Goal: Task Accomplishment & Management: Manage account settings

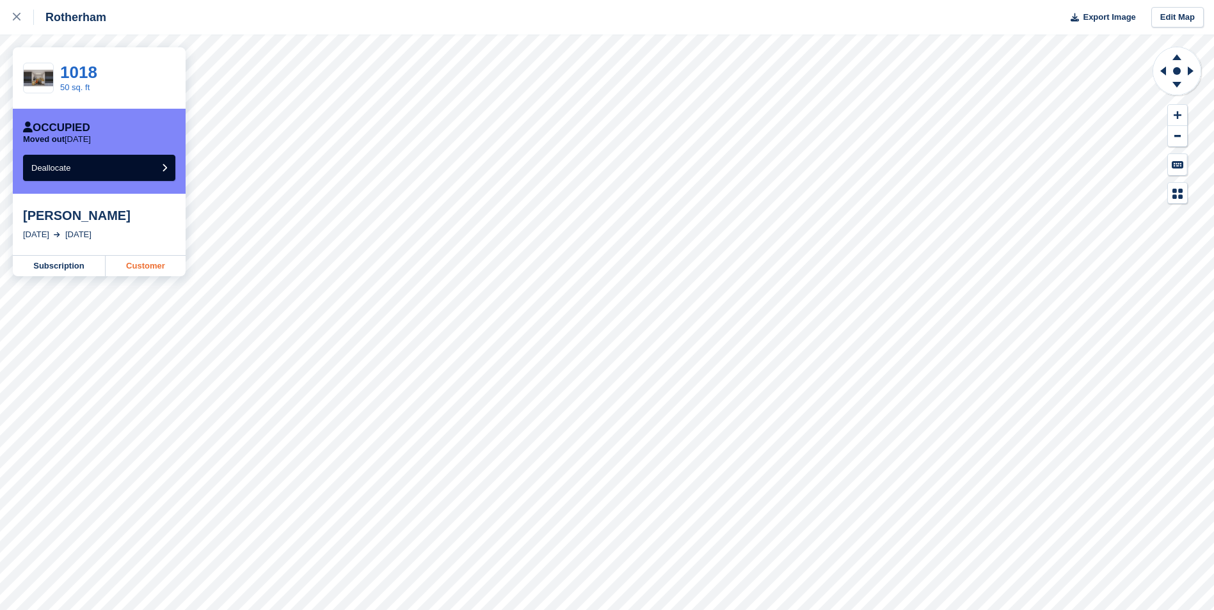
click at [152, 266] on link "Customer" at bounding box center [146, 266] width 80 height 20
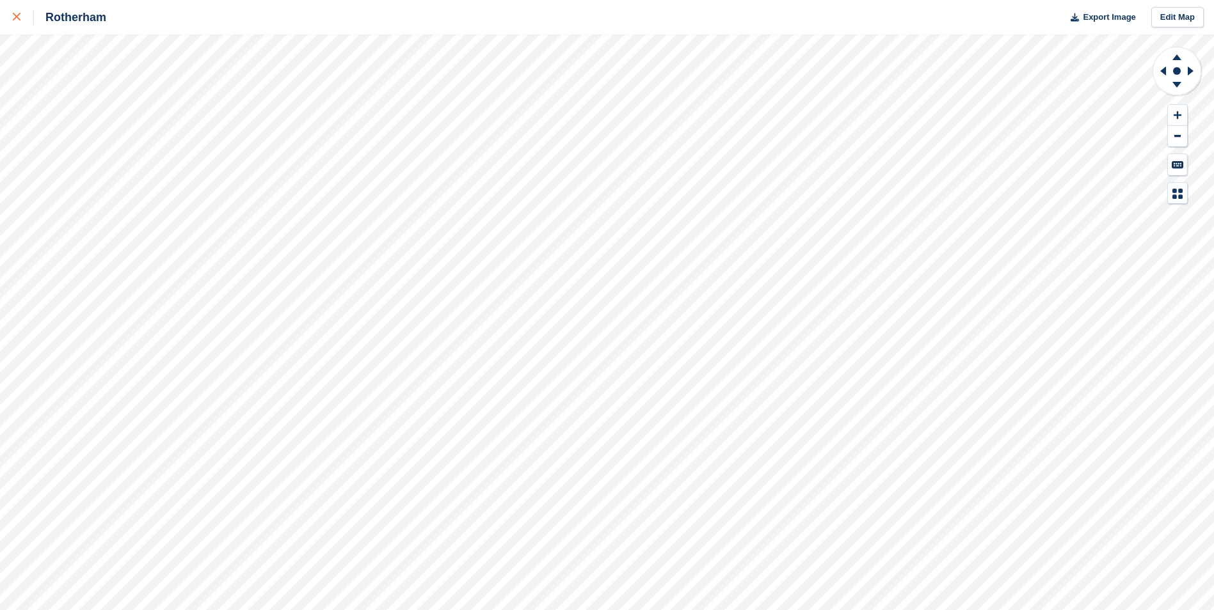
click at [26, 15] on div at bounding box center [23, 17] width 21 height 15
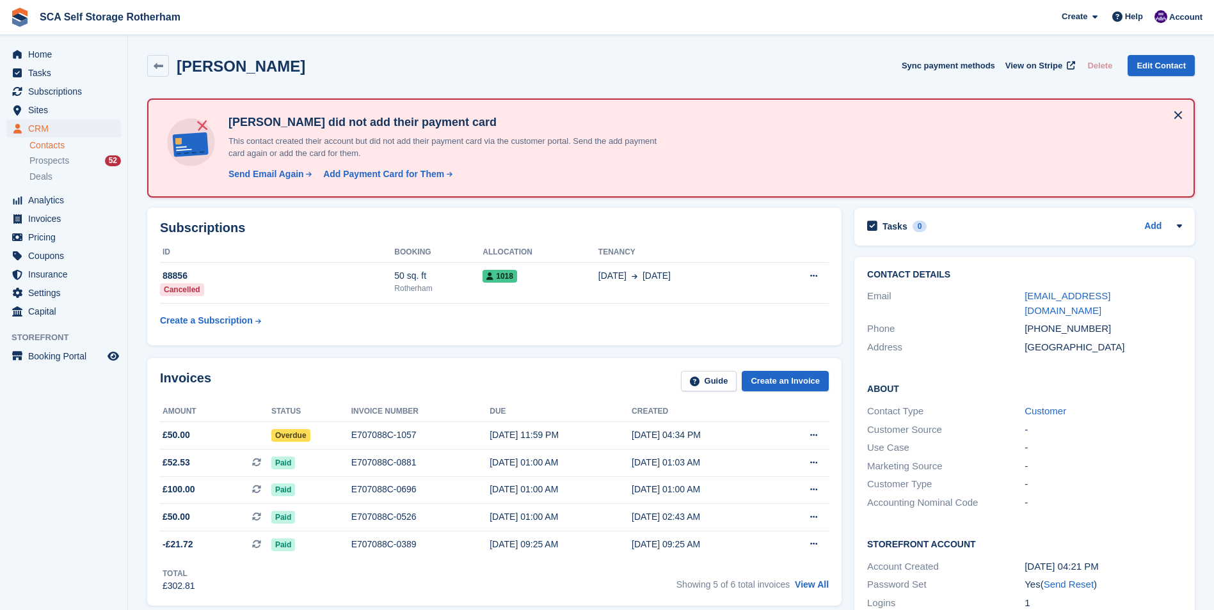
click at [401, 374] on div "Invoices Guide Create an Invoice" at bounding box center [494, 385] width 669 height 29
click at [643, 61] on div "Tasha Wylde Sync payment methods View on Stripe Delete Edit Contact" at bounding box center [670, 66] width 1047 height 22
drag, startPoint x: 1101, startPoint y: 317, endPoint x: 1042, endPoint y: 315, distance: 58.9
click at [1042, 322] on div "+447940420120" at bounding box center [1102, 329] width 157 height 15
copy div "7940420120"
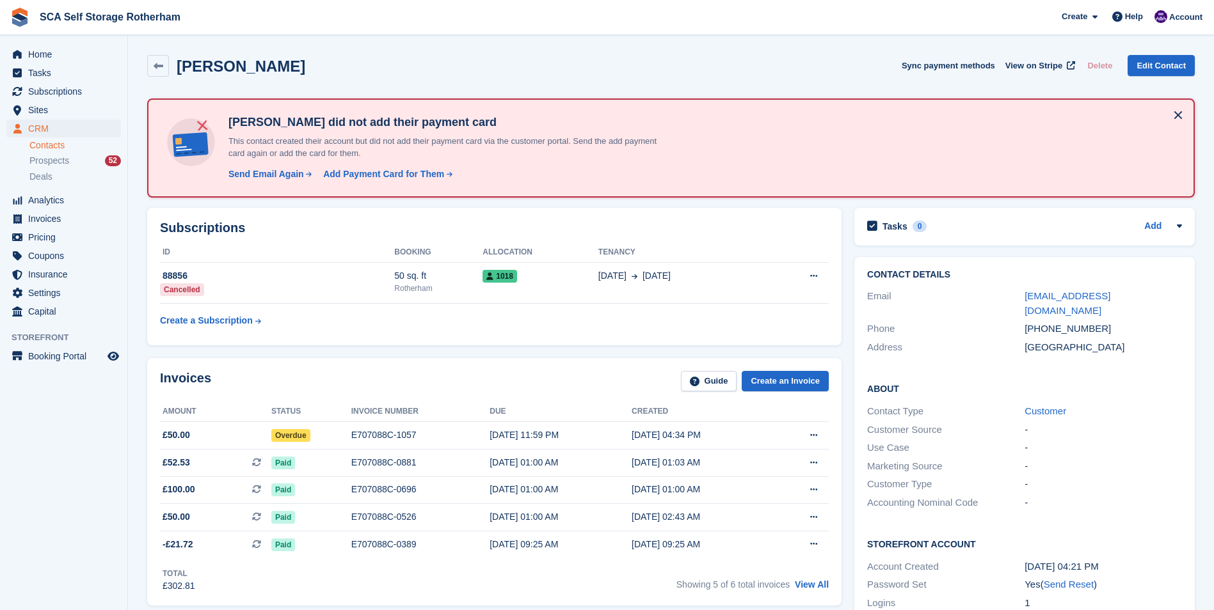
click at [378, 58] on div "Tasha Wylde Sync payment methods View on Stripe Delete Edit Contact" at bounding box center [670, 66] width 1047 height 22
click at [59, 433] on aside "Home Tasks Subscriptions Subscriptions Subscriptions Contracts Price increases …" at bounding box center [63, 308] width 127 height 546
click at [331, 351] on div "Subscriptions ID Booking Allocation Tenancy 88856 Cancelled 50 sq. ft Rotherham…" at bounding box center [494, 277] width 707 height 150
click at [31, 91] on span "Subscriptions" at bounding box center [66, 92] width 77 height 18
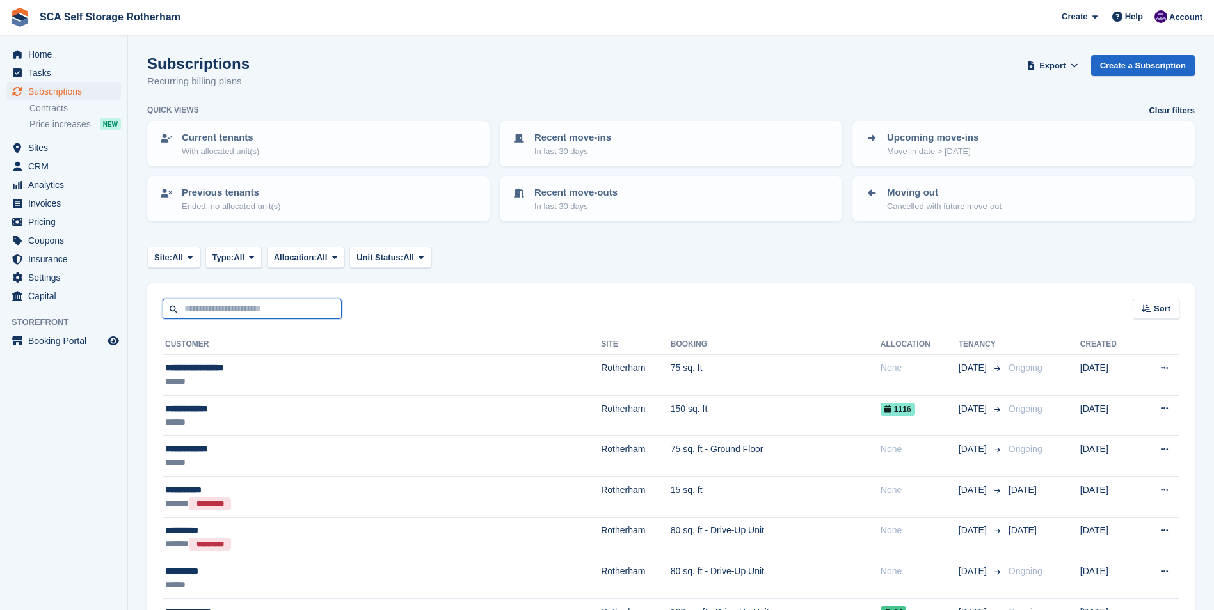
click at [266, 301] on input "text" at bounding box center [252, 309] width 179 height 21
click at [466, 296] on div "Sort Sort by Customer name Date created Move in date Move out date Created (old…" at bounding box center [670, 301] width 1047 height 36
click at [322, 310] on input "text" at bounding box center [252, 309] width 179 height 21
type input "**"
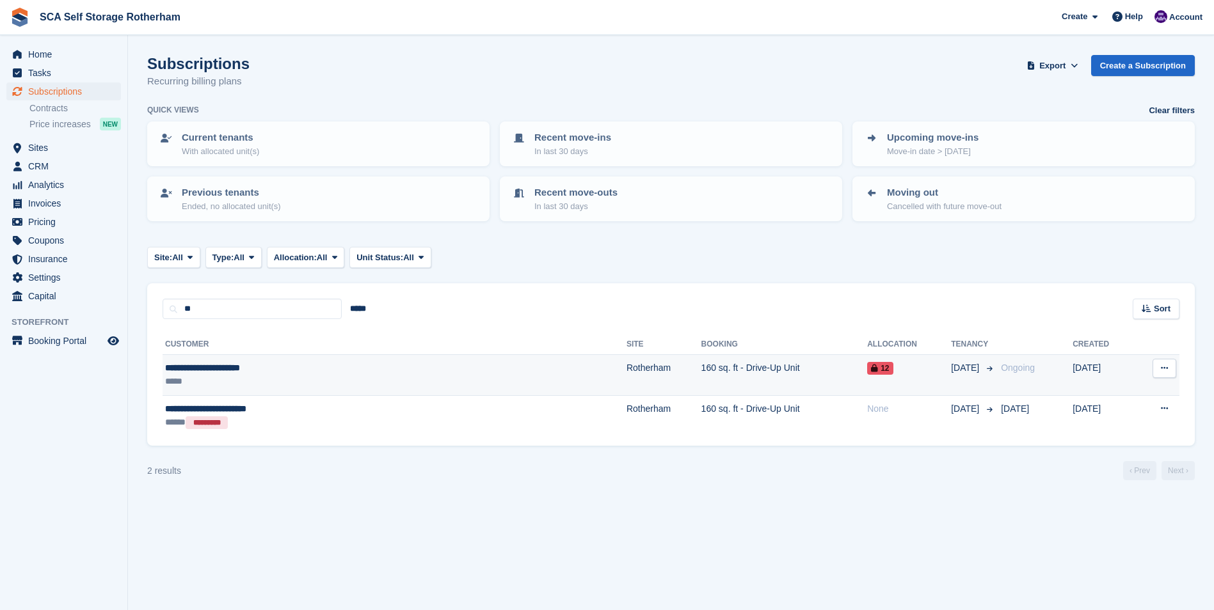
click at [306, 372] on div "**********" at bounding box center [301, 368] width 273 height 13
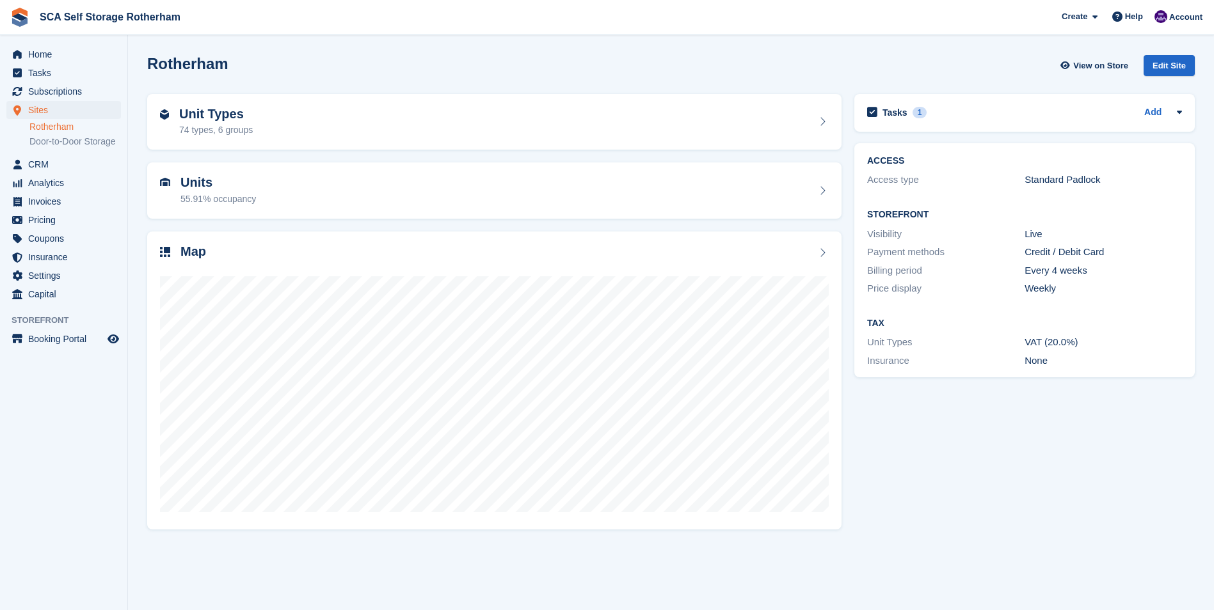
click at [324, 54] on div "Rotherham View on Store Edit Site" at bounding box center [671, 68] width 1060 height 39
click at [57, 82] on ul "Tasks" at bounding box center [63, 73] width 127 height 19
click at [74, 90] on span "Subscriptions" at bounding box center [66, 92] width 77 height 18
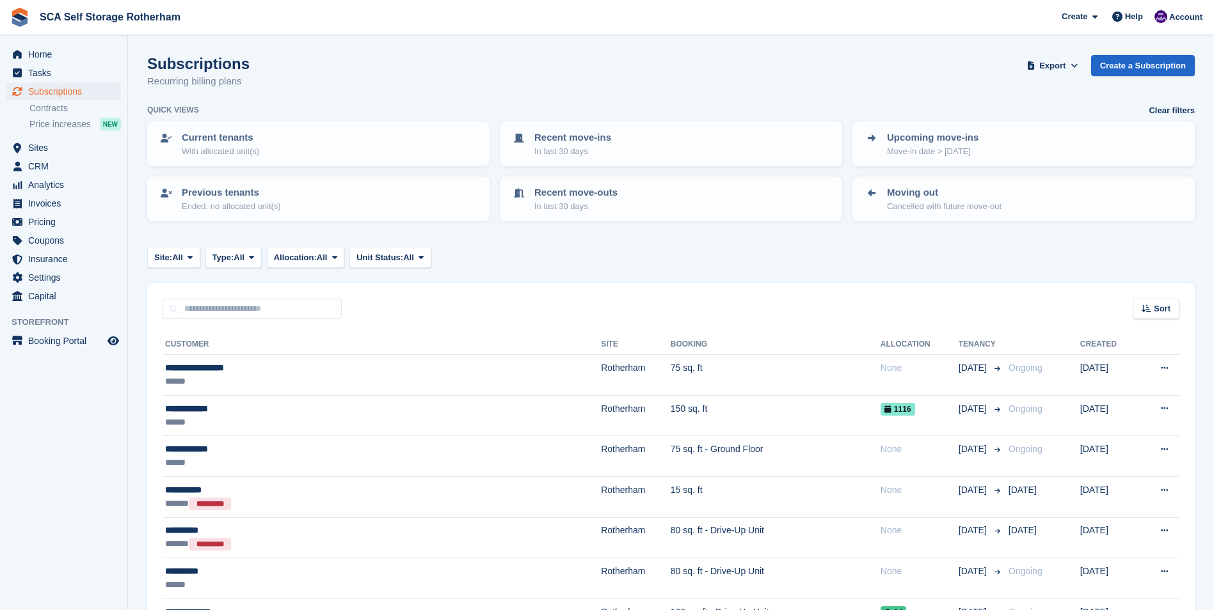
click at [546, 308] on div "Sort Sort by Customer name Date created Move in date Move out date Created (old…" at bounding box center [670, 301] width 1047 height 36
click at [207, 304] on input "text" at bounding box center [252, 309] width 179 height 21
type input "***"
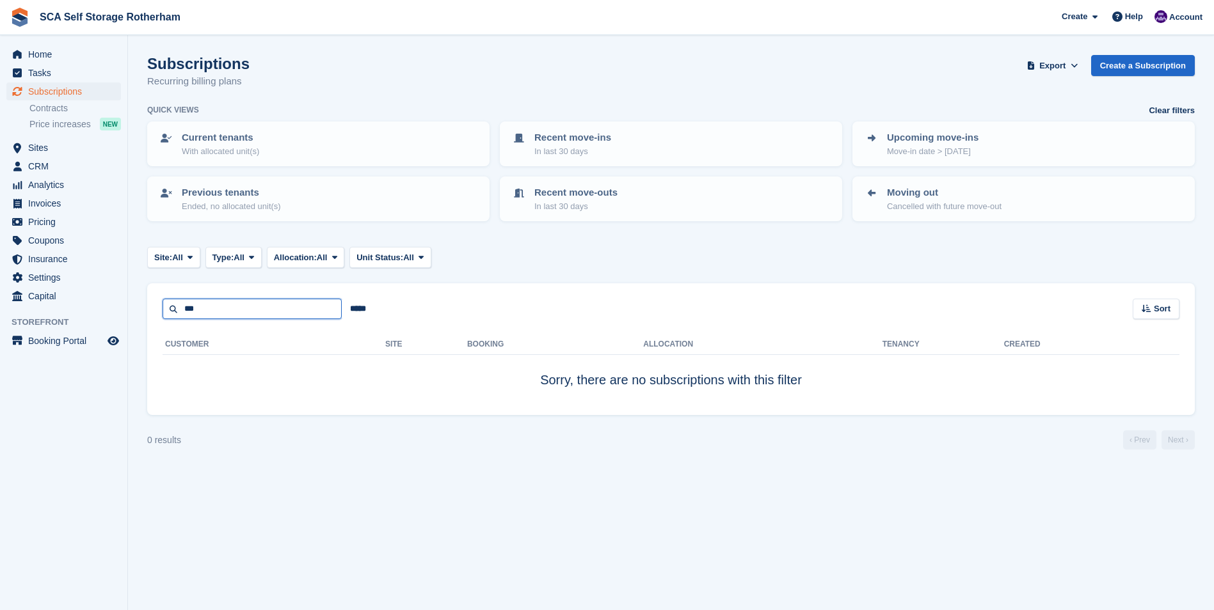
click at [238, 311] on input "***" at bounding box center [252, 309] width 179 height 21
type input "**"
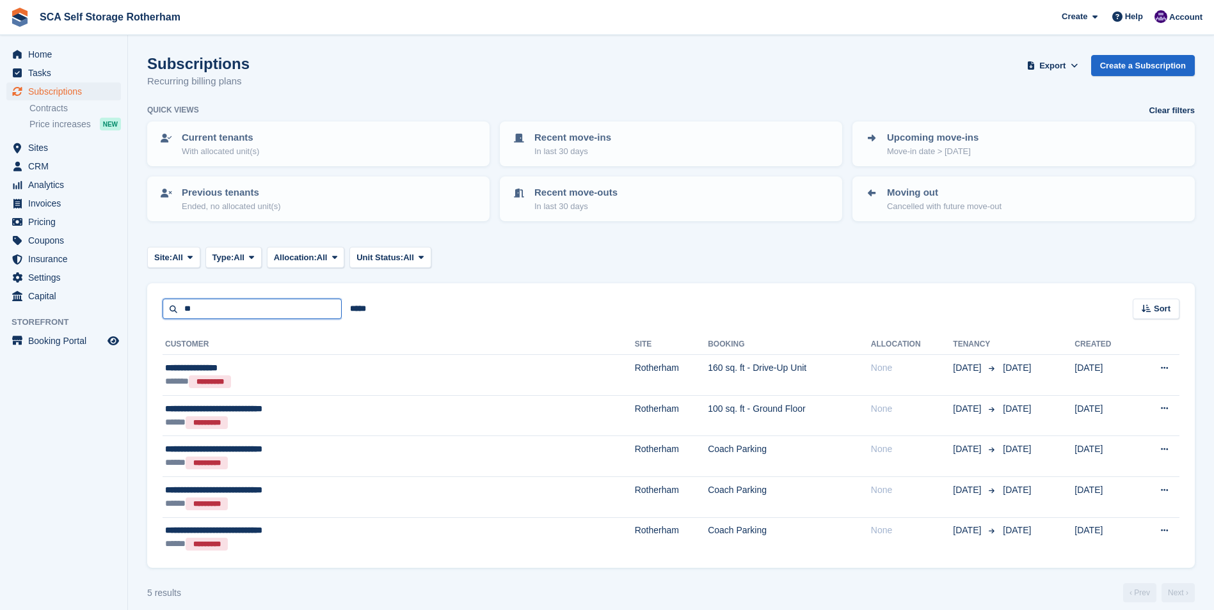
click at [228, 318] on input "**" at bounding box center [252, 309] width 179 height 21
drag, startPoint x: 191, startPoint y: 308, endPoint x: 158, endPoint y: 310, distance: 33.3
click at [158, 310] on div "** ***** Sort Sort by Customer name Date created Move in date Move out date Cre…" at bounding box center [670, 301] width 1047 height 36
type input "***"
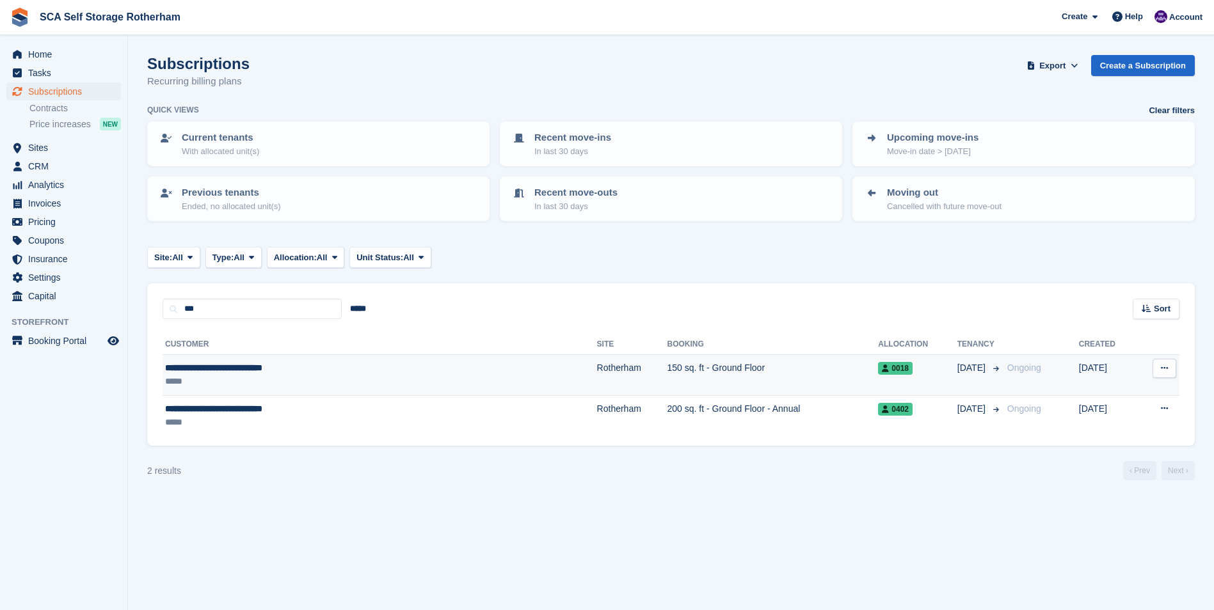
click at [297, 381] on div "*****" at bounding box center [300, 381] width 271 height 13
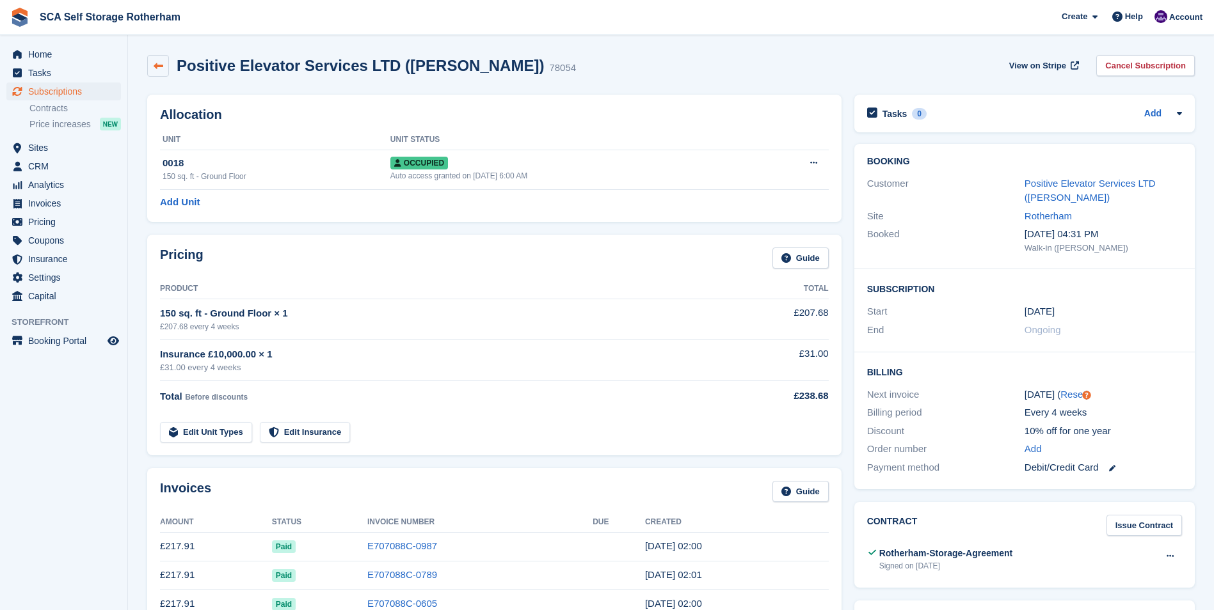
drag, startPoint x: 557, startPoint y: 69, endPoint x: 156, endPoint y: 76, distance: 400.6
click at [546, 72] on div "Positive Elevator Services LTD (James) 78054 View on Stripe Cancel Subscription" at bounding box center [670, 66] width 1047 height 22
click at [43, 86] on span "Subscriptions" at bounding box center [66, 92] width 77 height 18
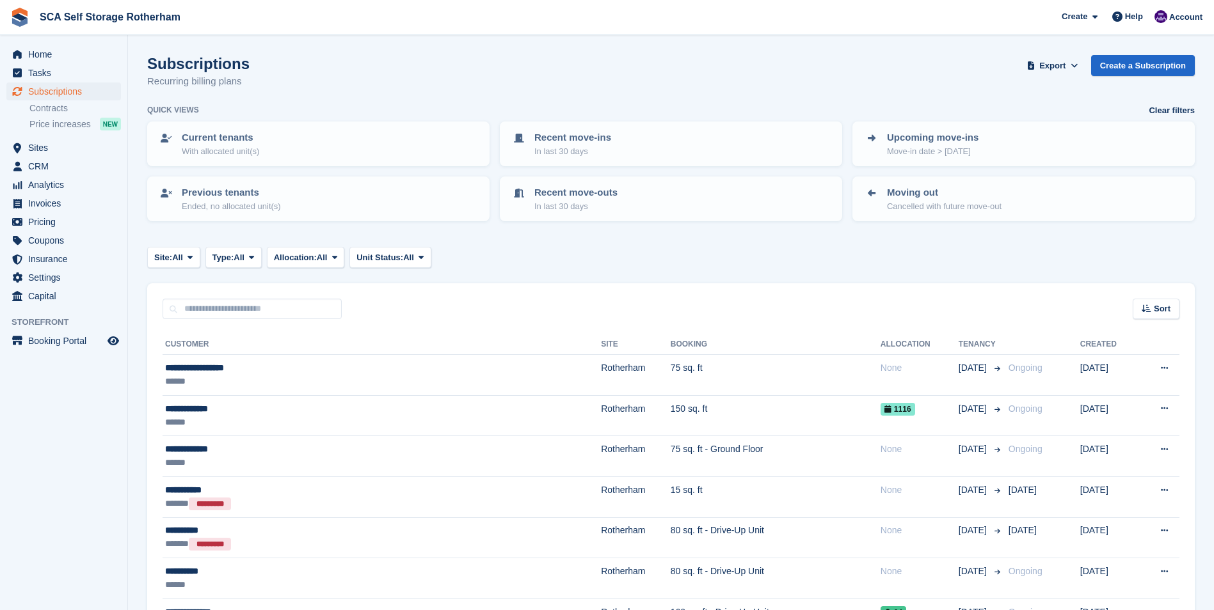
click at [619, 109] on div "Quick views Clear filters" at bounding box center [670, 110] width 1047 height 13
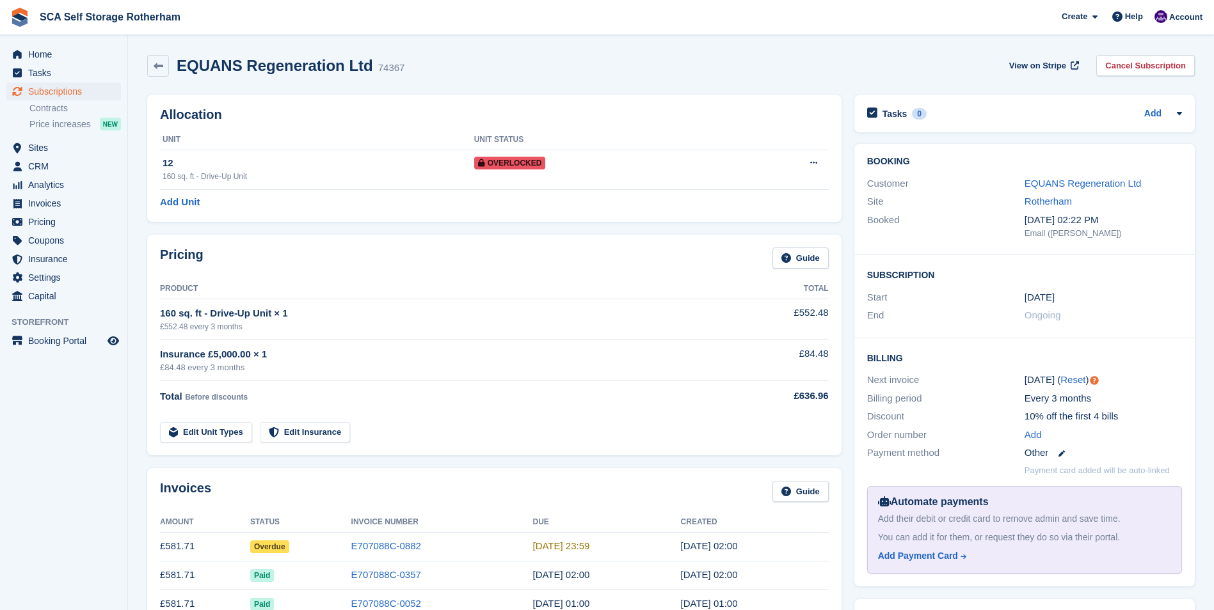
click at [381, 461] on div "Pricing Guide Product Total 160 sq. ft - Drive-Up Unit × 1 £552.48 every 3 mont…" at bounding box center [494, 345] width 707 height 234
click at [521, 431] on td "Edit Unit Types Edit Insurance" at bounding box center [442, 430] width 565 height 26
click at [512, 444] on div "Pricing Guide Product Total 160 sq. ft - Drive-Up Unit × 1 £552.48 every 3 mont…" at bounding box center [494, 345] width 694 height 221
click at [475, 482] on div "Invoices Guide" at bounding box center [494, 495] width 669 height 29
click at [476, 496] on div "Invoices Guide" at bounding box center [494, 495] width 669 height 29
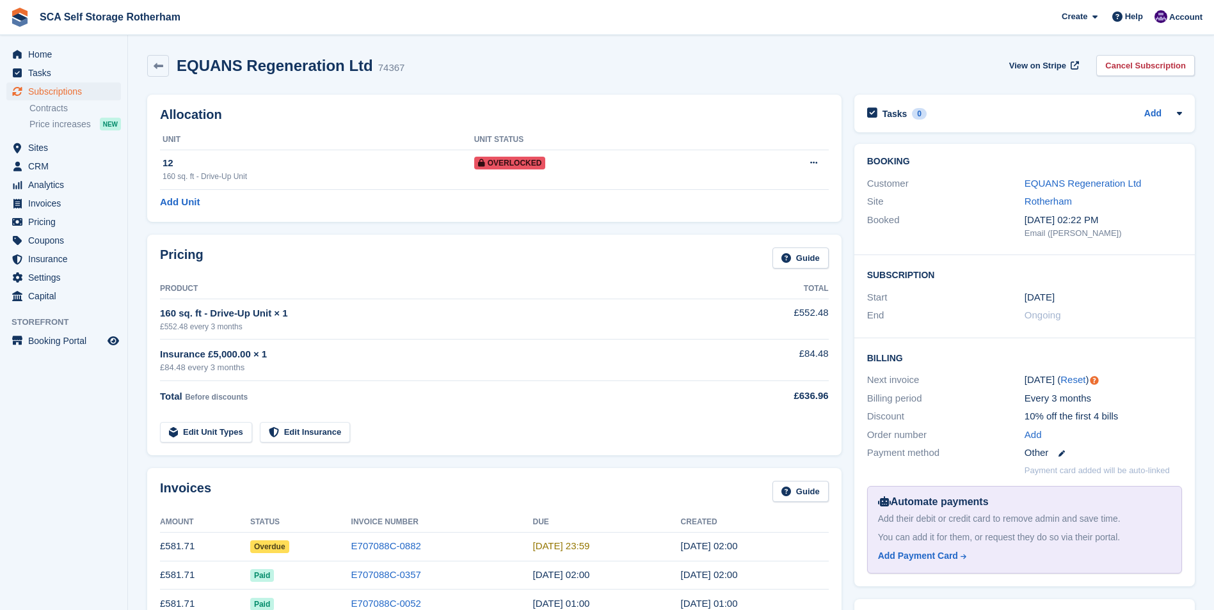
scroll to position [320, 0]
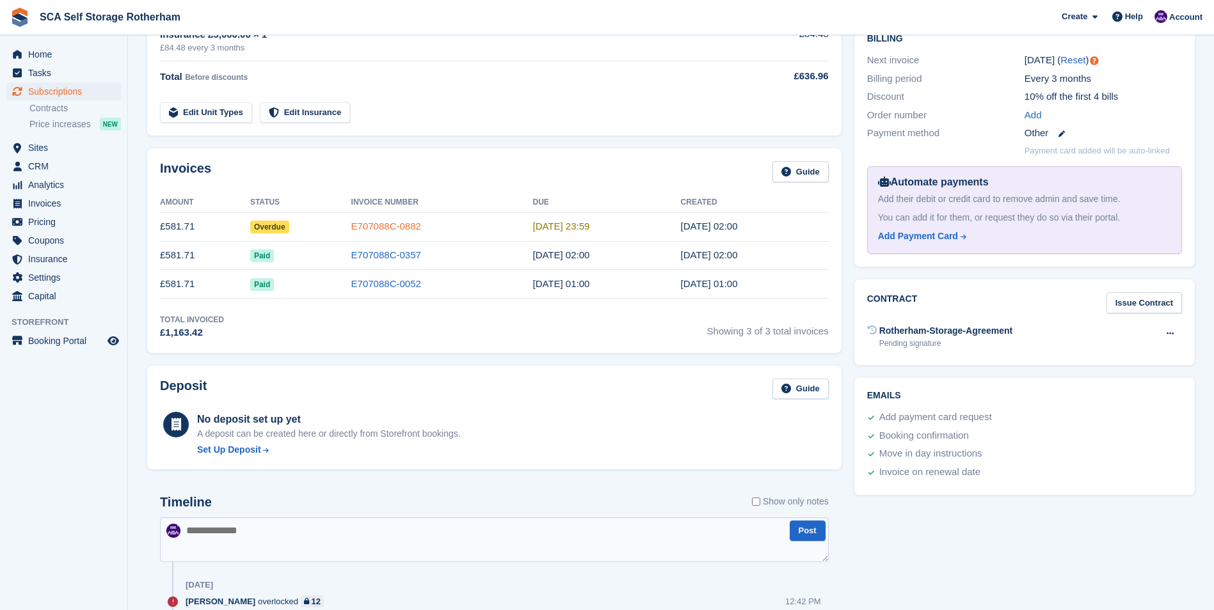
click at [396, 223] on link "E707088C-0882" at bounding box center [386, 226] width 70 height 11
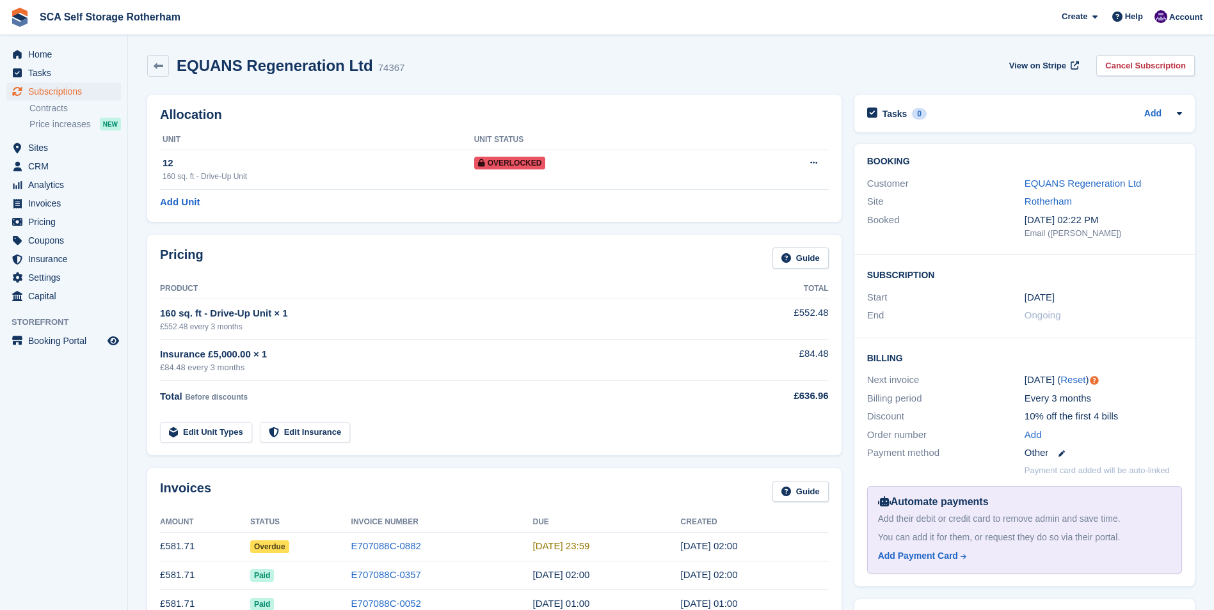
click at [506, 93] on div "Allocation Unit Unit Status 12 160 sq. ft - Drive-Up Unit Overlocked Remove Ove…" at bounding box center [494, 158] width 707 height 140
click at [681, 245] on div "Pricing Guide Product Total 160 sq. ft - Drive-Up Unit × 1 £552.48 every 3 mont…" at bounding box center [494, 345] width 694 height 221
click at [683, 237] on div "Pricing Guide Product Total 160 sq. ft - Drive-Up Unit × 1 £552.48 every 3 mont…" at bounding box center [494, 345] width 694 height 221
click at [70, 93] on span "Subscriptions" at bounding box center [66, 92] width 77 height 18
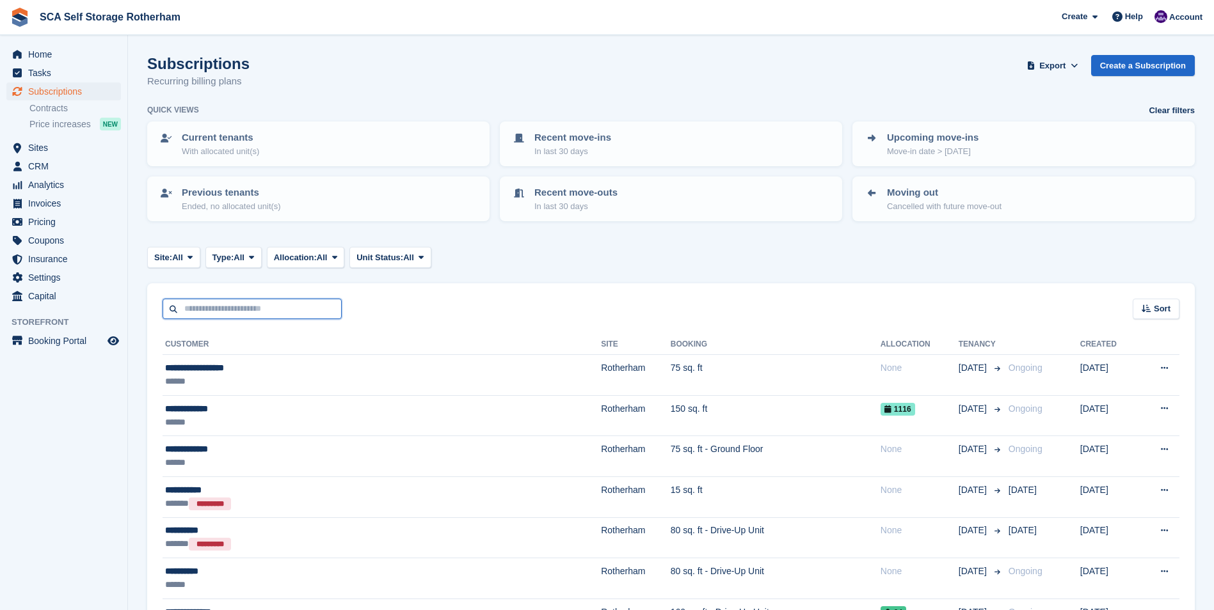
click at [236, 306] on input "text" at bounding box center [252, 309] width 179 height 21
type input "***"
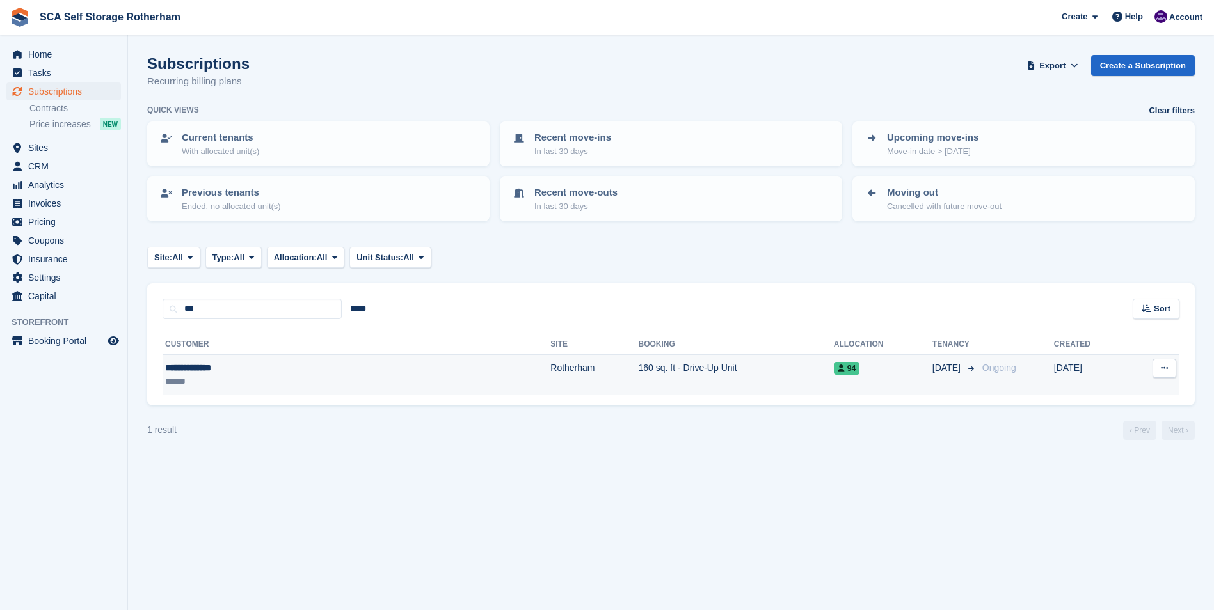
click at [249, 365] on div "**********" at bounding box center [261, 368] width 193 height 13
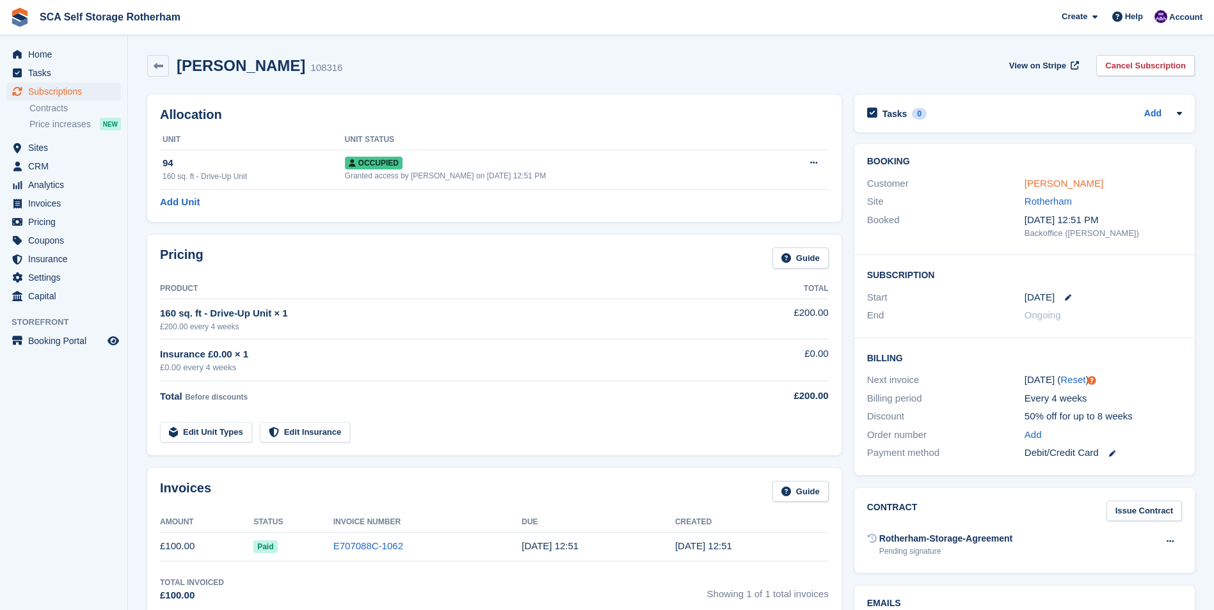
click at [1068, 184] on link "[PERSON_NAME]" at bounding box center [1063, 183] width 79 height 11
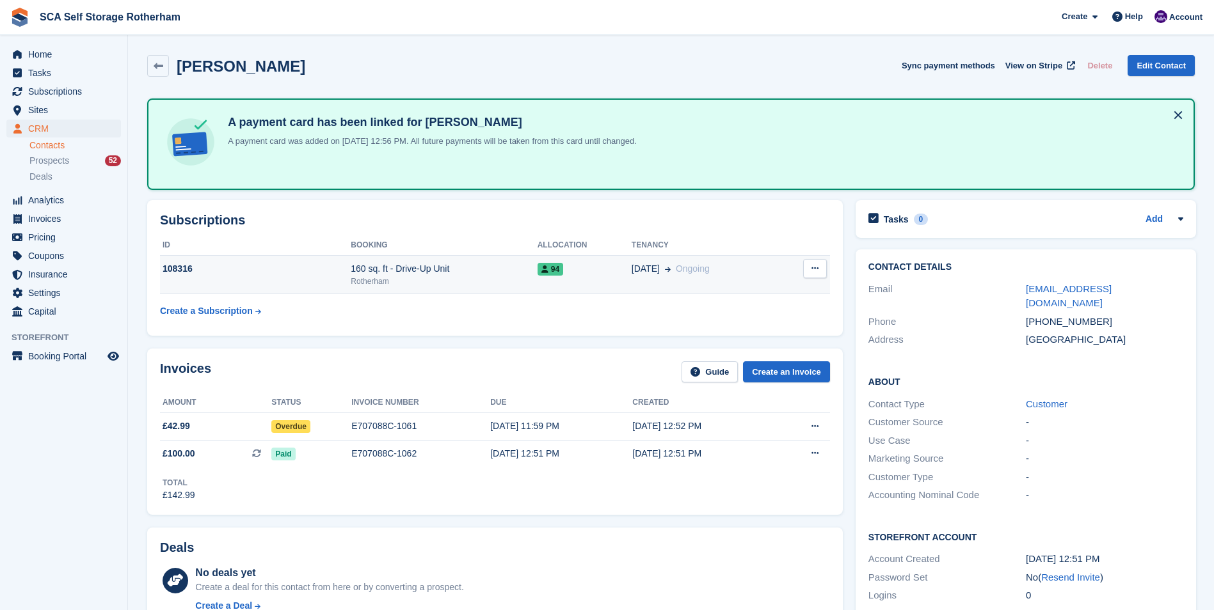
click at [367, 286] on div "Rotherham" at bounding box center [444, 282] width 186 height 12
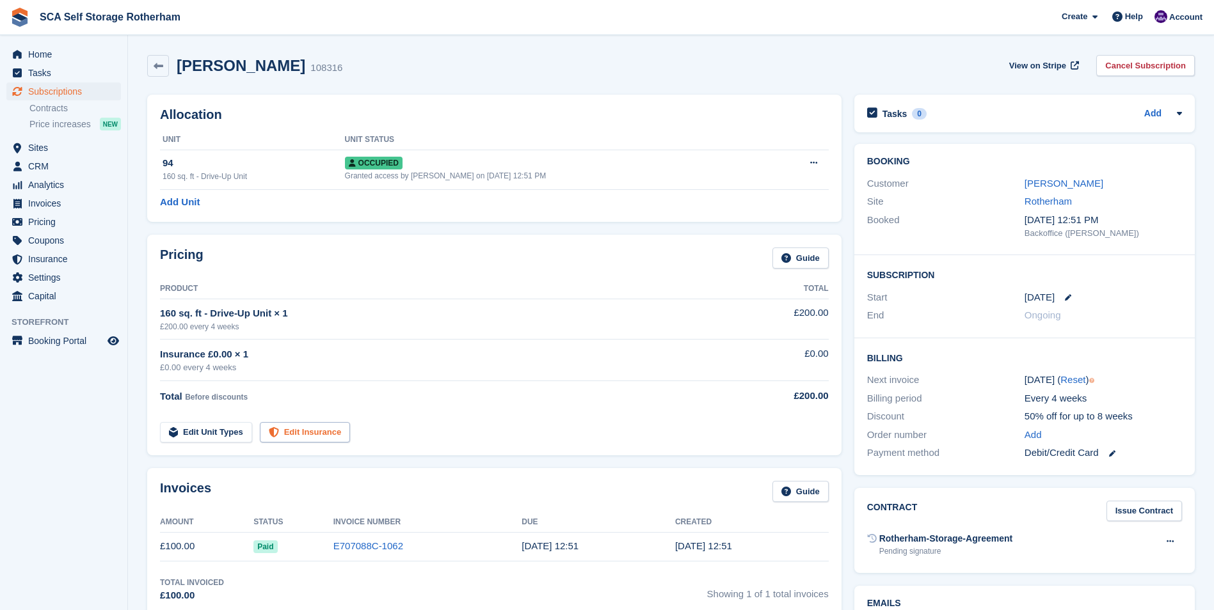
click at [301, 436] on link "Edit Insurance" at bounding box center [305, 432] width 91 height 21
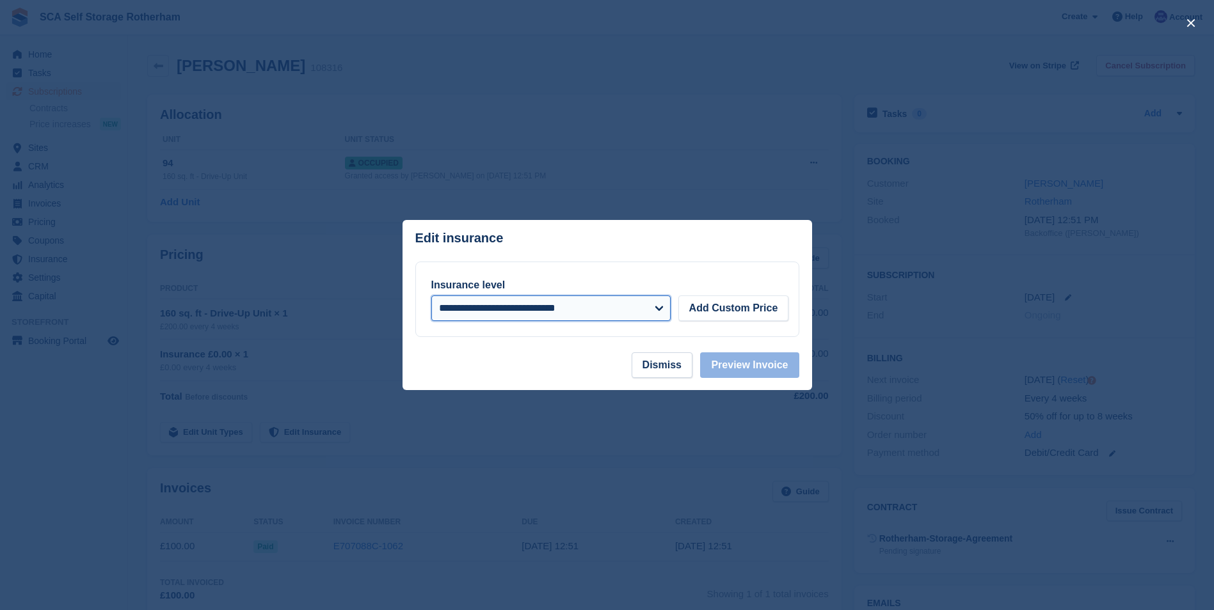
click at [454, 303] on select "**********" at bounding box center [550, 309] width 239 height 26
select select "*****"
click at [431, 296] on select "**********" at bounding box center [550, 309] width 239 height 26
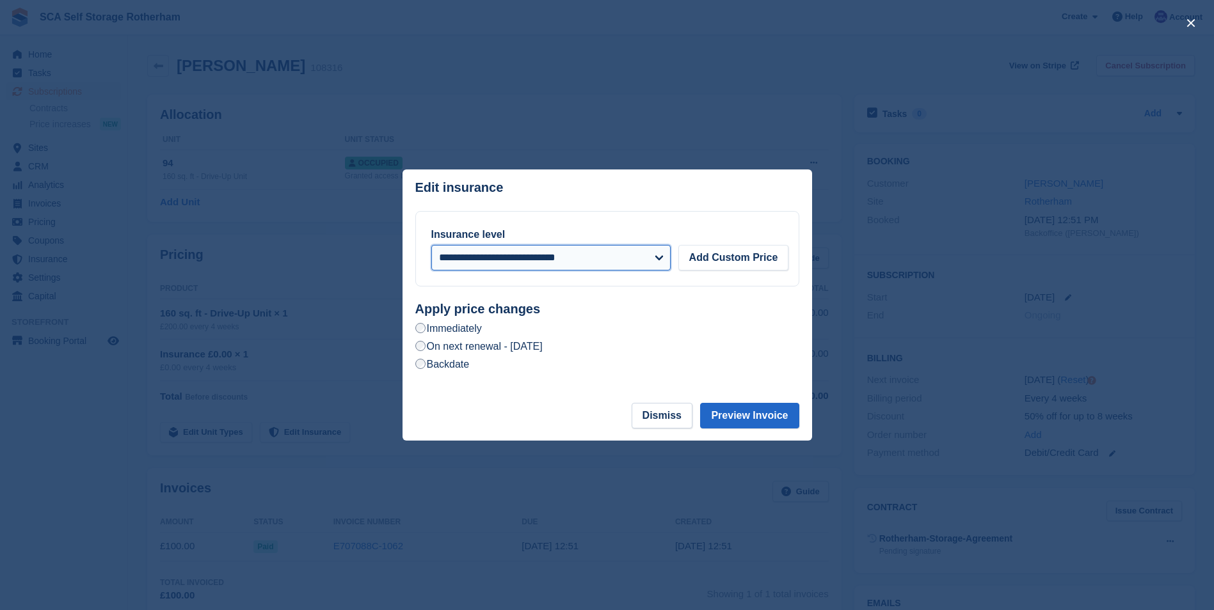
click at [607, 261] on select "**********" at bounding box center [550, 258] width 239 height 26
click at [722, 325] on div "Immediately" at bounding box center [607, 328] width 384 height 15
click at [756, 415] on button "Preview Invoice" at bounding box center [749, 416] width 99 height 26
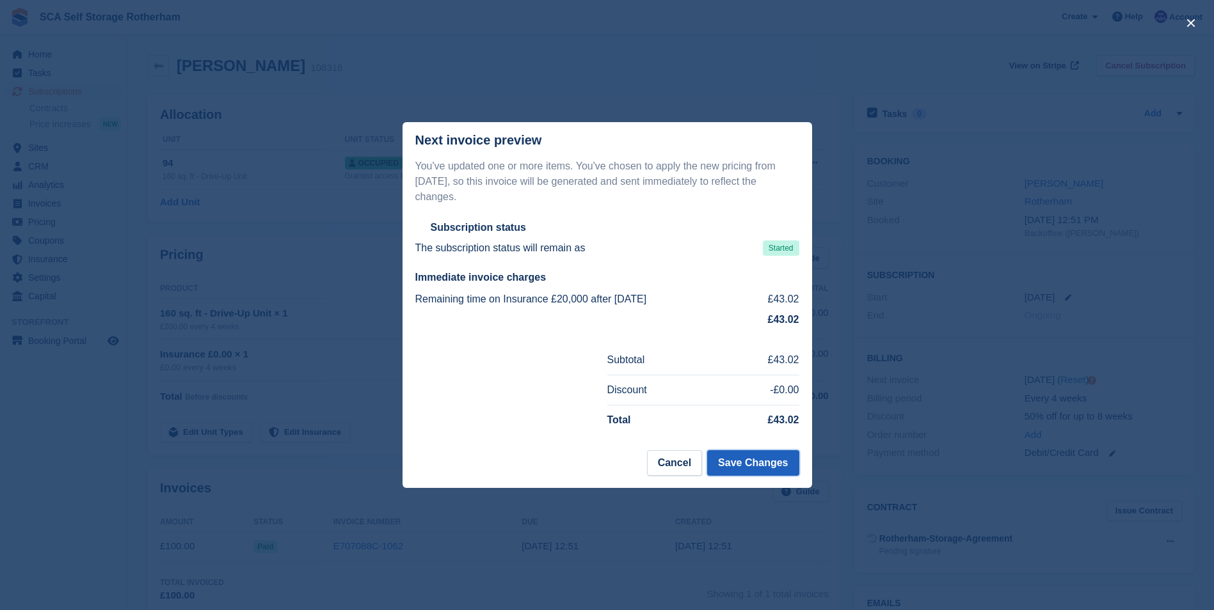
click at [761, 454] on button "Save Changes" at bounding box center [752, 463] width 91 height 26
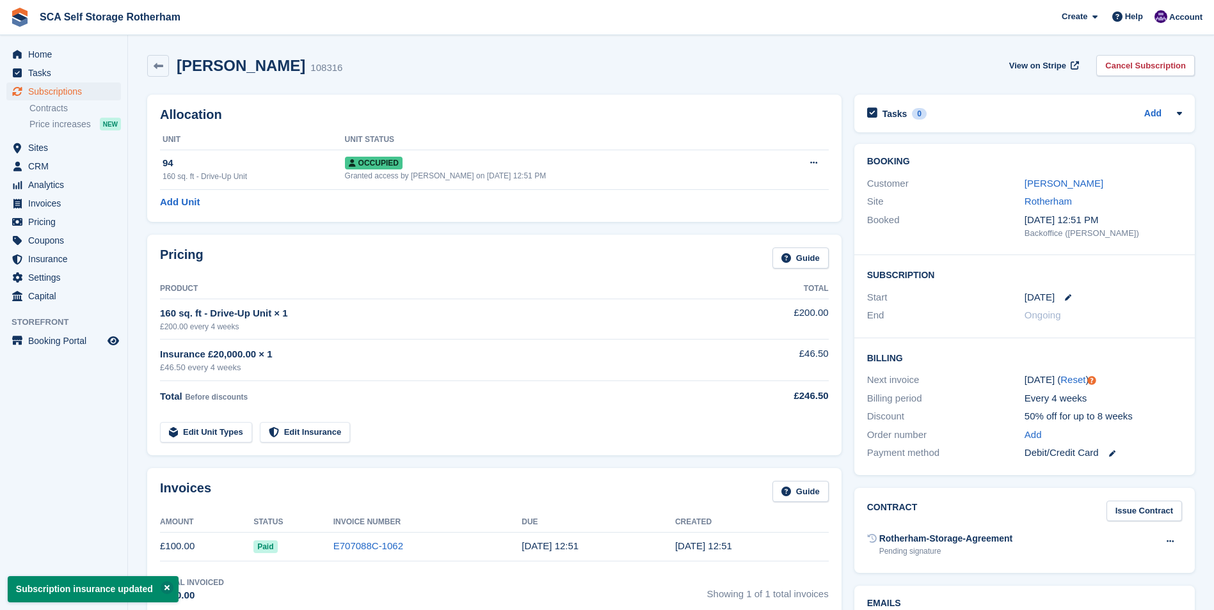
click at [1094, 182] on div "Joydeep Mandal" at bounding box center [1102, 184] width 157 height 15
click at [1088, 187] on link "Joydeep Mandal" at bounding box center [1063, 183] width 79 height 11
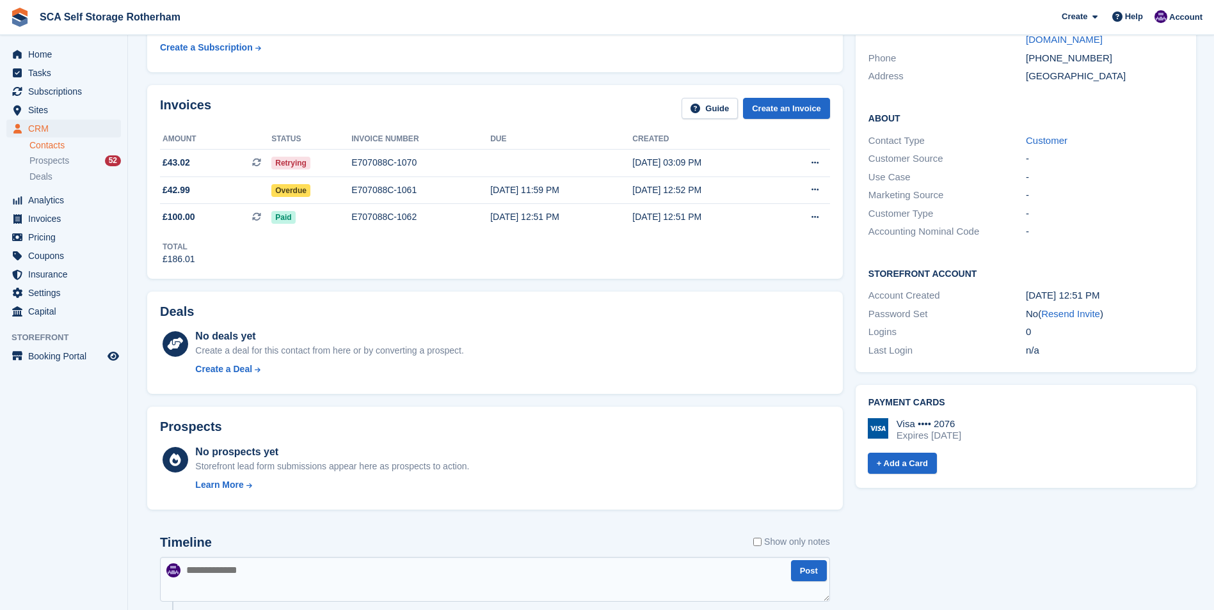
scroll to position [192, 0]
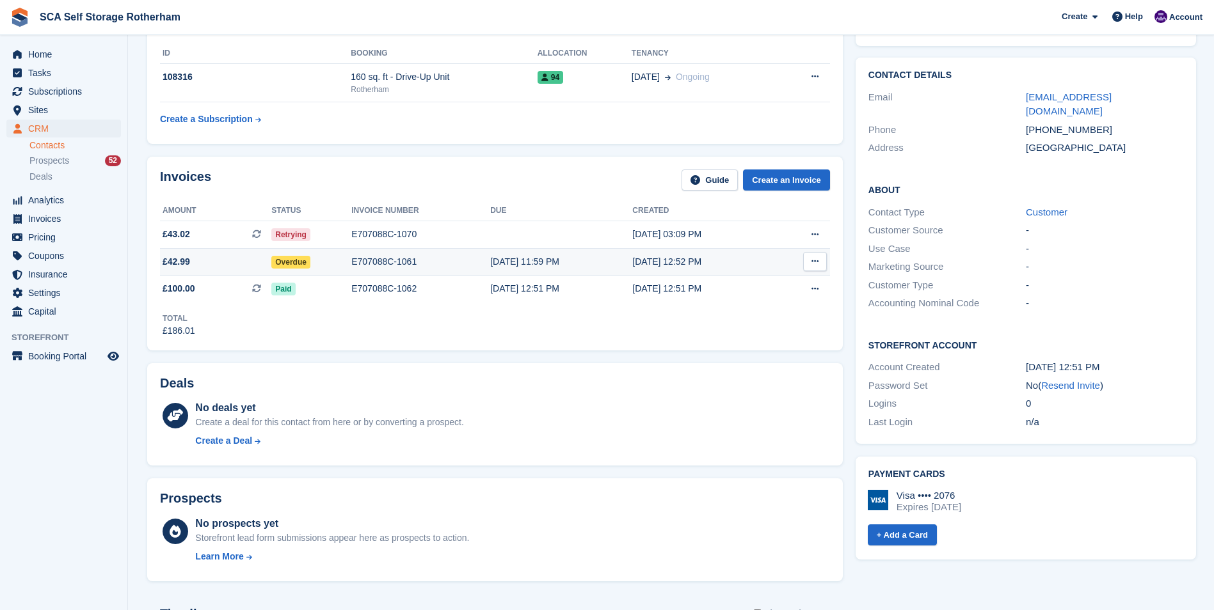
click at [374, 264] on div "E707088C-1061" at bounding box center [420, 261] width 139 height 13
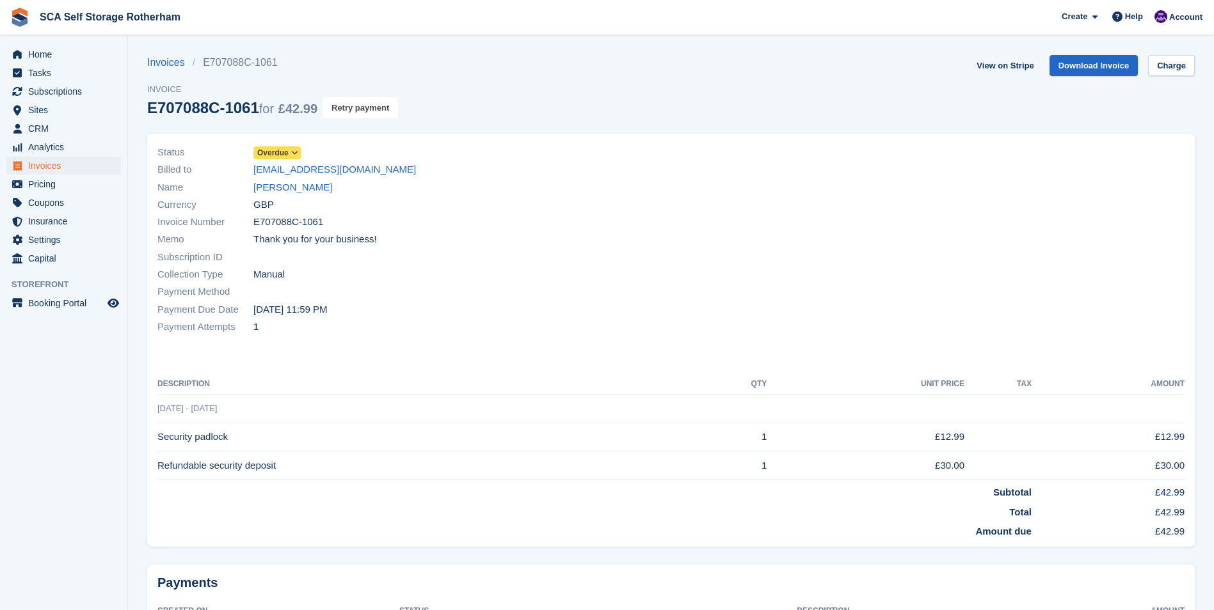
drag, startPoint x: 364, startPoint y: 107, endPoint x: 666, endPoint y: 61, distance: 305.4
click at [365, 107] on button "Retry payment" at bounding box center [360, 107] width 76 height 21
click at [81, 467] on aside "Home Tasks Subscriptions Subscriptions Subscriptions Contracts Price increases …" at bounding box center [63, 308] width 127 height 546
click at [469, 207] on div "Currency GBP" at bounding box center [410, 204] width 506 height 17
click at [991, 63] on link "View on Stripe" at bounding box center [1004, 65] width 67 height 21
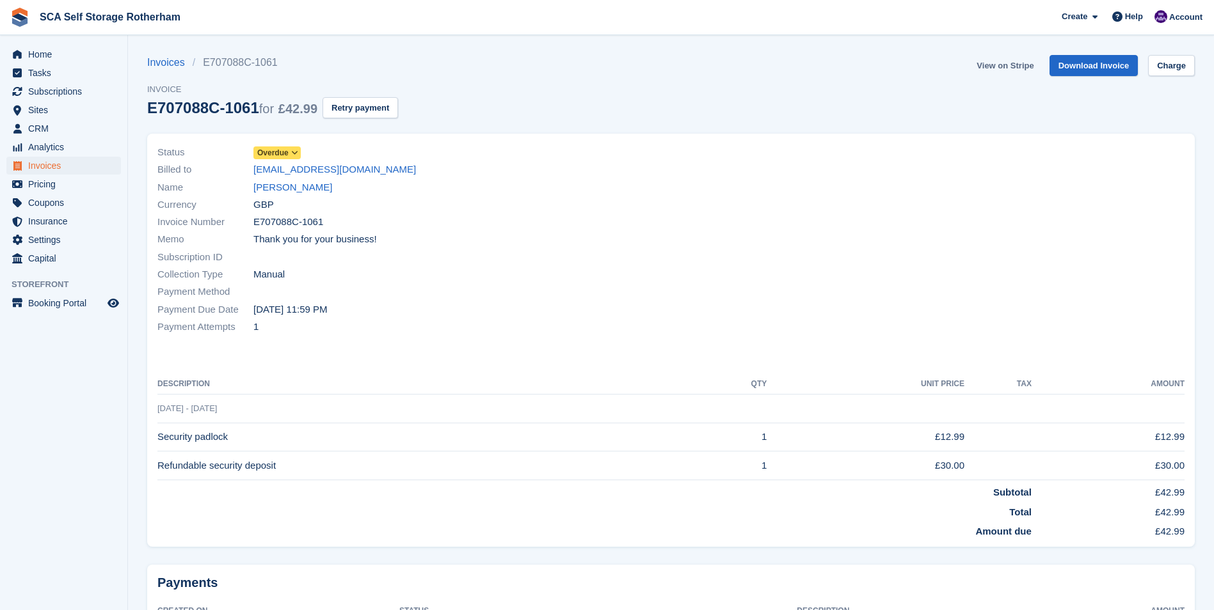
click at [1003, 65] on link "View on Stripe" at bounding box center [1004, 65] width 67 height 21
click at [305, 180] on link "[PERSON_NAME]" at bounding box center [292, 187] width 79 height 15
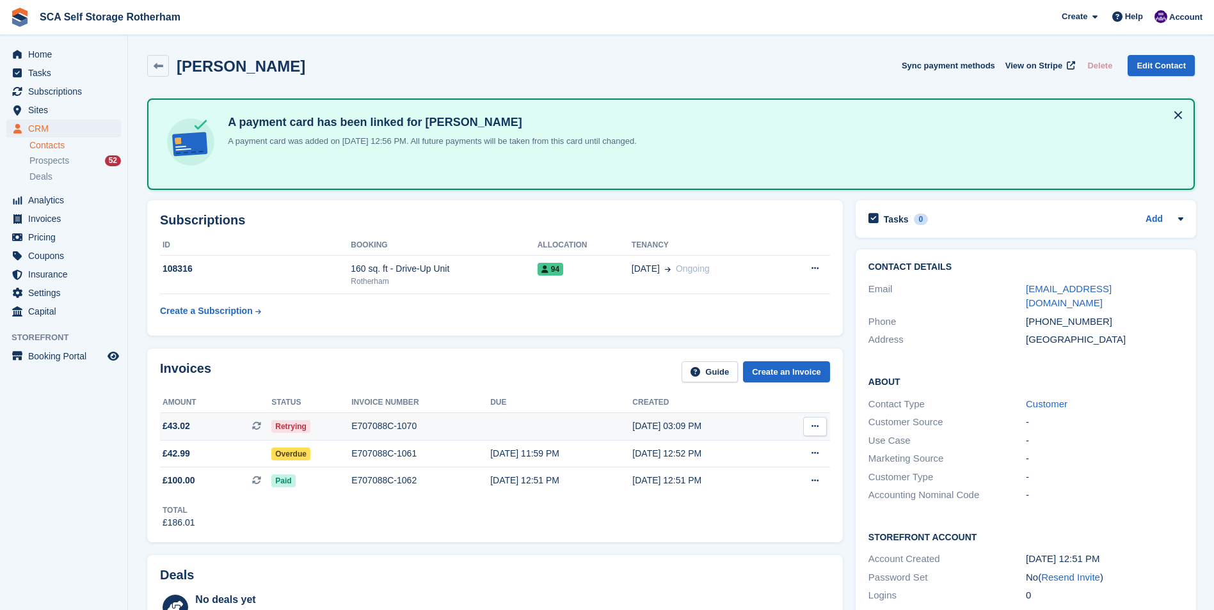
click at [385, 427] on div "E707088C-1070" at bounding box center [420, 426] width 139 height 13
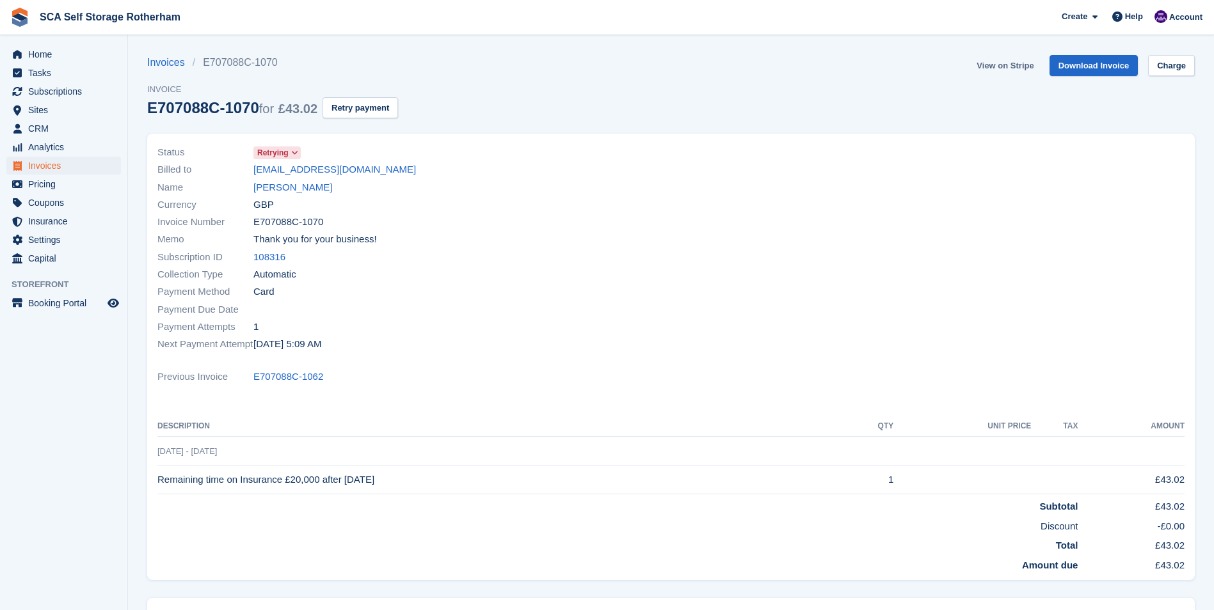
click at [1026, 67] on link "View on Stripe" at bounding box center [1004, 65] width 67 height 21
click at [264, 186] on link "[PERSON_NAME]" at bounding box center [292, 187] width 79 height 15
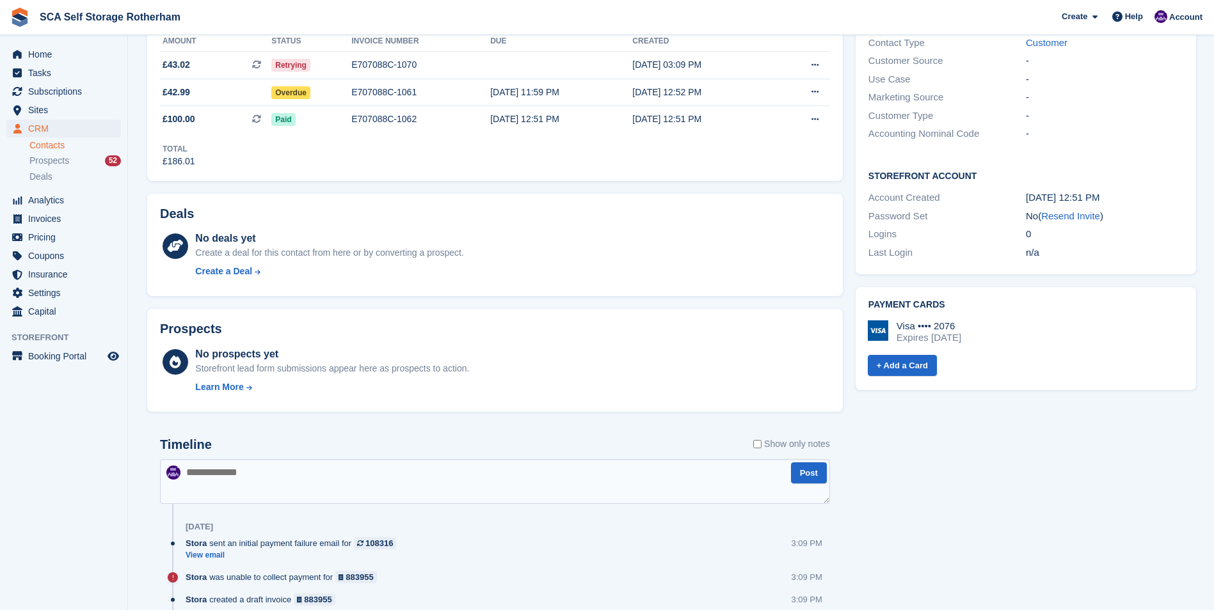
scroll to position [384, 0]
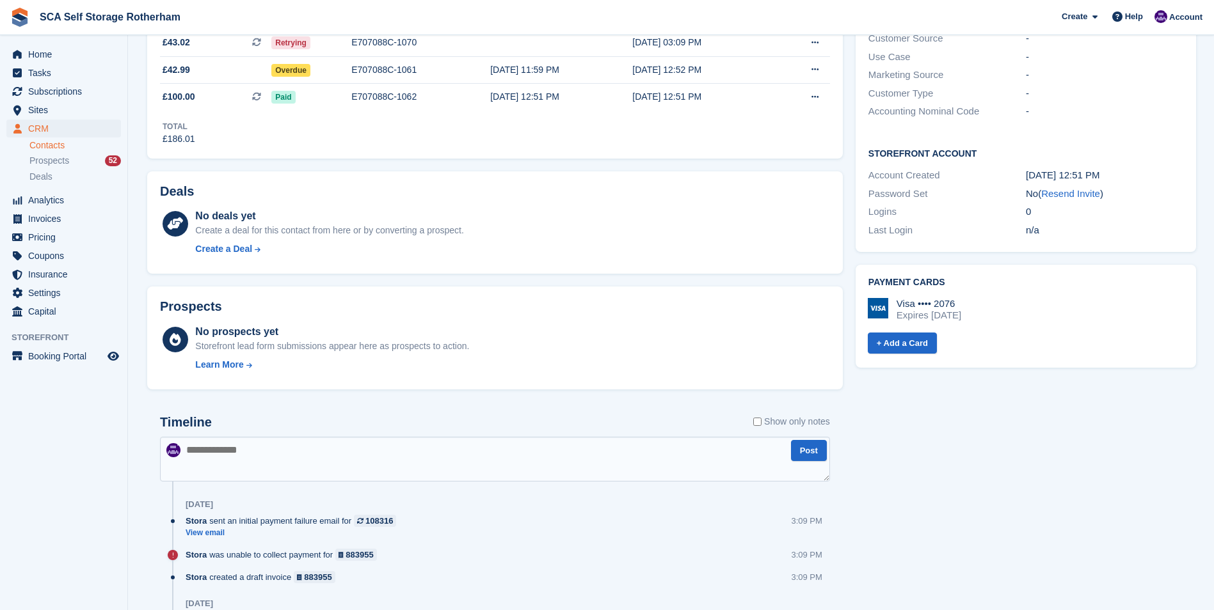
drag, startPoint x: 375, startPoint y: 443, endPoint x: 385, endPoint y: 438, distance: 11.2
click at [374, 443] on textarea at bounding box center [495, 459] width 670 height 45
type textarea "**********"
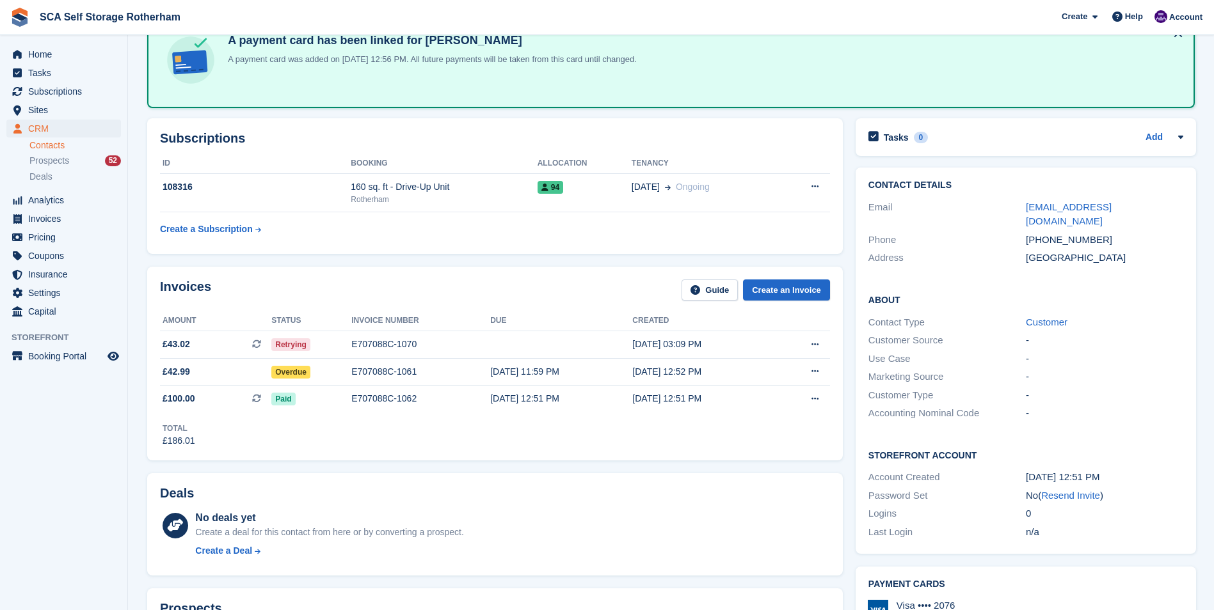
scroll to position [0, 0]
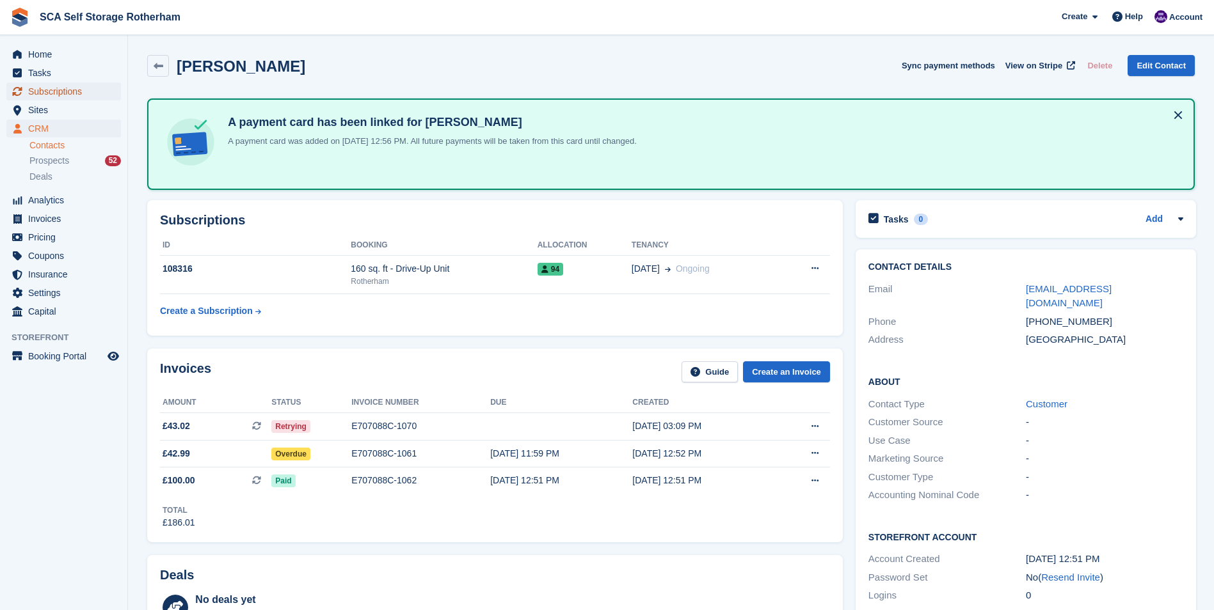
click at [59, 90] on span "Subscriptions" at bounding box center [66, 92] width 77 height 18
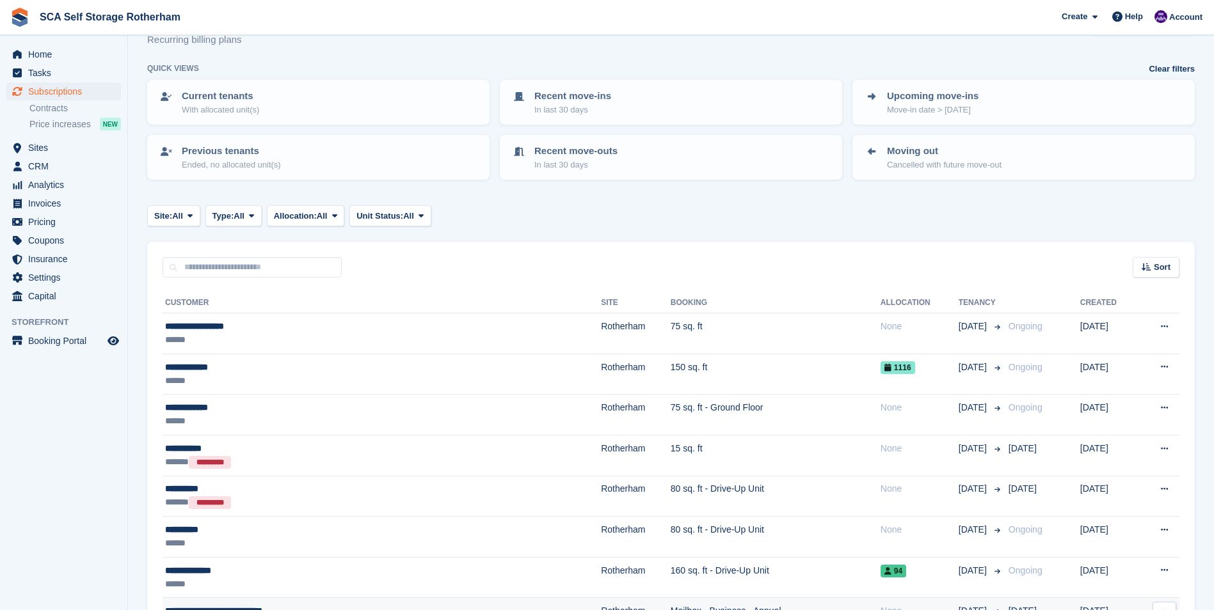
scroll to position [64, 0]
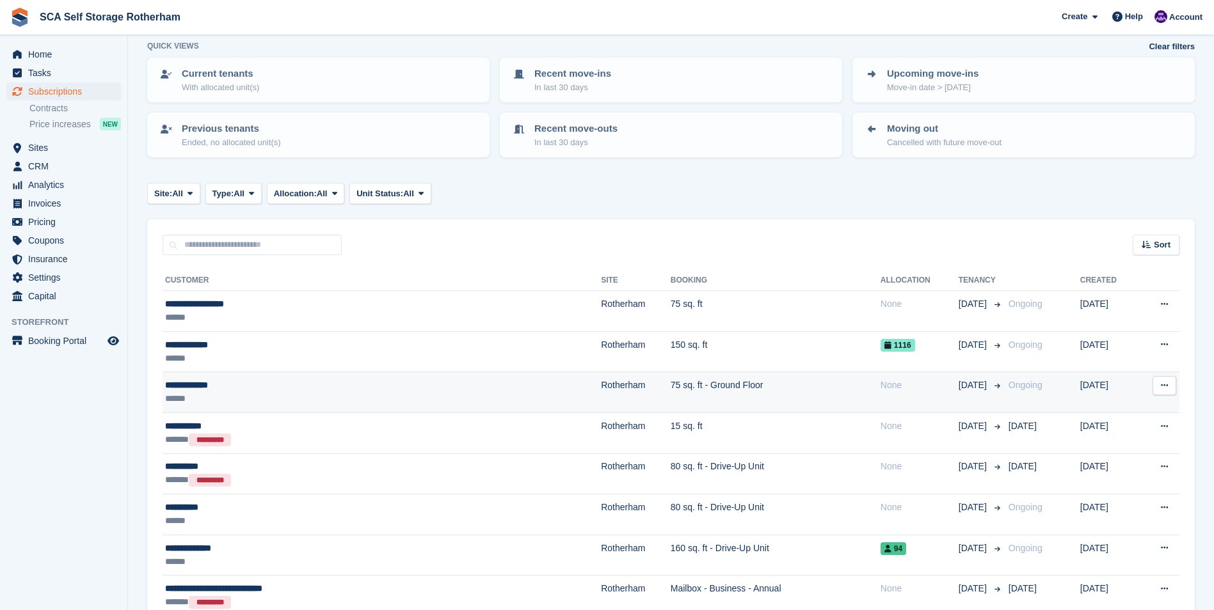
click at [296, 392] on div "******" at bounding box center [303, 398] width 277 height 13
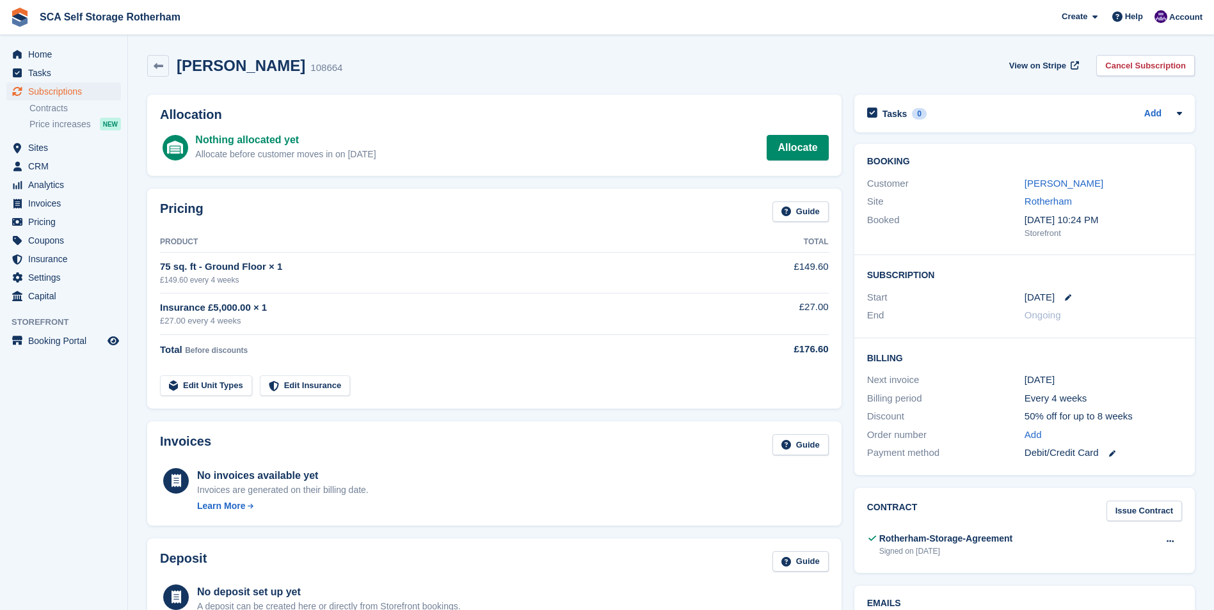
drag, startPoint x: 0, startPoint y: 0, endPoint x: 42, endPoint y: 445, distance: 446.6
click at [42, 450] on aside "Home Tasks Subscriptions Subscriptions Subscriptions Contracts Price increases …" at bounding box center [63, 308] width 127 height 546
click at [30, 145] on span "Sites" at bounding box center [66, 148] width 77 height 18
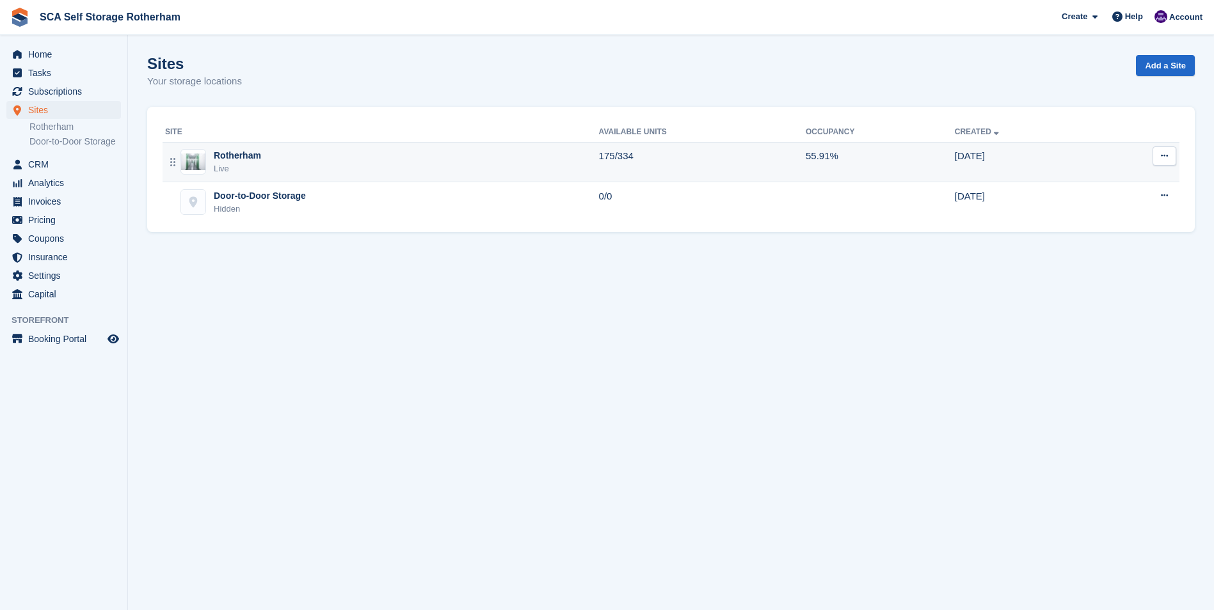
click at [228, 164] on div "Live" at bounding box center [237, 169] width 47 height 13
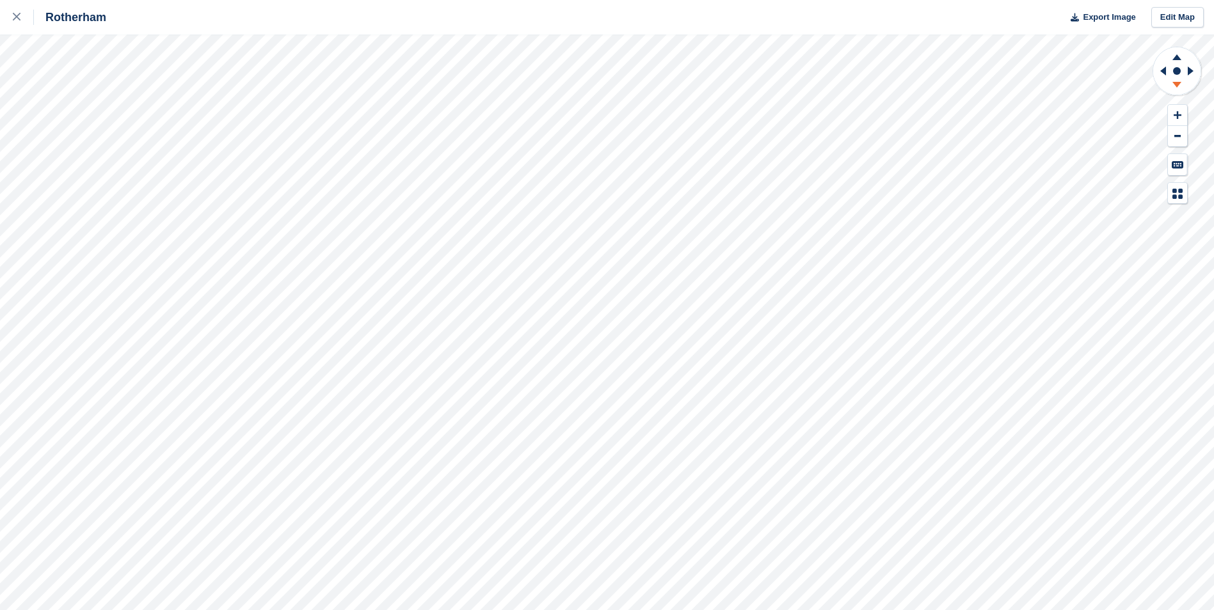
click at [1180, 88] on icon at bounding box center [1176, 87] width 33 height 16
click at [1160, 70] on icon at bounding box center [1161, 70] width 16 height 33
click at [1188, 70] on g at bounding box center [1192, 70] width 16 height 33
click at [1189, 70] on icon at bounding box center [1191, 71] width 6 height 9
click at [1183, 87] on icon at bounding box center [1176, 87] width 33 height 16
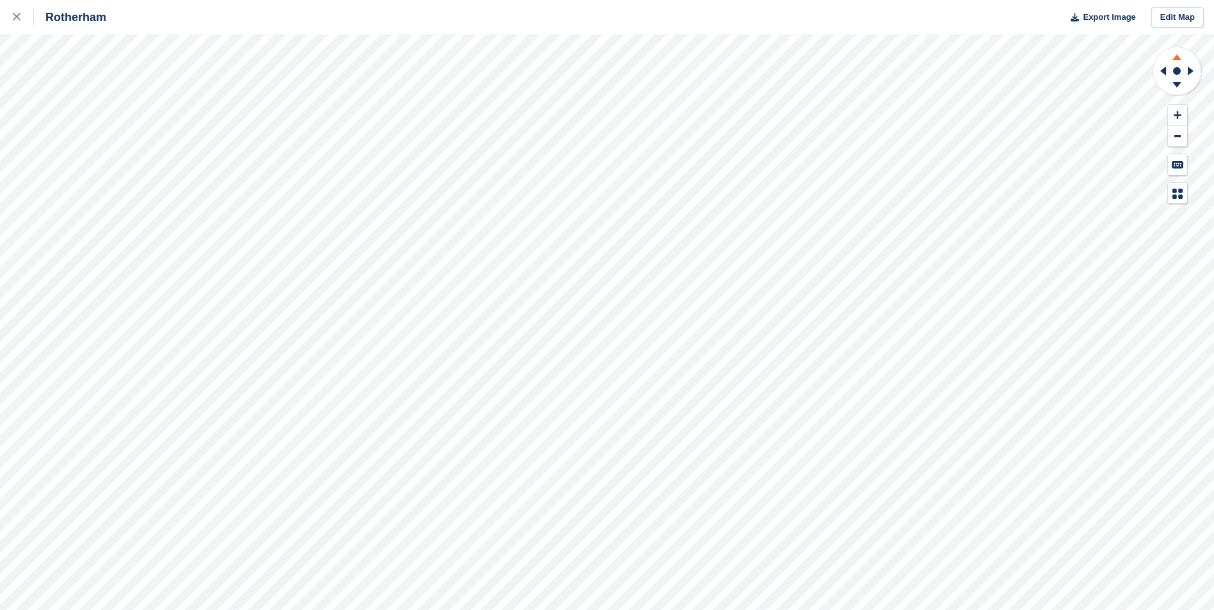
click at [1179, 56] on icon at bounding box center [1176, 55] width 33 height 16
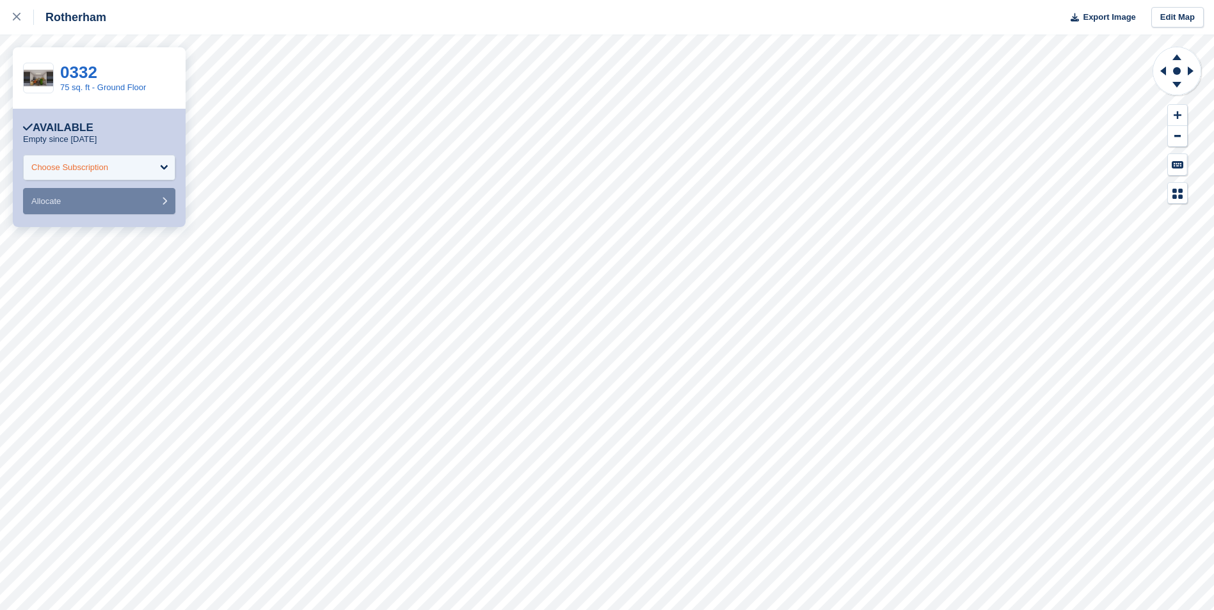
click at [150, 175] on div "Choose Subscription" at bounding box center [99, 168] width 152 height 26
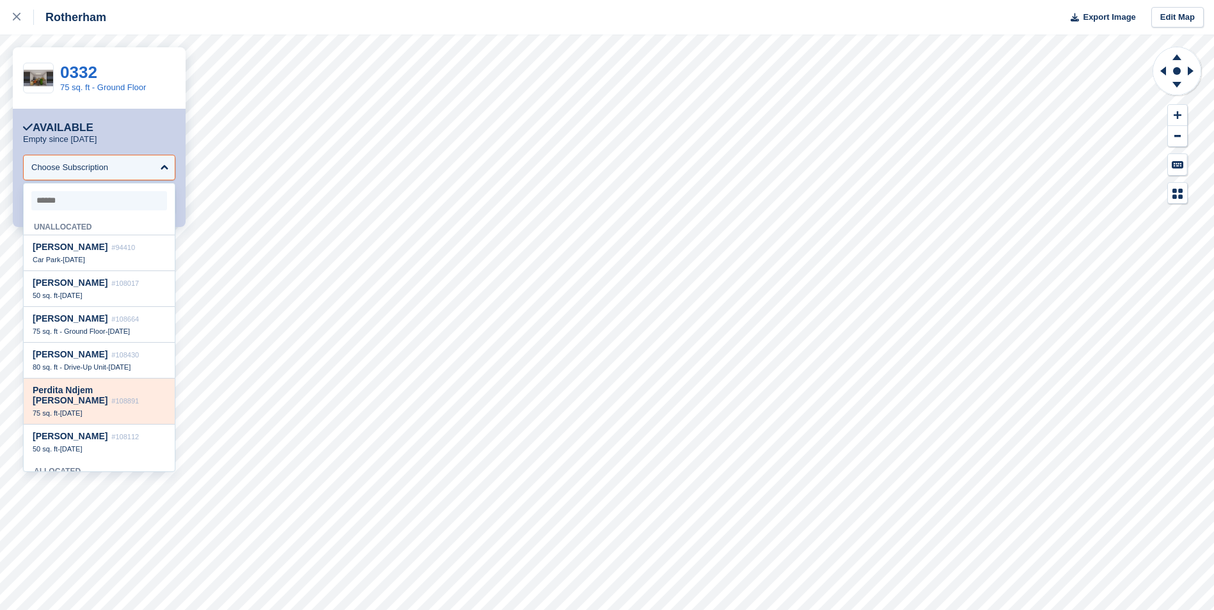
click at [103, 392] on span "Perdita Ndjem [PERSON_NAME]" at bounding box center [70, 395] width 75 height 20
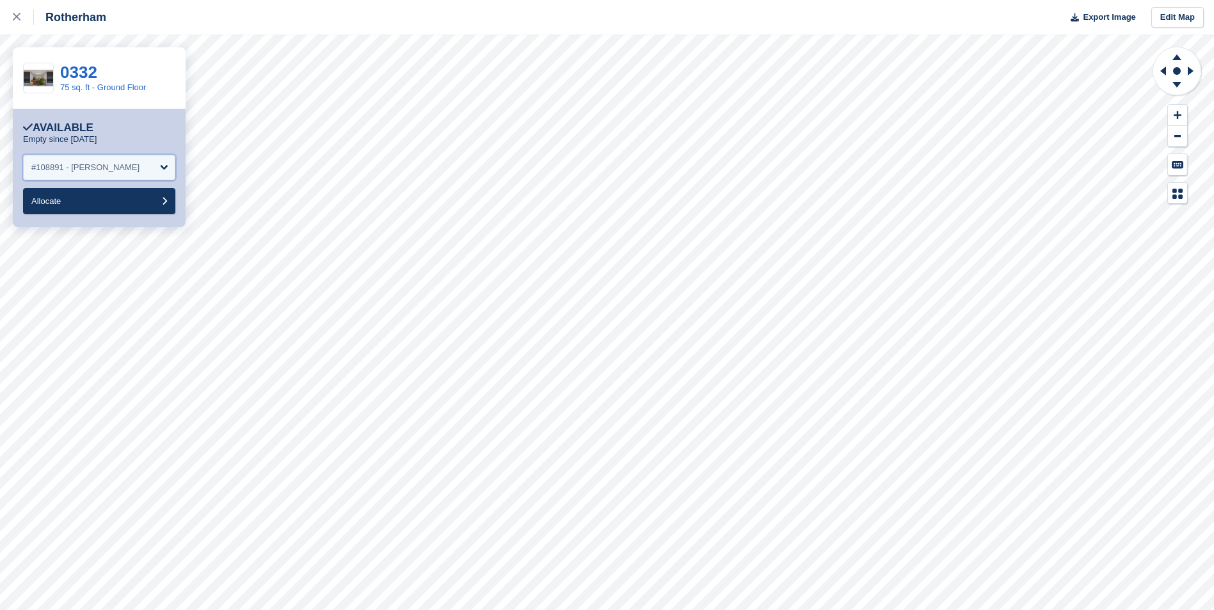
click at [90, 164] on div "#108891 - Perdita Ndjem Fung" at bounding box center [85, 167] width 108 height 13
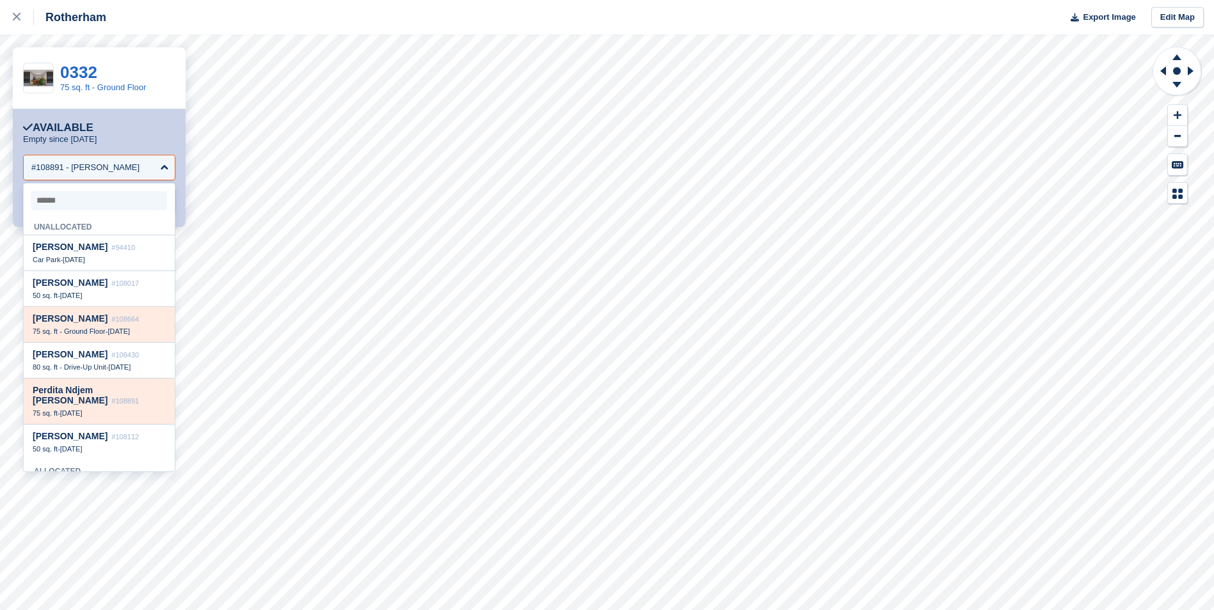
click at [111, 323] on span "#108664" at bounding box center [125, 319] width 28 height 8
select select "******"
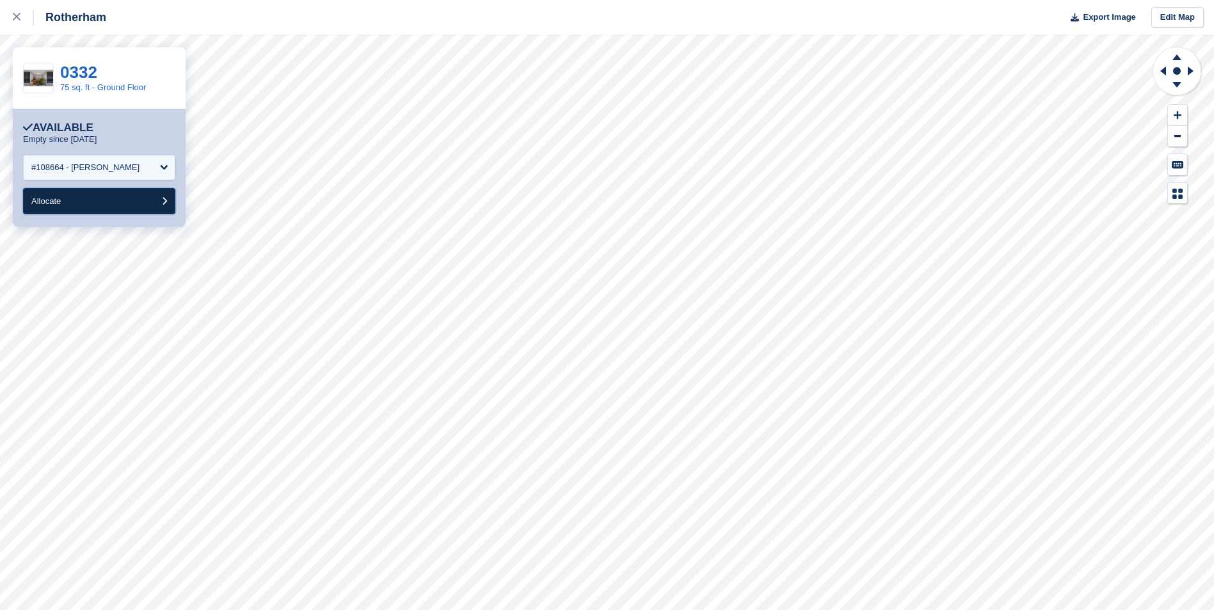
click at [94, 203] on button "Allocate" at bounding box center [99, 201] width 152 height 26
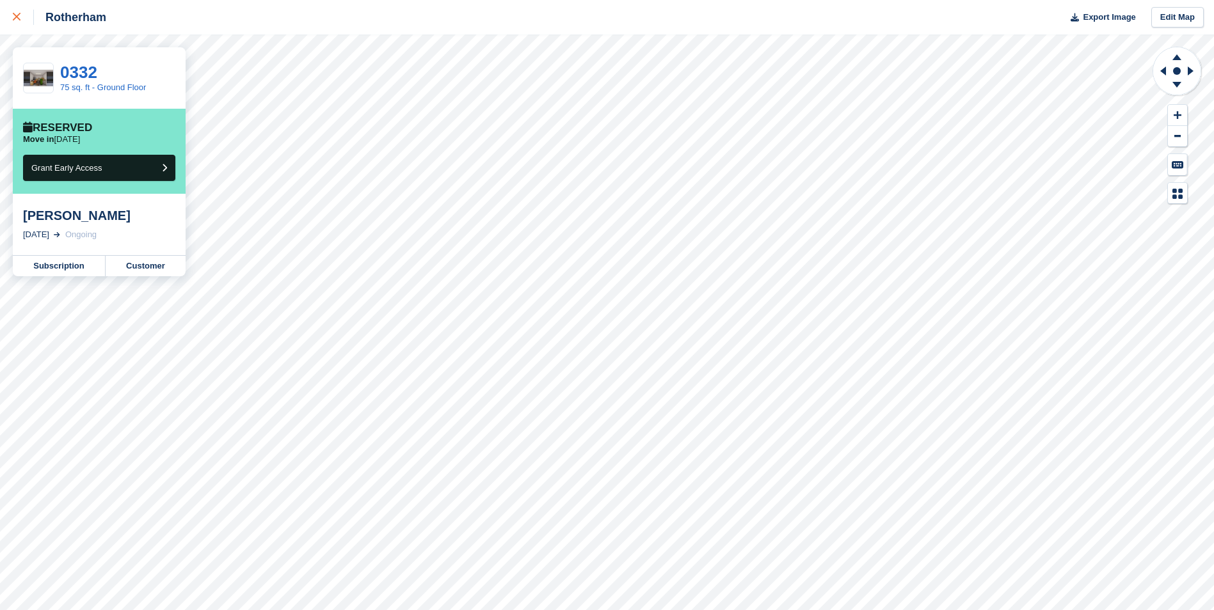
click at [17, 24] on div at bounding box center [23, 17] width 21 height 15
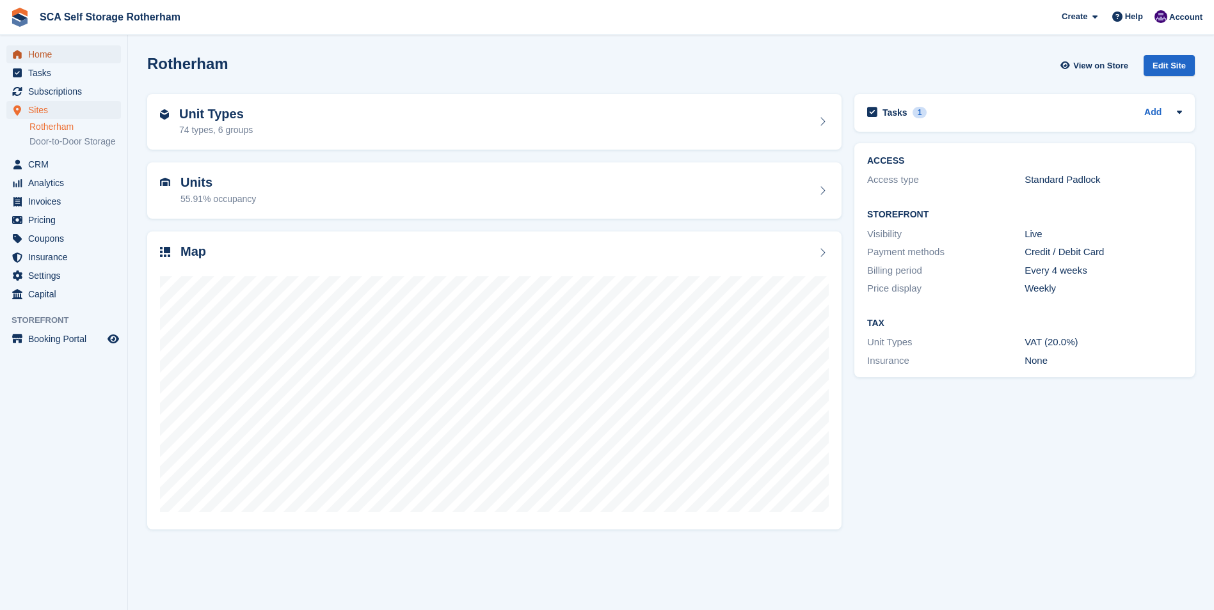
click at [43, 45] on span "Home" at bounding box center [66, 54] width 77 height 18
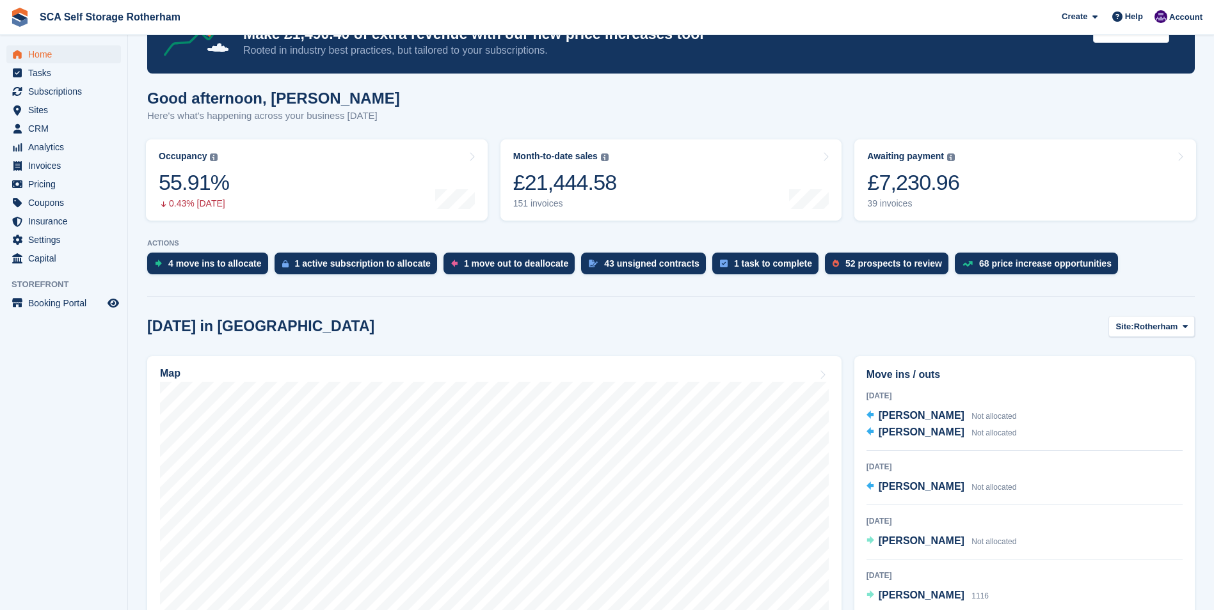
click at [960, 360] on div "Move ins / outs Today Phil Batty Not allocated Abdul Mahmood Not allocated 20 S…" at bounding box center [1024, 499] width 340 height 287
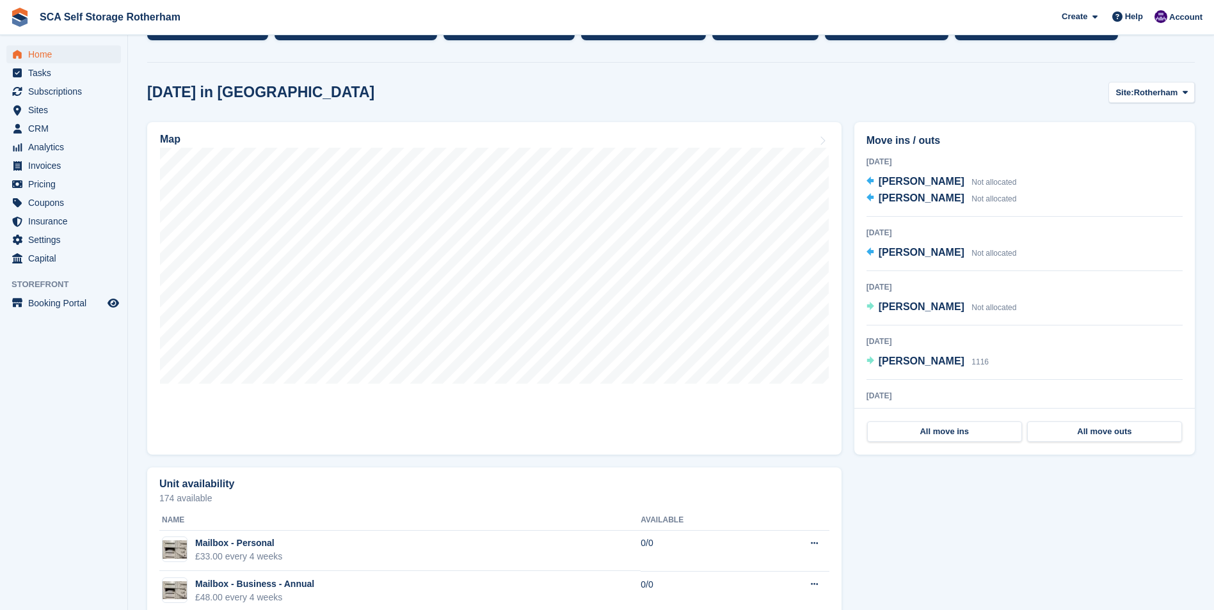
scroll to position [320, 0]
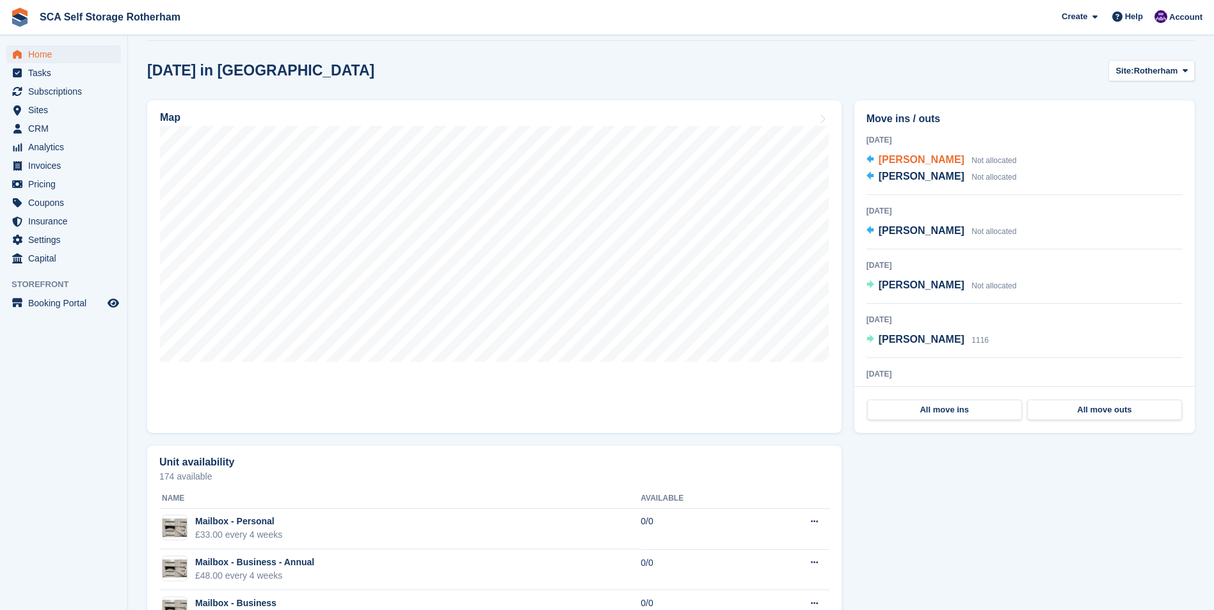
click at [904, 154] on span "Phil Batty" at bounding box center [921, 159] width 86 height 11
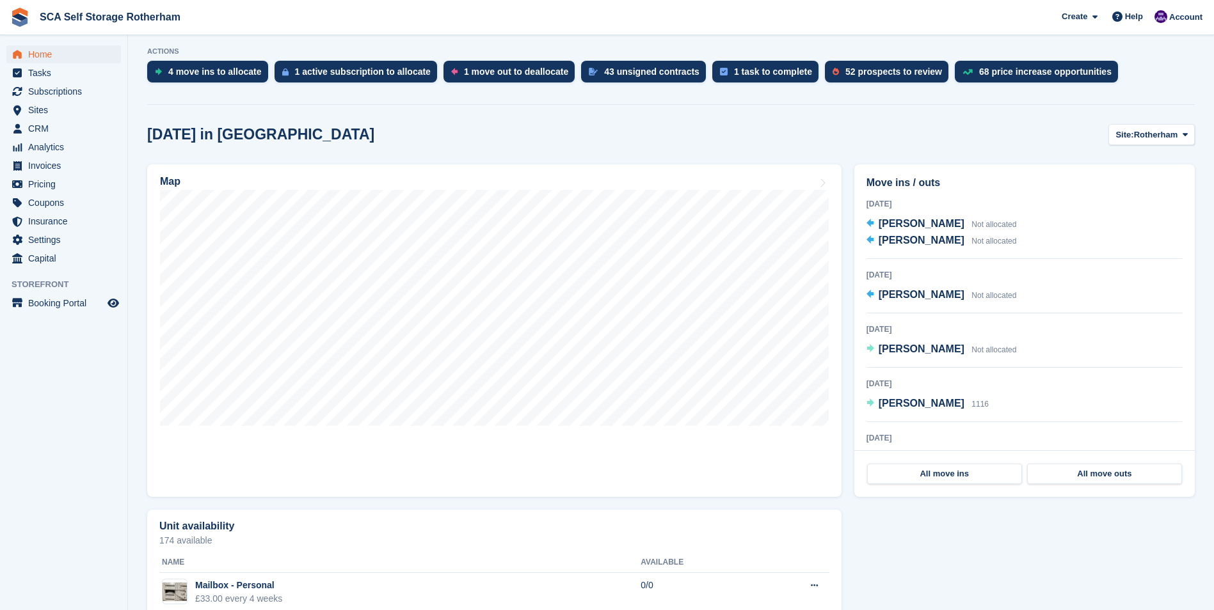
scroll to position [192, 0]
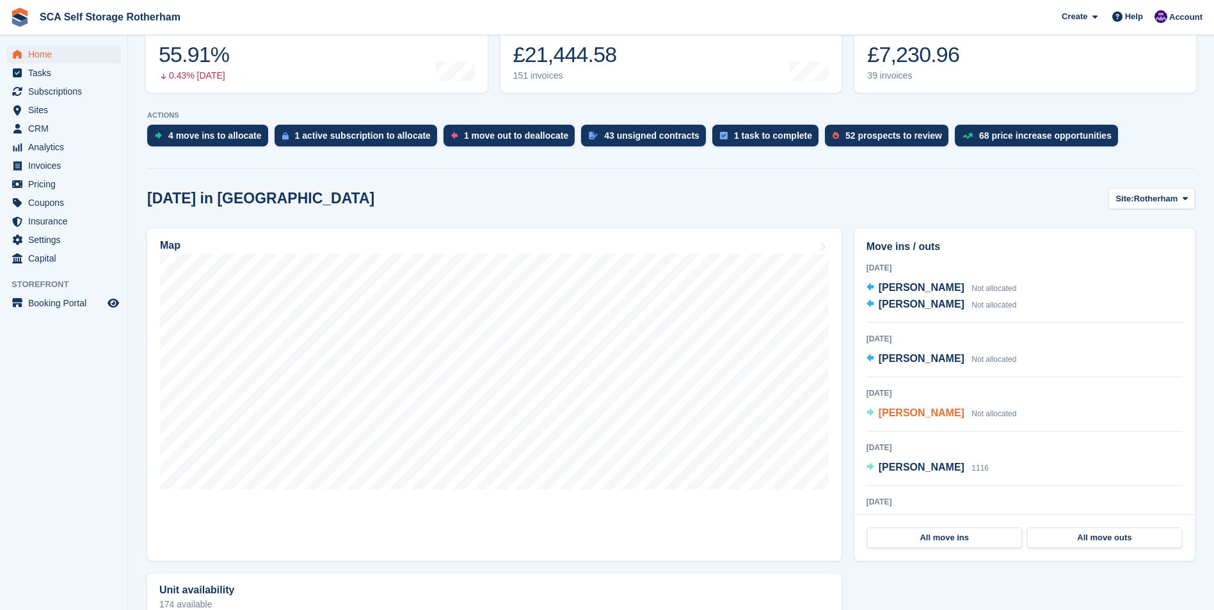
click at [925, 413] on span "[PERSON_NAME]" at bounding box center [921, 413] width 86 height 11
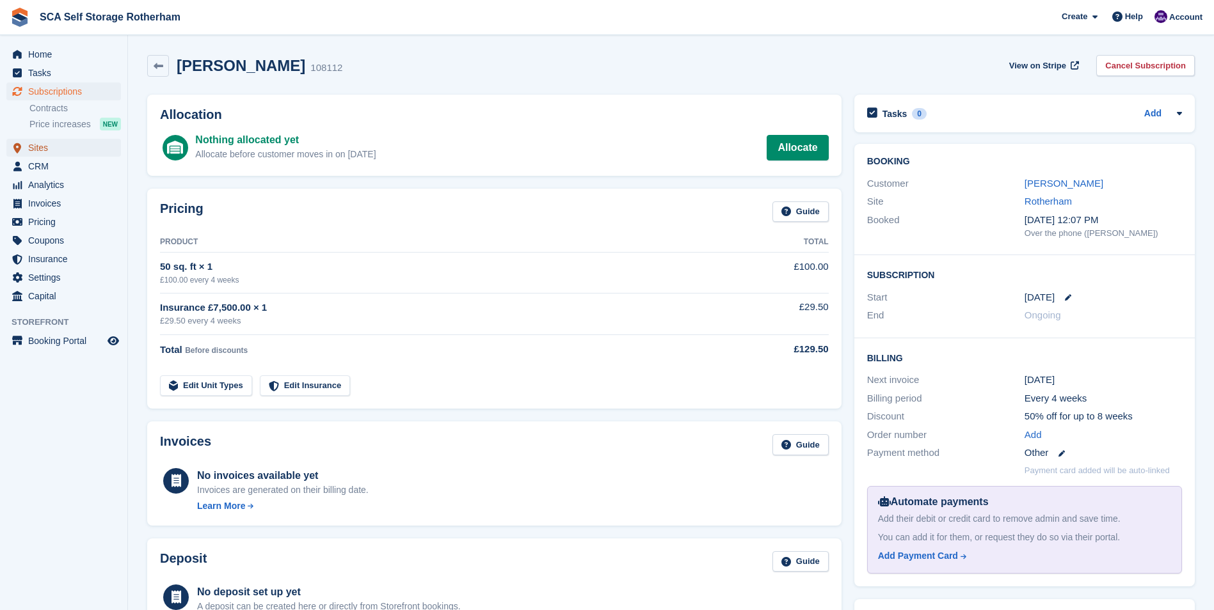
click at [64, 144] on span "Sites" at bounding box center [66, 148] width 77 height 18
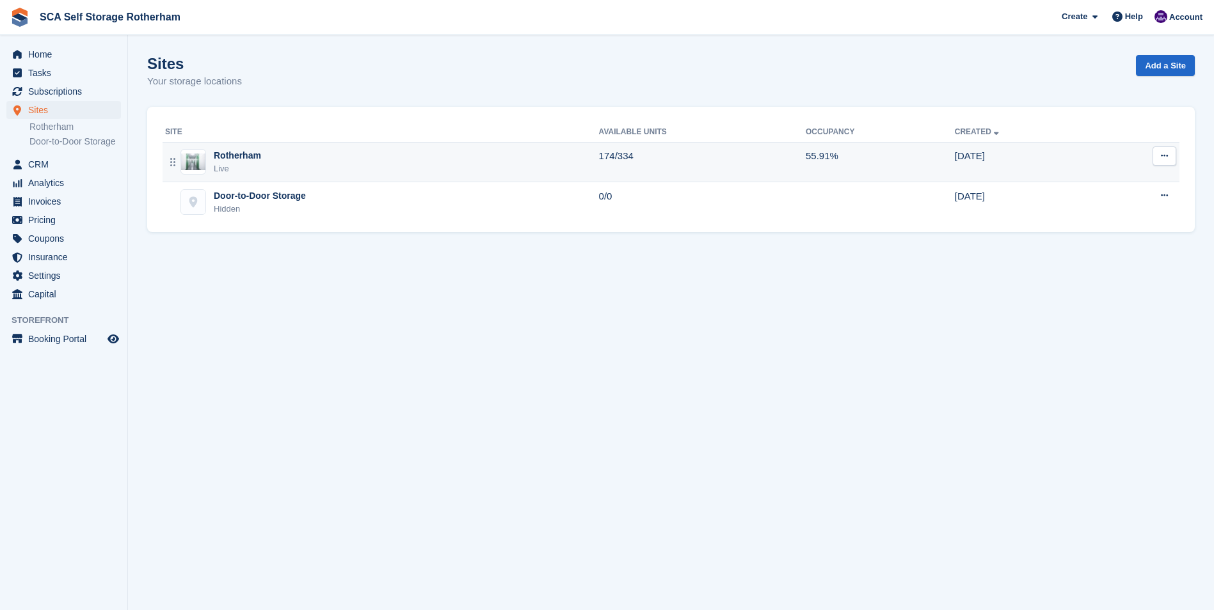
click at [233, 154] on div "Rotherham" at bounding box center [237, 155] width 47 height 13
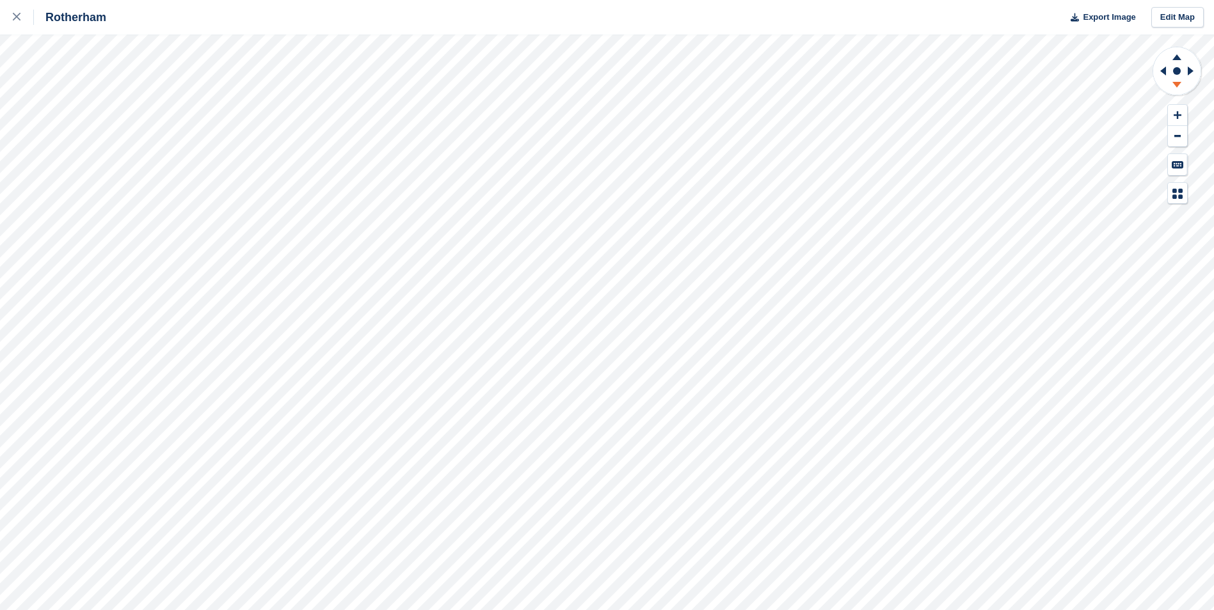
click at [1180, 81] on icon at bounding box center [1176, 87] width 33 height 16
click at [1182, 87] on icon at bounding box center [1176, 87] width 33 height 16
click at [1173, 55] on icon at bounding box center [1176, 55] width 33 height 16
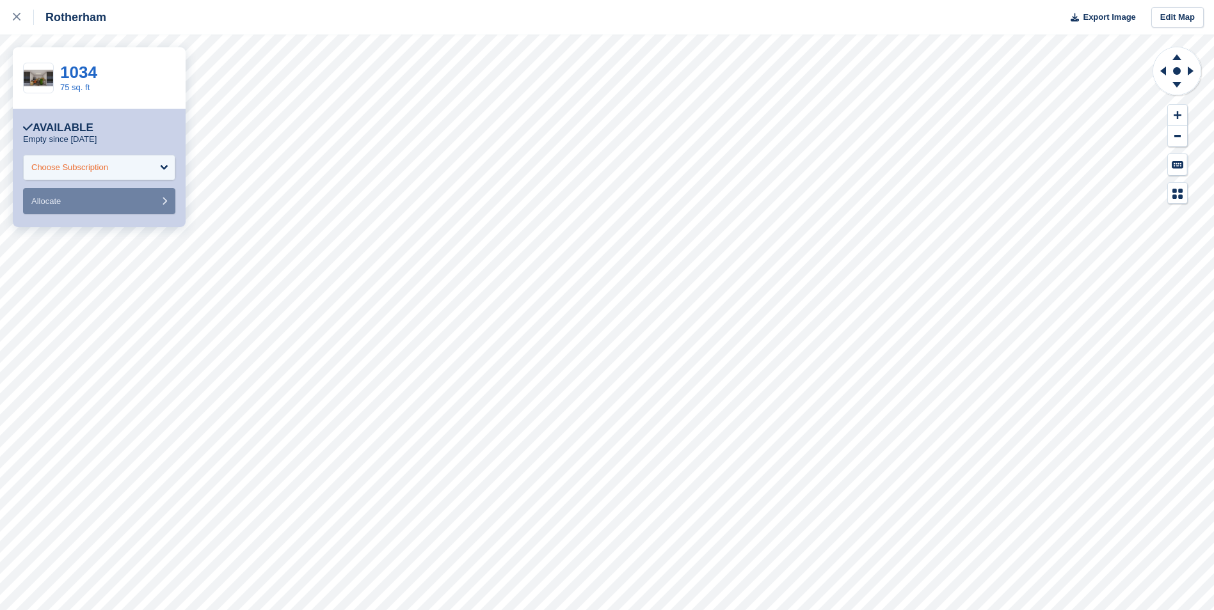
click at [104, 176] on div "Choose Subscription" at bounding box center [99, 168] width 152 height 26
click at [97, 176] on div "Choose Subscription" at bounding box center [99, 168] width 152 height 26
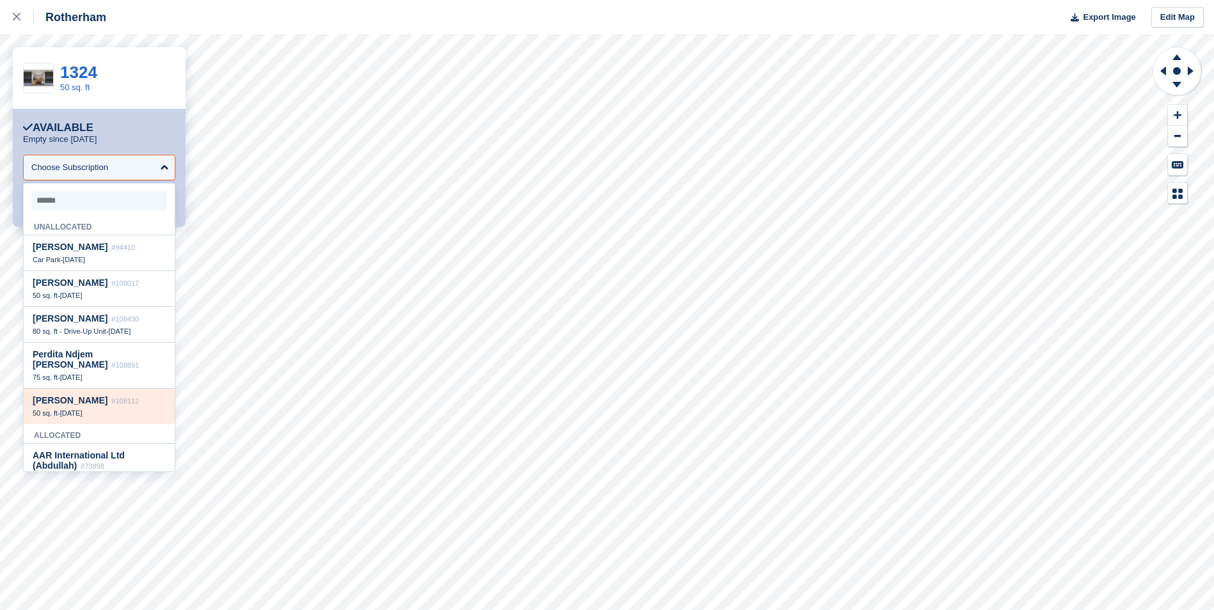
click at [111, 397] on span "#108112" at bounding box center [125, 401] width 28 height 8
select select "******"
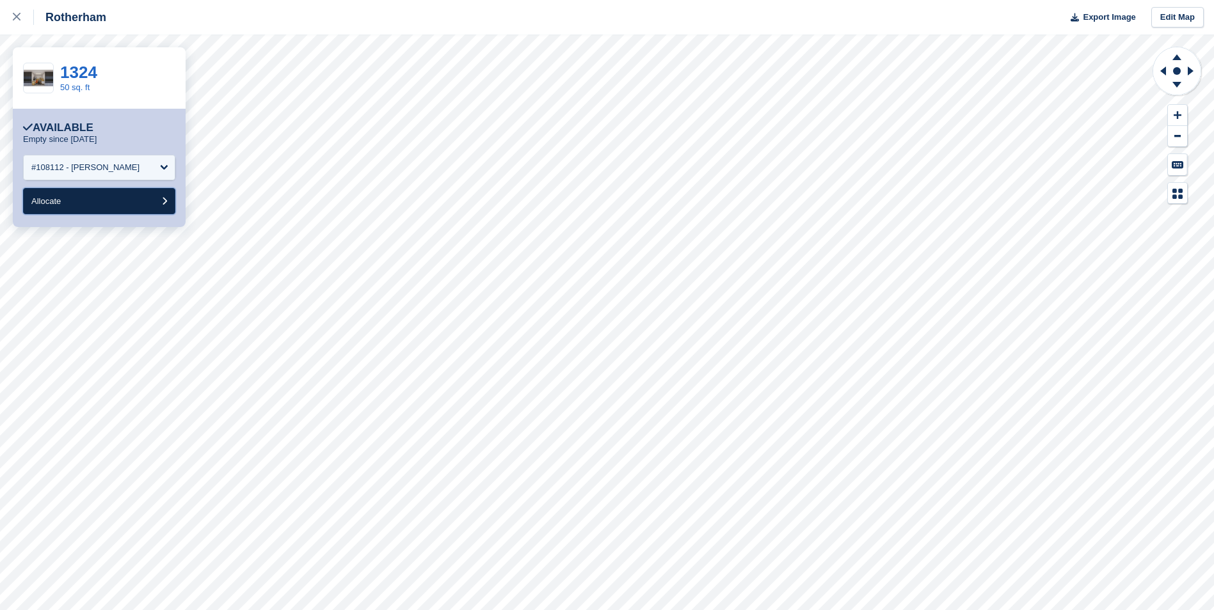
click at [103, 211] on button "Allocate" at bounding box center [99, 201] width 152 height 26
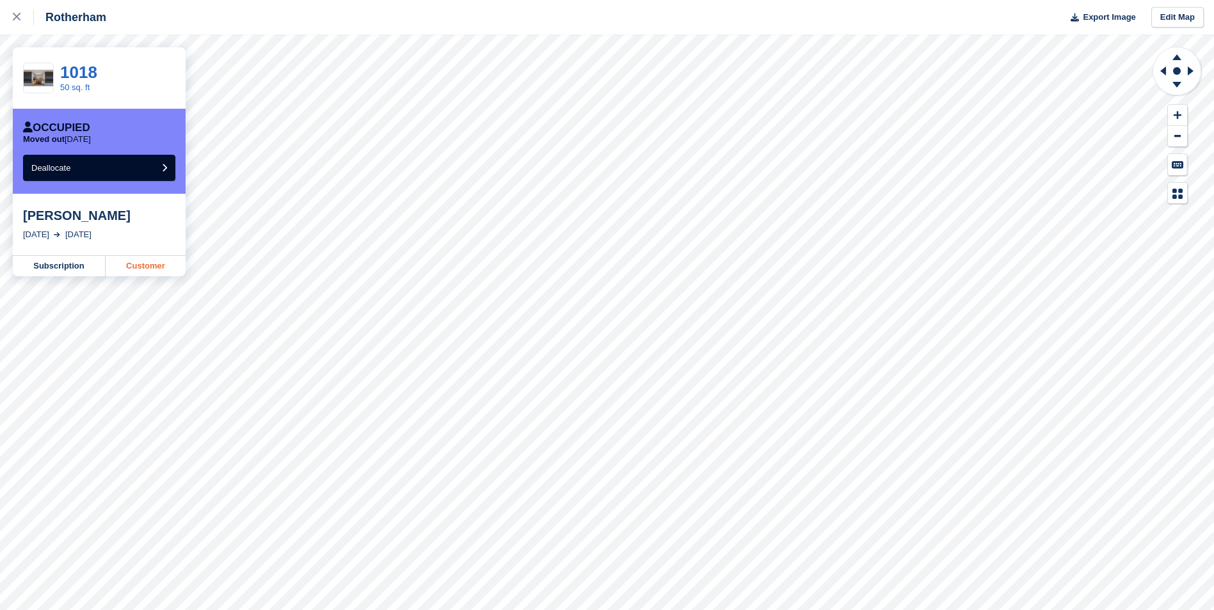
click at [157, 262] on link "Customer" at bounding box center [146, 266] width 80 height 20
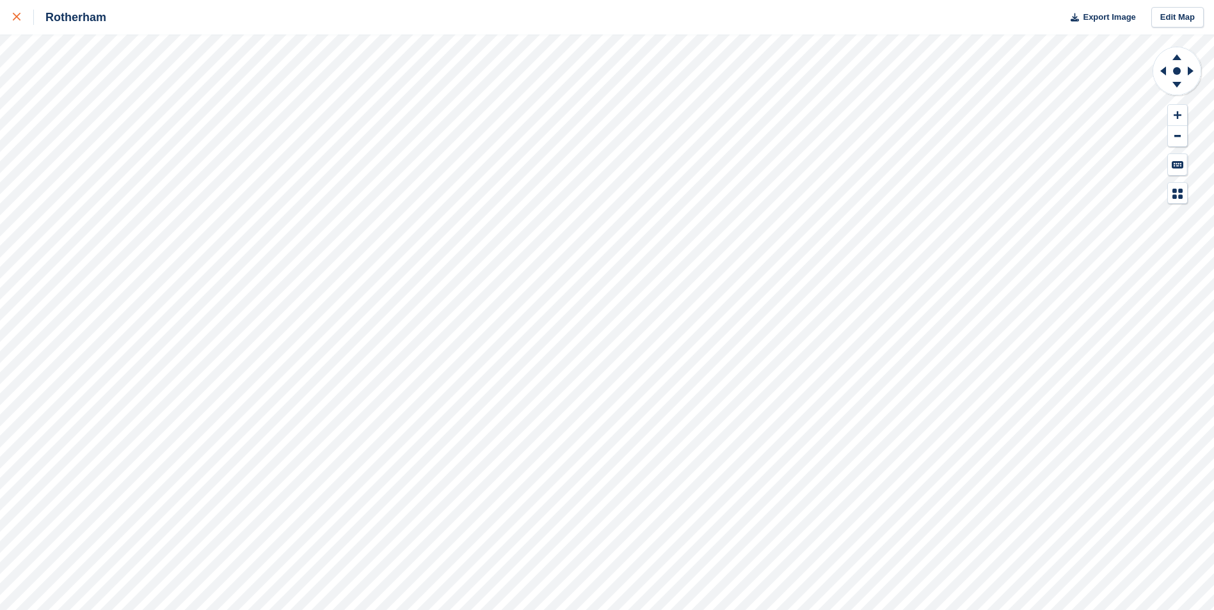
click at [17, 19] on icon at bounding box center [17, 17] width 8 height 8
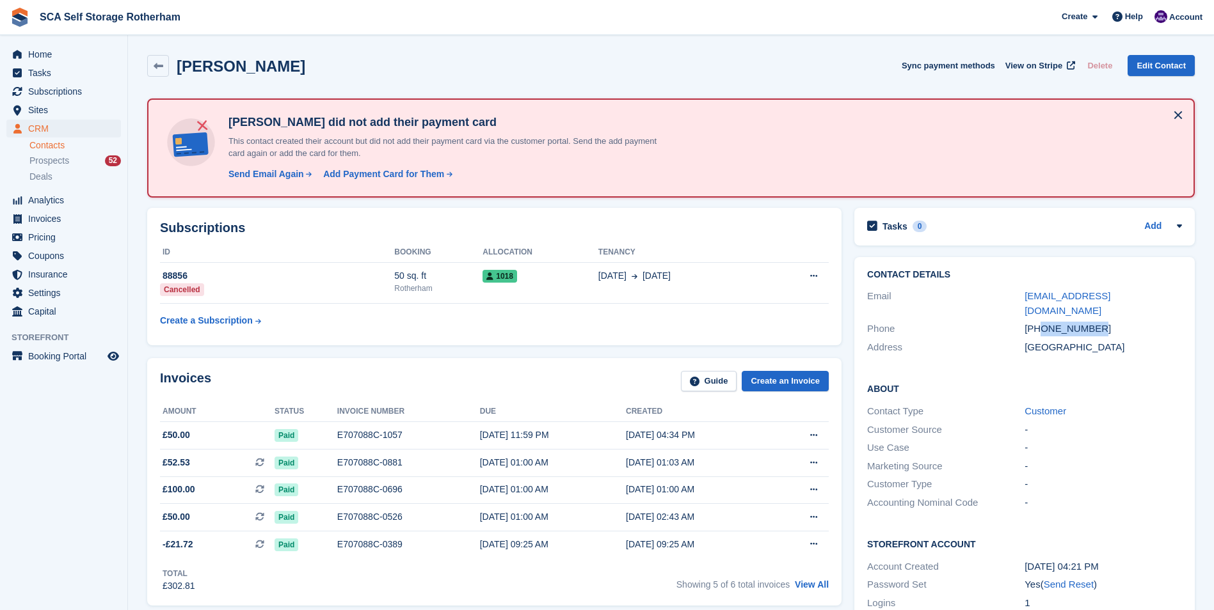
drag, startPoint x: 1097, startPoint y: 315, endPoint x: 1042, endPoint y: 317, distance: 55.1
click at [1042, 322] on div "[PHONE_NUMBER]" at bounding box center [1102, 329] width 157 height 15
copy div "7940420120"
click at [479, 367] on div "Invoices Guide Create an Invoice Amount Status Invoice number Due Created £50.0…" at bounding box center [494, 482] width 694 height 248
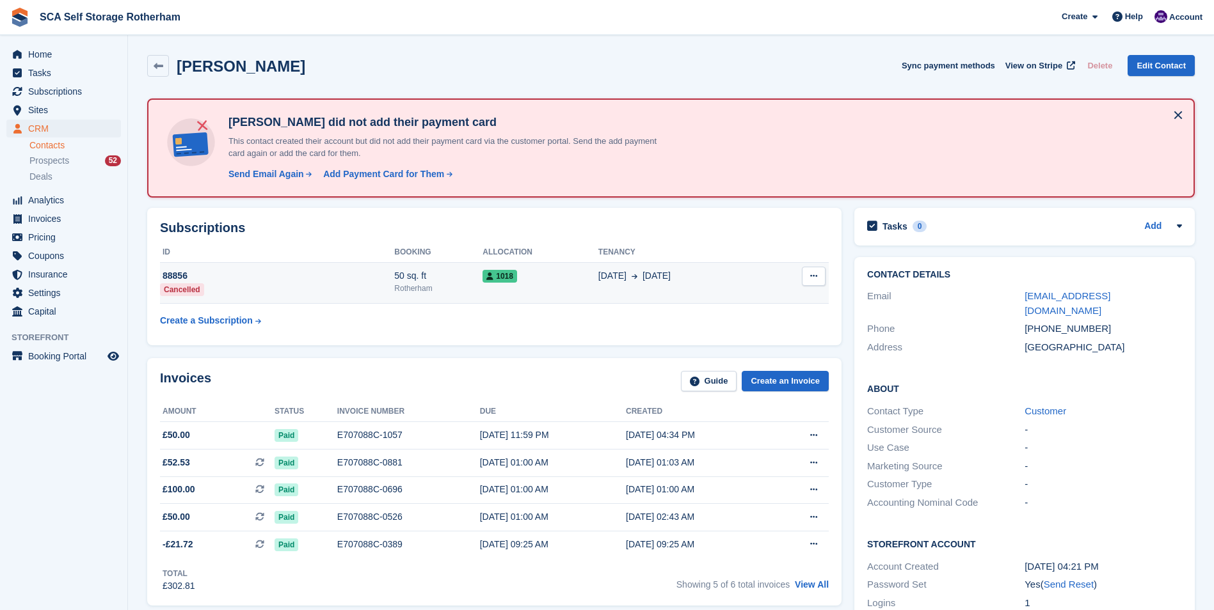
click at [477, 296] on td "50 sq. ft [GEOGRAPHIC_DATA]" at bounding box center [438, 283] width 88 height 41
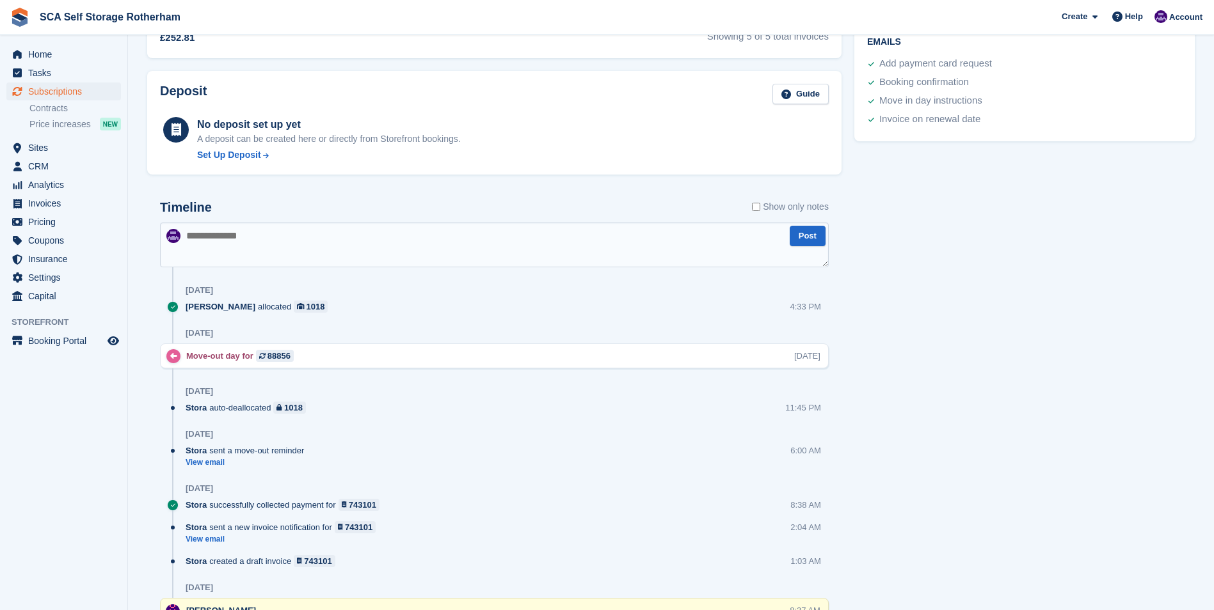
scroll to position [576, 0]
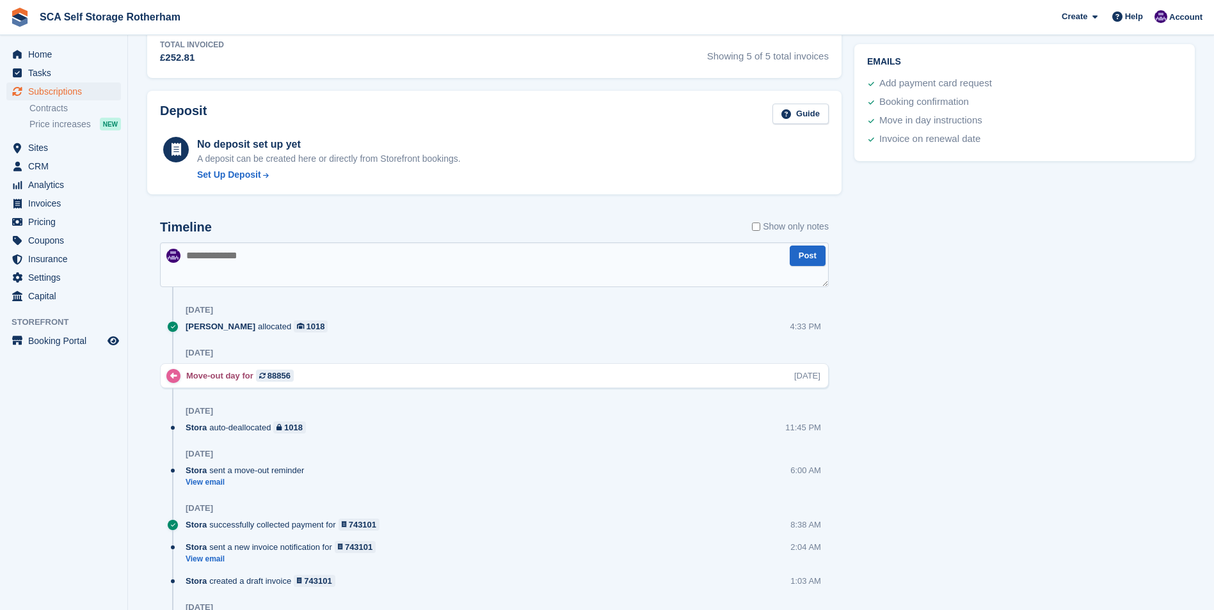
click at [290, 284] on textarea at bounding box center [494, 264] width 669 height 45
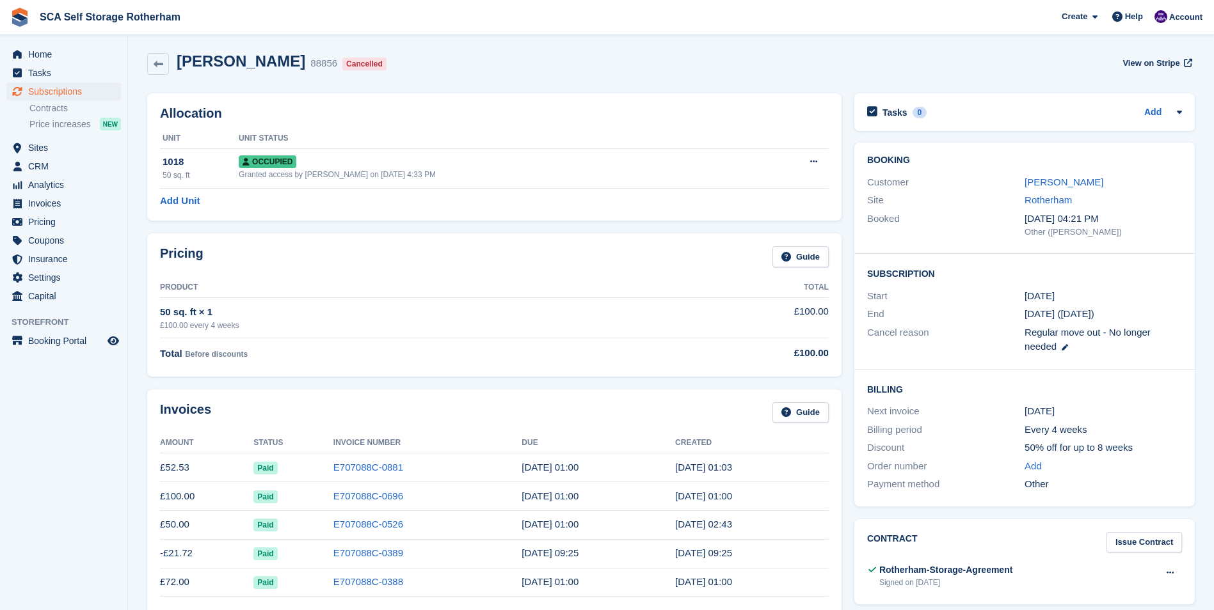
scroll to position [0, 0]
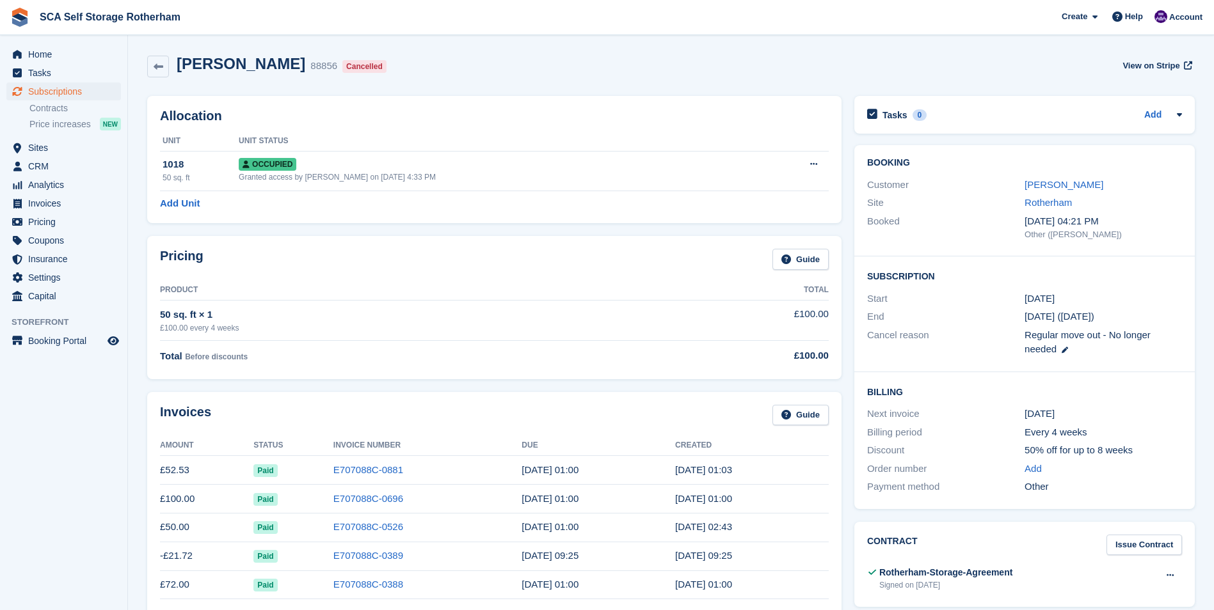
click at [387, 88] on div "Tasha Wylde 88856 Cancelled View on Stripe" at bounding box center [671, 69] width 1060 height 41
click at [1046, 184] on link "Tasha Wylde" at bounding box center [1063, 184] width 79 height 11
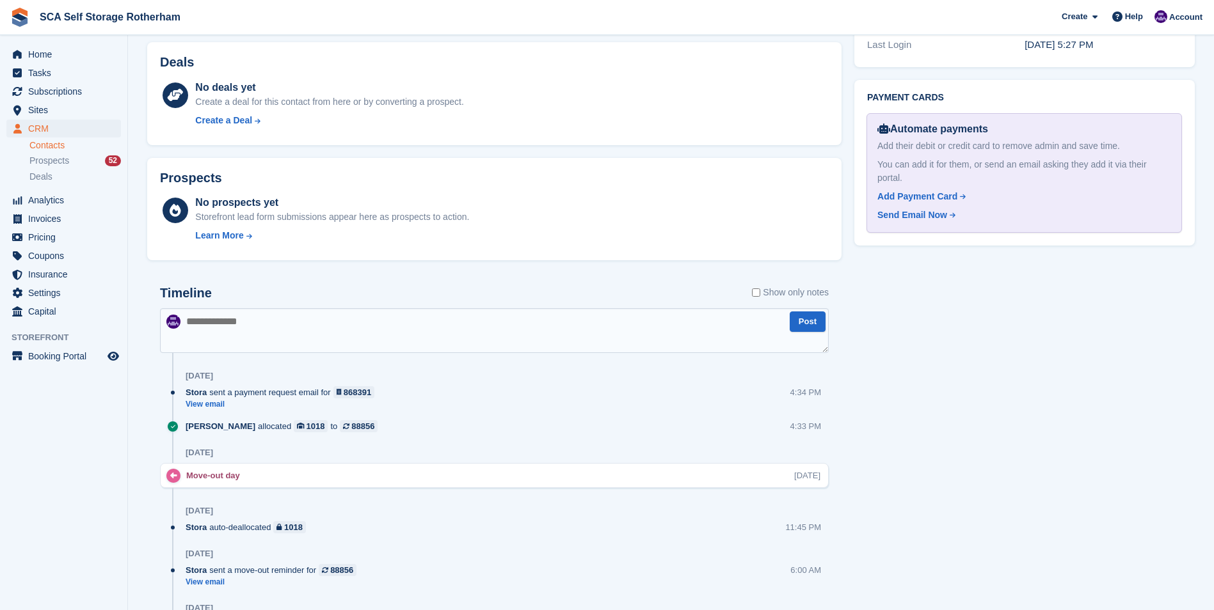
scroll to position [576, 0]
click at [274, 331] on textarea at bounding box center [494, 331] width 669 height 45
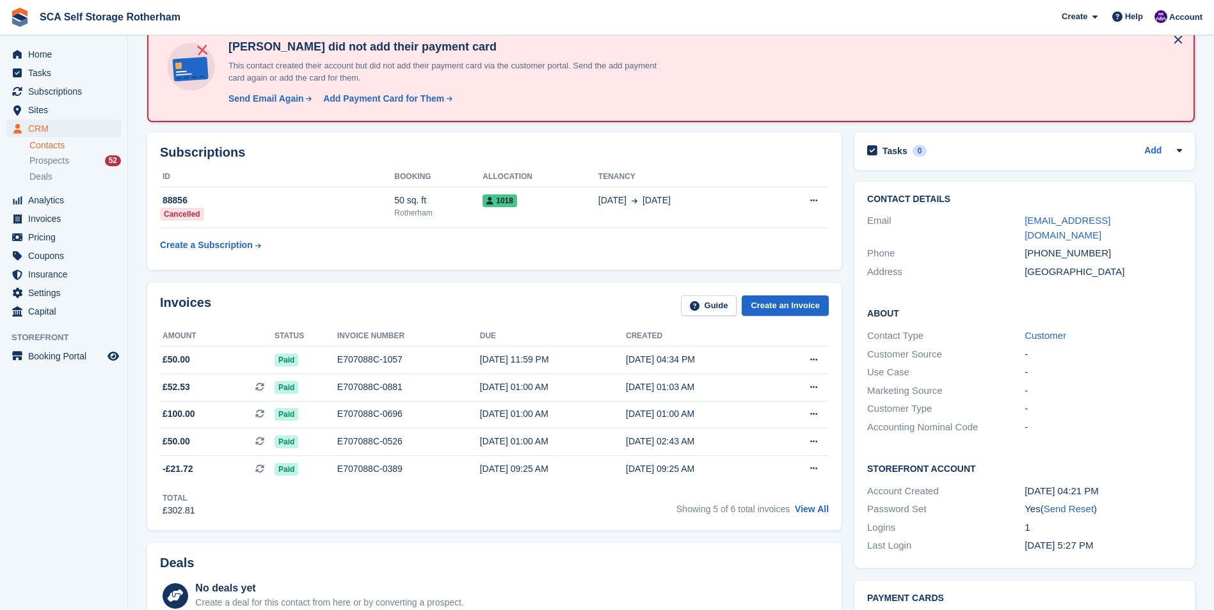
scroll to position [0, 0]
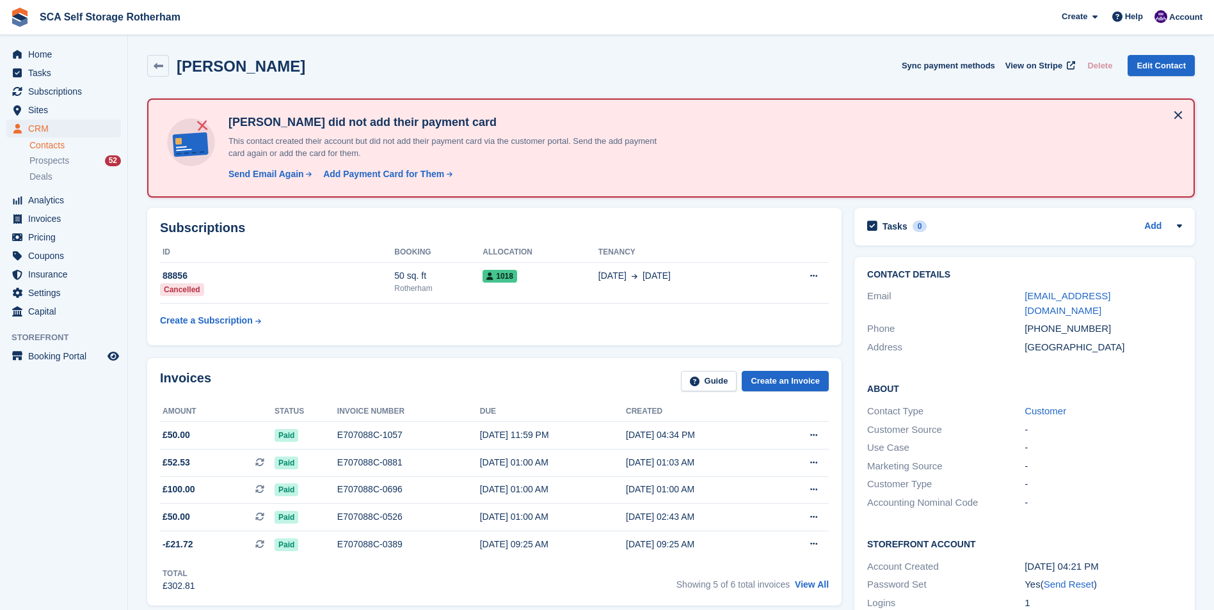
drag, startPoint x: 489, startPoint y: 50, endPoint x: 484, endPoint y: 54, distance: 6.8
click at [489, 50] on div "Tasha Wylde Sync payment methods View on Stripe Delete Edit Contact" at bounding box center [671, 69] width 1060 height 40
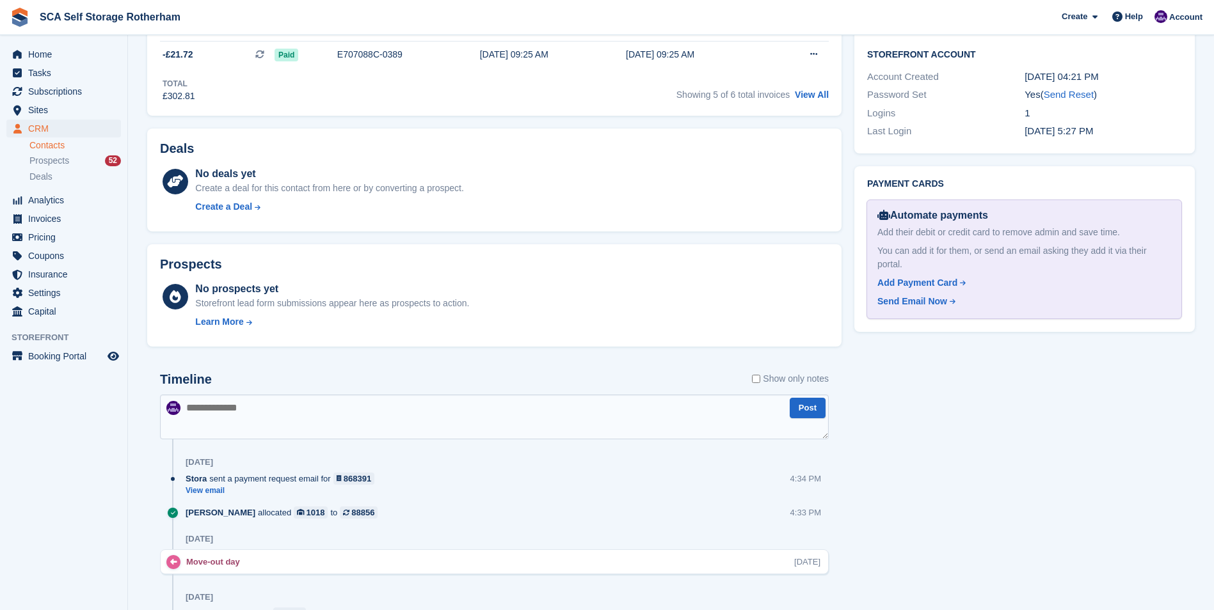
scroll to position [512, 0]
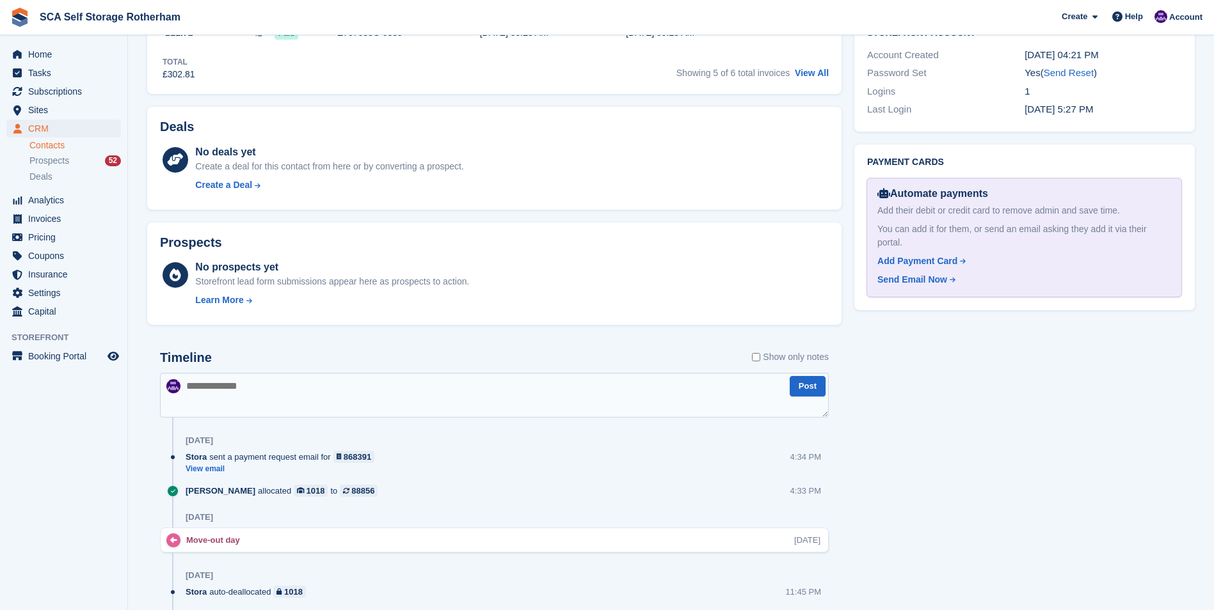
click at [514, 408] on textarea at bounding box center [494, 395] width 669 height 45
type textarea "**********"
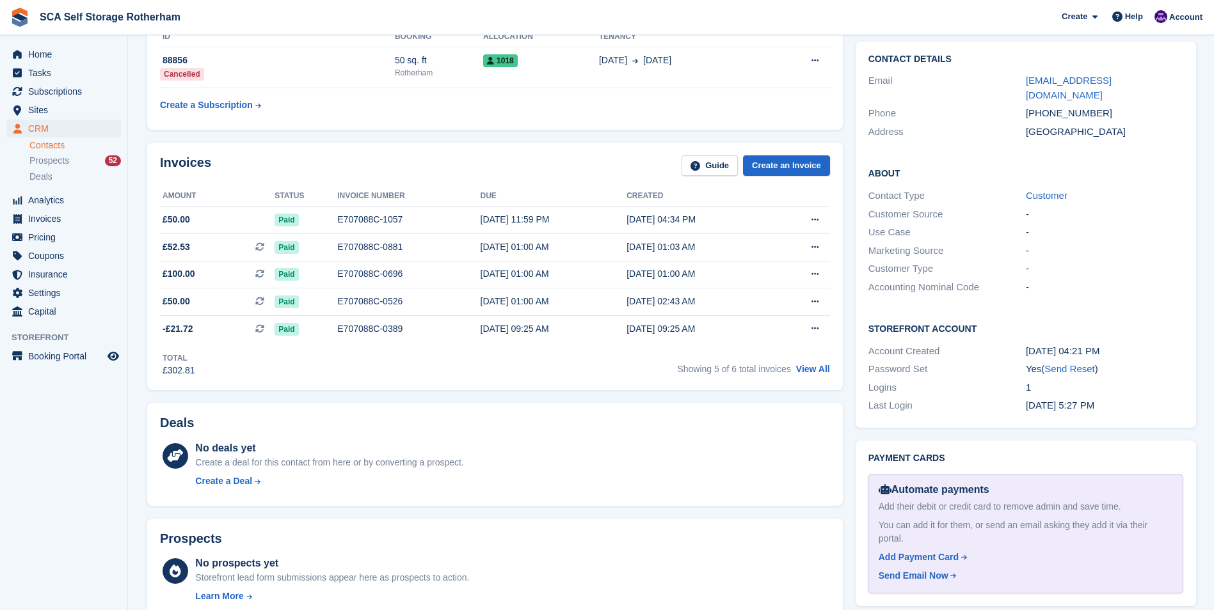
scroll to position [192, 0]
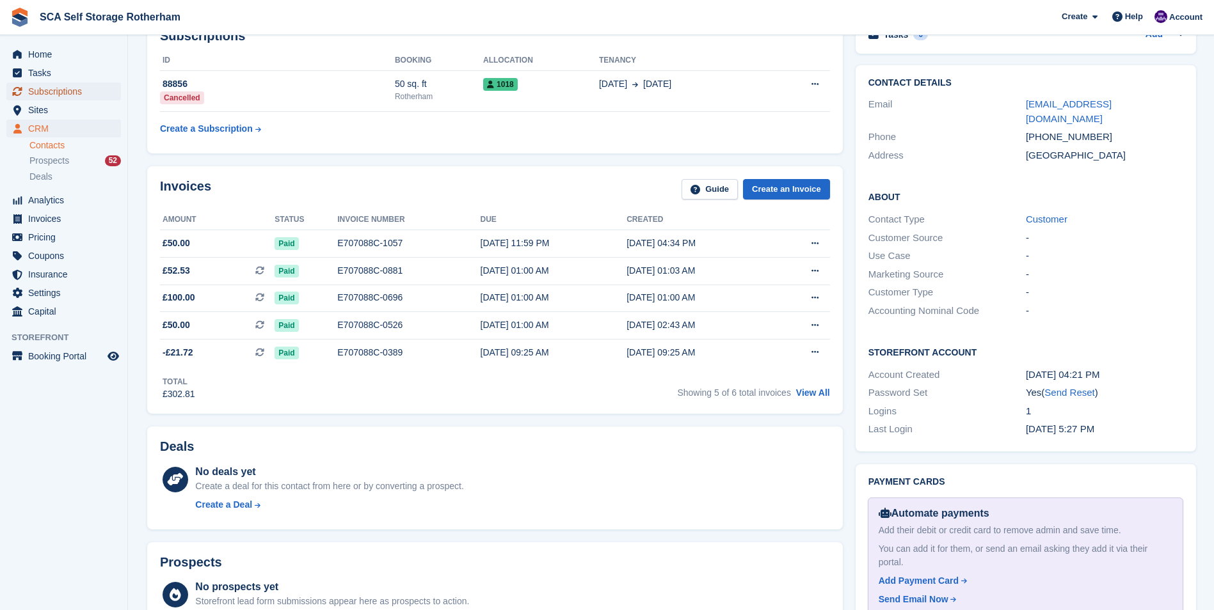
click at [64, 89] on span "Subscriptions" at bounding box center [66, 92] width 77 height 18
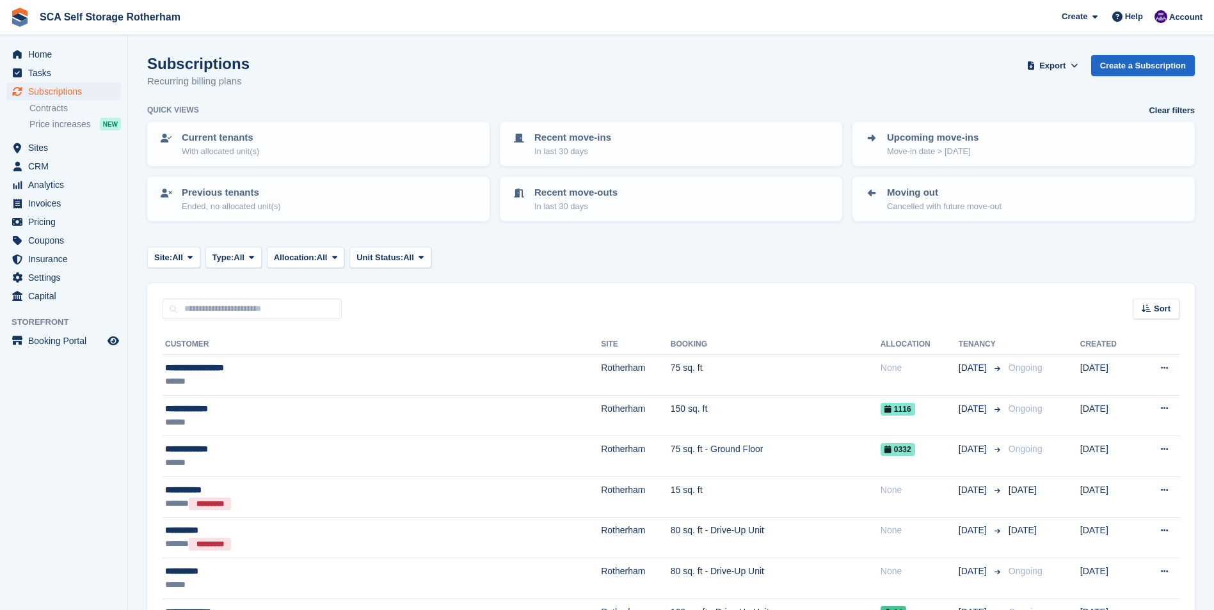
click at [787, 68] on div "Subscriptions Recurring billing plans Export Export Subscriptions Export a CSV …" at bounding box center [670, 79] width 1047 height 49
click at [62, 88] on span "Subscriptions" at bounding box center [66, 92] width 77 height 18
click at [68, 89] on span "Subscriptions" at bounding box center [66, 92] width 77 height 18
click at [1075, 69] on span at bounding box center [1074, 66] width 13 height 13
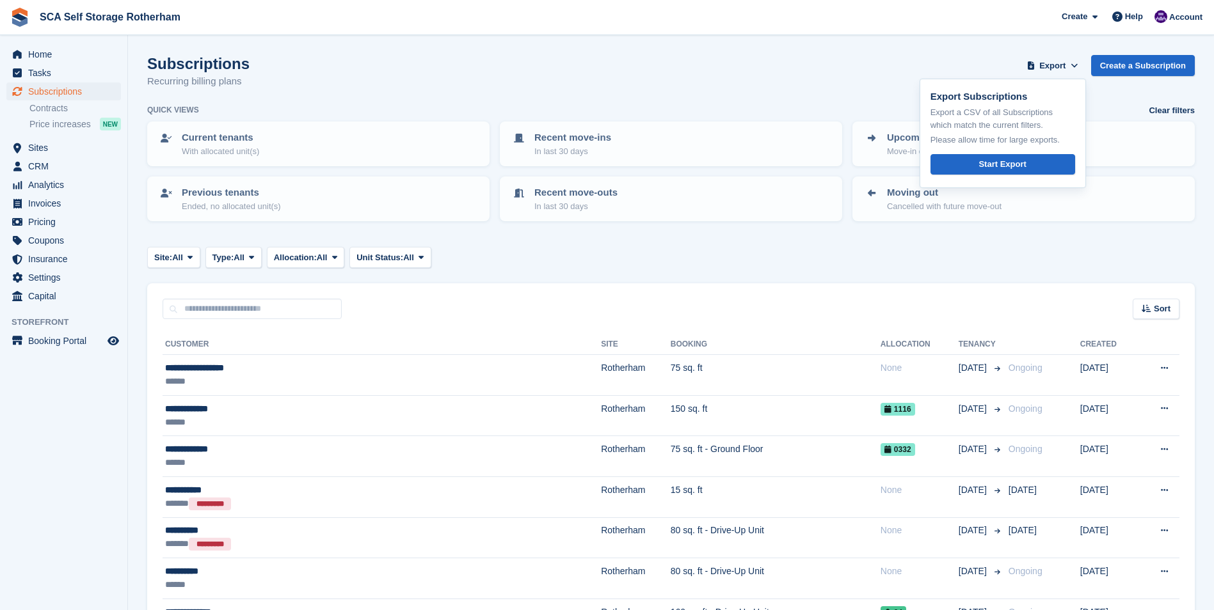
click at [836, 76] on div "Subscriptions Recurring billing plans Export Export Subscriptions Export a CSV …" at bounding box center [670, 79] width 1047 height 49
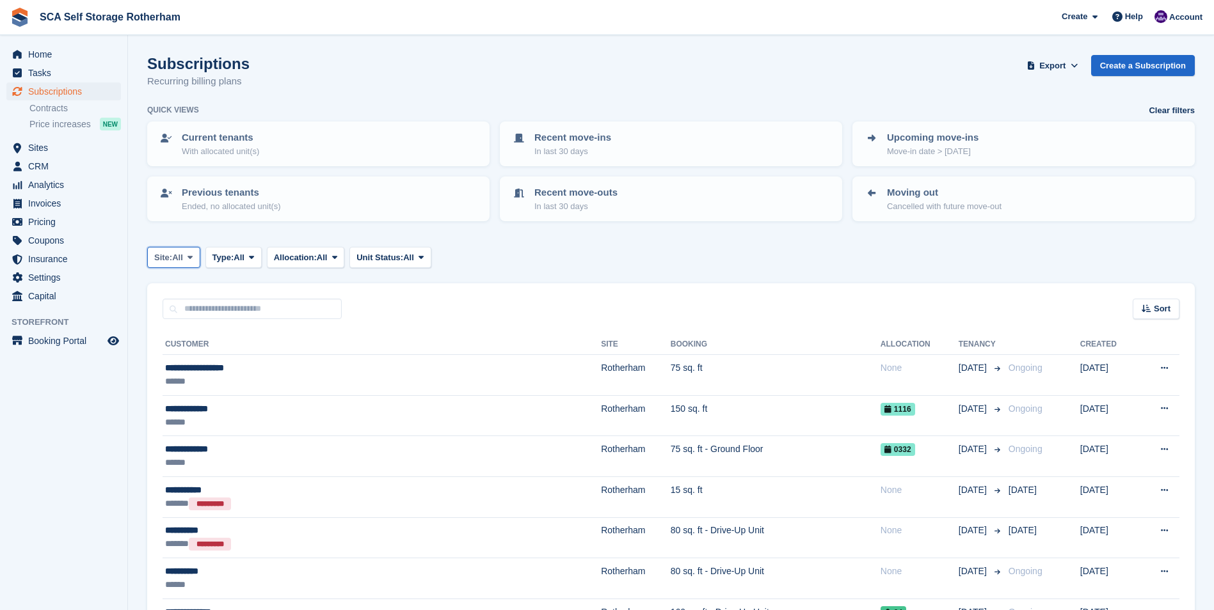
click at [171, 253] on span "Site:" at bounding box center [163, 257] width 18 height 13
click at [177, 305] on link "Rotherham" at bounding box center [208, 310] width 111 height 23
click at [294, 256] on button "Type: All" at bounding box center [267, 257] width 56 height 21
click at [445, 259] on span "All" at bounding box center [441, 257] width 11 height 13
click at [441, 309] on link "Occupied" at bounding box center [443, 310] width 111 height 23
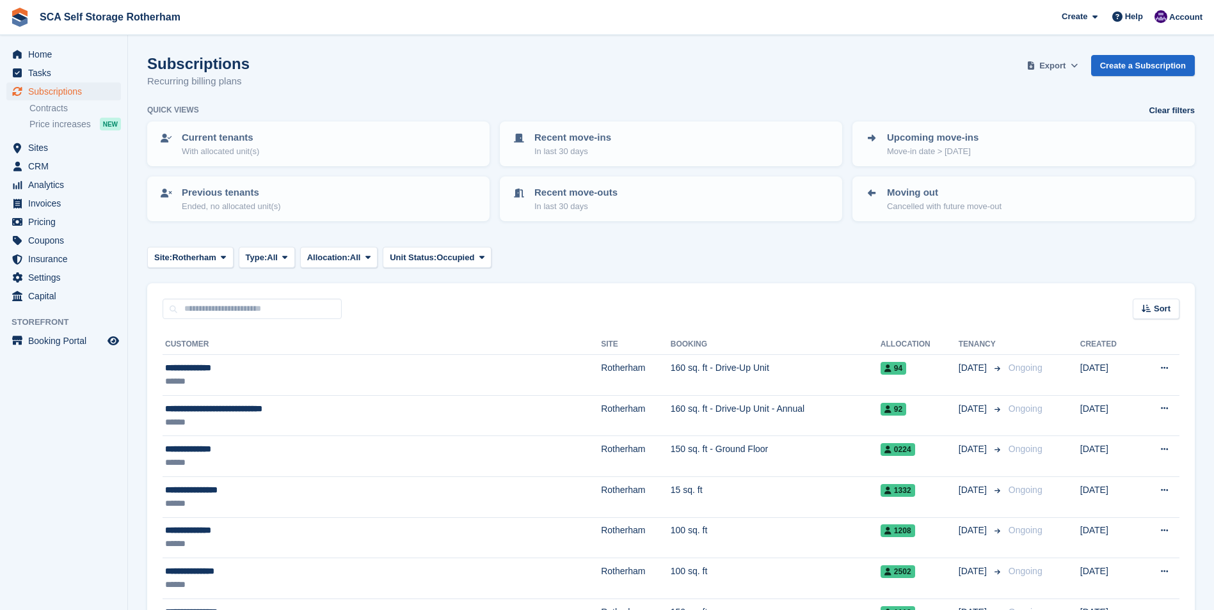
click at [1053, 63] on span "Export" at bounding box center [1052, 66] width 26 height 13
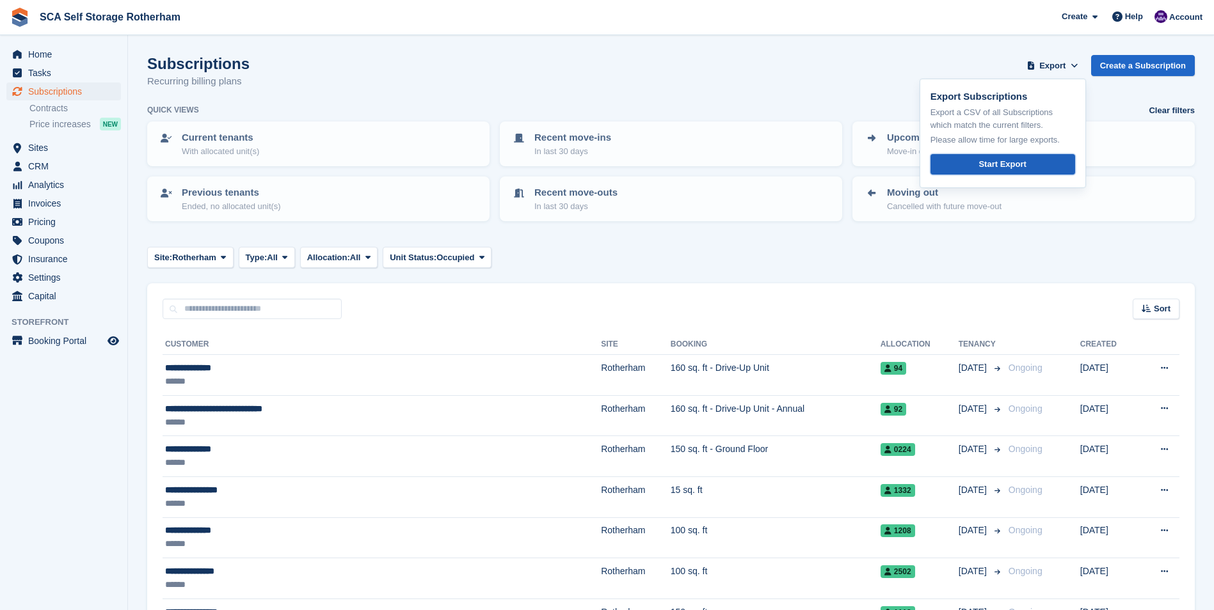
click at [965, 167] on link "Start Export" at bounding box center [1002, 164] width 145 height 21
click at [49, 153] on span "Sites" at bounding box center [66, 148] width 77 height 18
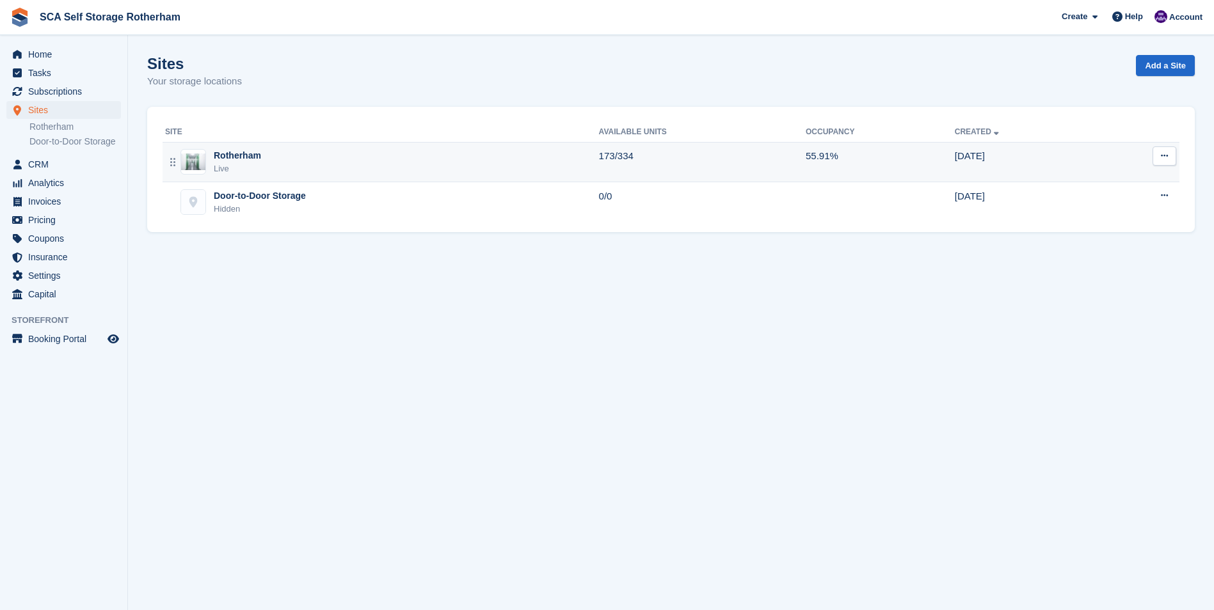
click at [218, 164] on div "Live" at bounding box center [237, 169] width 47 height 13
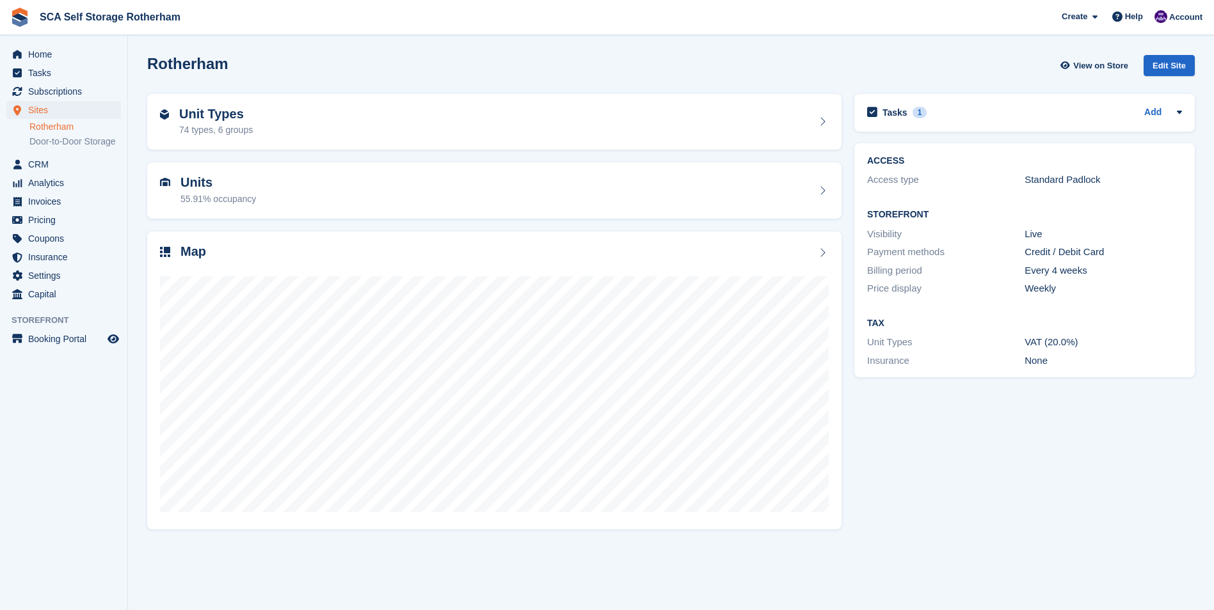
click at [498, 104] on div "Unit Types 74 types, 6 groups" at bounding box center [494, 122] width 694 height 56
click at [75, 91] on span "Subscriptions" at bounding box center [66, 92] width 77 height 18
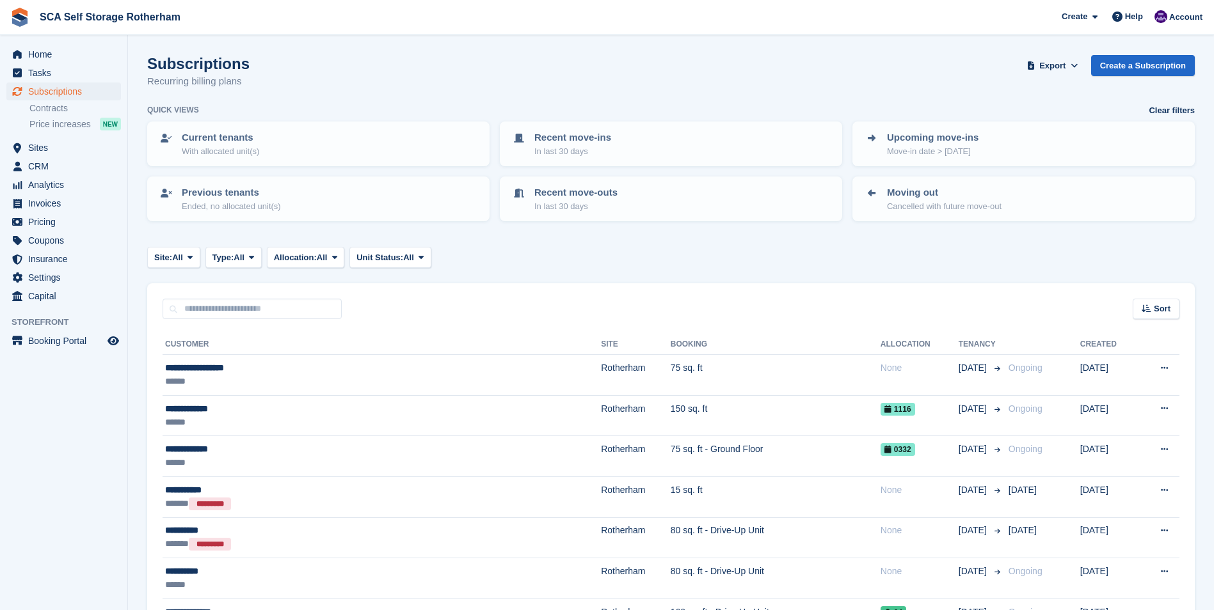
drag, startPoint x: 553, startPoint y: 292, endPoint x: 545, endPoint y: 292, distance: 7.7
click at [553, 292] on div "Sort Sort by Customer name Date created Move in date Move out date Created (old…" at bounding box center [670, 301] width 1047 height 36
click at [966, 154] on p "Move-in date > [DATE]" at bounding box center [932, 151] width 91 height 13
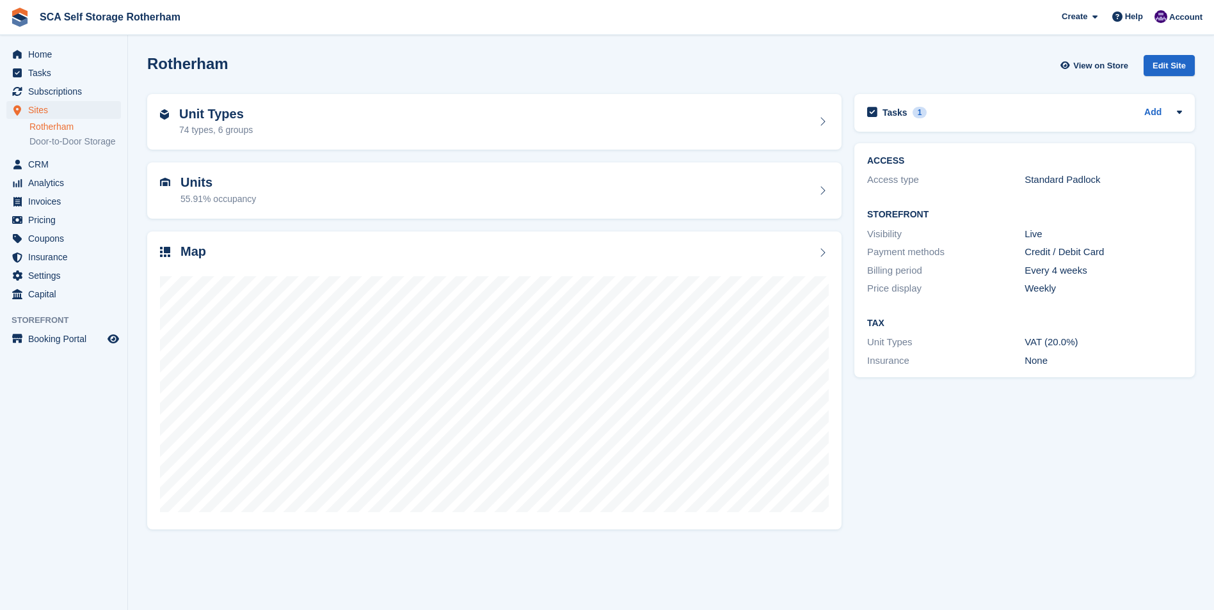
click at [570, 93] on div "Unit Types 74 types, 6 groups" at bounding box center [494, 122] width 707 height 69
click at [63, 91] on span "Subscriptions" at bounding box center [66, 92] width 77 height 18
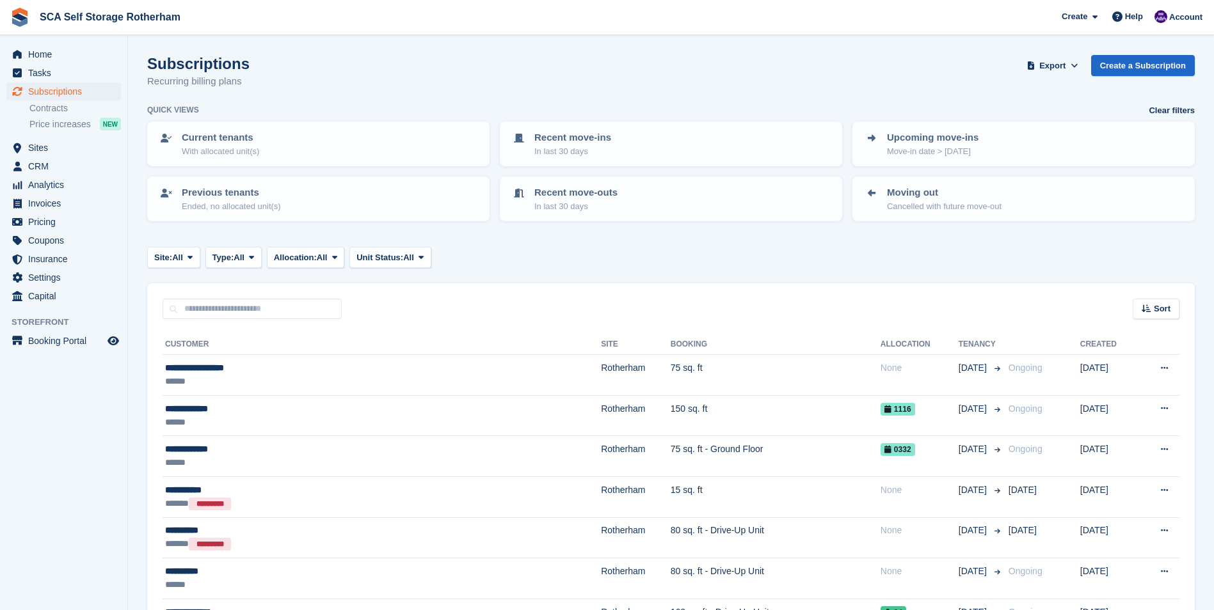
click at [497, 17] on span "SCA Self Storage Rotherham Create Subscription Invoice Contact Deal Discount Pa…" at bounding box center [607, 17] width 1214 height 35
click at [216, 314] on input "text" at bounding box center [252, 309] width 179 height 21
type input "*****"
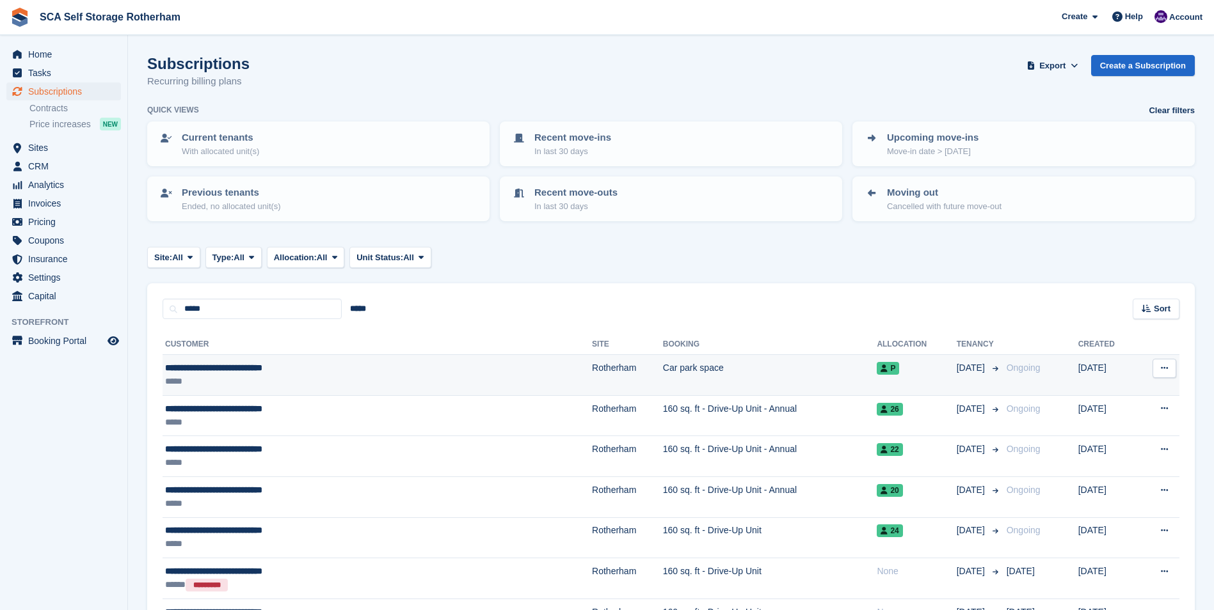
click at [319, 362] on div "**********" at bounding box center [298, 368] width 266 height 13
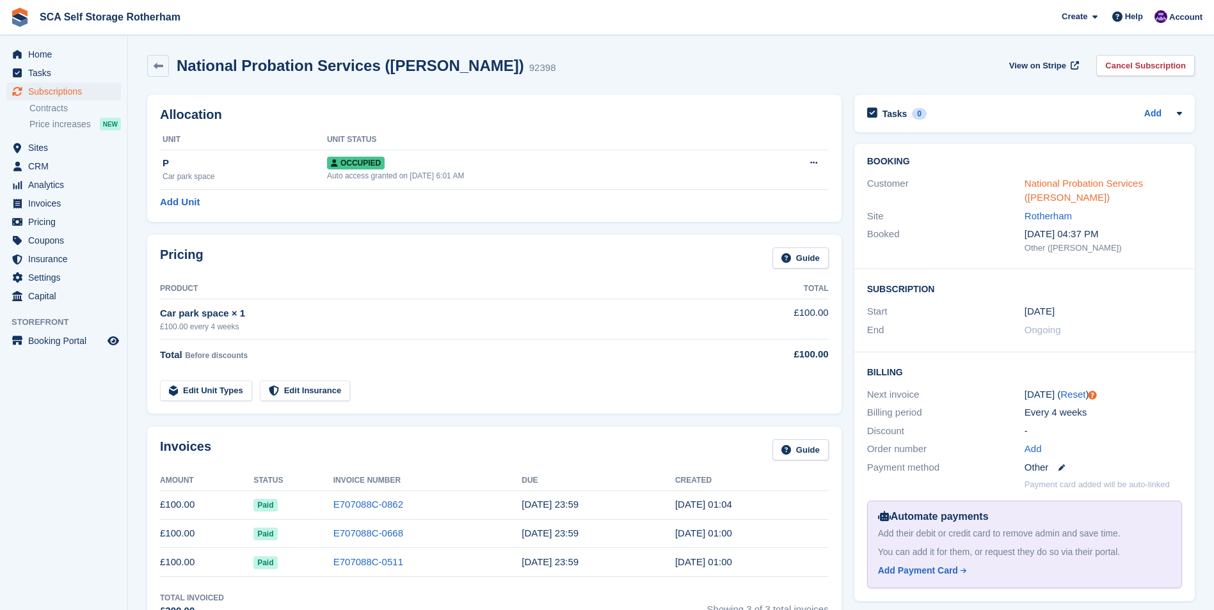
click at [1071, 187] on link "National Probation Services ([PERSON_NAME])" at bounding box center [1083, 191] width 118 height 26
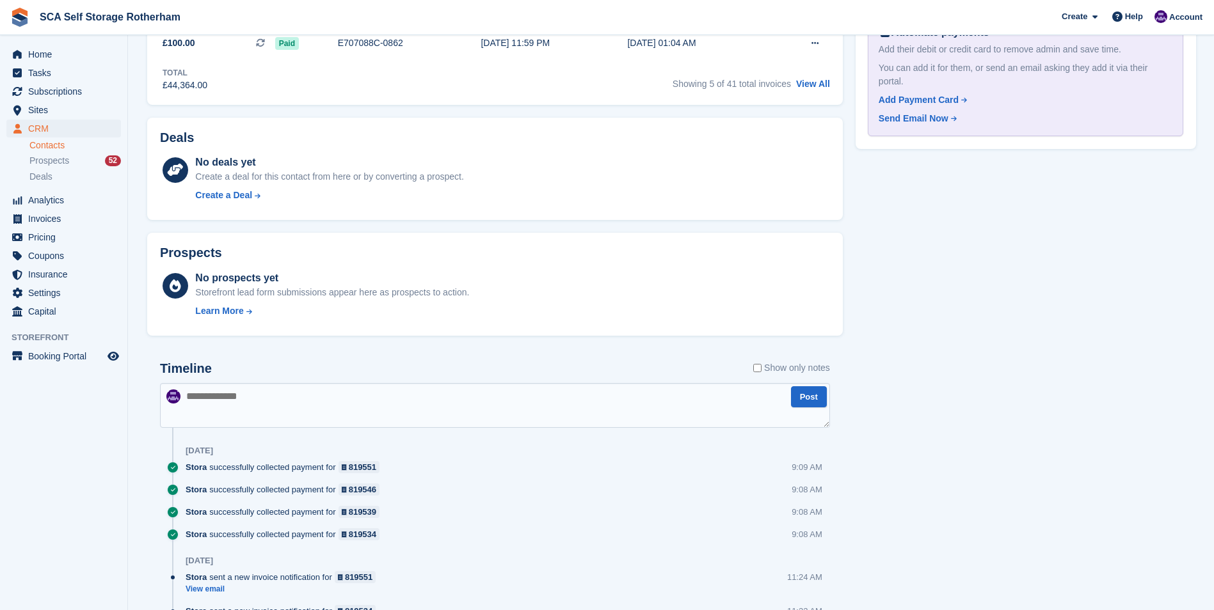
scroll to position [758, 0]
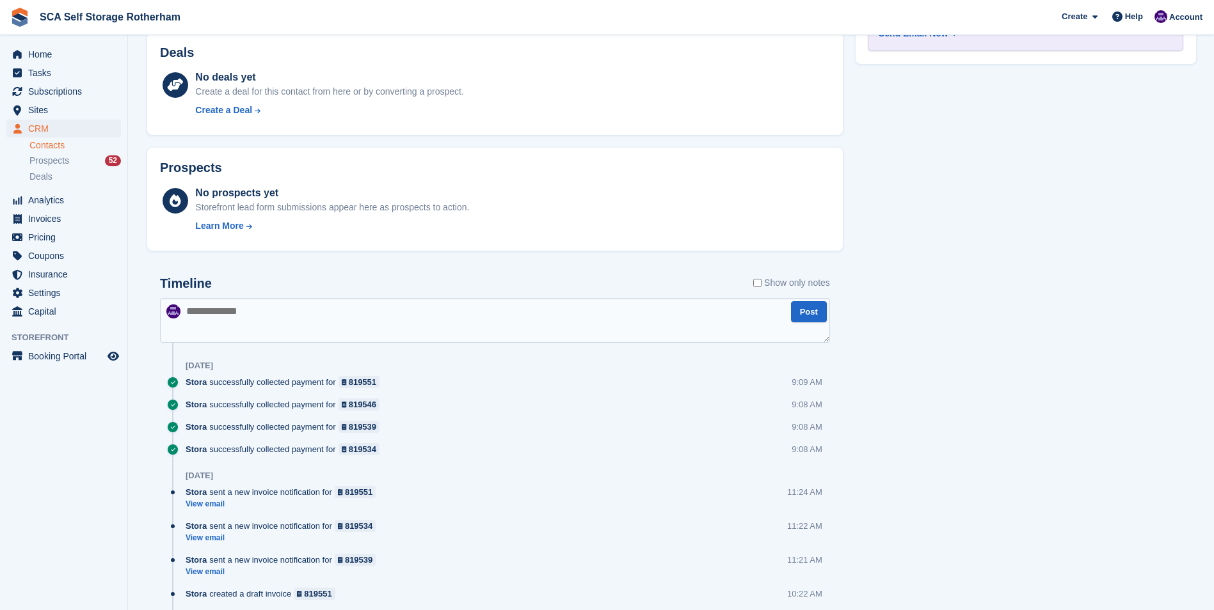
click at [304, 330] on textarea at bounding box center [495, 320] width 670 height 45
type textarea "**********"
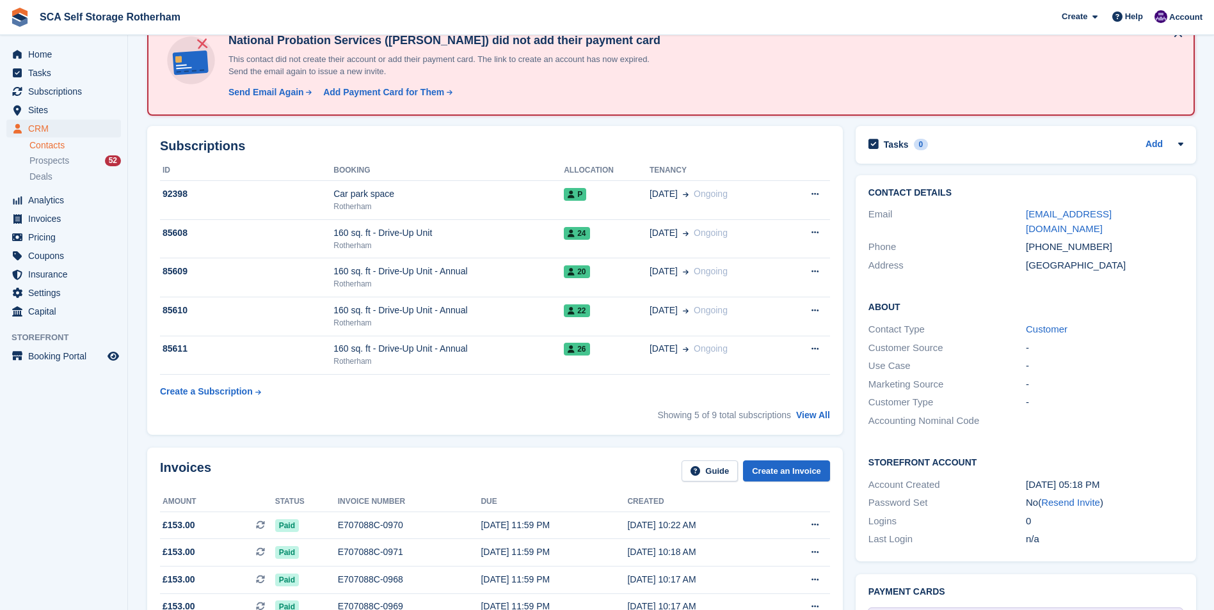
scroll to position [0, 0]
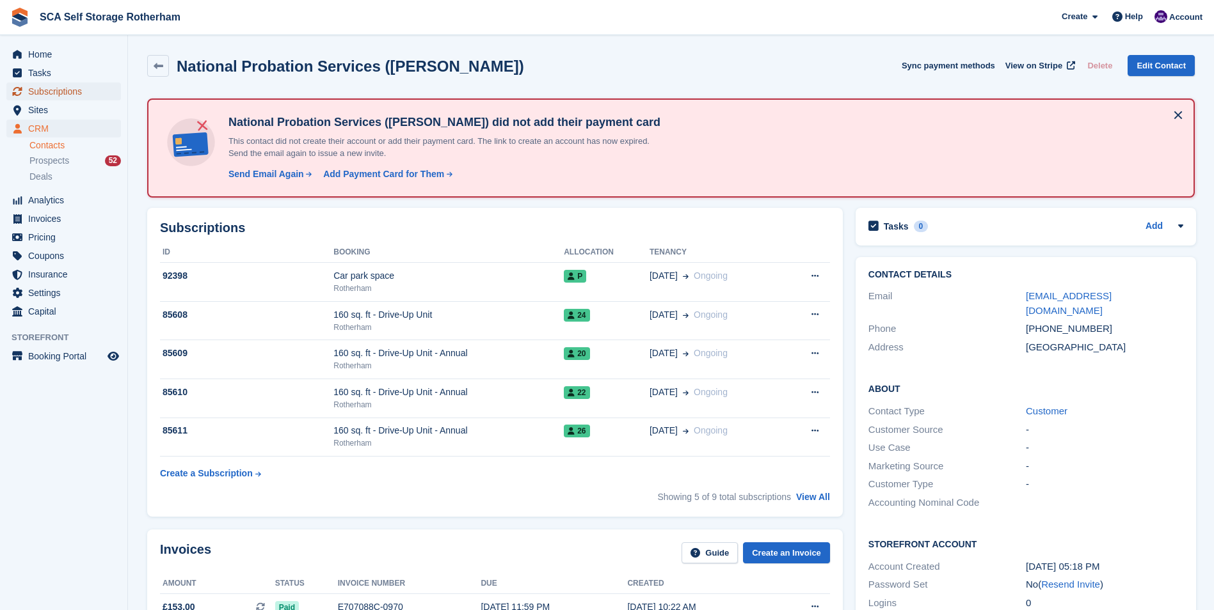
click at [66, 90] on span "Subscriptions" at bounding box center [66, 92] width 77 height 18
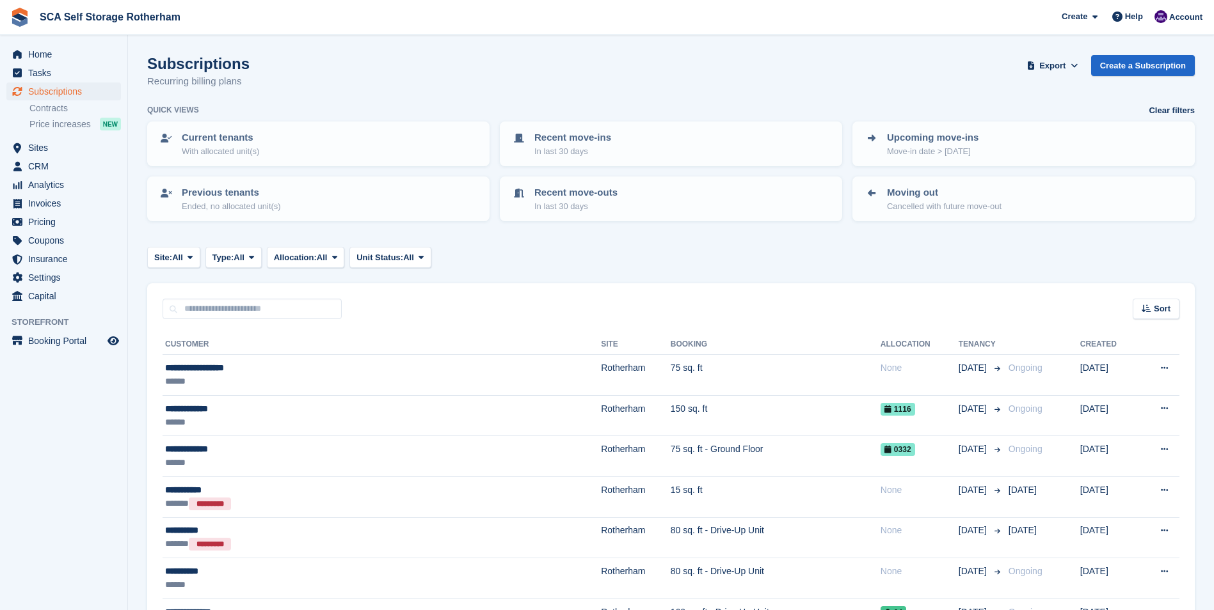
click at [212, 297] on div "Sort Sort by Customer name Date created Move in date Move out date Created (old…" at bounding box center [670, 301] width 1047 height 36
click at [212, 301] on input "text" at bounding box center [252, 309] width 179 height 21
type input "***"
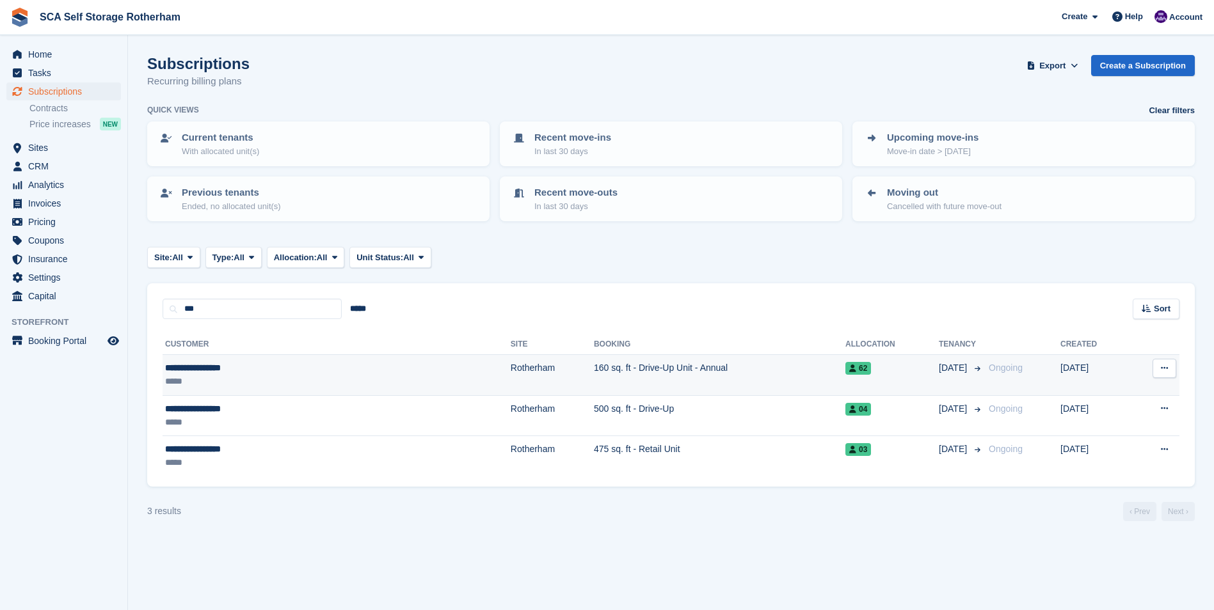
click at [594, 383] on td "160 sq. ft - Drive-Up Unit - Annual" at bounding box center [719, 375] width 251 height 41
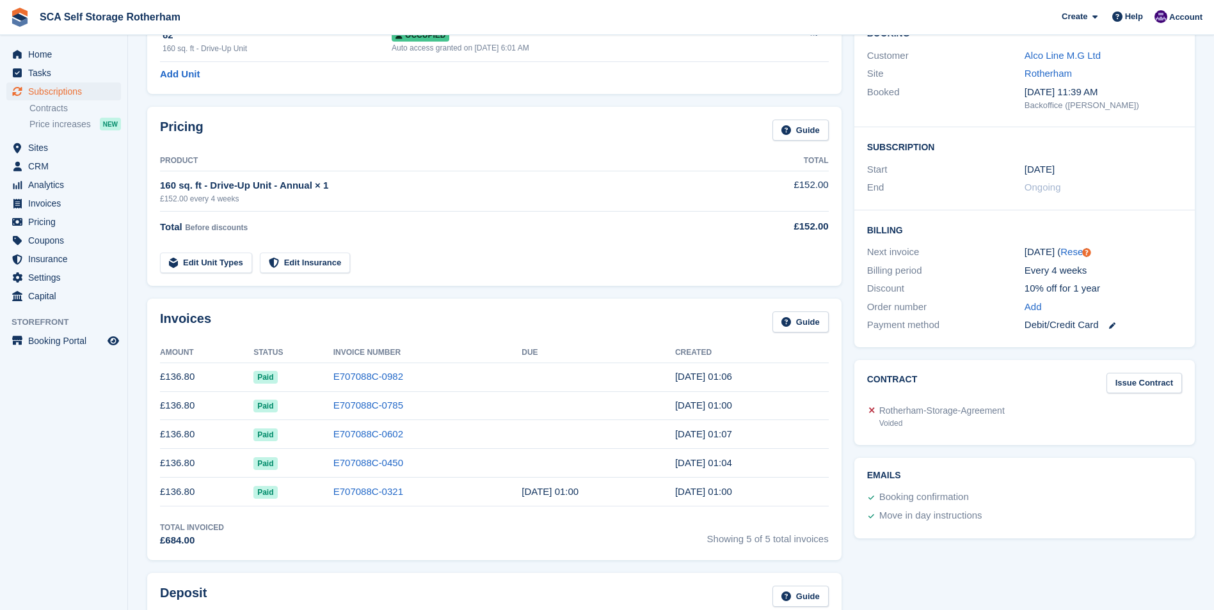
scroll to position [64, 0]
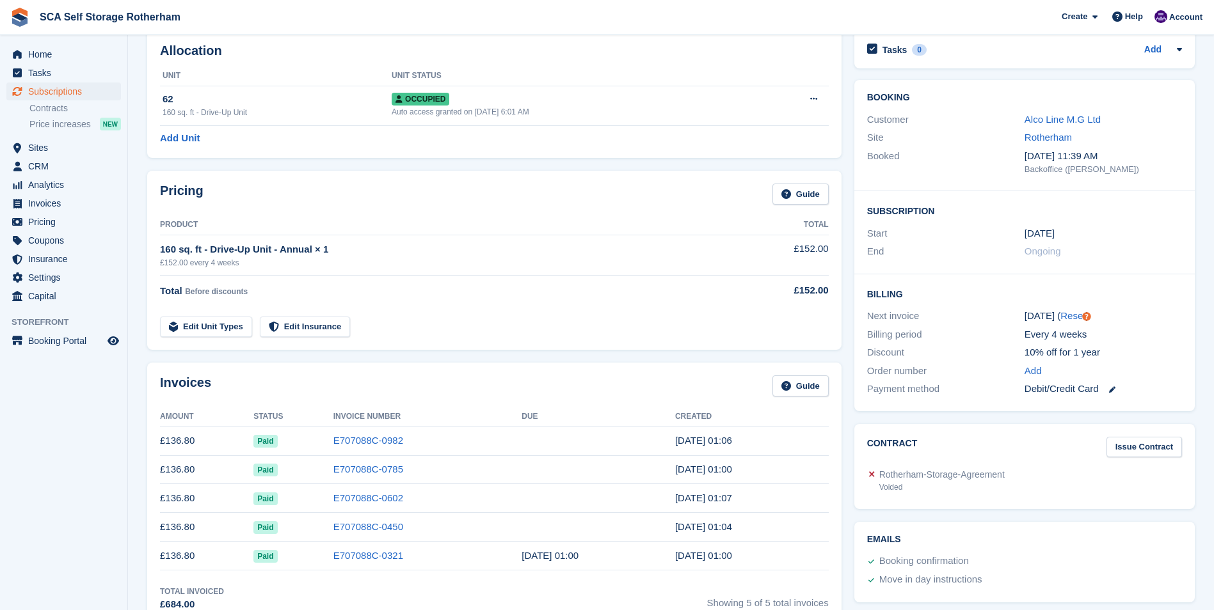
click at [1033, 70] on div "Tasks 0 Add No tasks related to Subscription #85450" at bounding box center [1024, 52] width 353 height 57
click at [1037, 123] on link "Alco Line M.G Ltd" at bounding box center [1062, 119] width 76 height 11
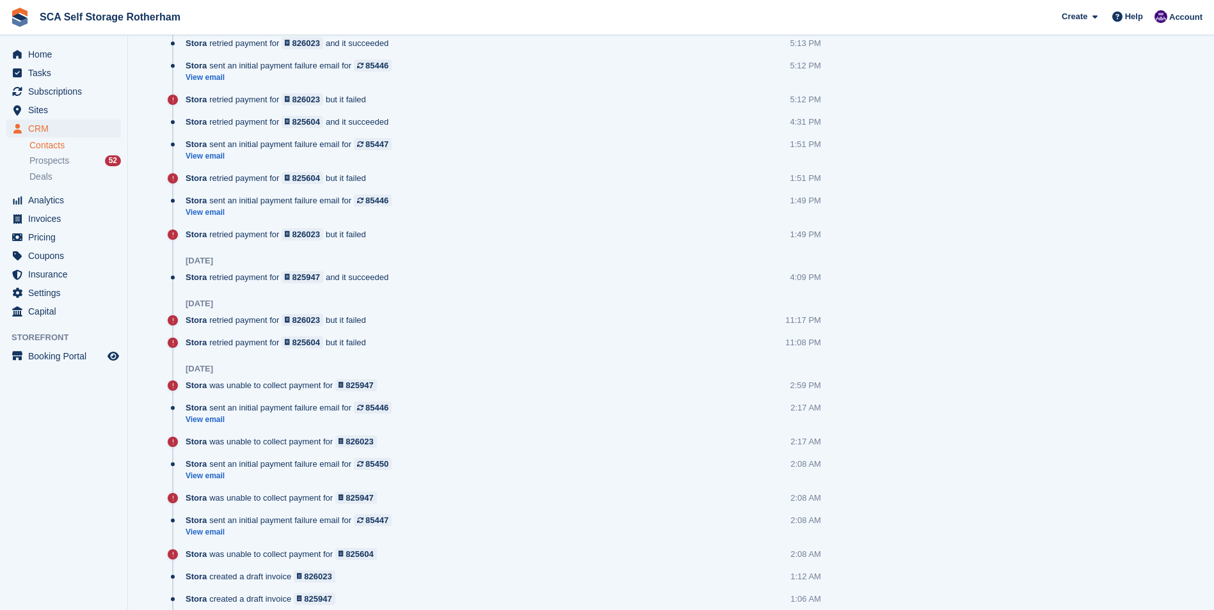
scroll to position [704, 0]
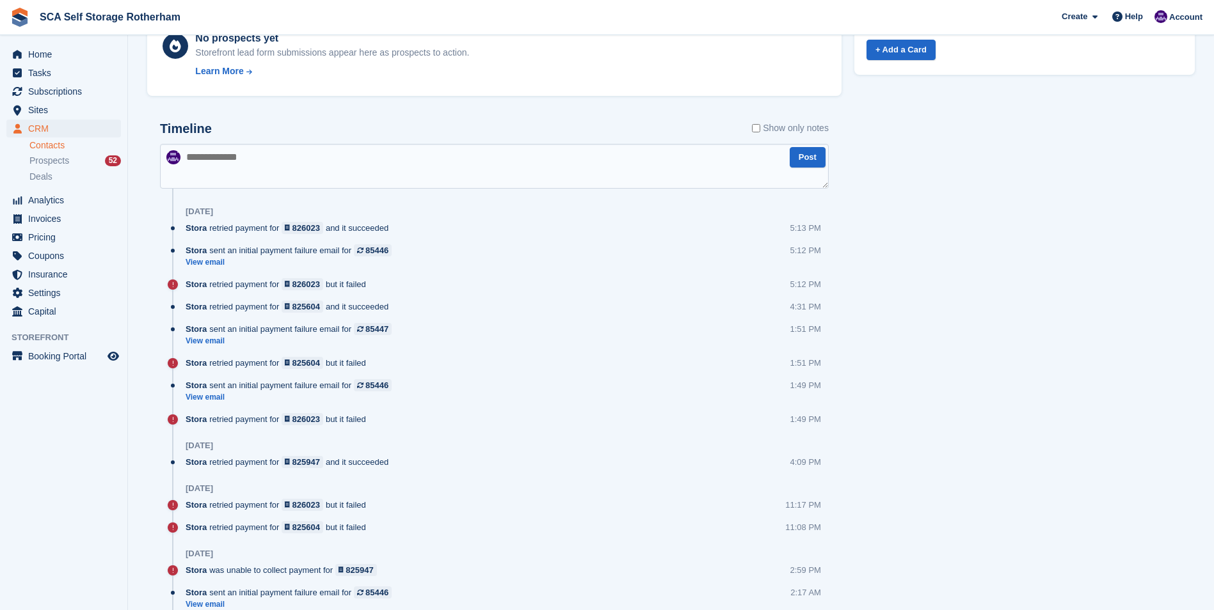
click at [281, 177] on textarea at bounding box center [494, 166] width 669 height 45
type textarea "**********"
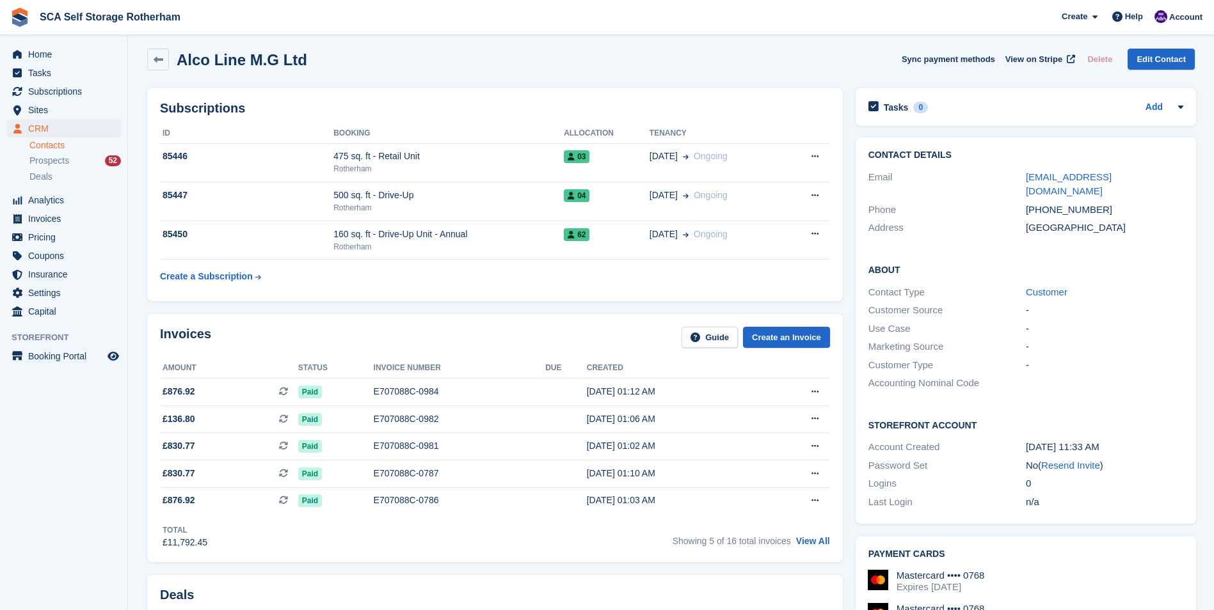
scroll to position [0, 0]
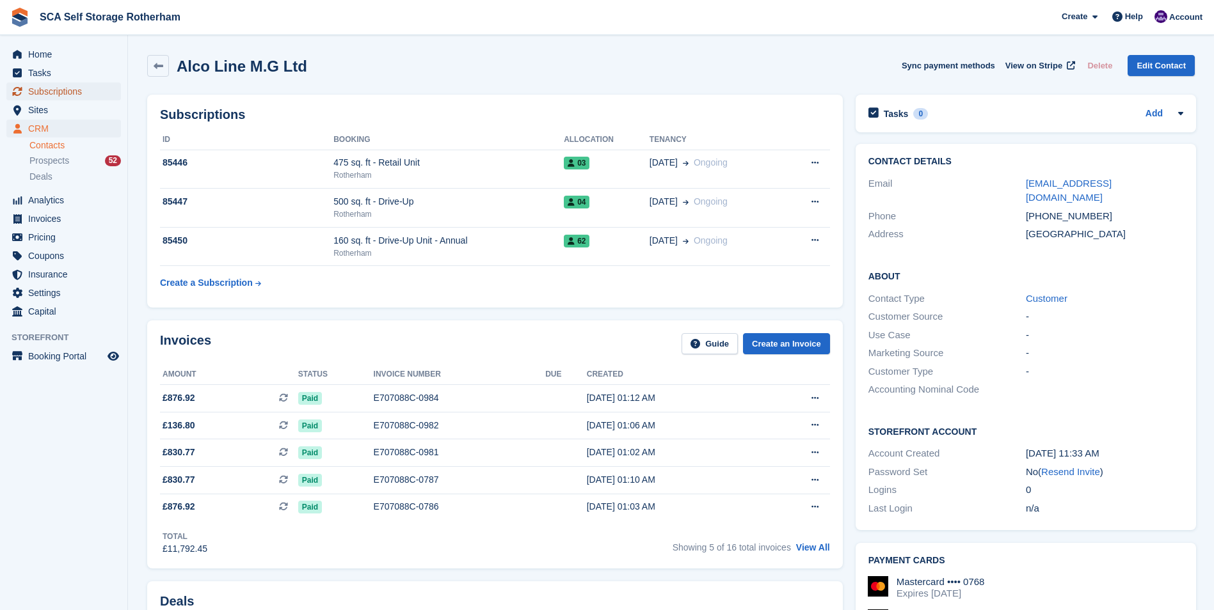
click at [39, 90] on span "Subscriptions" at bounding box center [66, 92] width 77 height 18
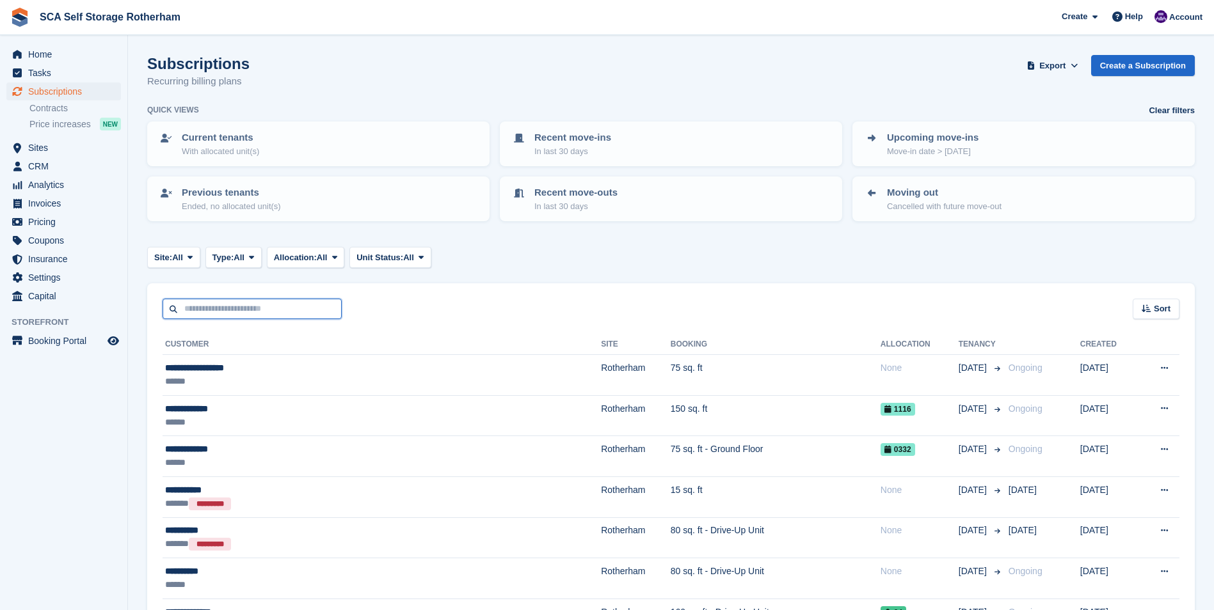
click at [200, 306] on input "text" at bounding box center [252, 309] width 179 height 21
type input "****"
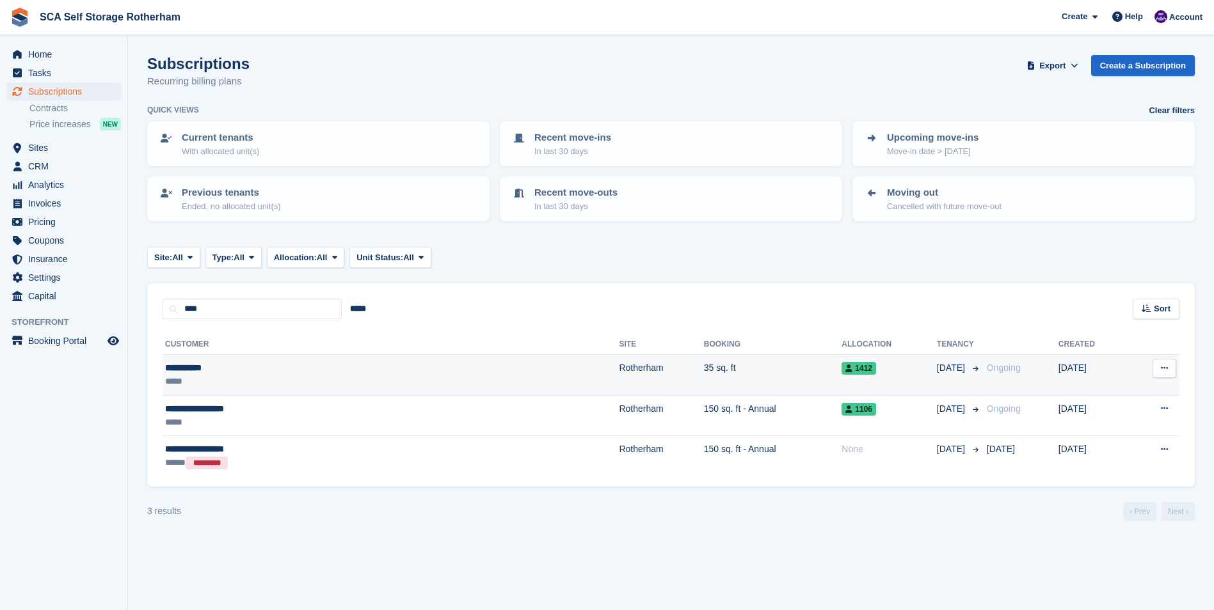
click at [325, 360] on td "**********" at bounding box center [391, 375] width 456 height 41
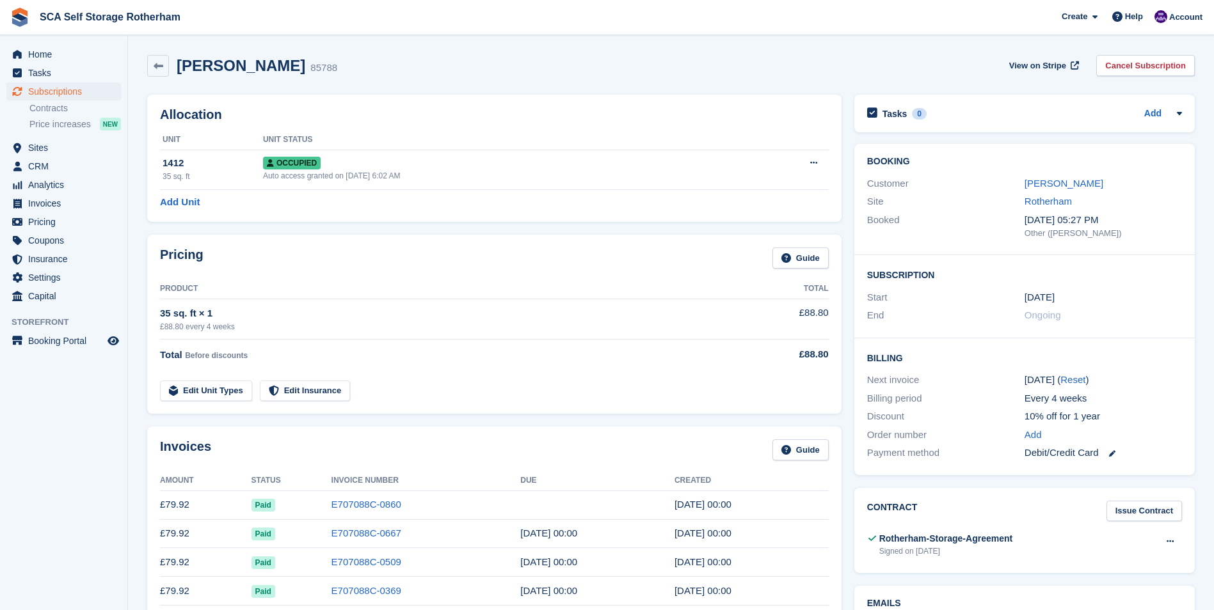
scroll to position [64, 0]
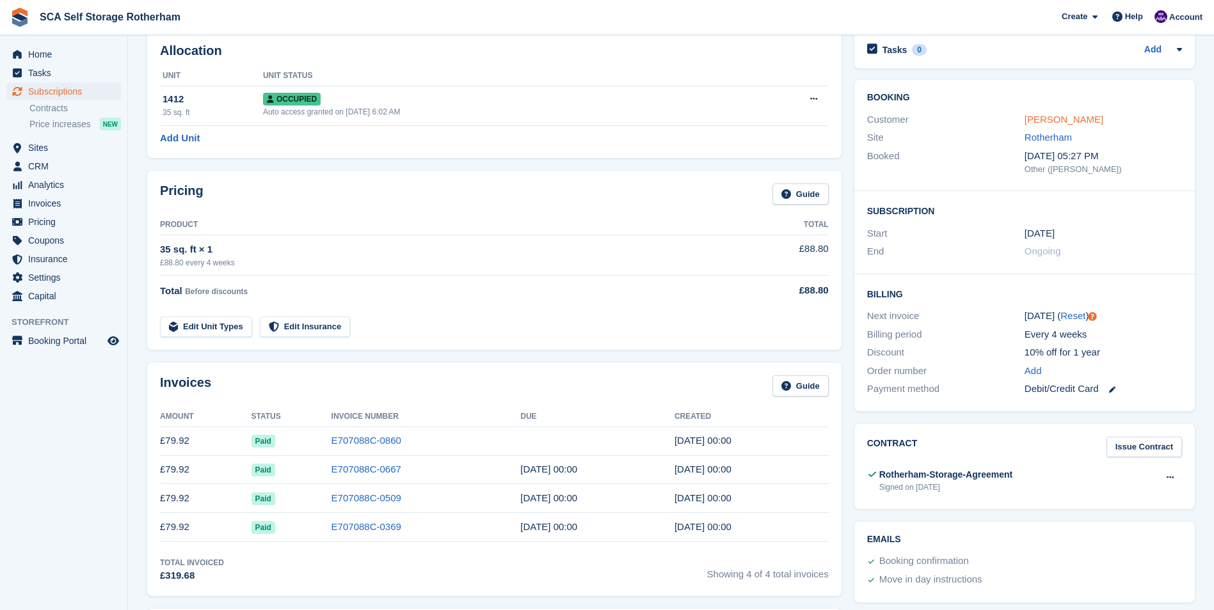
click at [1040, 118] on link "[PERSON_NAME]" at bounding box center [1063, 119] width 79 height 11
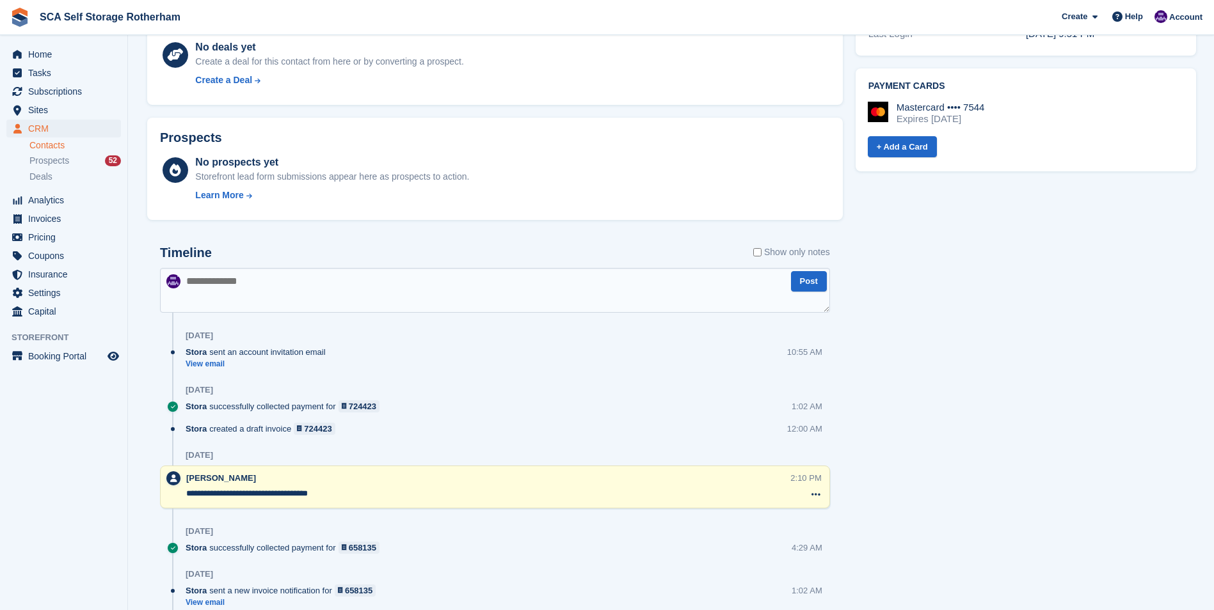
scroll to position [558, 0]
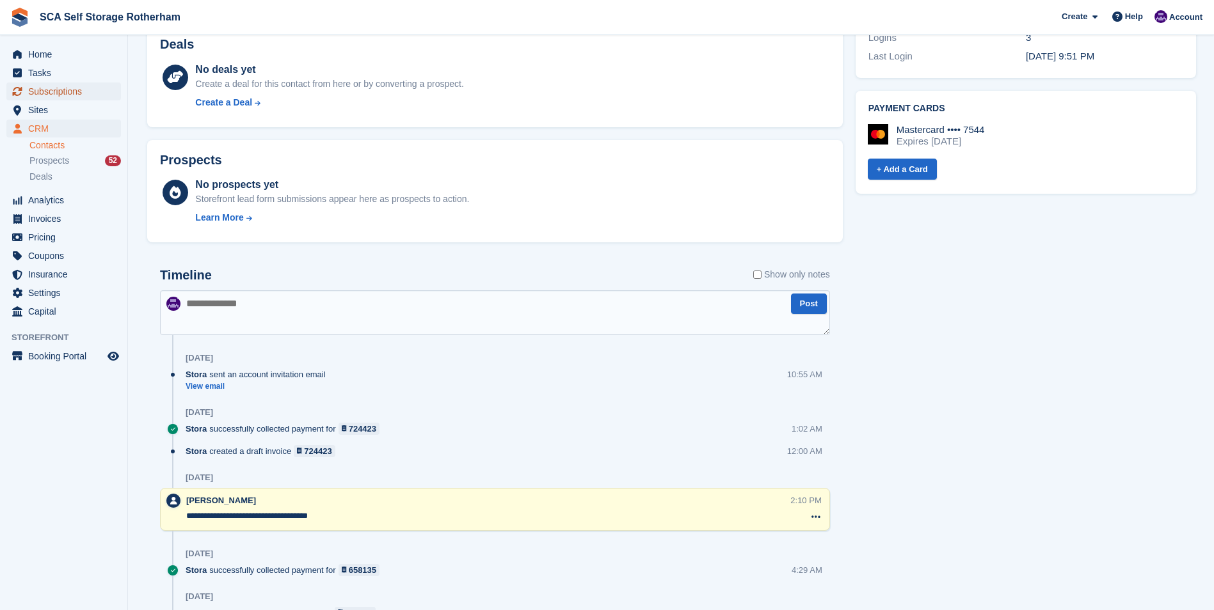
click at [70, 85] on span "Subscriptions" at bounding box center [66, 92] width 77 height 18
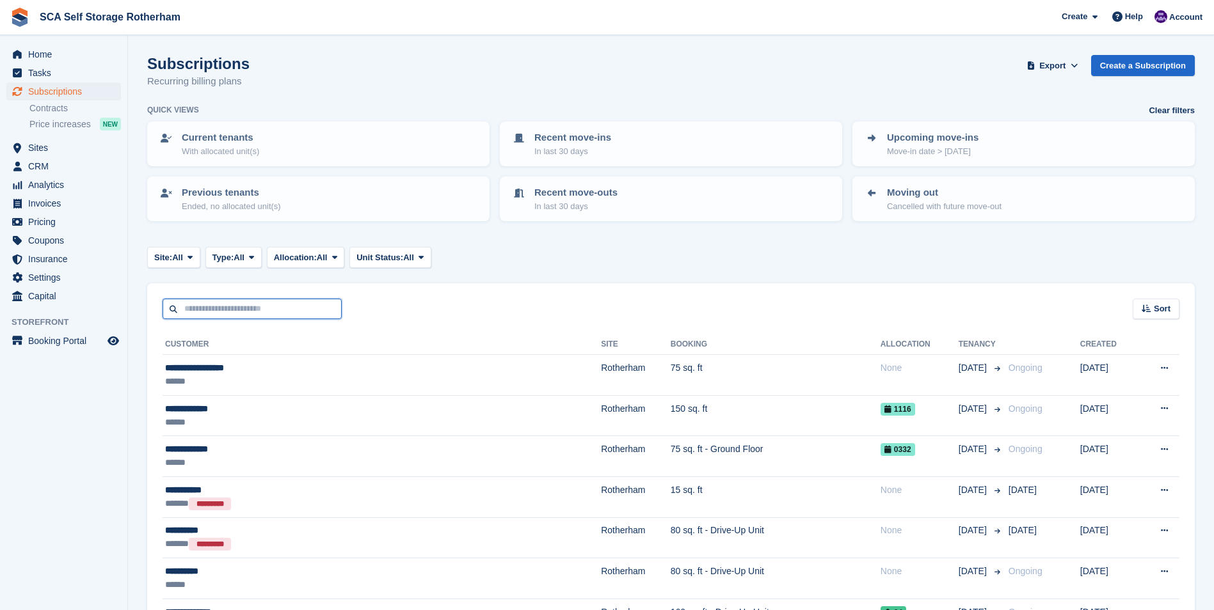
click at [195, 308] on input "text" at bounding box center [252, 309] width 179 height 21
type input "*****"
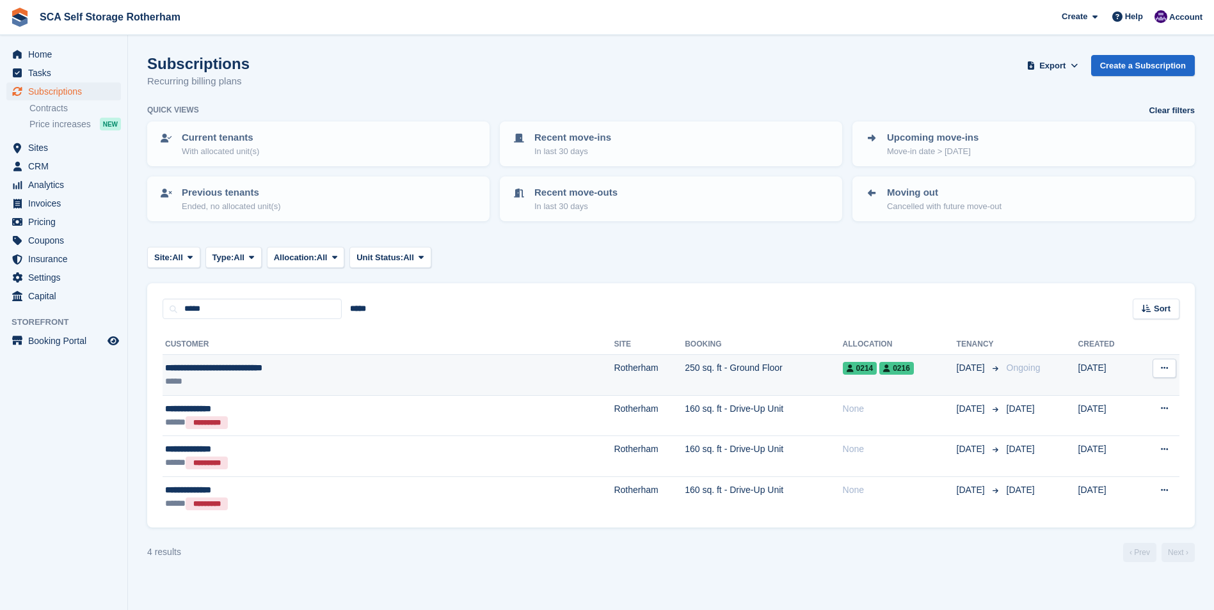
click at [247, 372] on span "**********" at bounding box center [213, 367] width 97 height 9
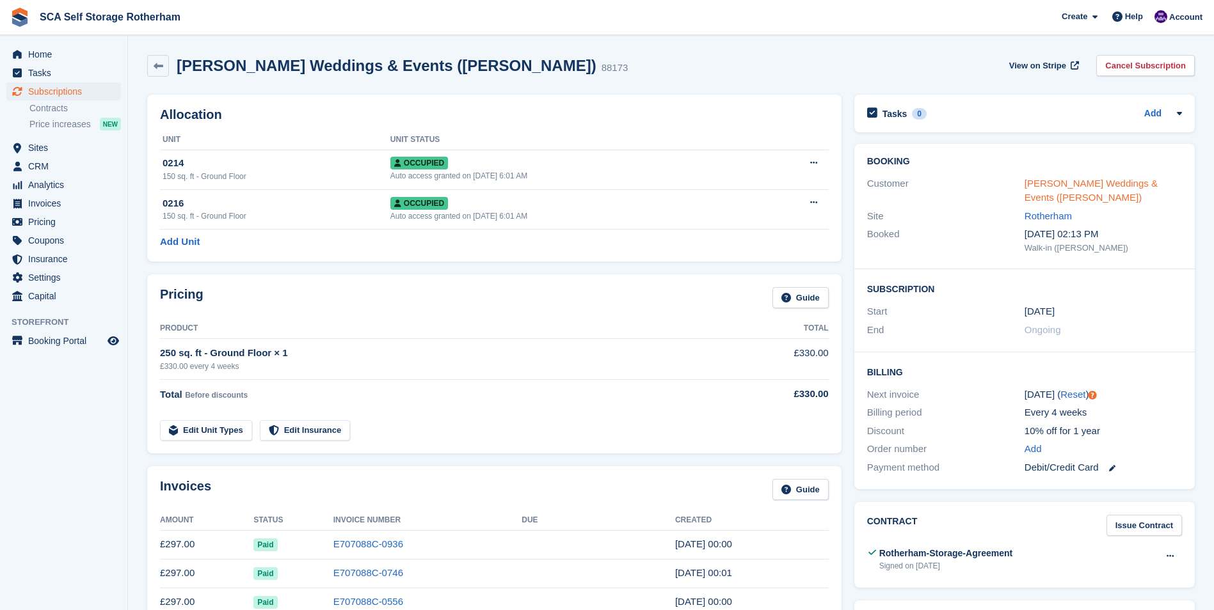
click at [1025, 189] on link "Sarah B Weddings & Events (Sarah Beever)" at bounding box center [1090, 191] width 133 height 26
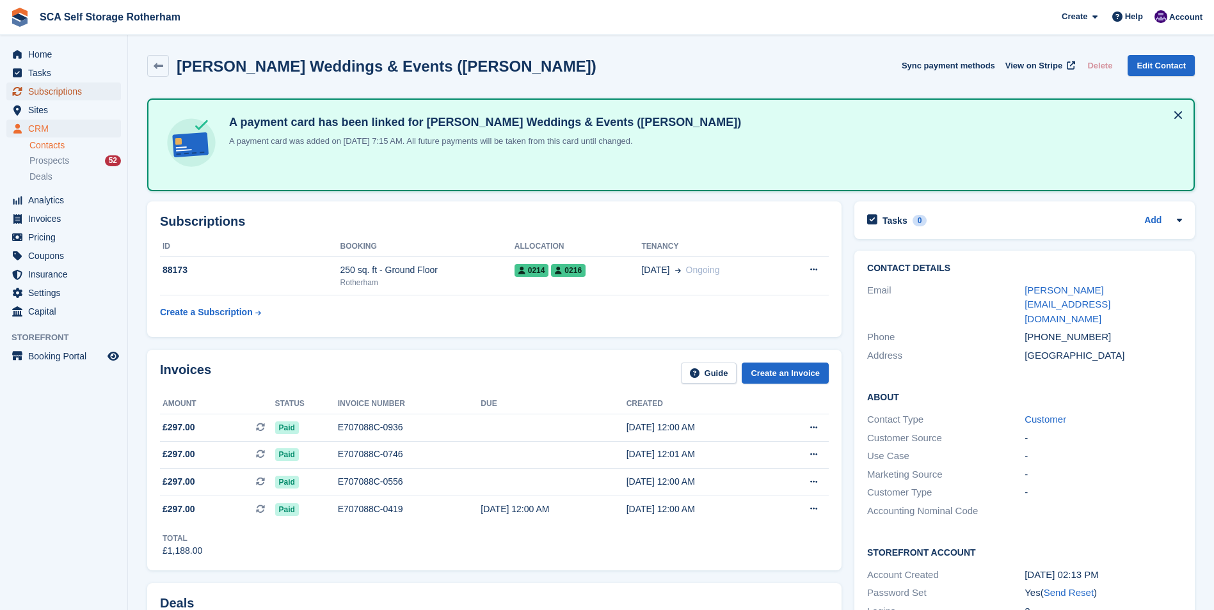
click at [74, 88] on span "Subscriptions" at bounding box center [66, 92] width 77 height 18
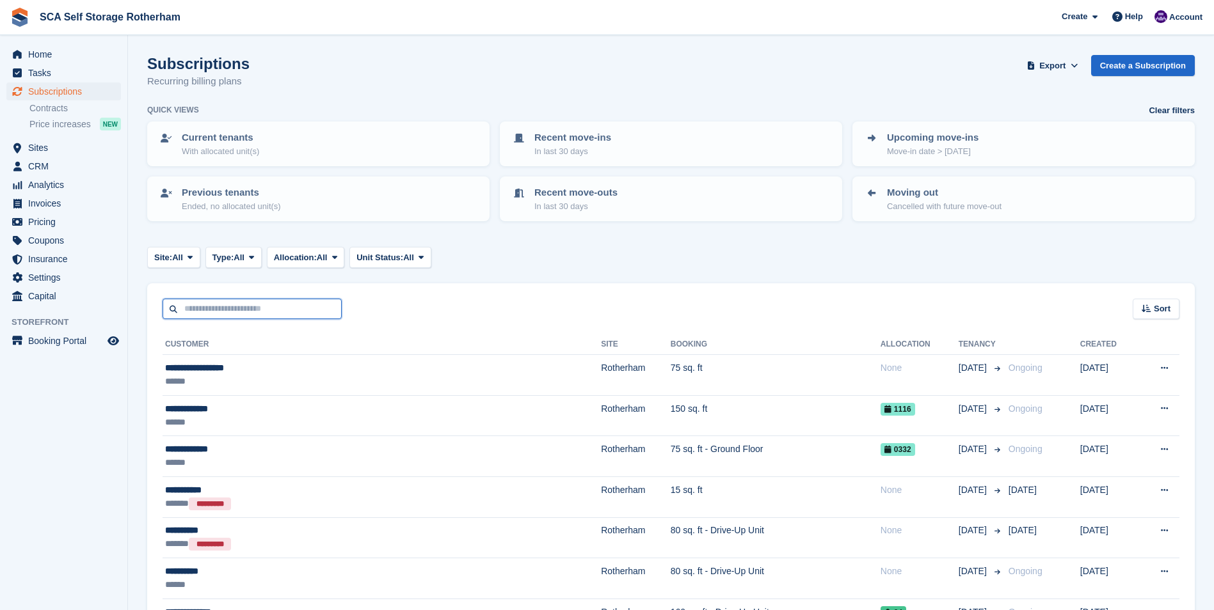
click at [210, 310] on input "text" at bounding box center [252, 309] width 179 height 21
type input "*****"
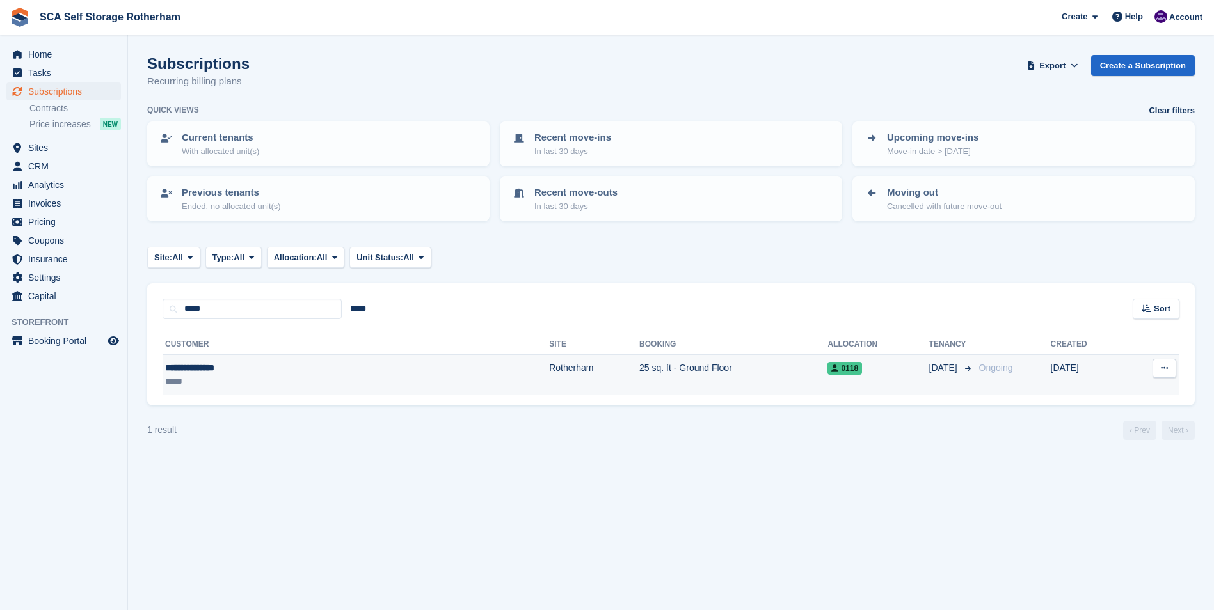
click at [549, 358] on td "Rotherham" at bounding box center [594, 375] width 90 height 40
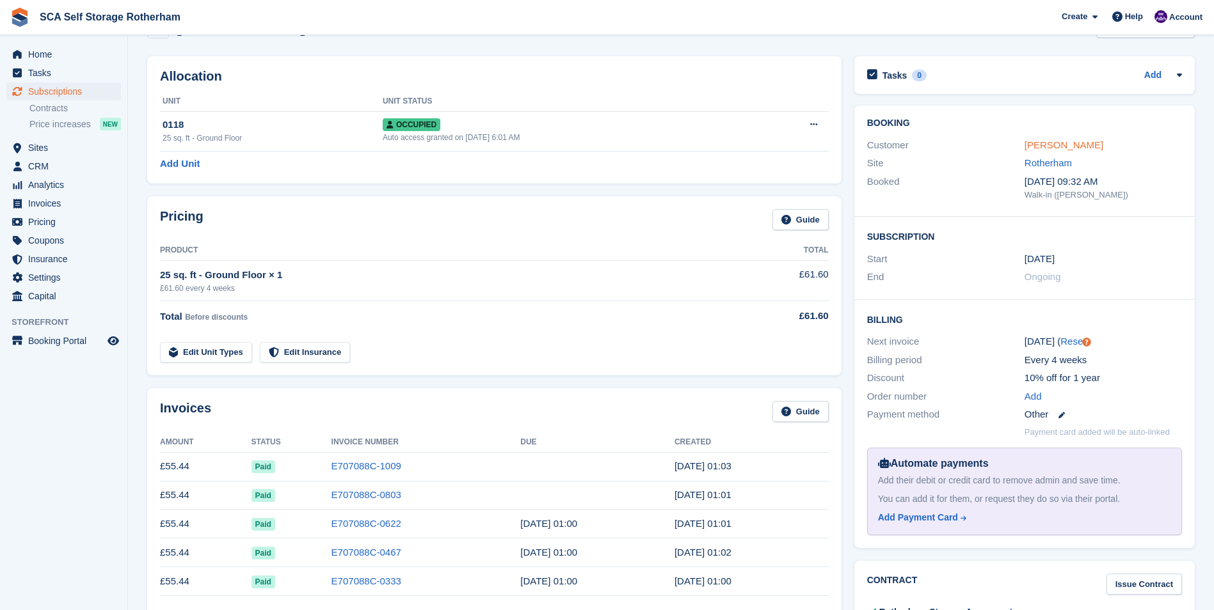
scroll to position [38, 0]
click at [1040, 151] on link "[PERSON_NAME]" at bounding box center [1063, 145] width 79 height 11
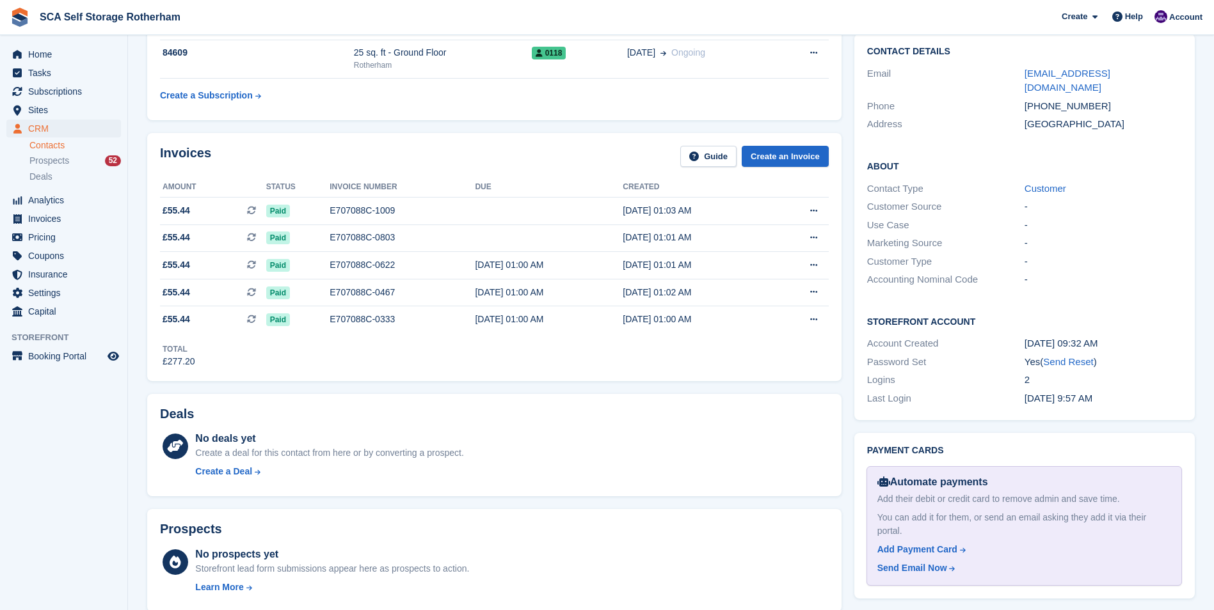
scroll to position [20, 0]
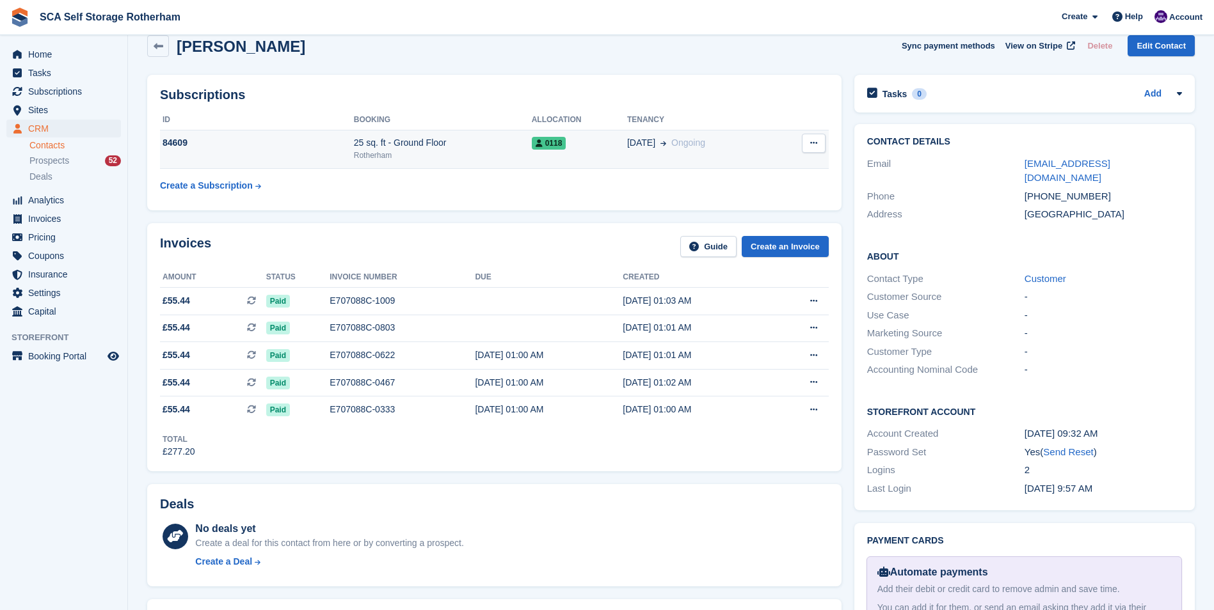
click at [372, 163] on td "25 sq. ft - Ground Floor Rotherham" at bounding box center [443, 149] width 178 height 39
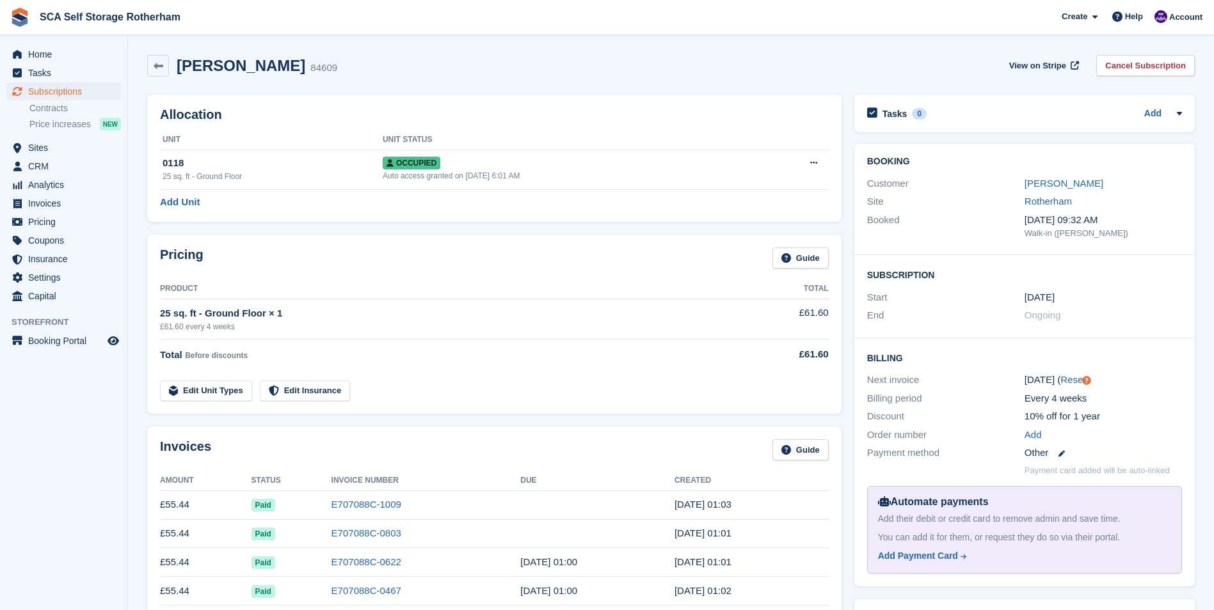
click at [379, 285] on th "Product" at bounding box center [449, 289] width 579 height 20
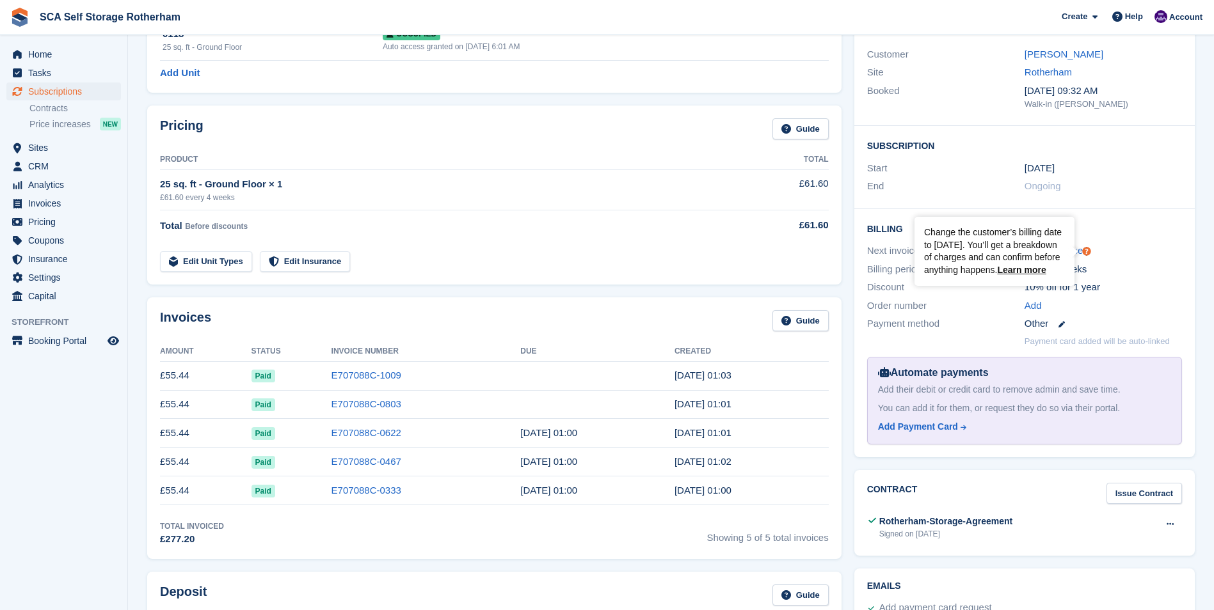
scroll to position [128, 0]
click at [1054, 56] on link "Karen Barnfield" at bounding box center [1063, 55] width 79 height 11
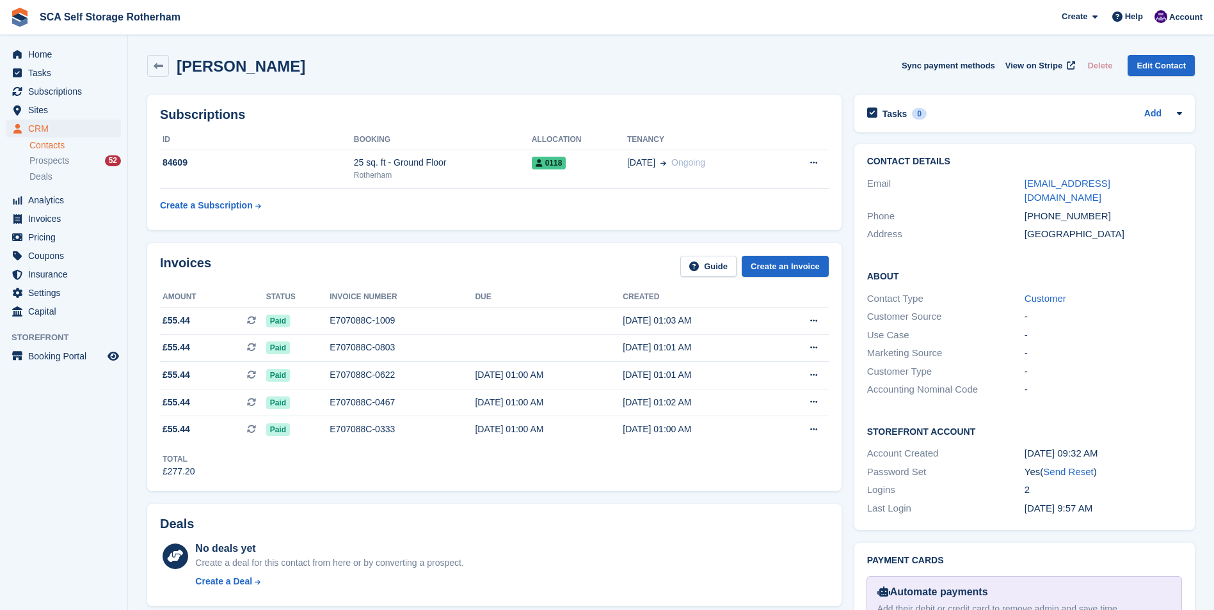
click at [86, 448] on aside "Home Tasks Subscriptions Subscriptions Subscriptions Contracts Price increases …" at bounding box center [63, 308] width 127 height 546
click at [368, 81] on div "Karen Barnfield Sync payment methods View on Stripe Delete Edit Contact" at bounding box center [671, 69] width 1060 height 40
click at [85, 92] on span "Subscriptions" at bounding box center [66, 92] width 77 height 18
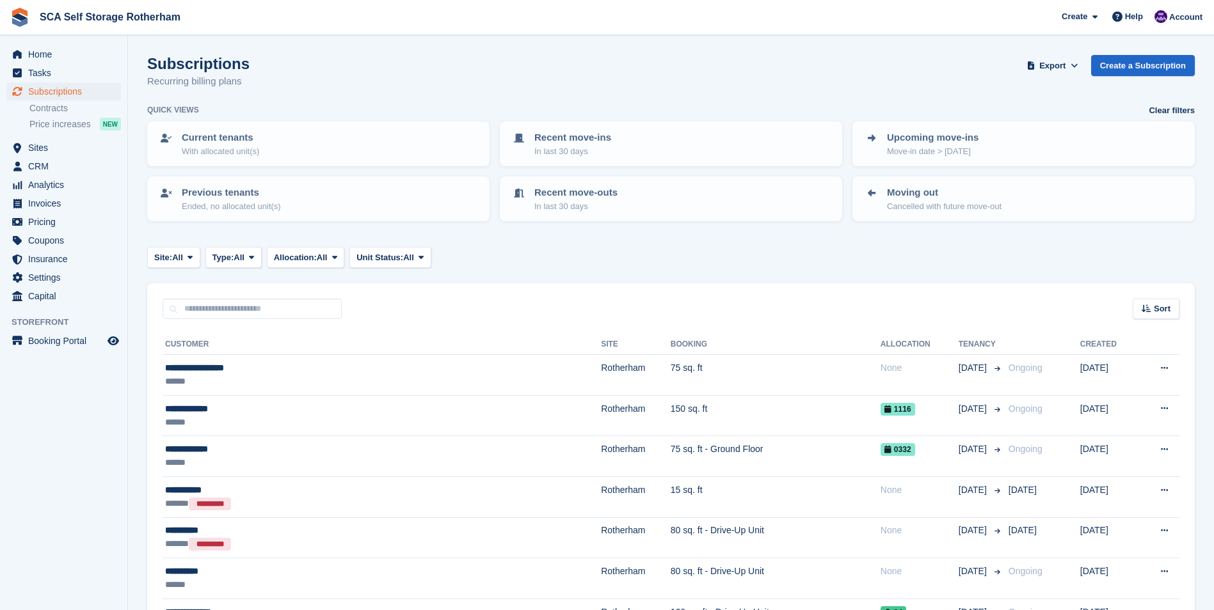
click at [347, 67] on div "Subscriptions Recurring billing plans Export Export Subscriptions Export a CSV …" at bounding box center [670, 79] width 1047 height 49
click at [230, 314] on input "text" at bounding box center [252, 309] width 179 height 21
type input "*"
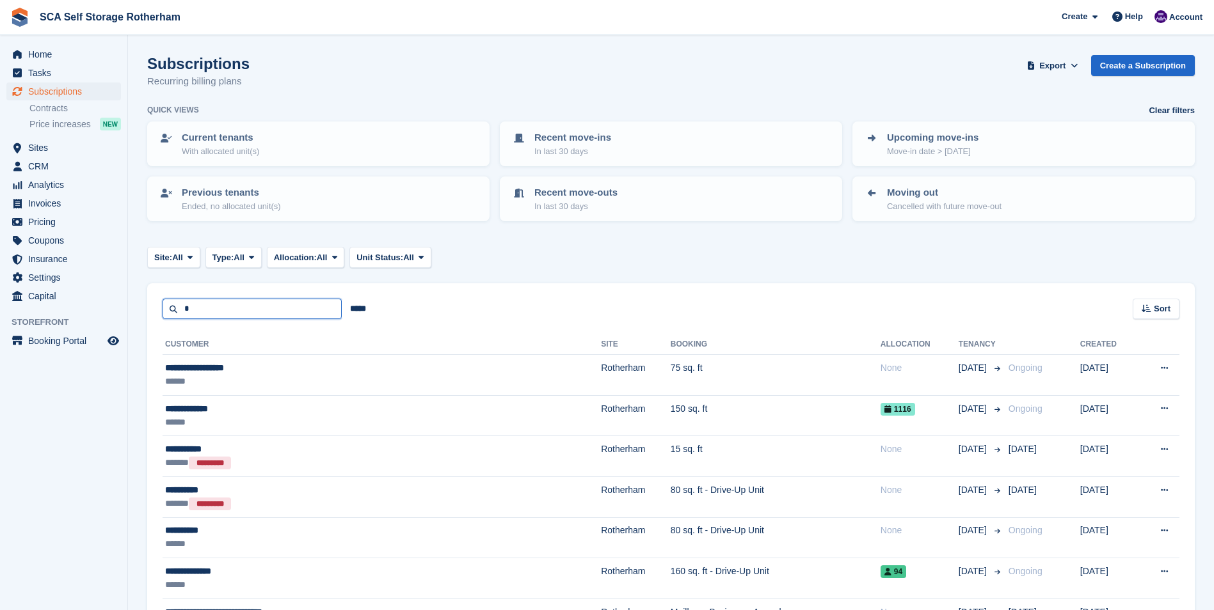
click at [240, 306] on input "*" at bounding box center [252, 309] width 179 height 21
type input "**"
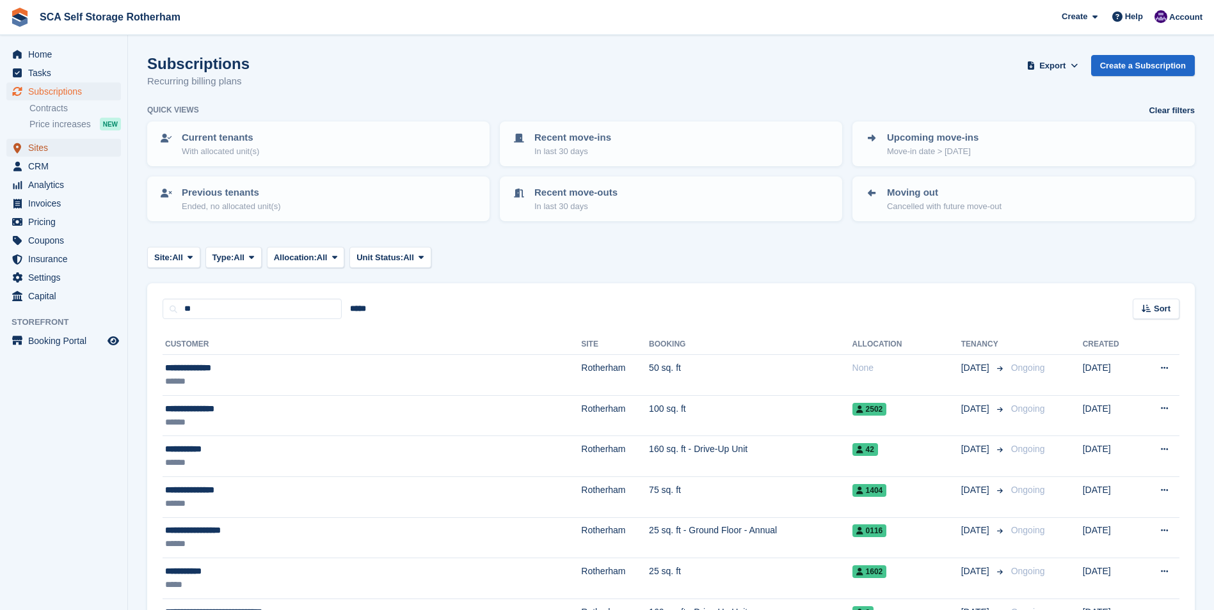
click at [41, 140] on span "Sites" at bounding box center [66, 148] width 77 height 18
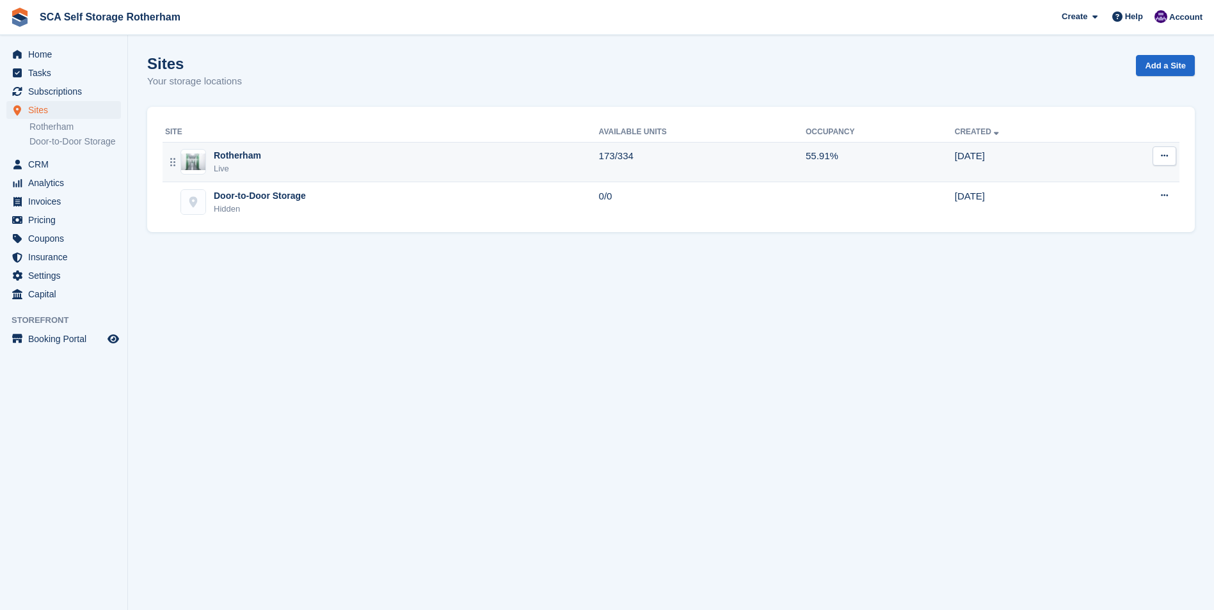
click at [256, 168] on div "Live" at bounding box center [237, 169] width 47 height 13
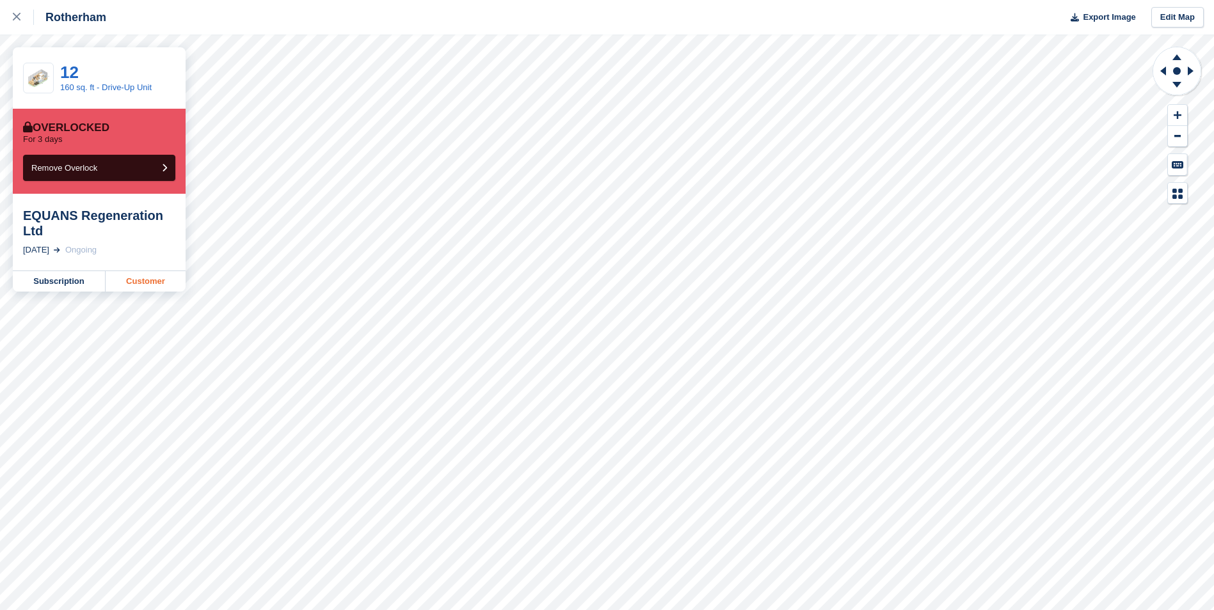
click at [161, 273] on link "Customer" at bounding box center [146, 281] width 80 height 20
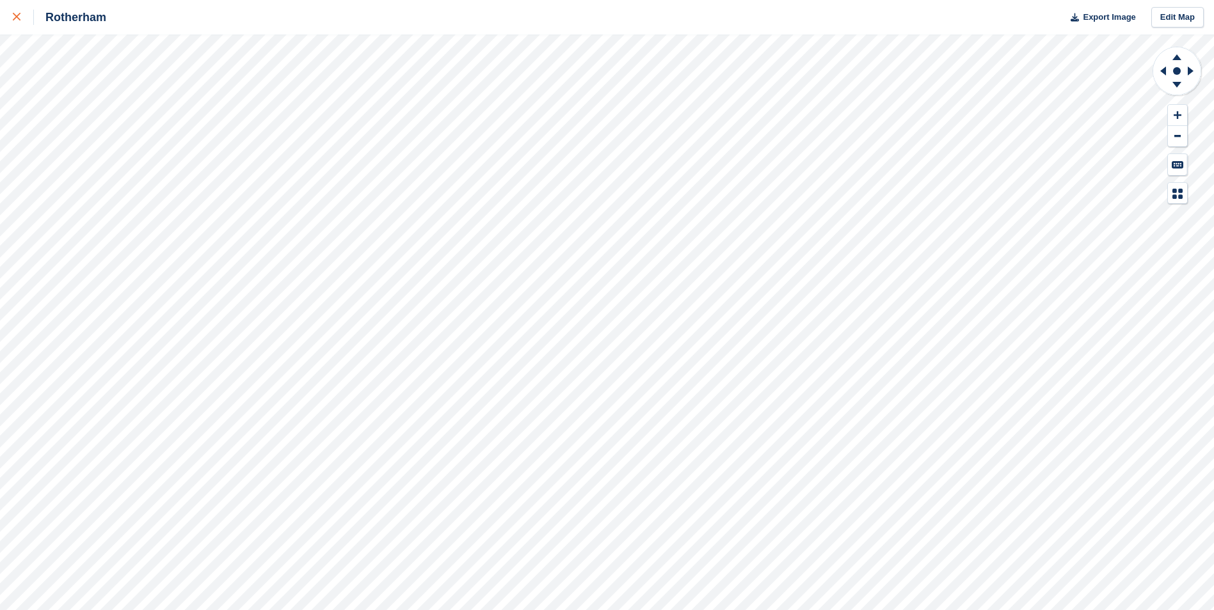
click at [17, 17] on icon at bounding box center [17, 17] width 8 height 8
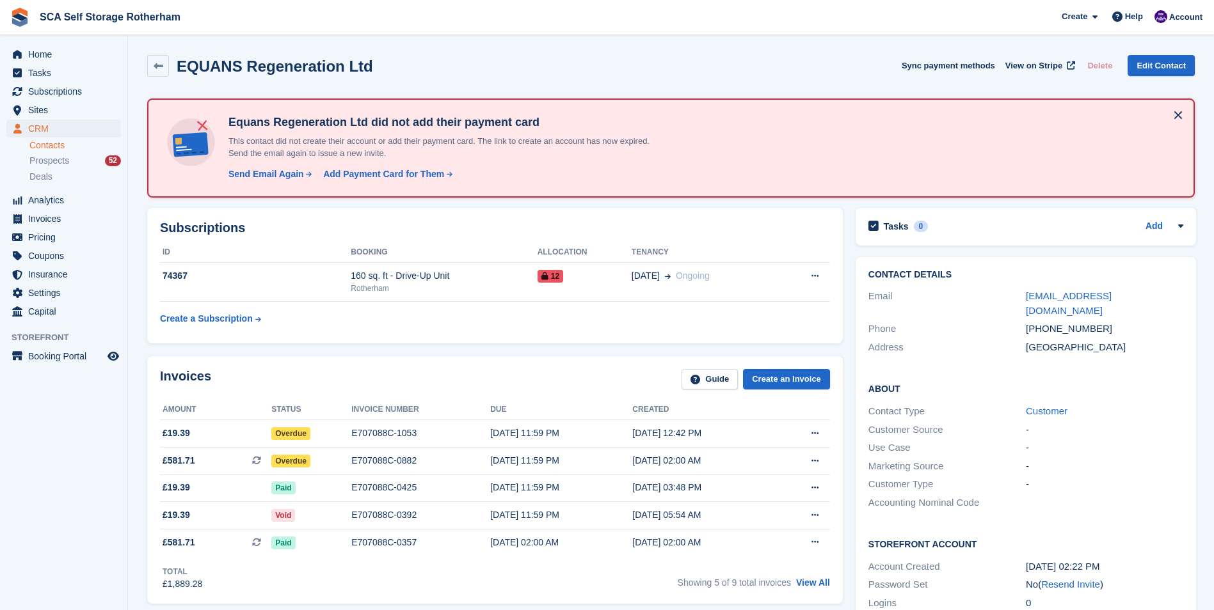
click at [554, 342] on div "Subscriptions ID Booking Allocation Tenancy 74367 160 sq. ft - Drive-Up Unit Ro…" at bounding box center [495, 276] width 696 height 136
click at [791, 344] on div "Subscriptions ID Booking Allocation Tenancy 74367 160 sq. ft - Drive-Up Unit Ro…" at bounding box center [495, 276] width 708 height 148
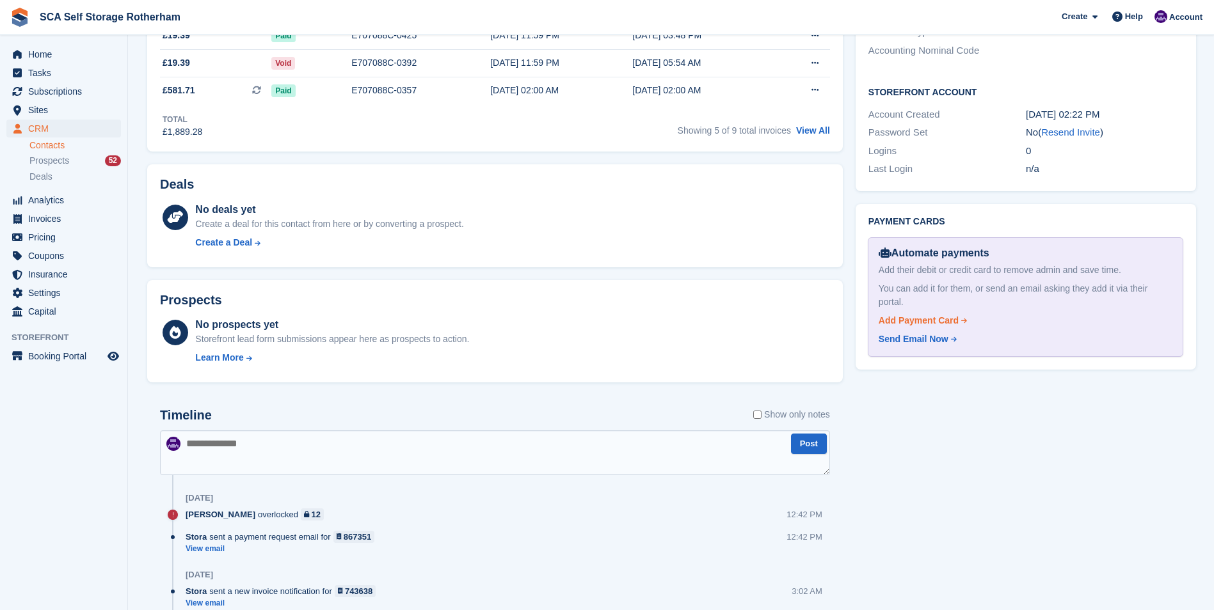
scroll to position [448, 0]
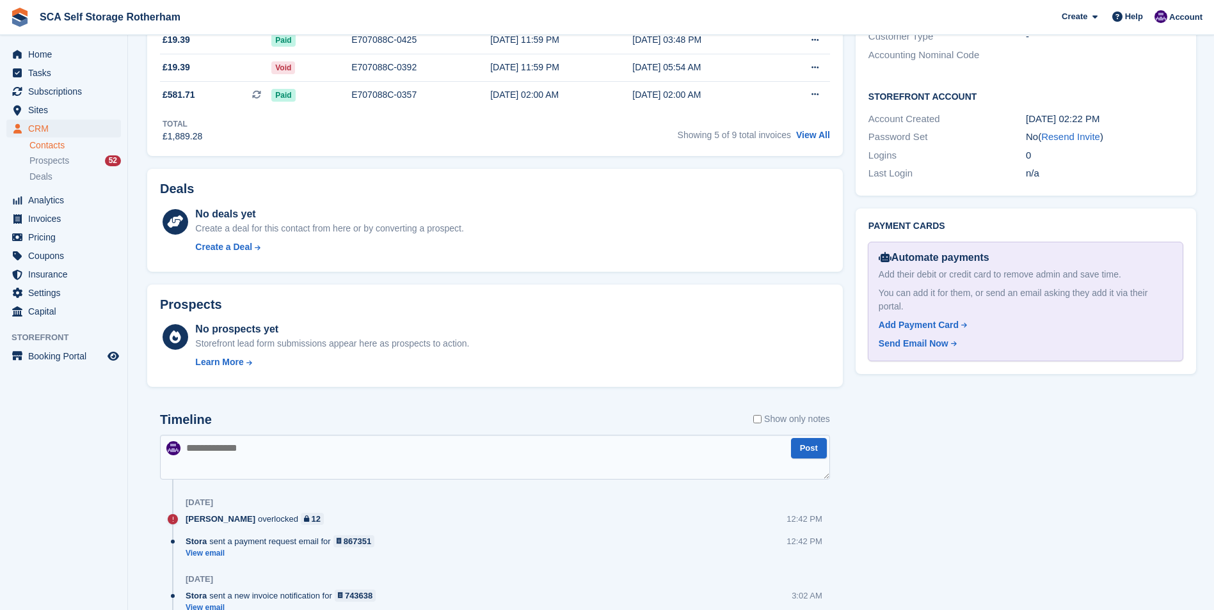
click at [269, 453] on textarea at bounding box center [495, 457] width 670 height 45
type textarea "**********"
click at [803, 452] on button "Post" at bounding box center [809, 448] width 36 height 21
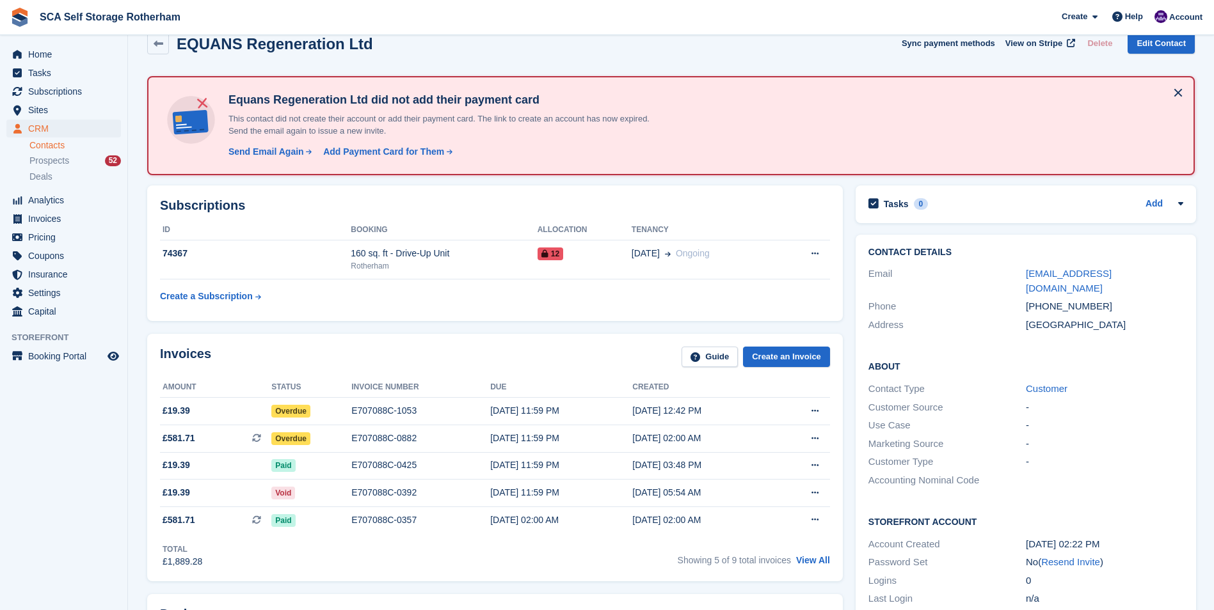
scroll to position [0, 0]
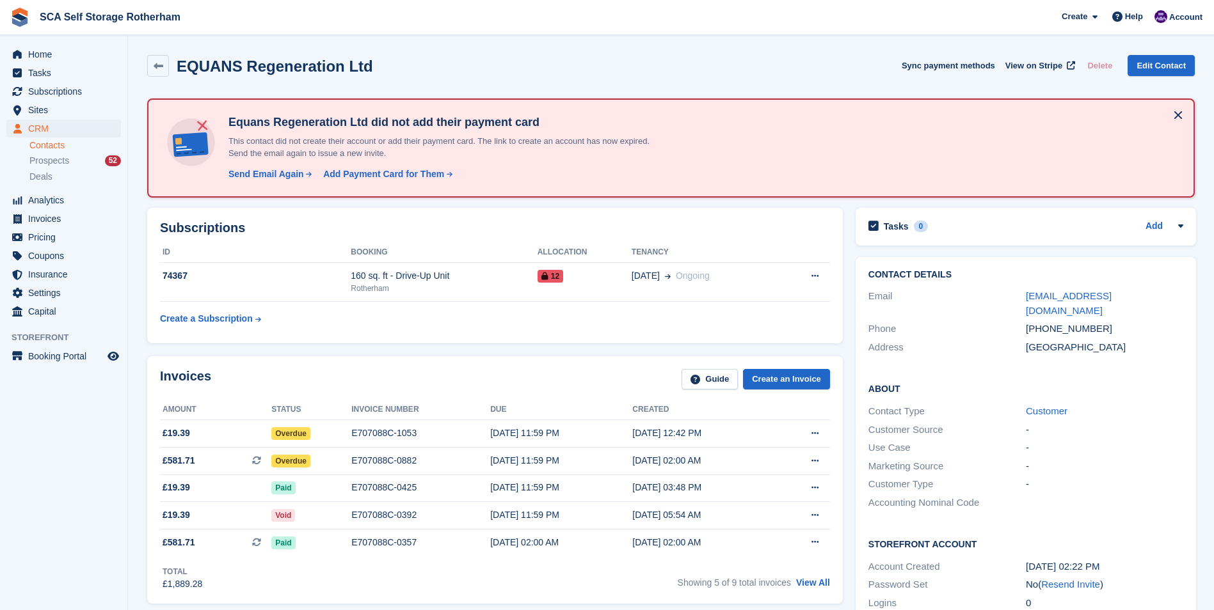
click at [248, 359] on div "Invoices Guide Create an Invoice Amount Status Invoice number Due Created £19.3…" at bounding box center [495, 480] width 696 height 248
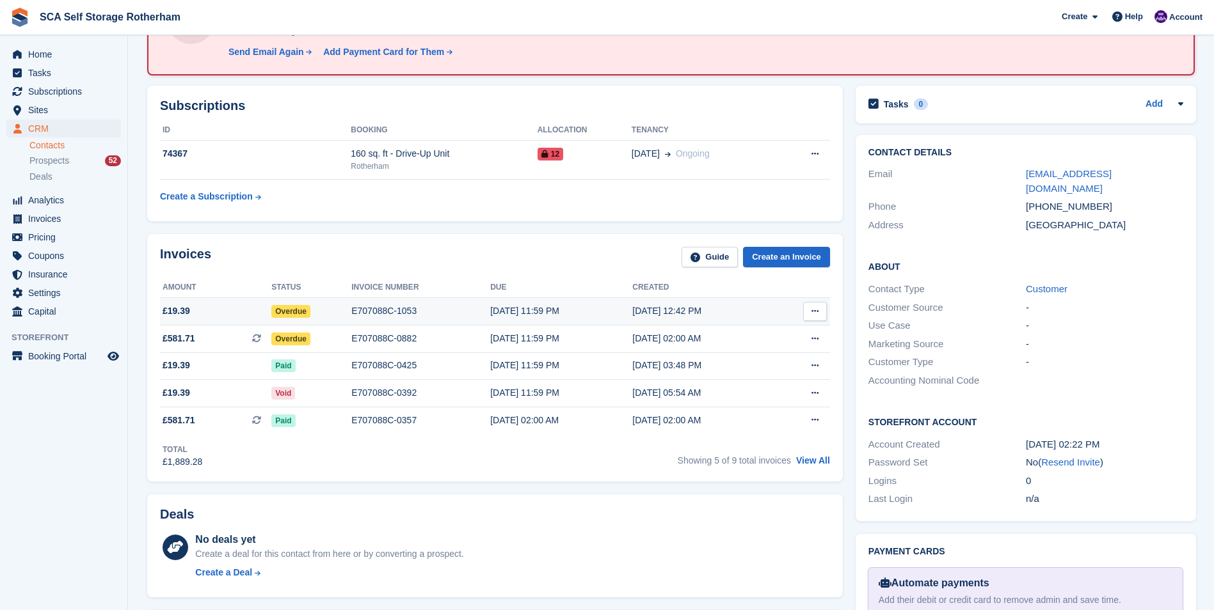
scroll to position [128, 0]
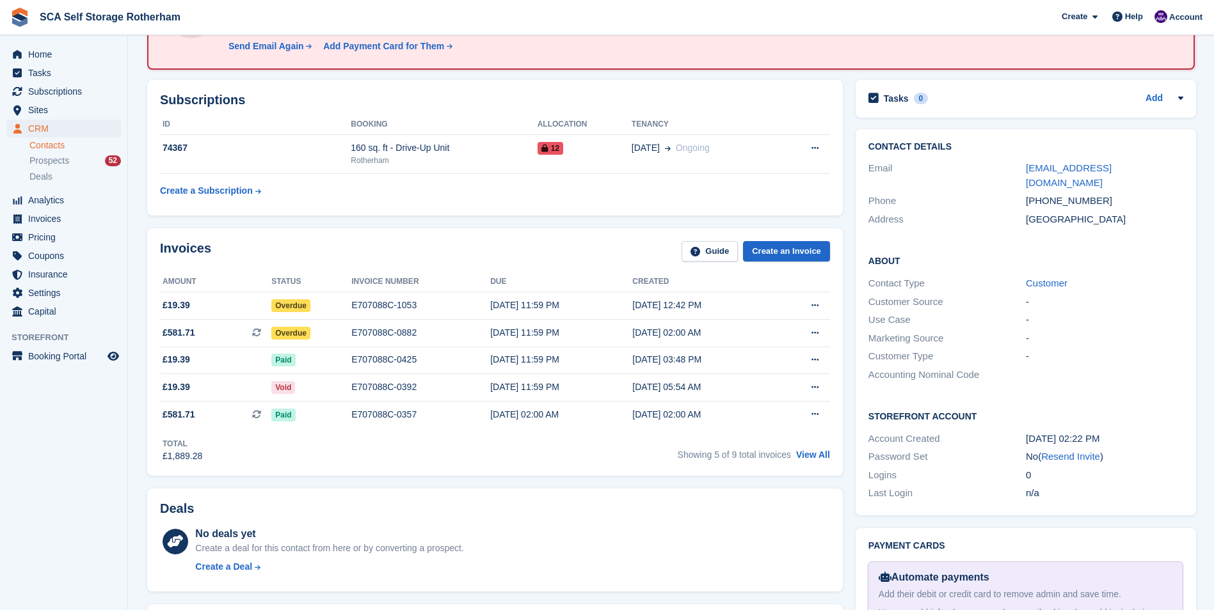
click at [338, 276] on th "Status" at bounding box center [311, 282] width 80 height 20
click at [500, 231] on div "Invoices Guide Create an Invoice Amount Status Invoice number Due Created £19.3…" at bounding box center [495, 352] width 696 height 248
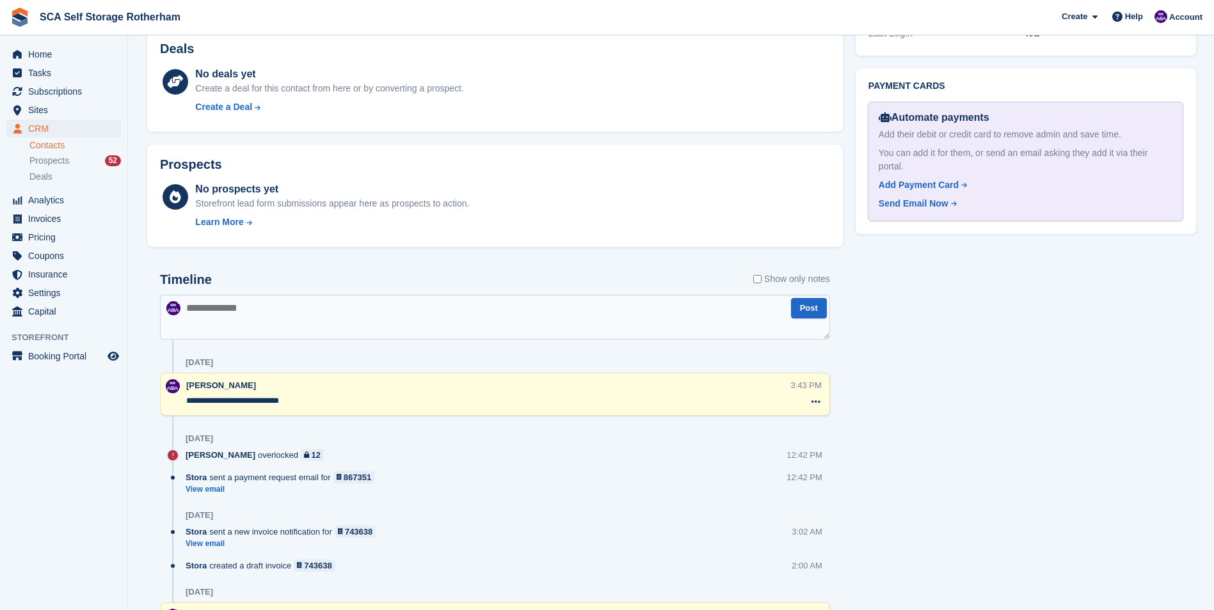
scroll to position [632, 0]
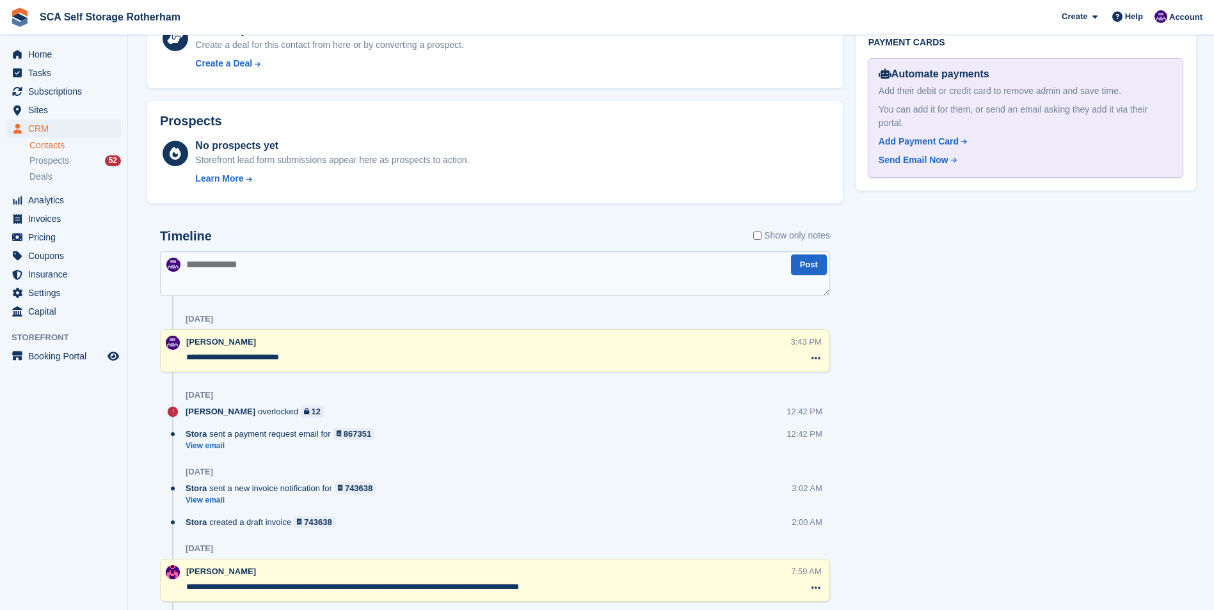
click at [418, 271] on textarea at bounding box center [495, 273] width 670 height 45
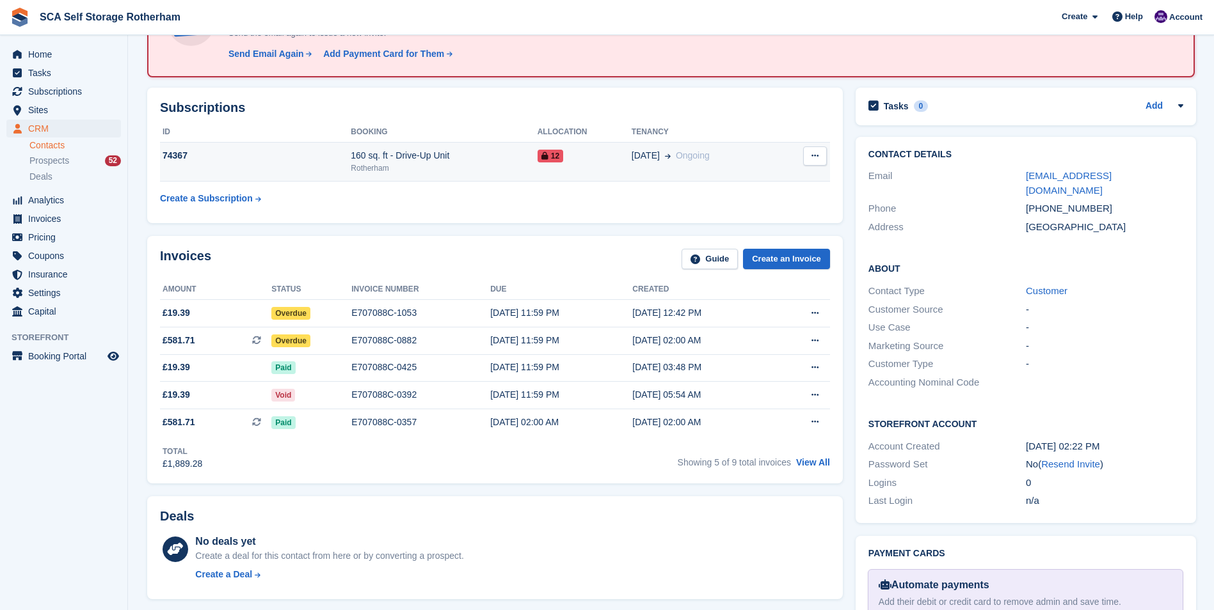
scroll to position [56, 0]
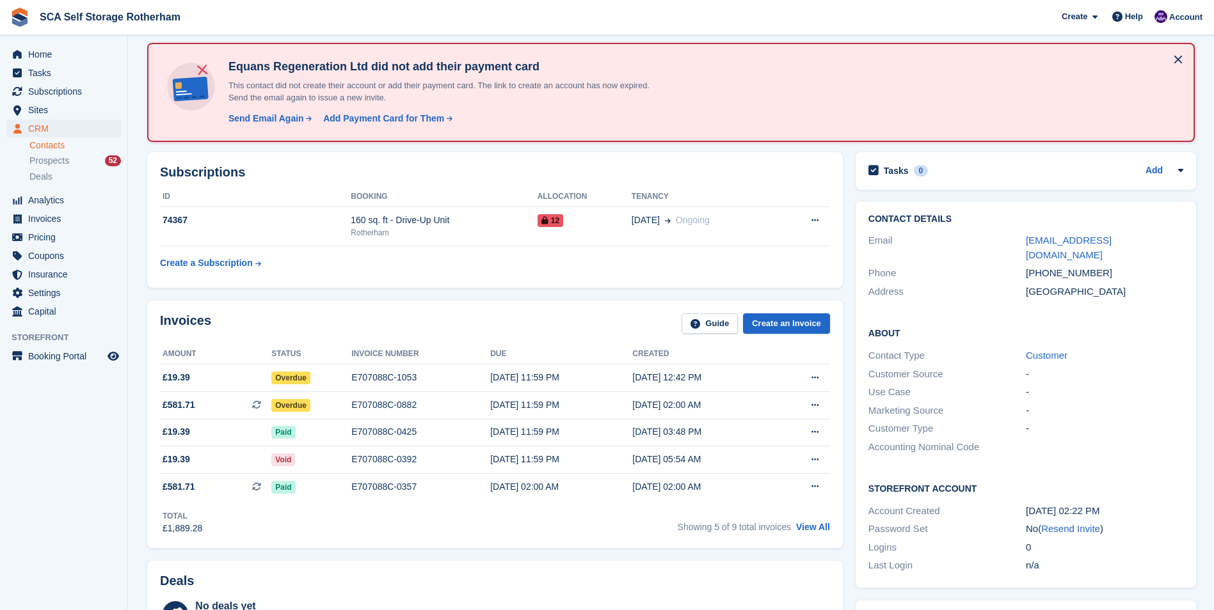
click at [469, 297] on div "Invoices Guide Create an Invoice Amount Status Invoice number Due Created £19.3…" at bounding box center [495, 424] width 708 height 261
click at [375, 404] on div "E707088C-0882" at bounding box center [420, 405] width 139 height 13
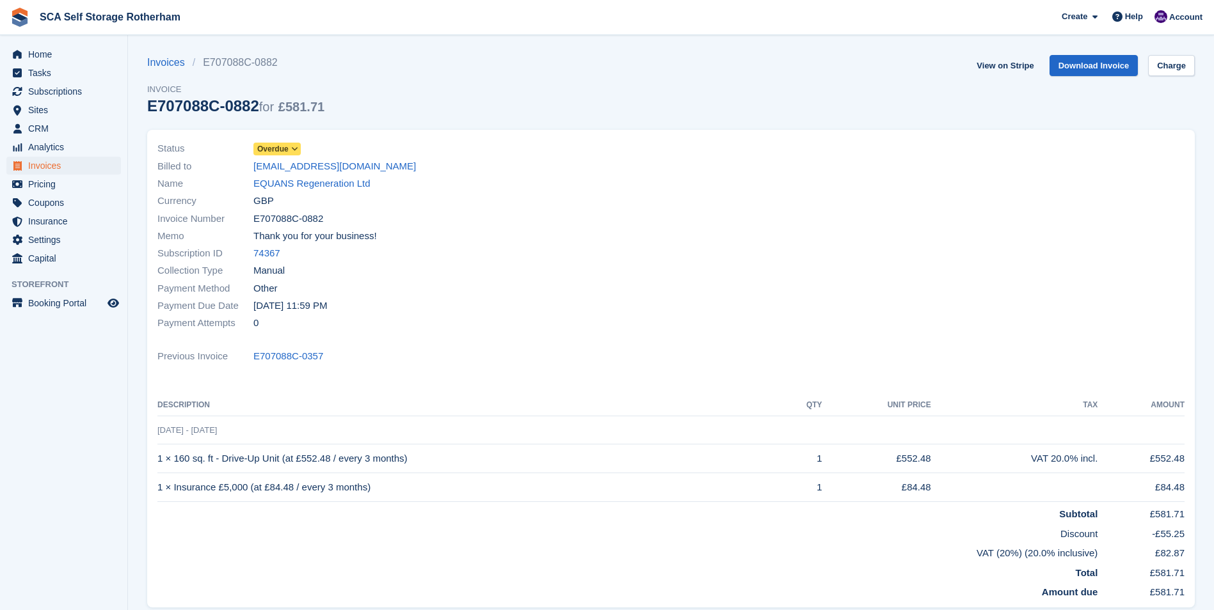
click at [493, 403] on th "Description" at bounding box center [469, 405] width 625 height 20
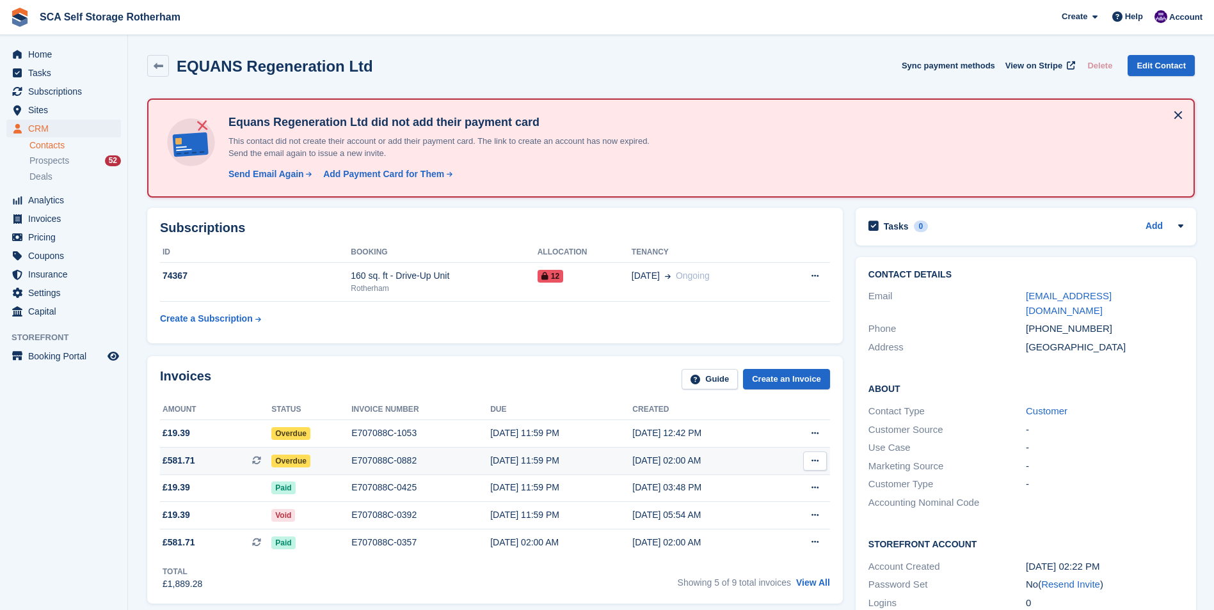
scroll to position [56, 0]
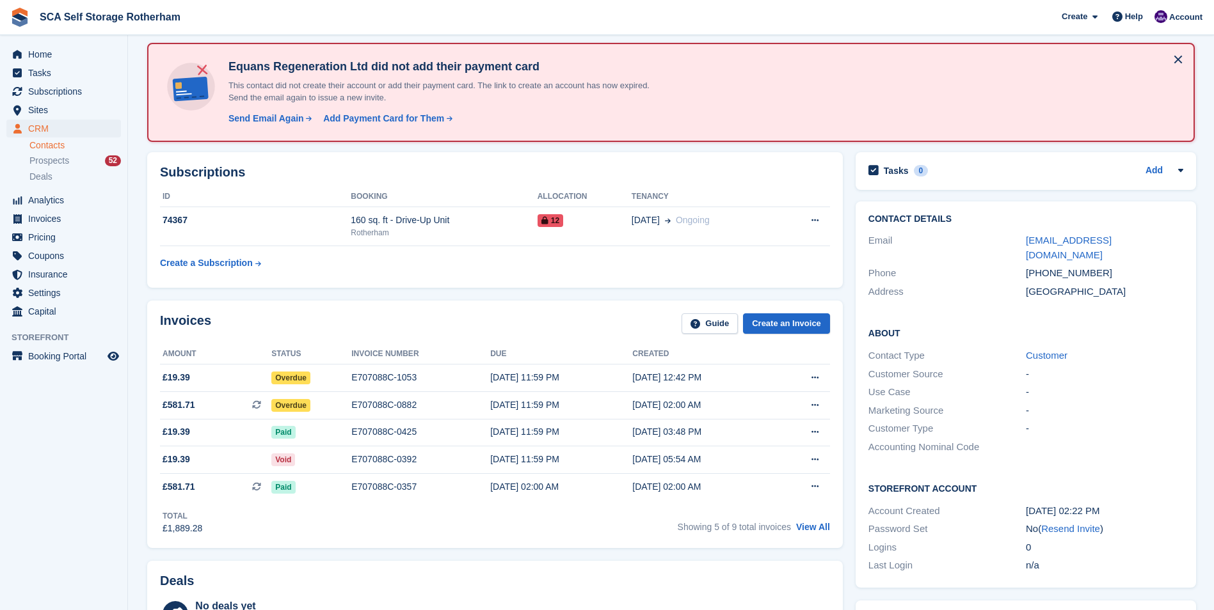
click at [528, 312] on div "Invoices Guide Create an Invoice Amount Status Invoice number Due Created £19.3…" at bounding box center [495, 425] width 696 height 248
click at [383, 411] on div "E707088C-0882" at bounding box center [420, 405] width 139 height 13
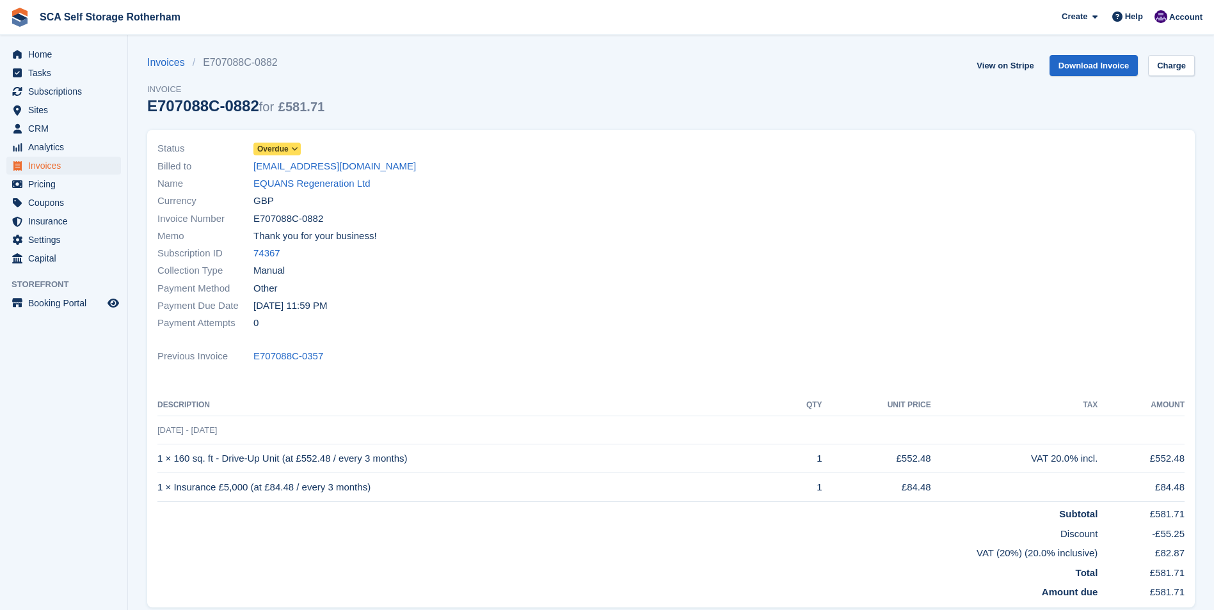
click at [495, 319] on div "Payment Attempts 0" at bounding box center [410, 323] width 506 height 17
drag, startPoint x: 555, startPoint y: 102, endPoint x: 191, endPoint y: 322, distance: 425.4
click at [544, 102] on div "Invoices E707088C-0882 Invoice E707088C-0882 for £581.71 View on Stripe Downloa…" at bounding box center [670, 92] width 1047 height 75
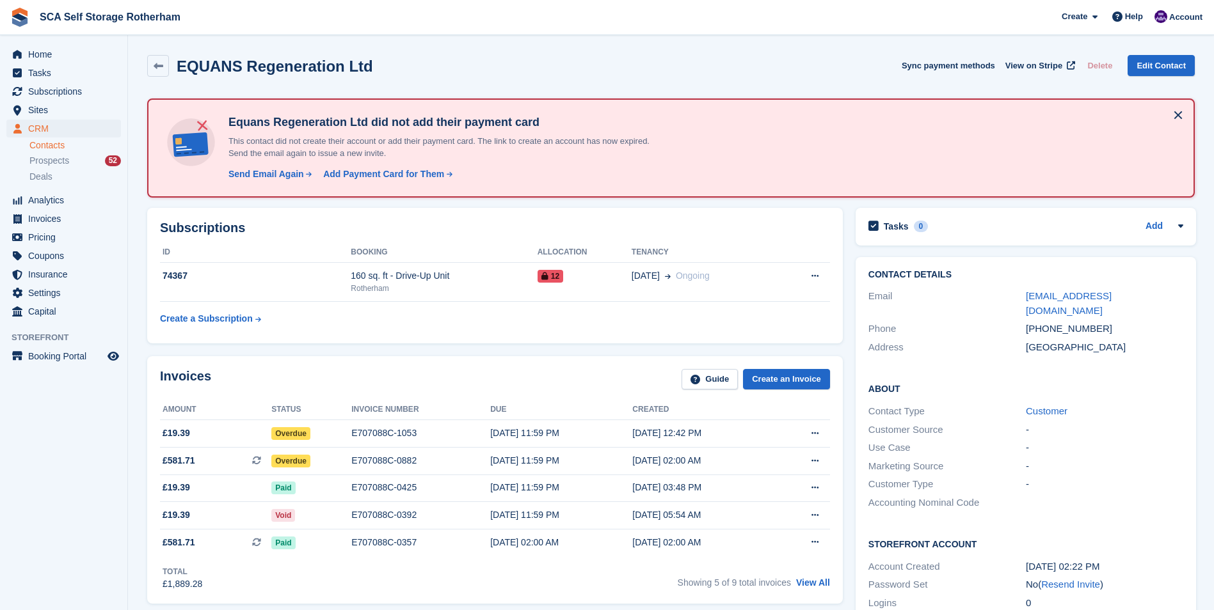
scroll to position [56, 0]
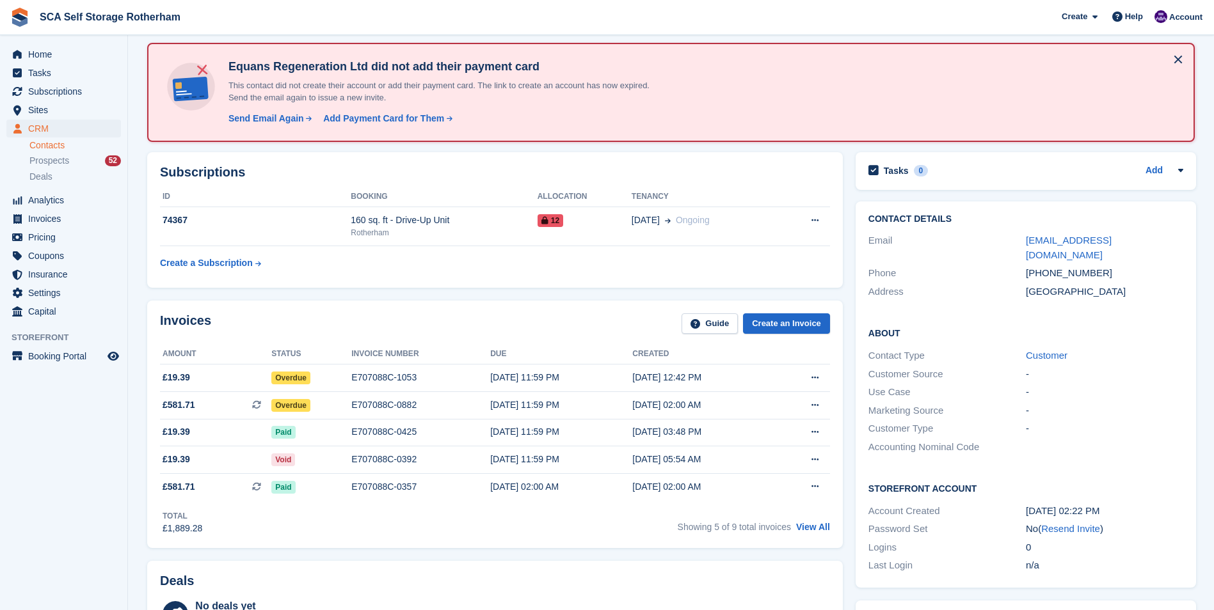
click at [526, 330] on div "Invoices Guide Create an Invoice" at bounding box center [495, 328] width 670 height 29
click at [366, 438] on div "E707088C-0425" at bounding box center [420, 431] width 139 height 13
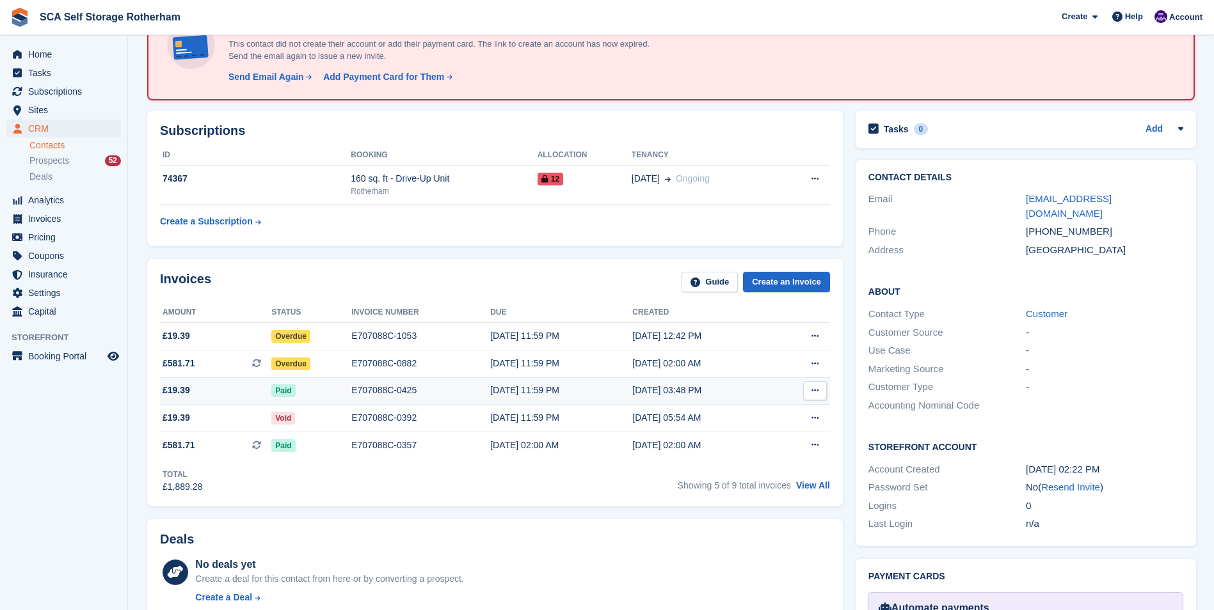
scroll to position [120, 0]
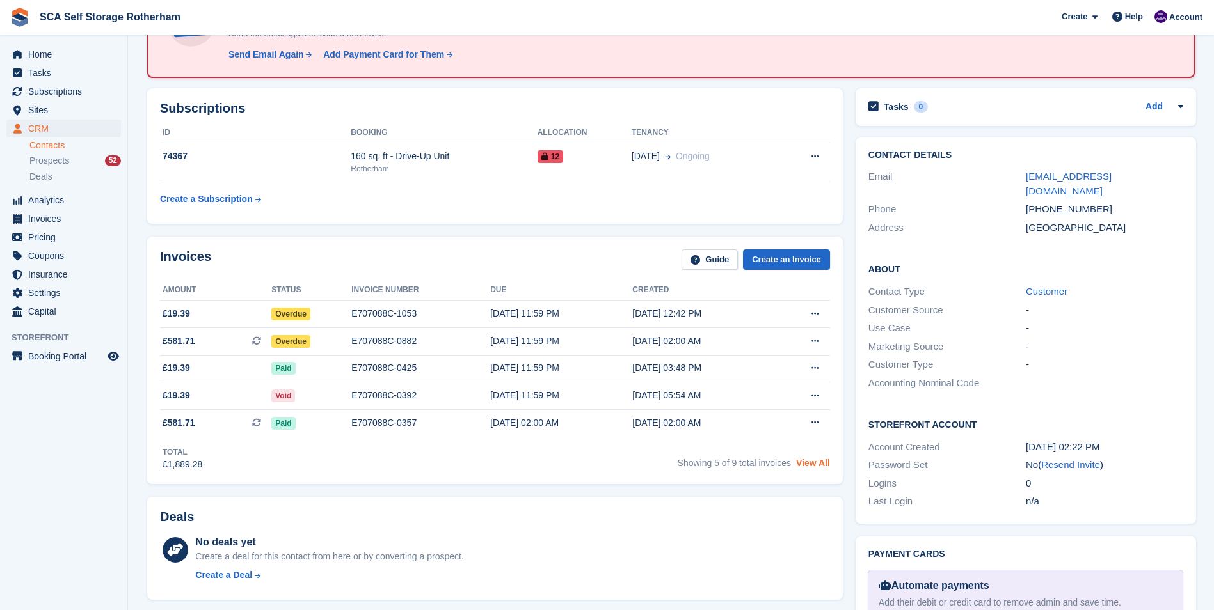
click at [815, 463] on link "View All" at bounding box center [813, 463] width 34 height 10
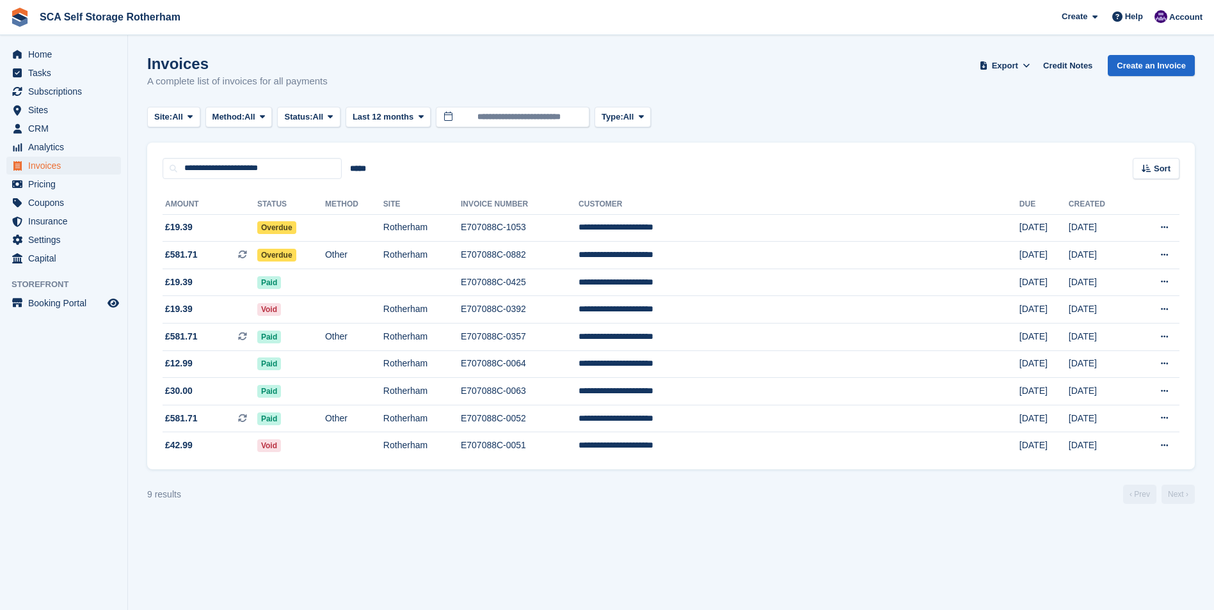
click at [812, 134] on turbo-frame "Invoices A complete list of invoices for all payments Export Export Invoices Ex…" at bounding box center [670, 279] width 1047 height 449
click at [907, 125] on div "Site: All All Rotherham Door-to-Door Storage Method: All All Bank Transfer Cash…" at bounding box center [670, 117] width 1047 height 21
click at [809, 79] on div "Invoices A complete list of invoices for all payments Export Export Invoices Ex…" at bounding box center [670, 79] width 1047 height 49
click at [578, 226] on td "E707088C-1053" at bounding box center [520, 228] width 118 height 28
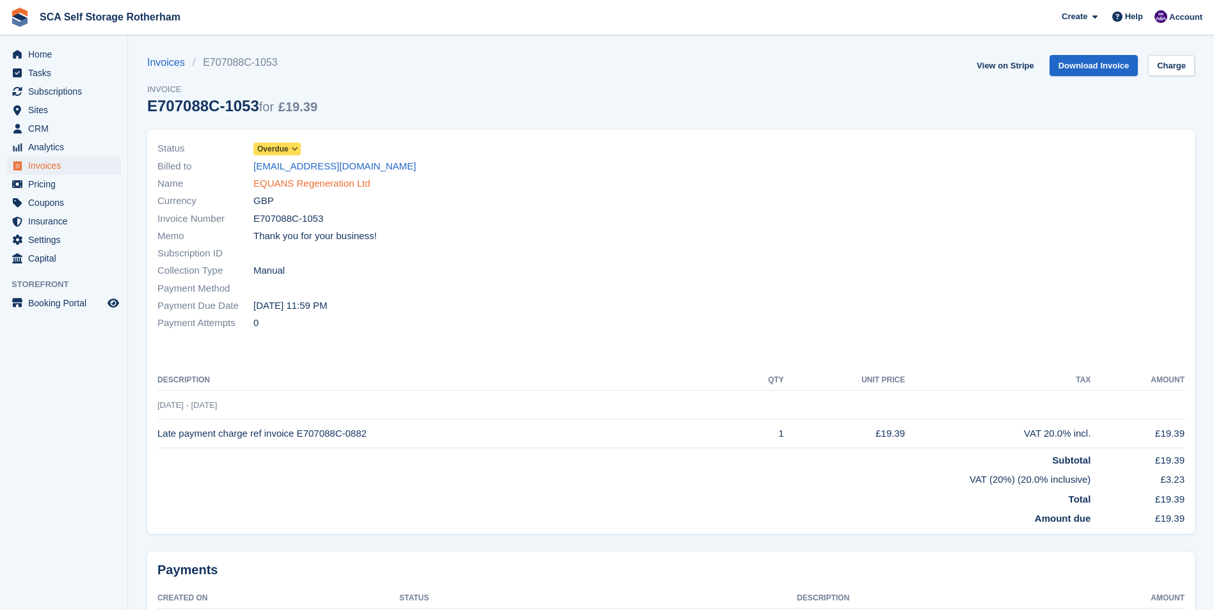
click at [292, 184] on link "EQUANS Regeneration Ltd" at bounding box center [311, 184] width 117 height 15
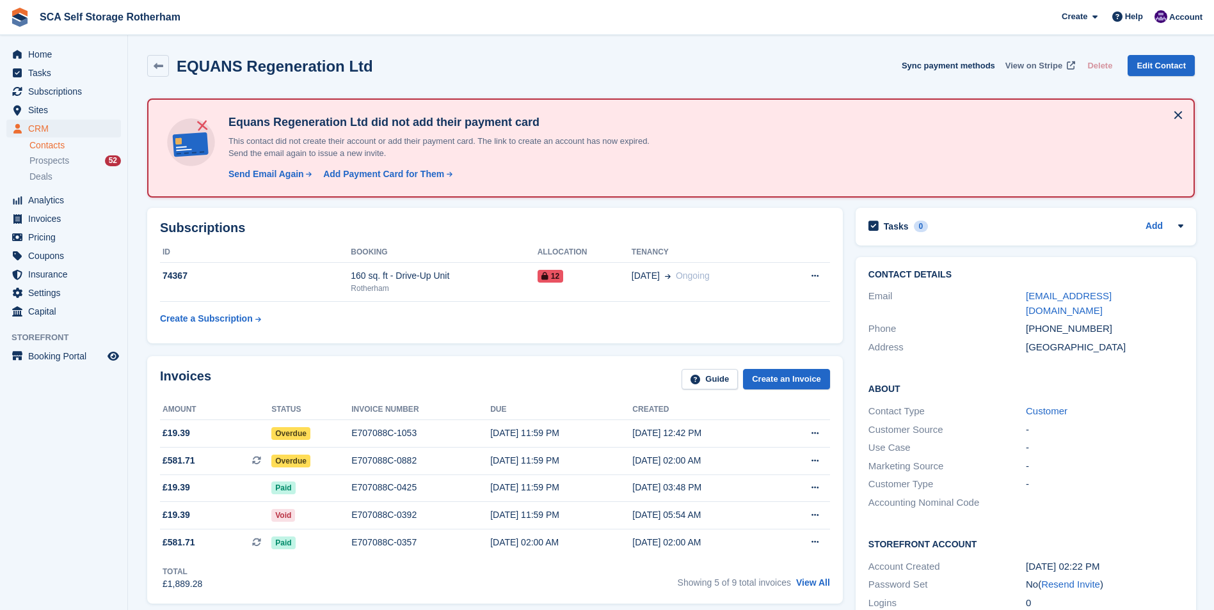
click at [1035, 61] on span "View on Stripe" at bounding box center [1033, 66] width 57 height 13
click at [1150, 65] on link "Edit Contact" at bounding box center [1160, 65] width 67 height 21
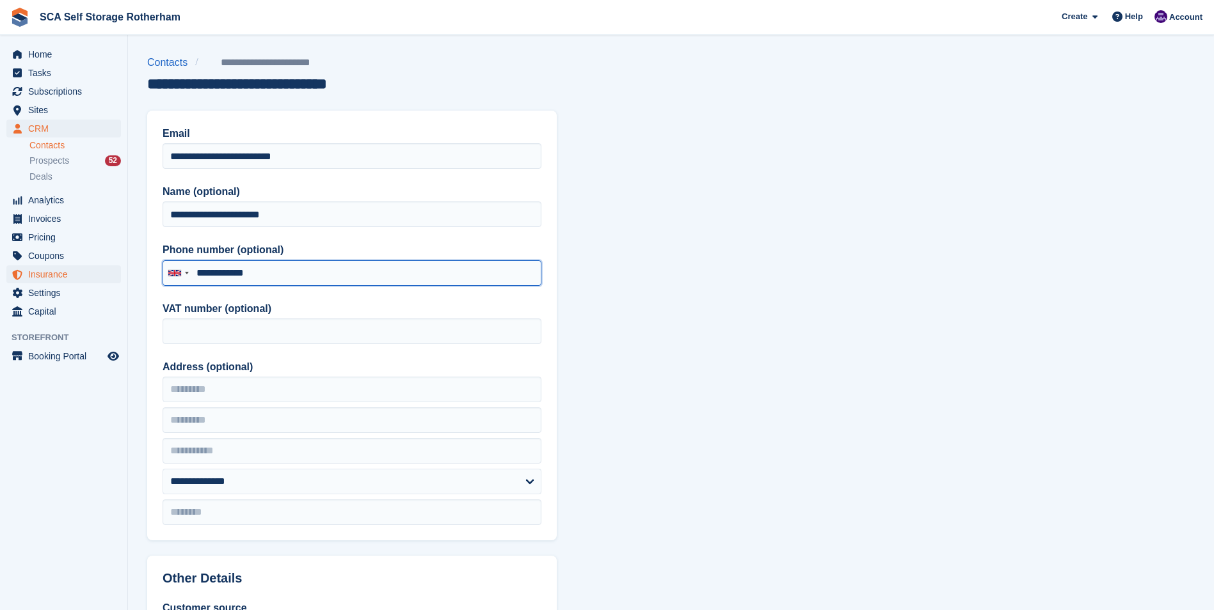
drag, startPoint x: 299, startPoint y: 278, endPoint x: 116, endPoint y: 273, distance: 183.0
click at [116, 273] on div "Home Tasks Subscriptions Subscriptions Subscriptions Contracts Price increases …" at bounding box center [607, 545] width 1214 height 1090
type input "**********"
click at [831, 273] on section "**********" at bounding box center [671, 545] width 1086 height 1090
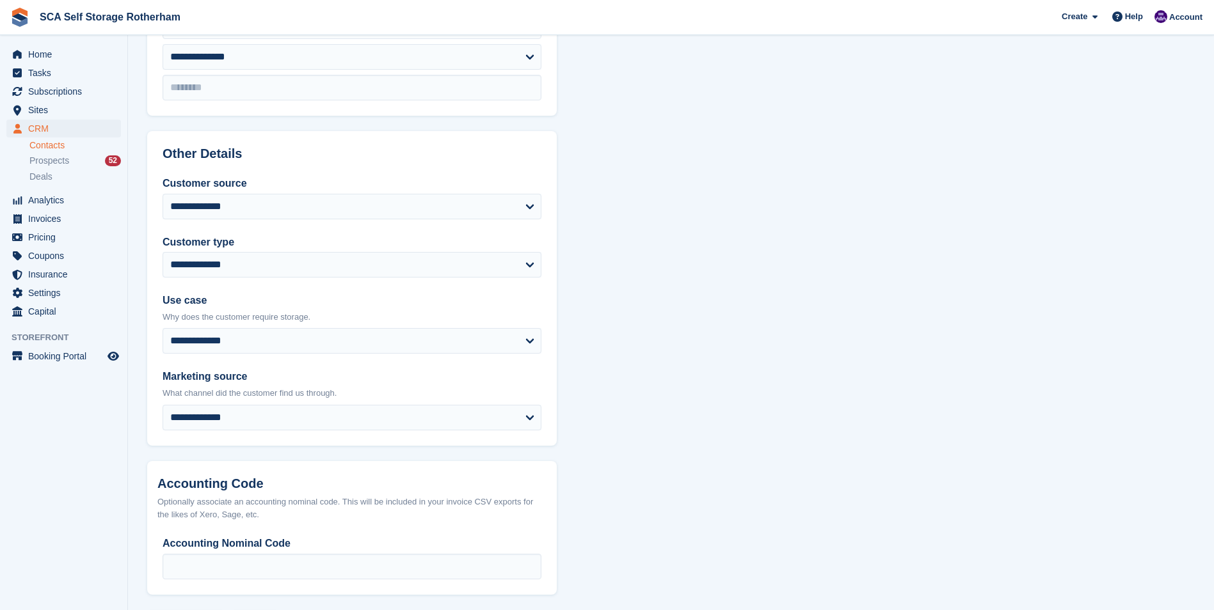
scroll to position [480, 0]
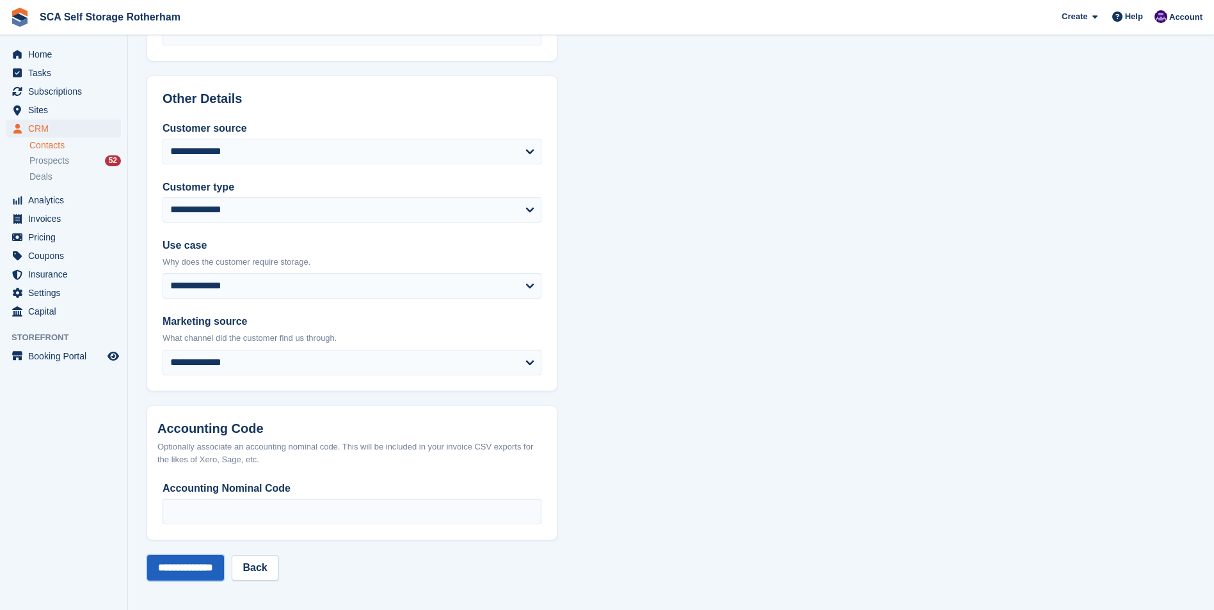
drag, startPoint x: 196, startPoint y: 570, endPoint x: 216, endPoint y: 564, distance: 20.7
click at [196, 569] on input "**********" at bounding box center [185, 568] width 77 height 26
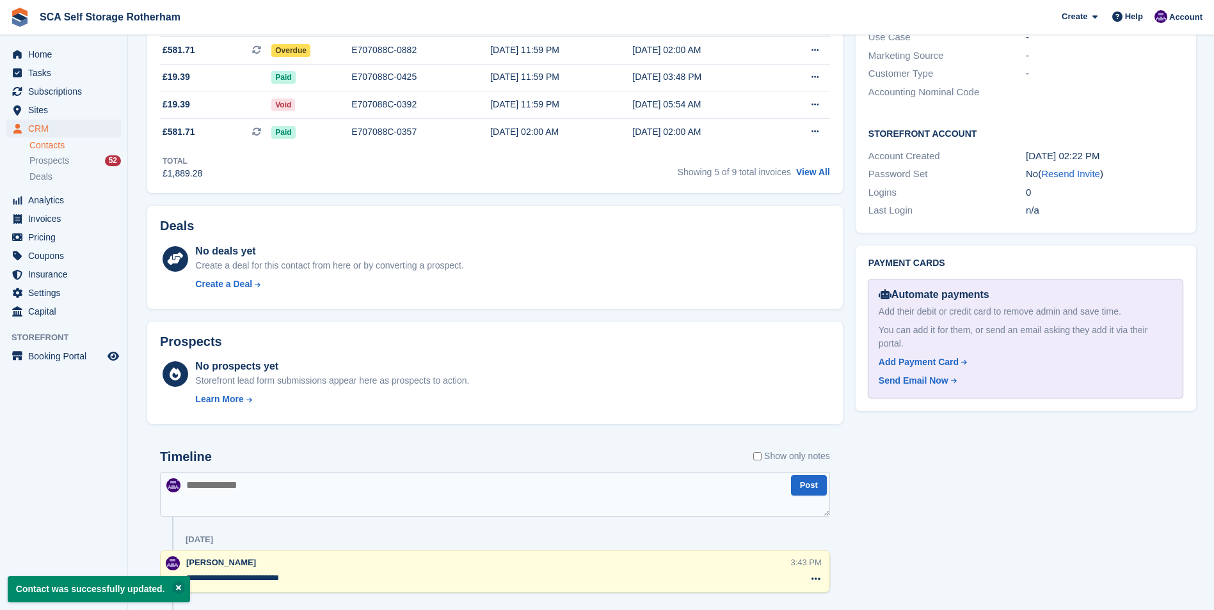
scroll to position [448, 0]
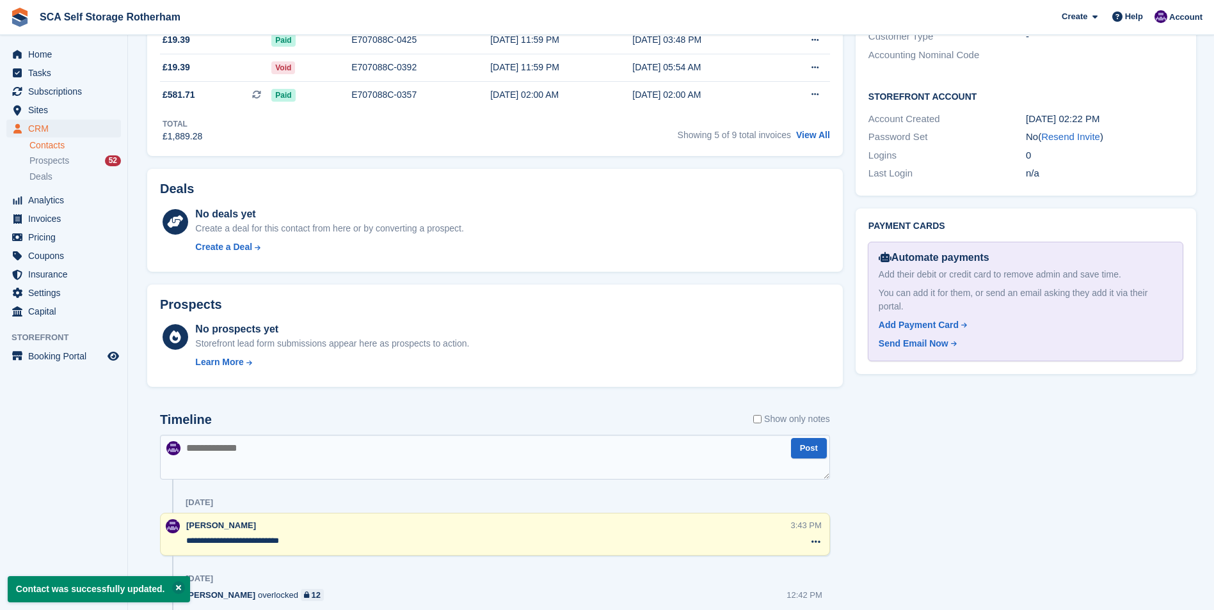
click at [322, 459] on textarea at bounding box center [495, 457] width 670 height 45
click at [289, 426] on div "Timeline Show only notes" at bounding box center [495, 424] width 670 height 22
click at [571, 542] on textarea "**********" at bounding box center [488, 541] width 604 height 13
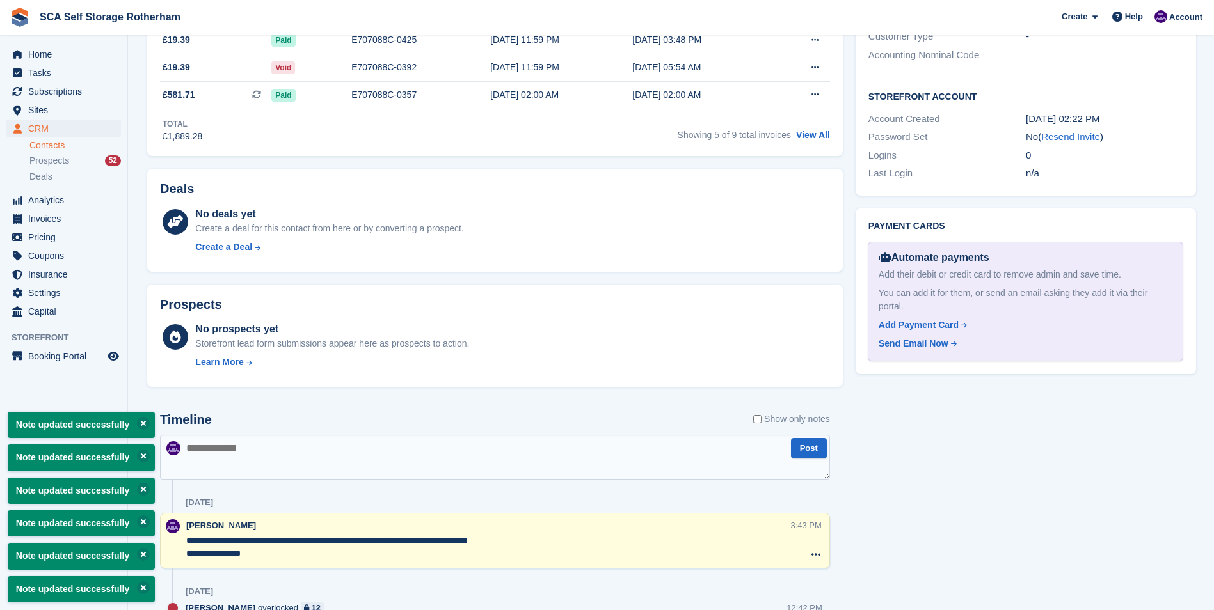
scroll to position [384, 0]
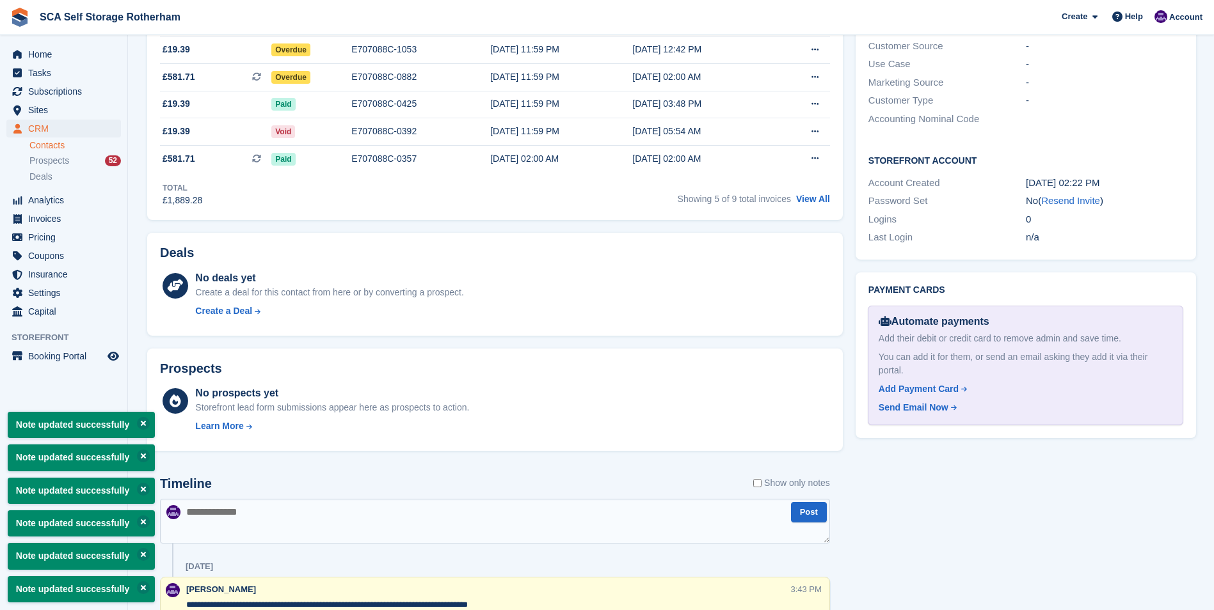
type textarea "**********"
click at [665, 535] on textarea at bounding box center [495, 521] width 670 height 45
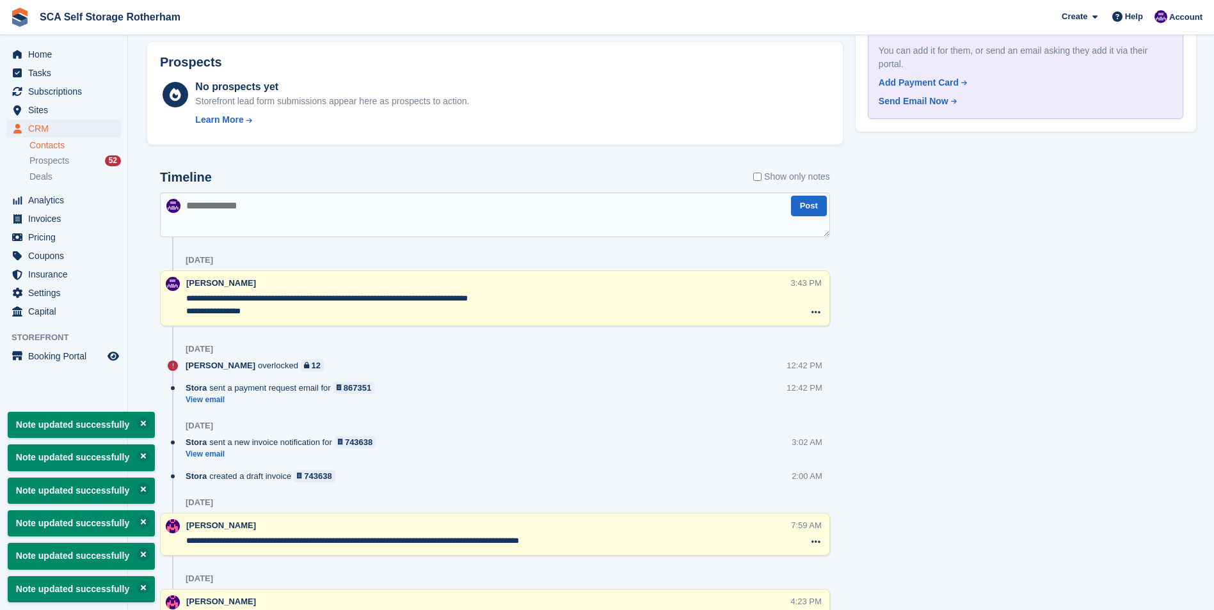
scroll to position [832, 0]
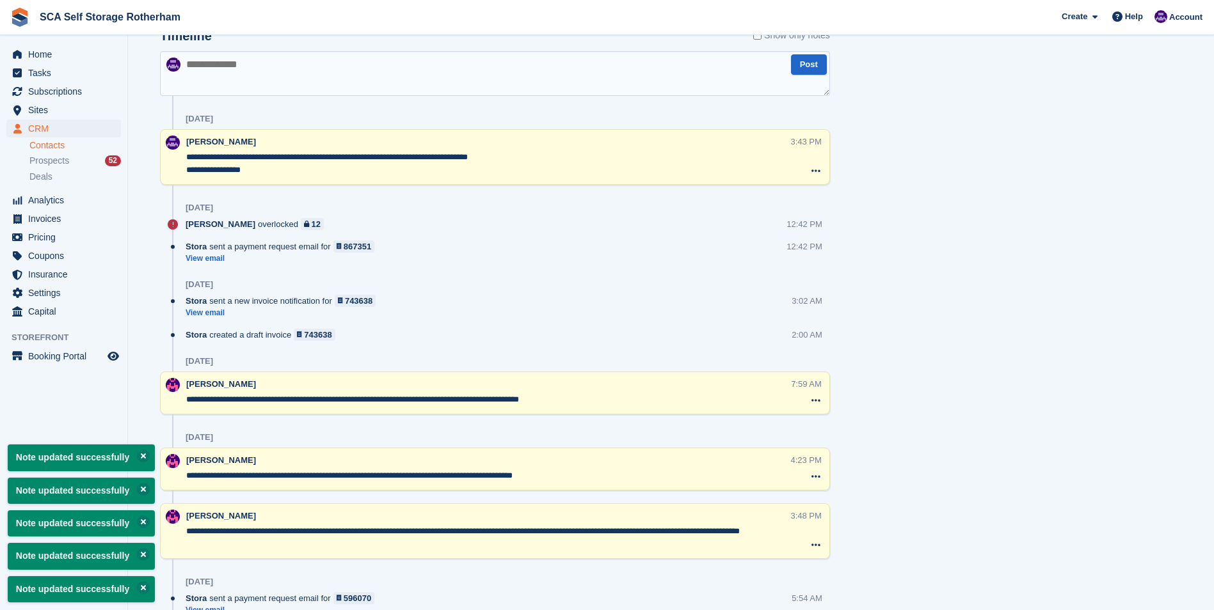
click at [142, 422] on div "Subscriptions ID Booking Allocation Tenancy 74367 160 sq. ft - Drive-Up Unit Ro…" at bounding box center [495, 178] width 708 height 1617
click at [141, 452] on button at bounding box center [143, 456] width 13 height 13
click at [139, 488] on button at bounding box center [143, 489] width 13 height 13
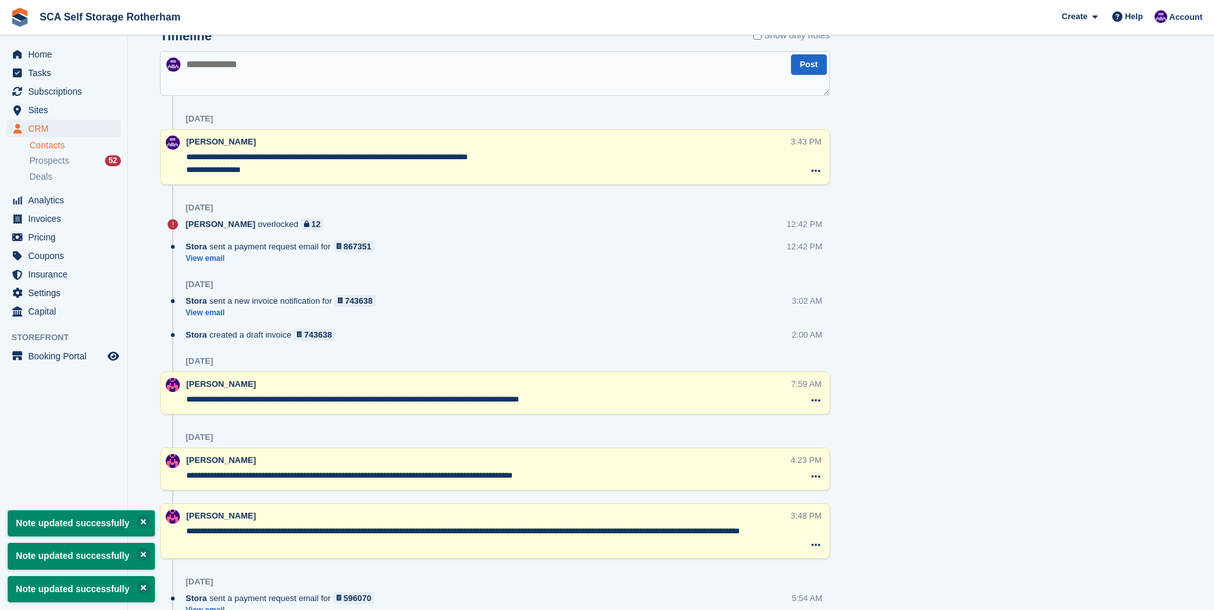
click at [57, 448] on aside "Home Tasks Subscriptions Subscriptions Subscriptions Contracts Price increases …" at bounding box center [63, 308] width 127 height 546
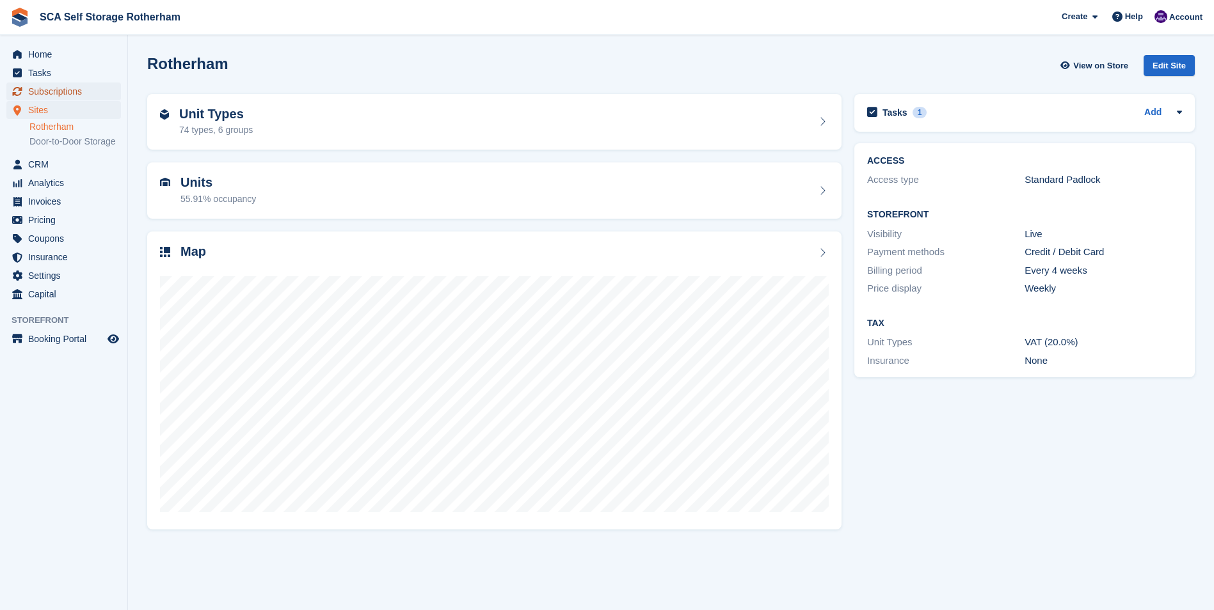
click at [54, 87] on span "Subscriptions" at bounding box center [66, 92] width 77 height 18
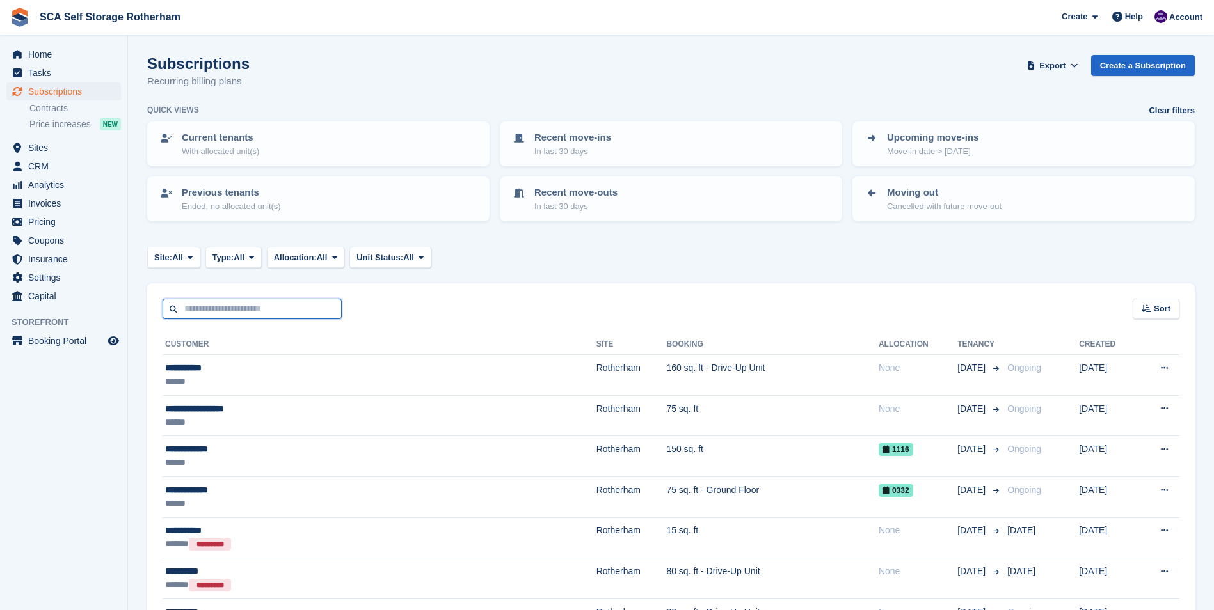
click at [232, 306] on input "text" at bounding box center [252, 309] width 179 height 21
type input "*****"
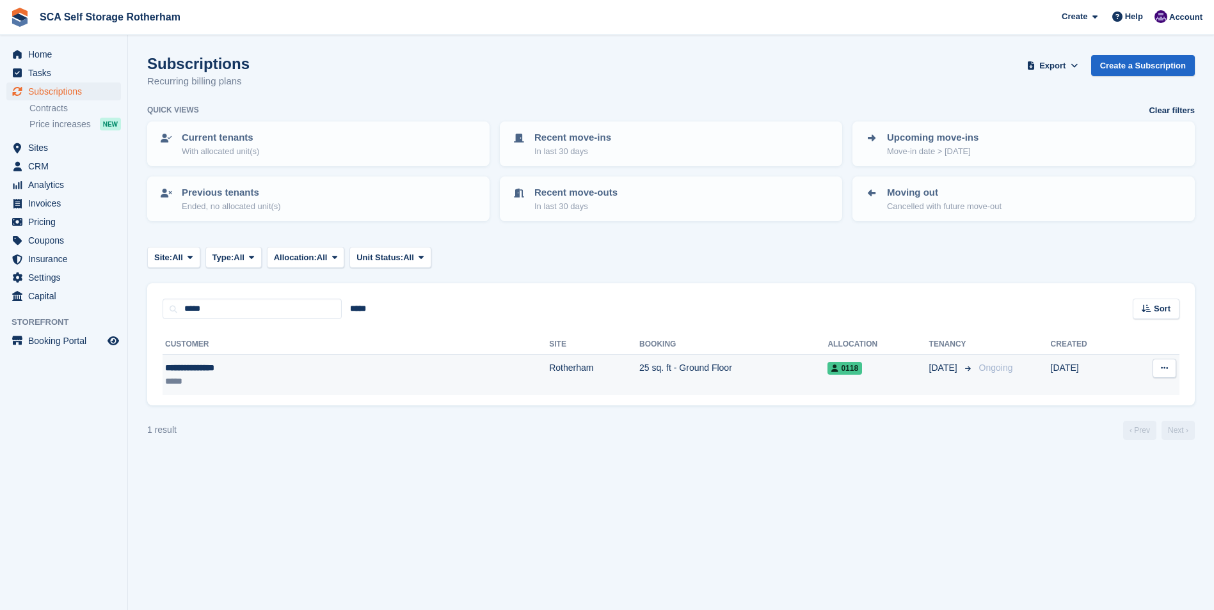
click at [549, 381] on td "Rotherham" at bounding box center [594, 375] width 90 height 40
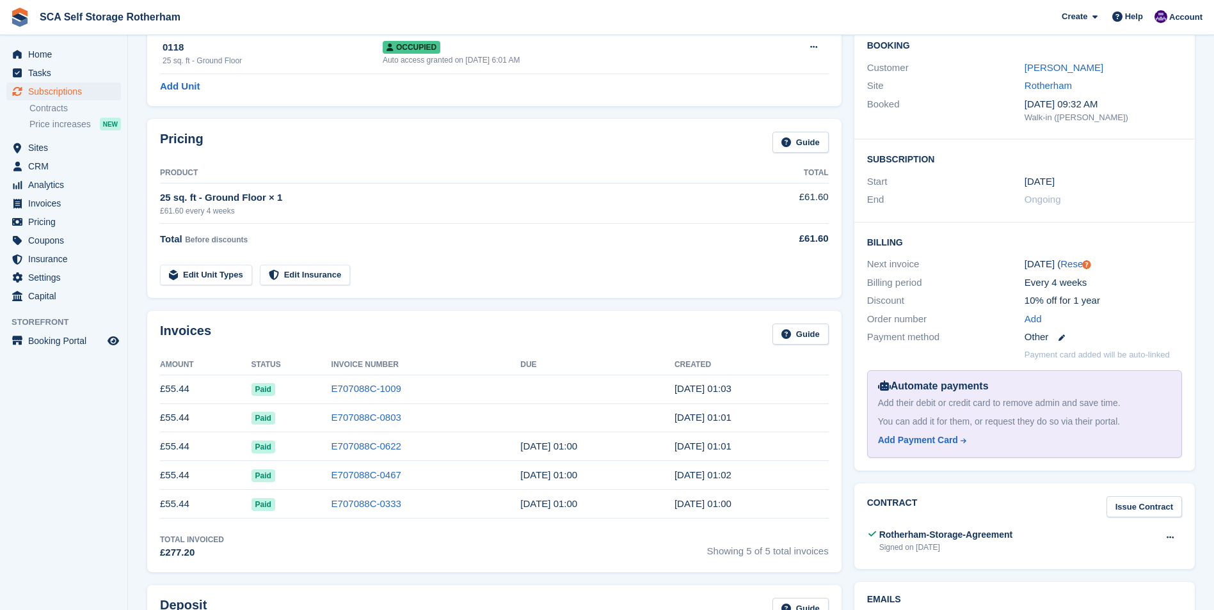
scroll to position [102, 0]
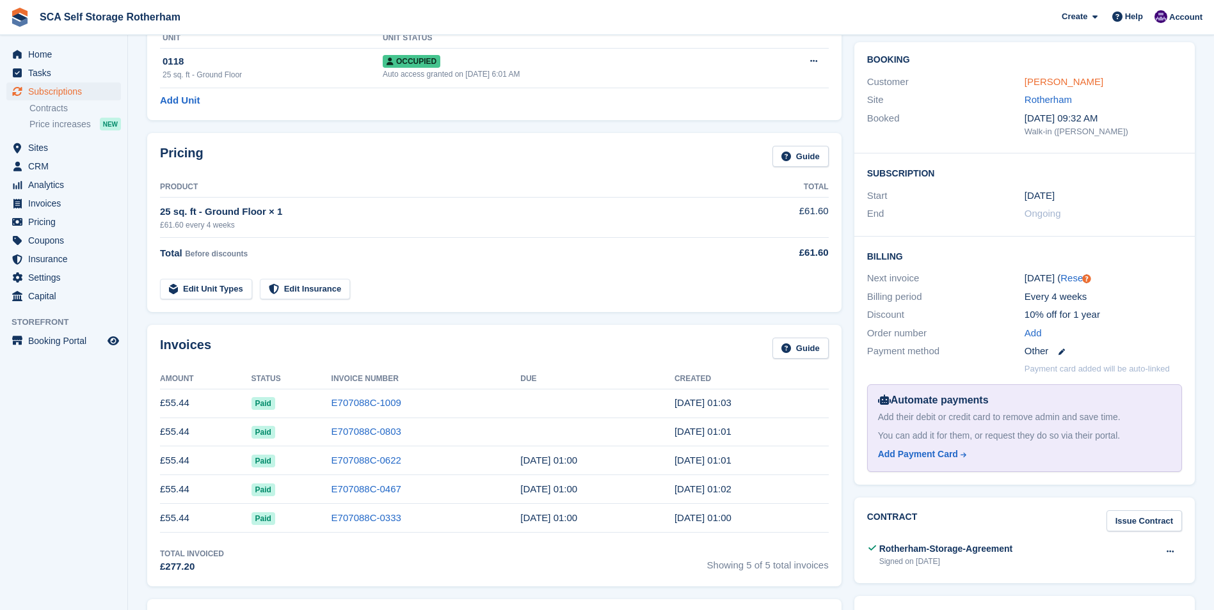
click at [1035, 79] on link "[PERSON_NAME]" at bounding box center [1063, 81] width 79 height 11
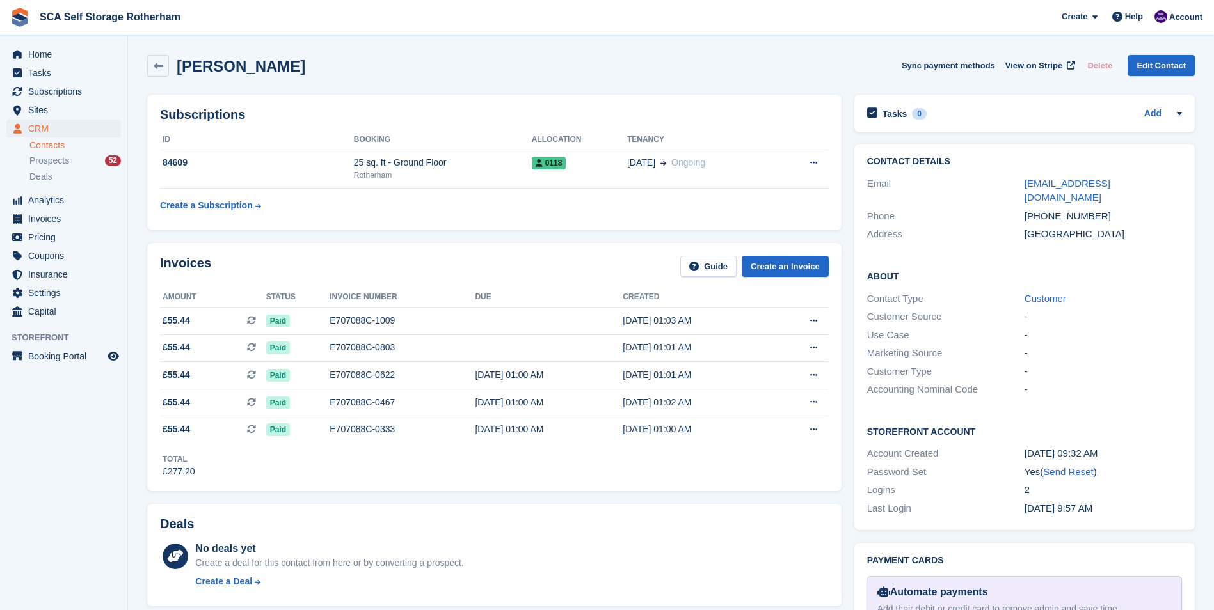
click at [347, 61] on div "Karen Barnfield Sync payment methods View on Stripe Delete Edit Contact" at bounding box center [670, 66] width 1047 height 22
click at [475, 173] on div "Rotherham" at bounding box center [443, 176] width 178 height 12
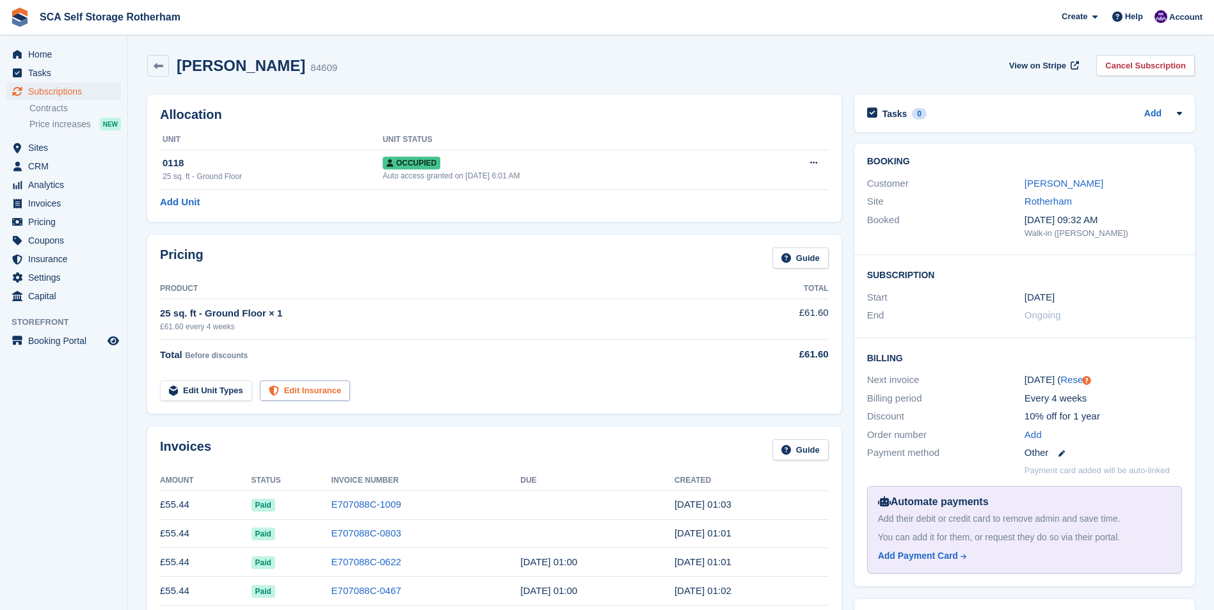
click at [302, 390] on link "Edit Insurance" at bounding box center [305, 391] width 91 height 21
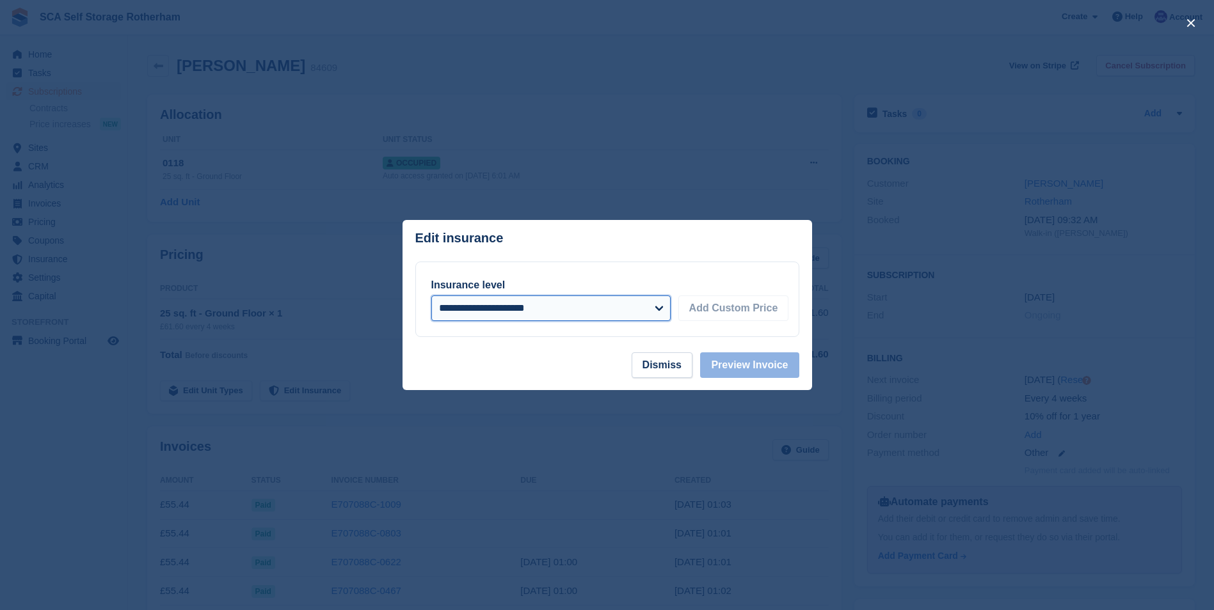
click at [465, 309] on select "**********" at bounding box center [550, 309] width 239 height 26
select select "*****"
click at [431, 296] on select "**********" at bounding box center [550, 309] width 239 height 26
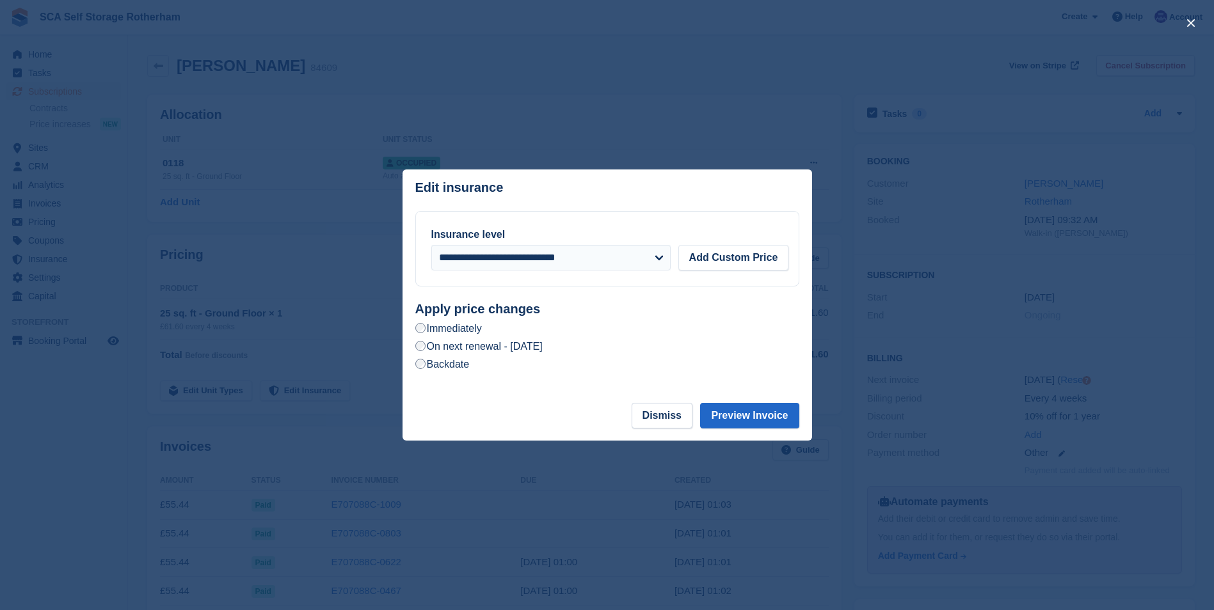
click at [463, 349] on label "On next renewal - Wednesday, 8th October, 2025" at bounding box center [478, 346] width 127 height 13
click at [726, 422] on button "Preview Invoice" at bounding box center [749, 416] width 99 height 26
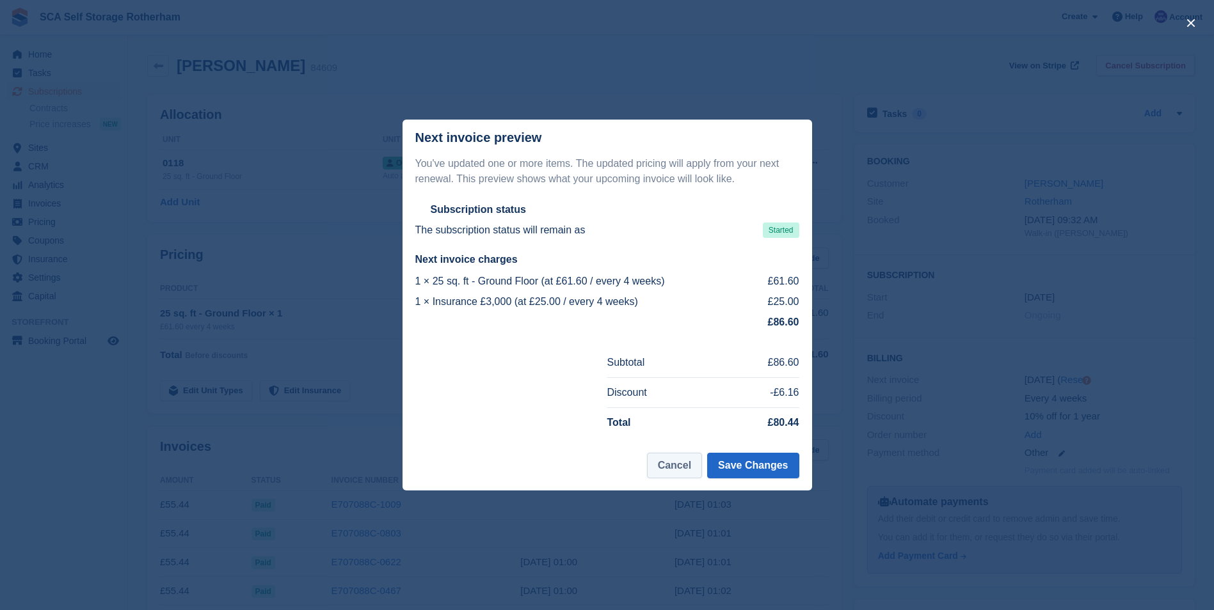
click at [676, 459] on button "Cancel" at bounding box center [674, 466] width 55 height 26
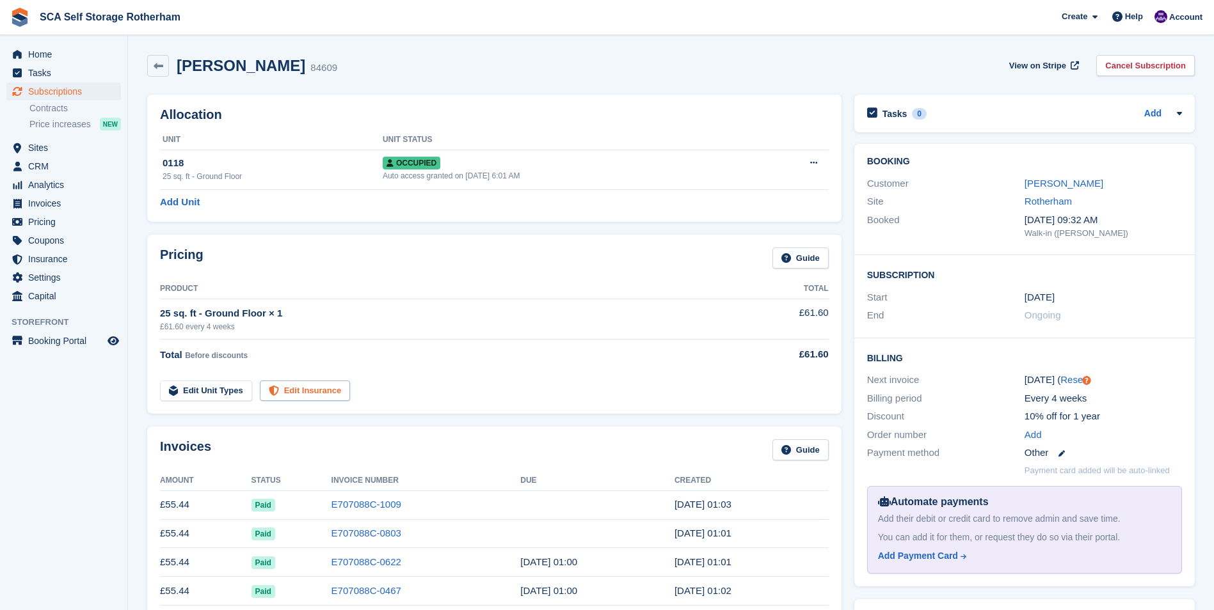
click at [322, 386] on link "Edit Insurance" at bounding box center [305, 391] width 91 height 21
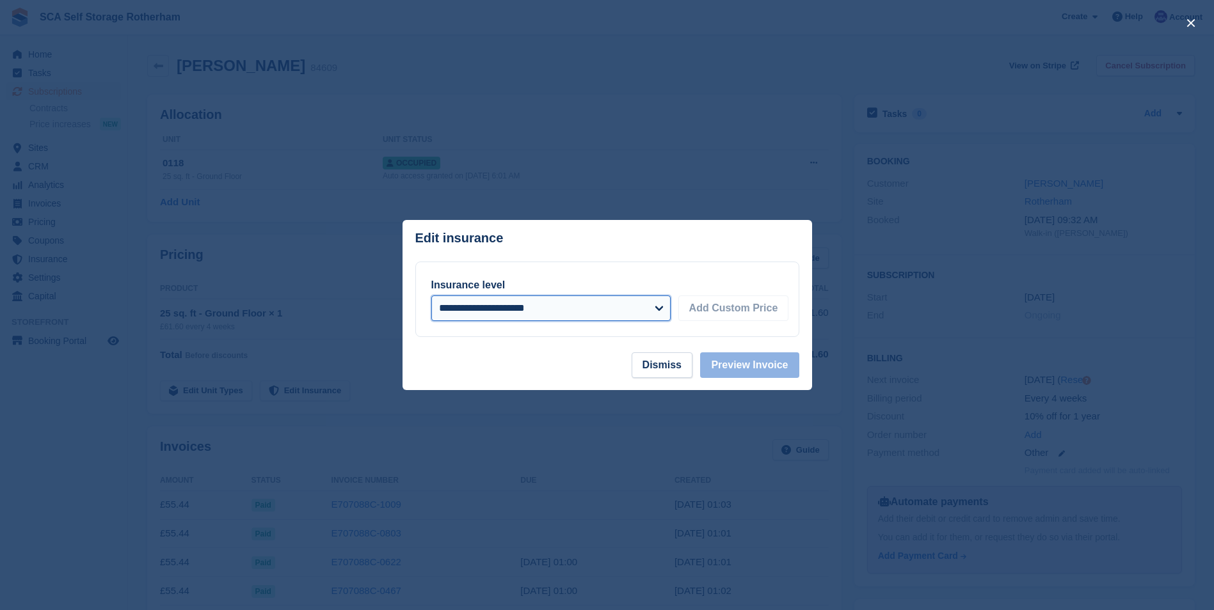
click at [585, 319] on select "**********" at bounding box center [550, 309] width 239 height 26
select select "*****"
click at [431, 296] on select "**********" at bounding box center [550, 309] width 239 height 26
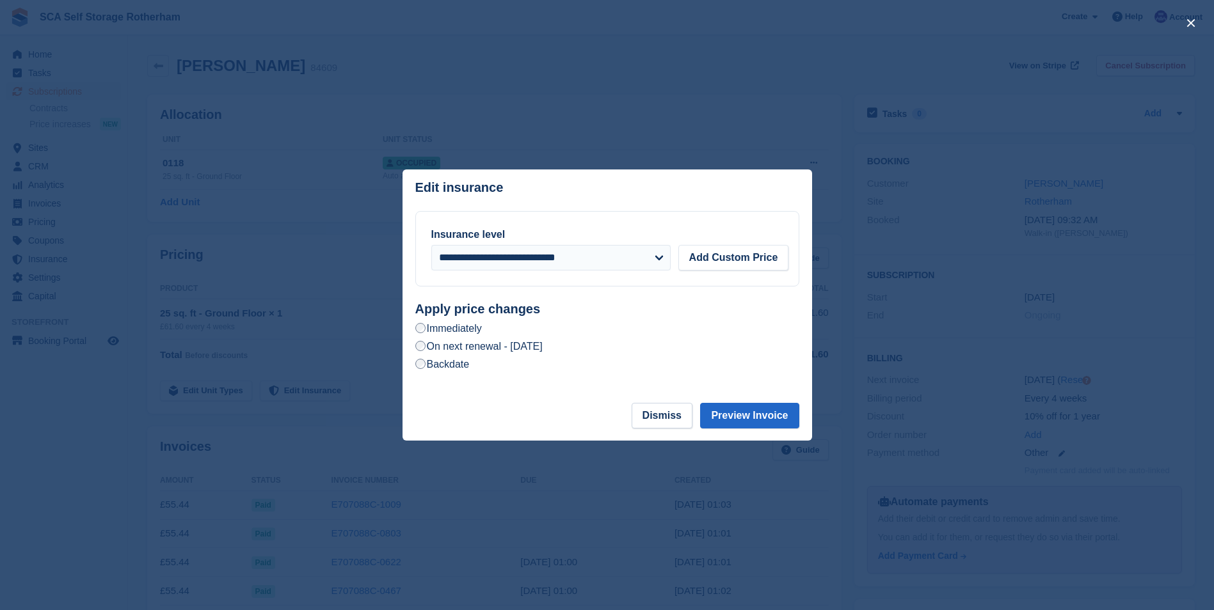
click at [484, 344] on label "On next renewal - Wednesday, 8th October, 2025" at bounding box center [478, 346] width 127 height 13
click at [738, 413] on button "Preview Invoice" at bounding box center [749, 416] width 99 height 26
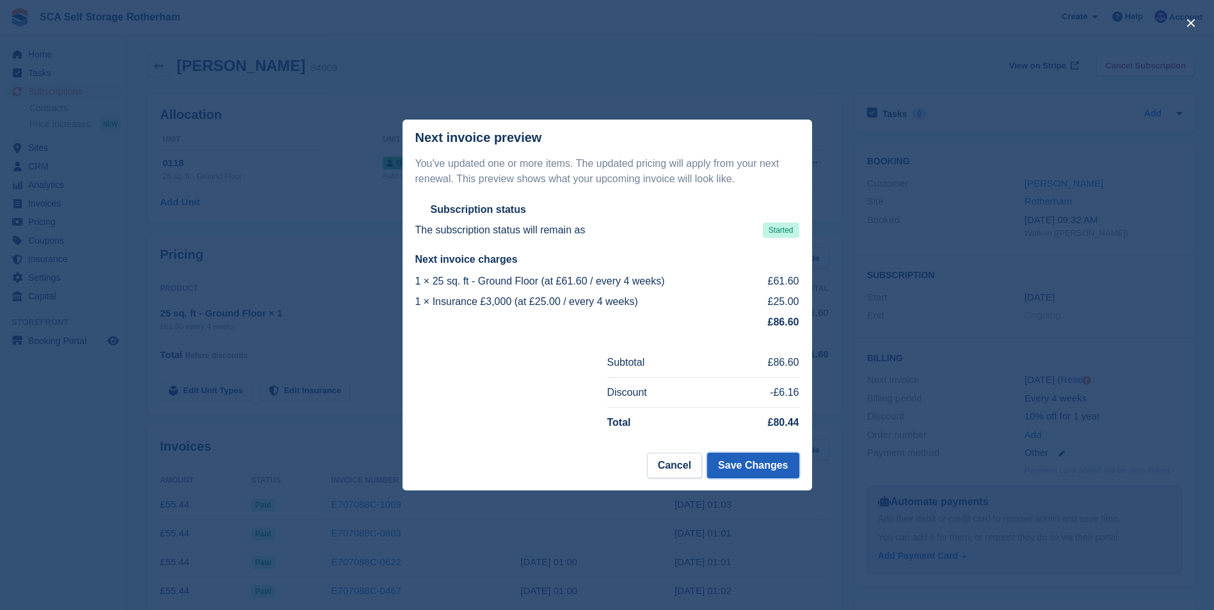
click at [752, 469] on button "Save Changes" at bounding box center [752, 466] width 91 height 26
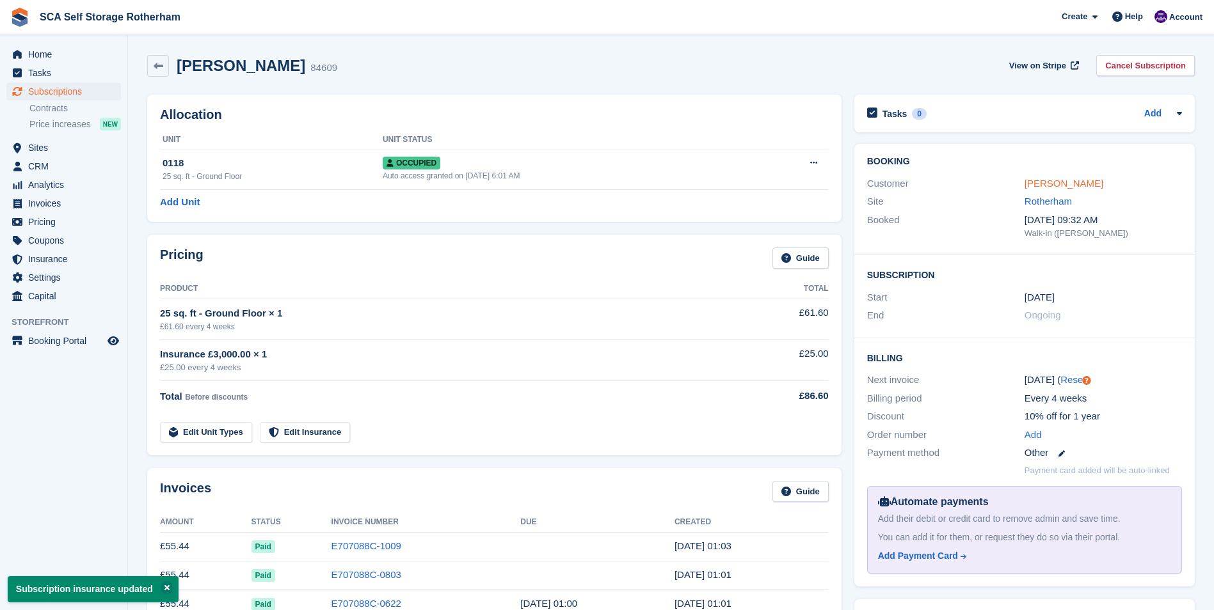
click at [1063, 183] on link "Karen Barnfield" at bounding box center [1063, 183] width 79 height 11
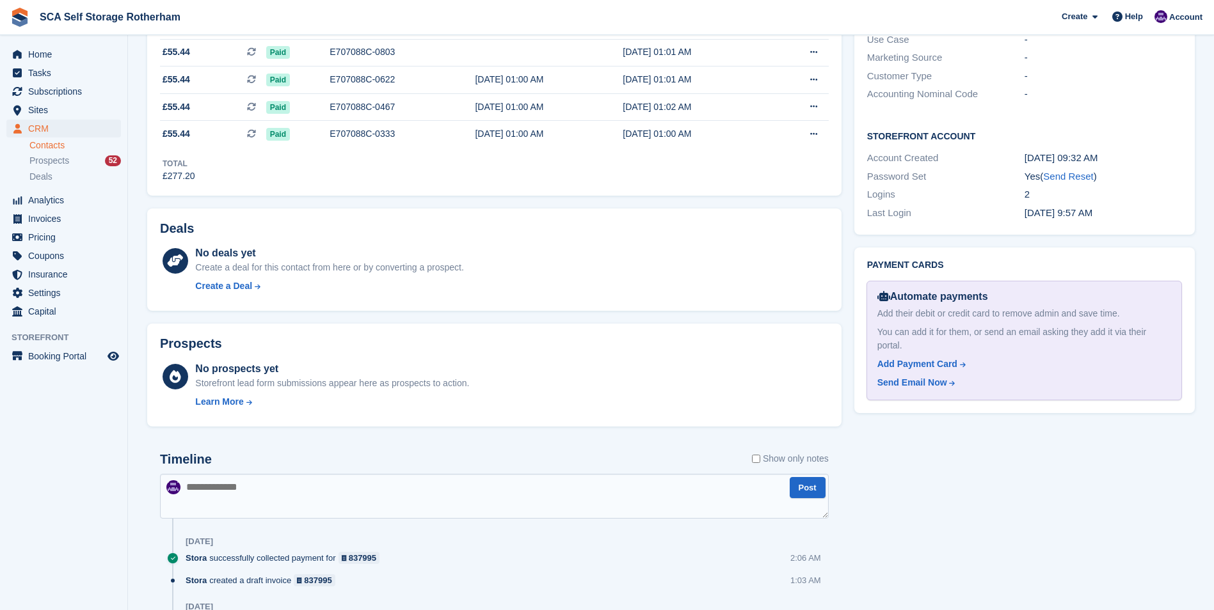
scroll to position [448, 0]
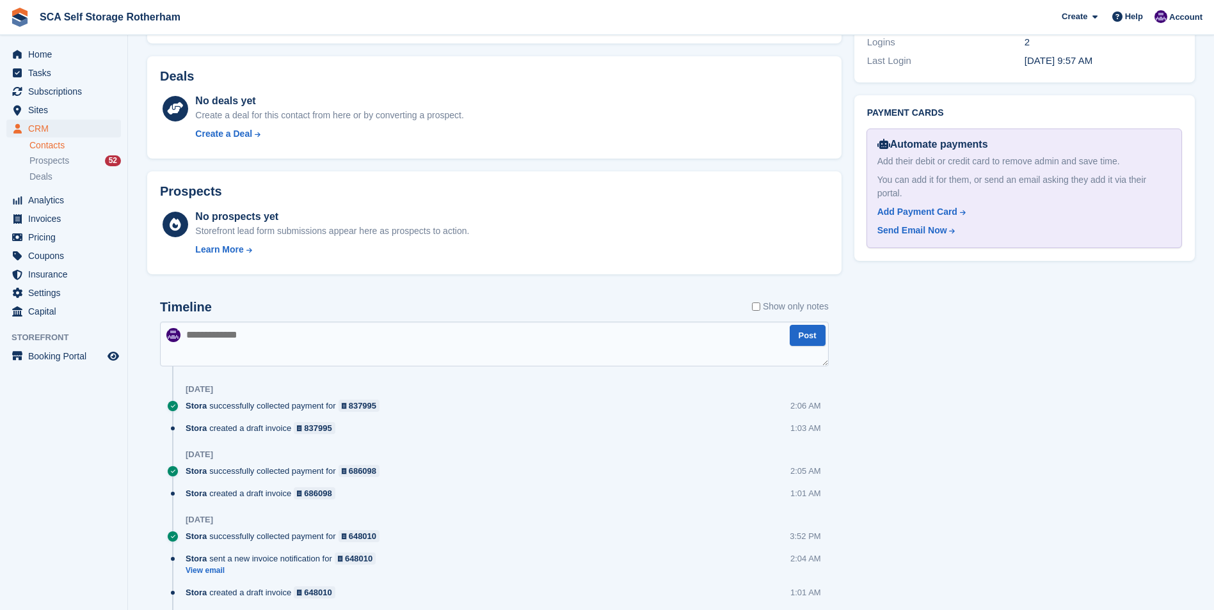
click at [322, 323] on textarea at bounding box center [494, 344] width 669 height 45
type textarea "**********"
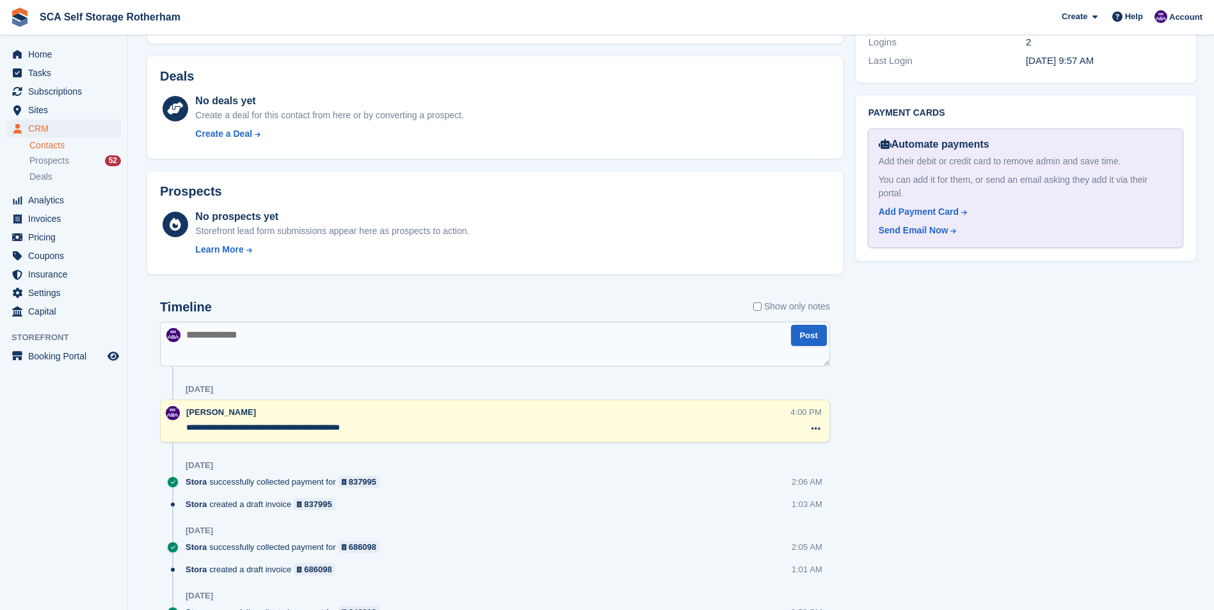
drag, startPoint x: 344, startPoint y: 418, endPoint x: 351, endPoint y: 427, distance: 11.9
type textarea "**********"
click at [1019, 415] on div "Tasks 0 Add No tasks related to Karen Barnfield Contact Details Email karenlbar…" at bounding box center [1025, 295] width 353 height 1310
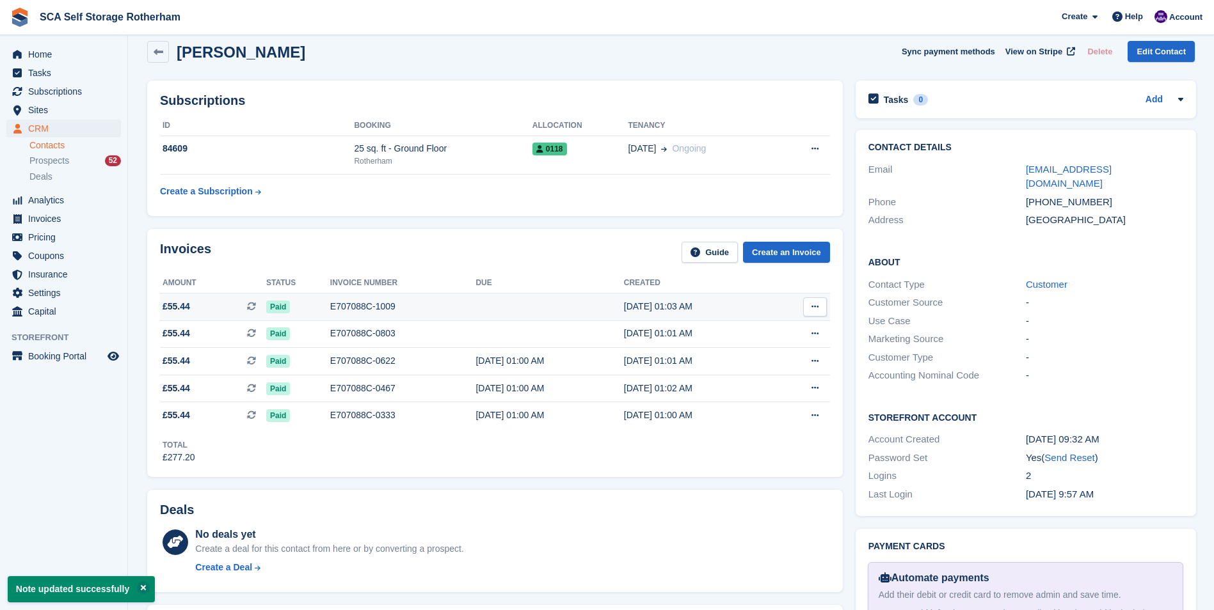
scroll to position [0, 0]
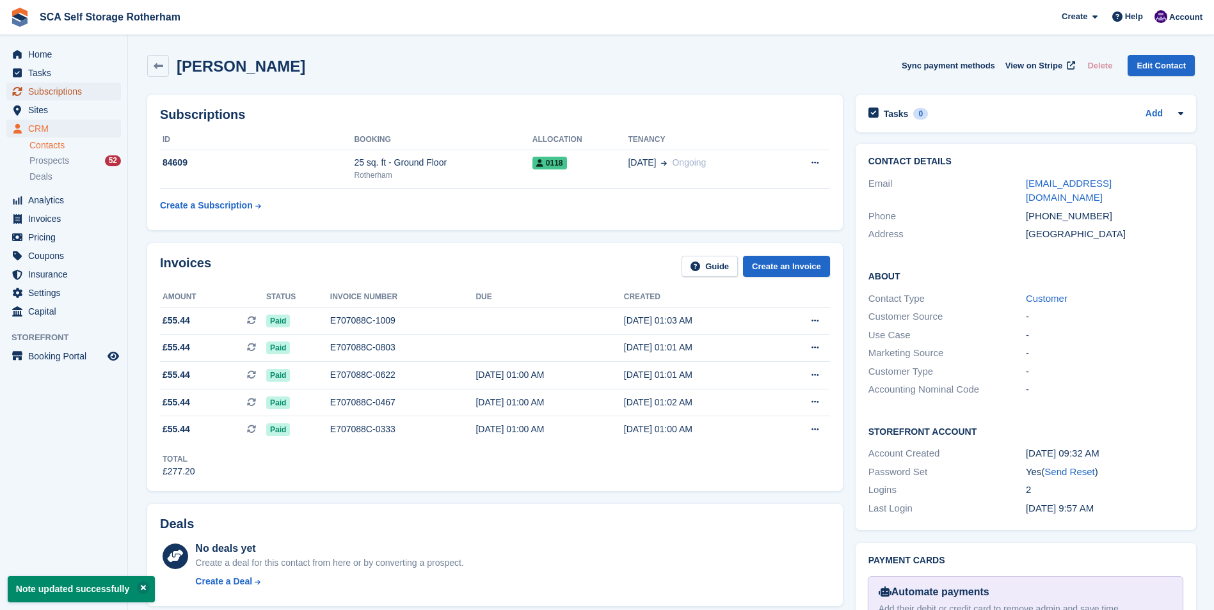
click at [83, 93] on span "Subscriptions" at bounding box center [66, 92] width 77 height 18
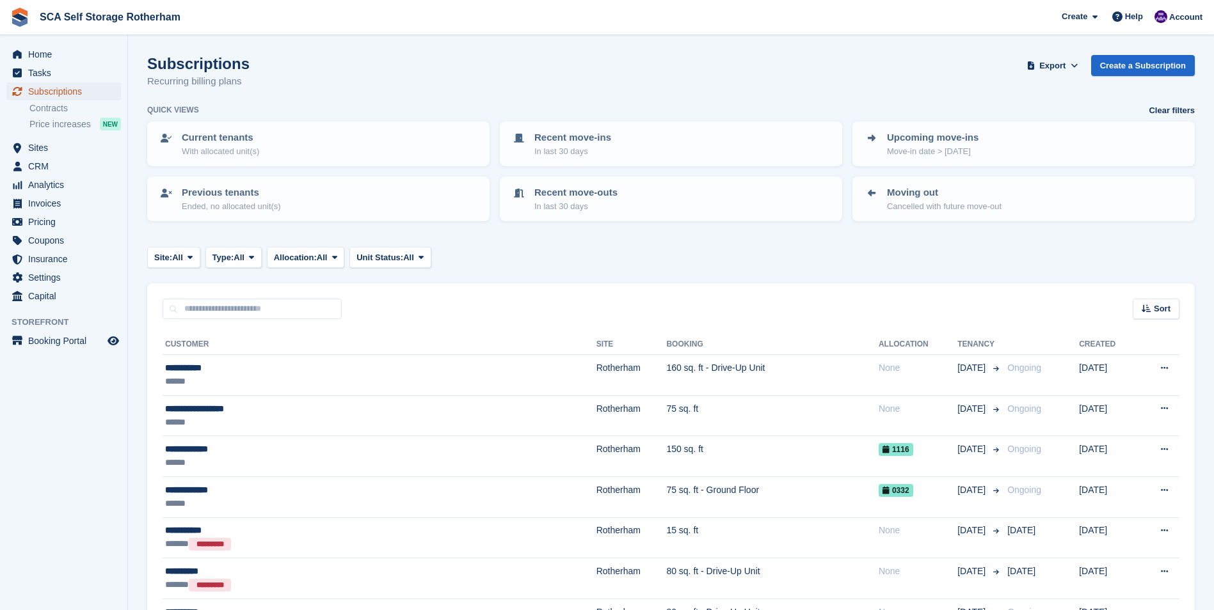
click at [28, 89] on span "Subscriptions" at bounding box center [66, 92] width 77 height 18
click at [170, 304] on input "text" at bounding box center [252, 309] width 179 height 21
type input "******"
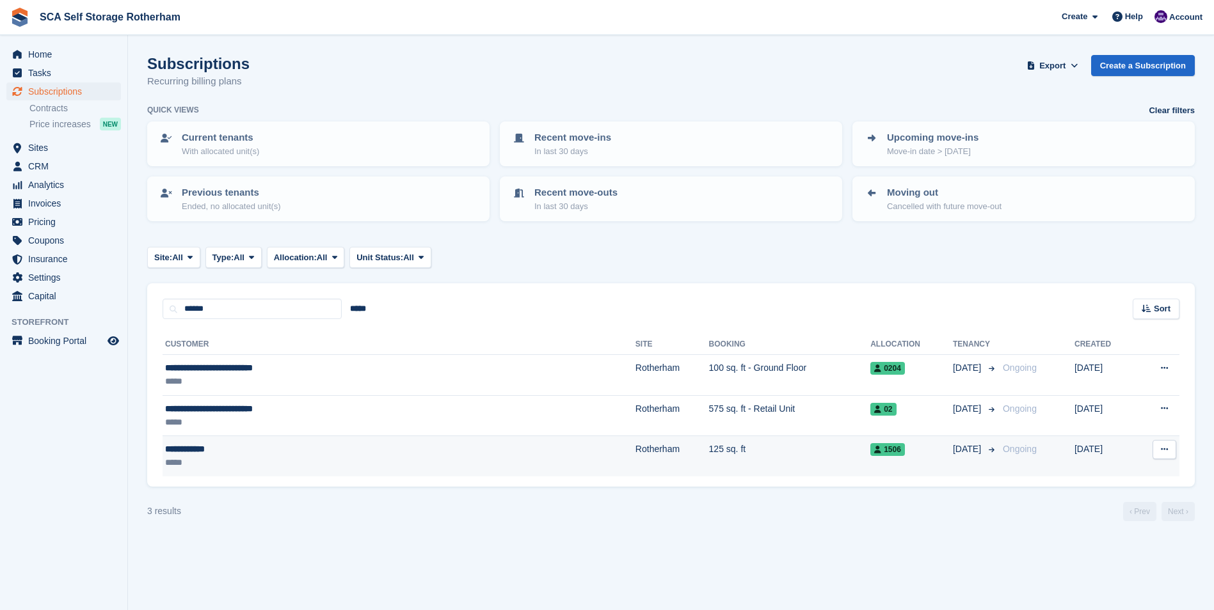
click at [256, 449] on div "**********" at bounding box center [306, 449] width 283 height 13
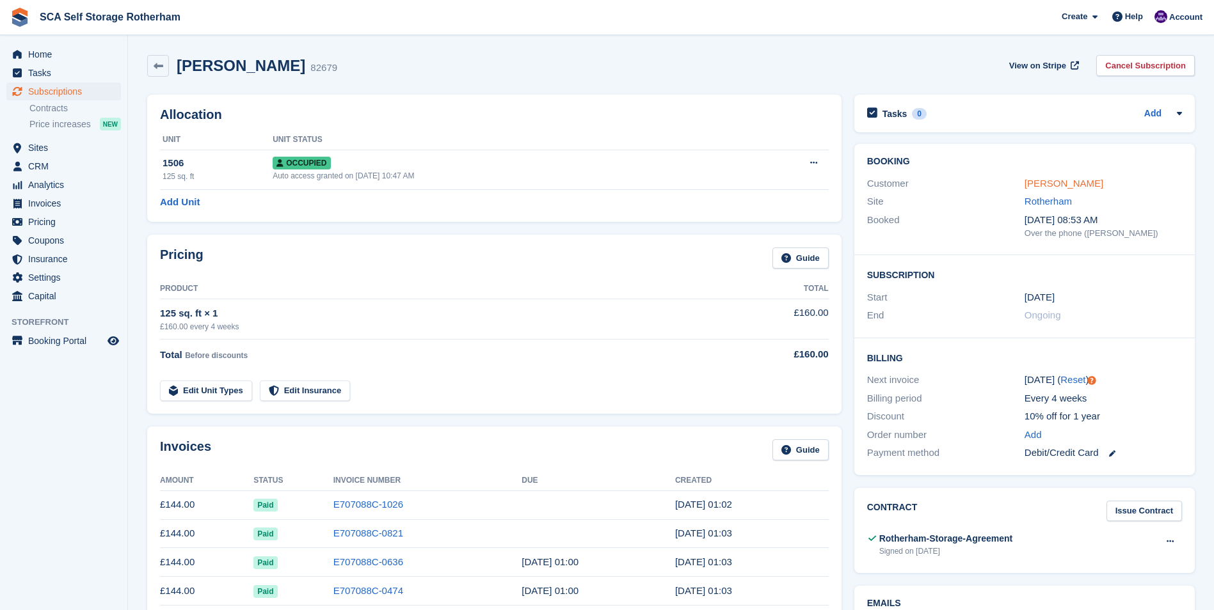
click at [1056, 180] on link "[PERSON_NAME]" at bounding box center [1063, 183] width 79 height 11
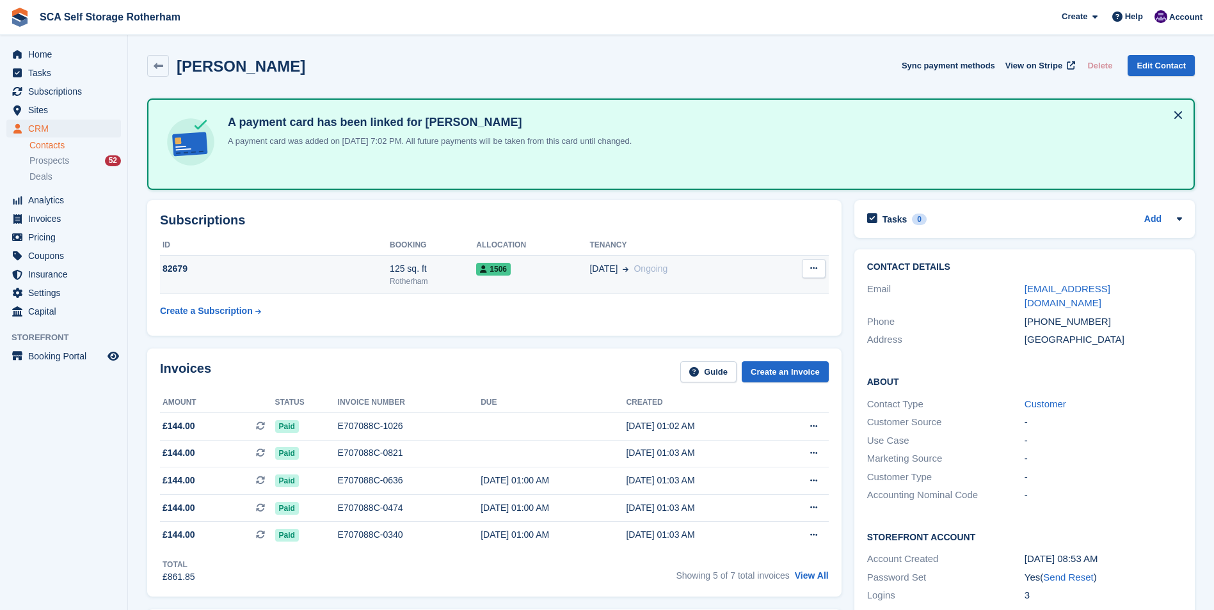
click at [369, 274] on div "82679" at bounding box center [275, 268] width 230 height 13
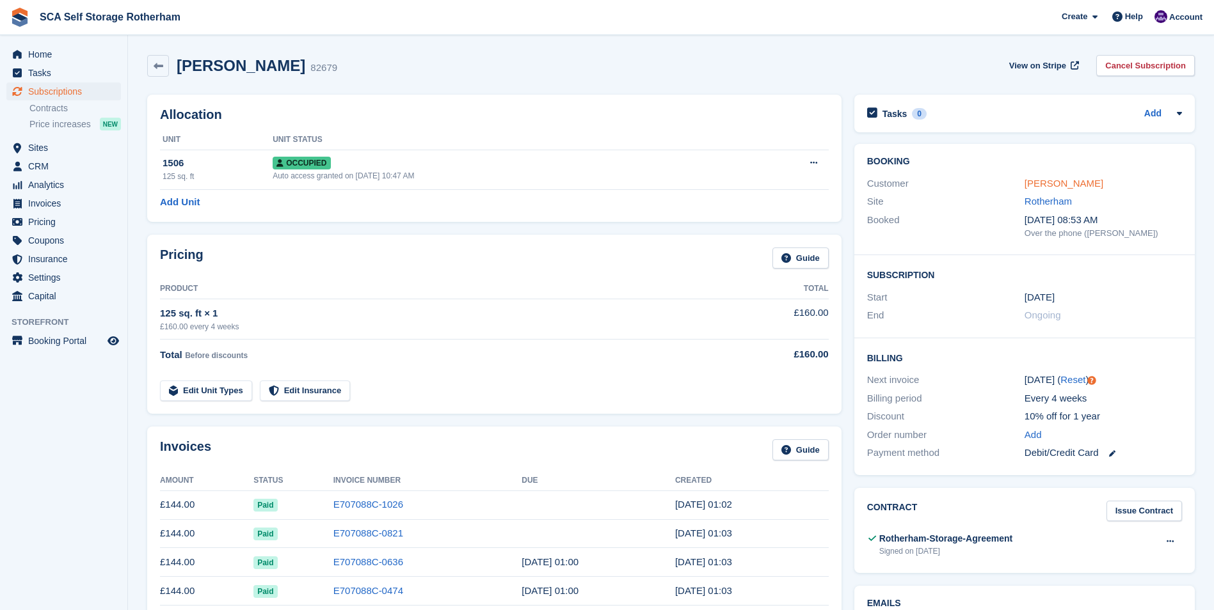
click at [1031, 186] on link "[PERSON_NAME]" at bounding box center [1063, 183] width 79 height 11
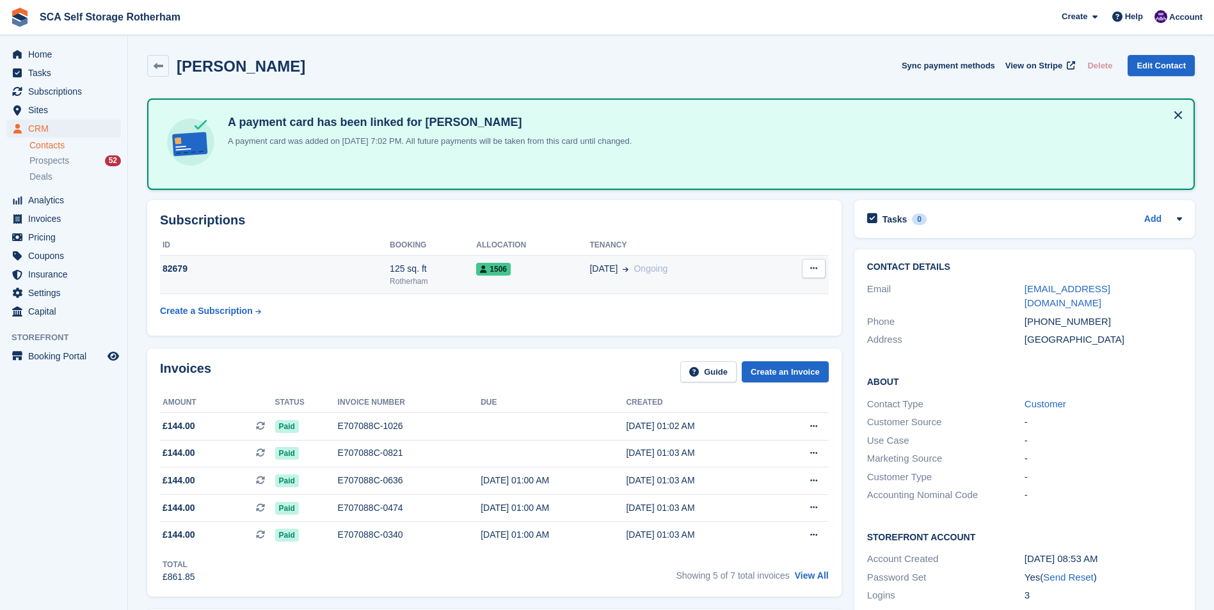
click at [390, 270] on div "125 sq. ft" at bounding box center [433, 268] width 86 height 13
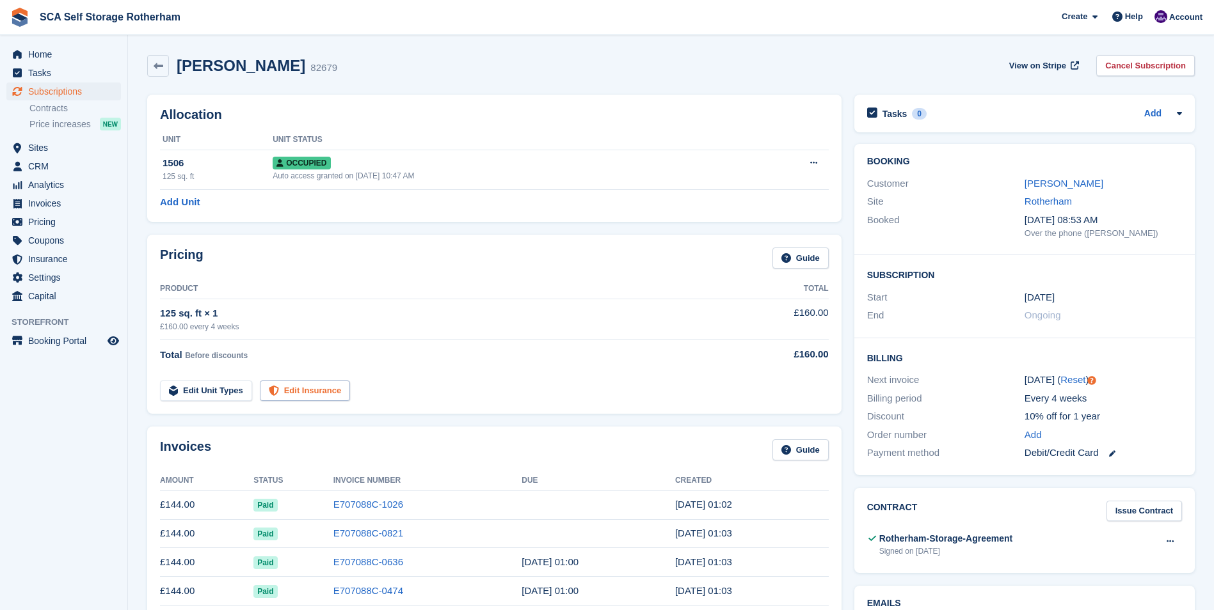
click at [305, 390] on link "Edit Insurance" at bounding box center [305, 391] width 91 height 21
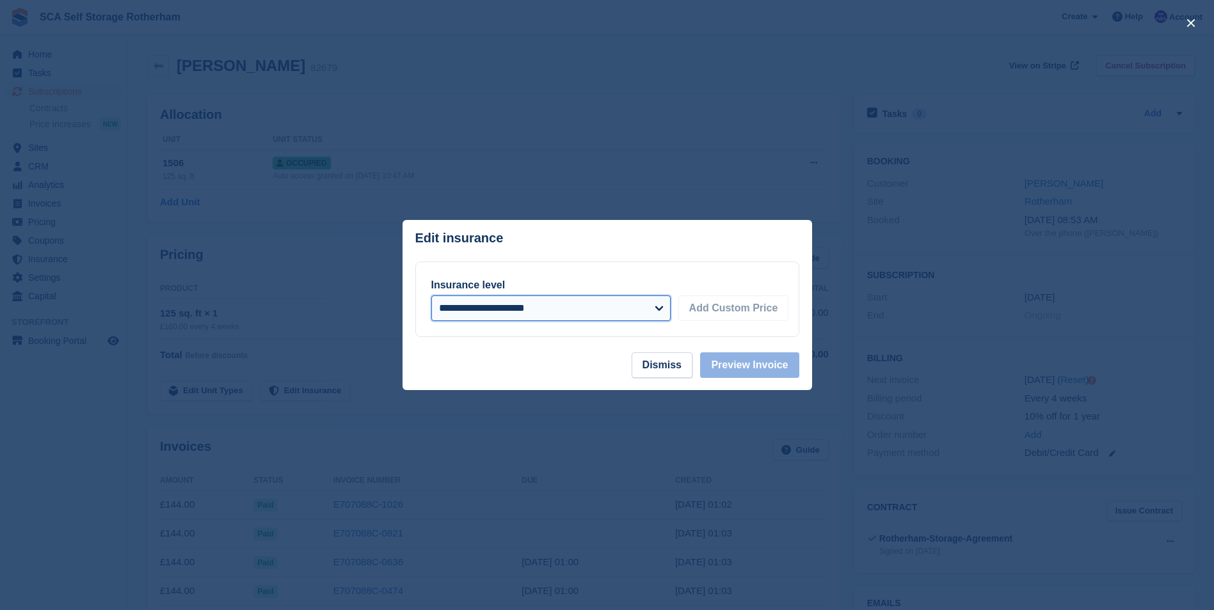
click at [468, 314] on select "**********" at bounding box center [550, 309] width 239 height 26
select select "*****"
click at [431, 296] on select "**********" at bounding box center [550, 309] width 239 height 26
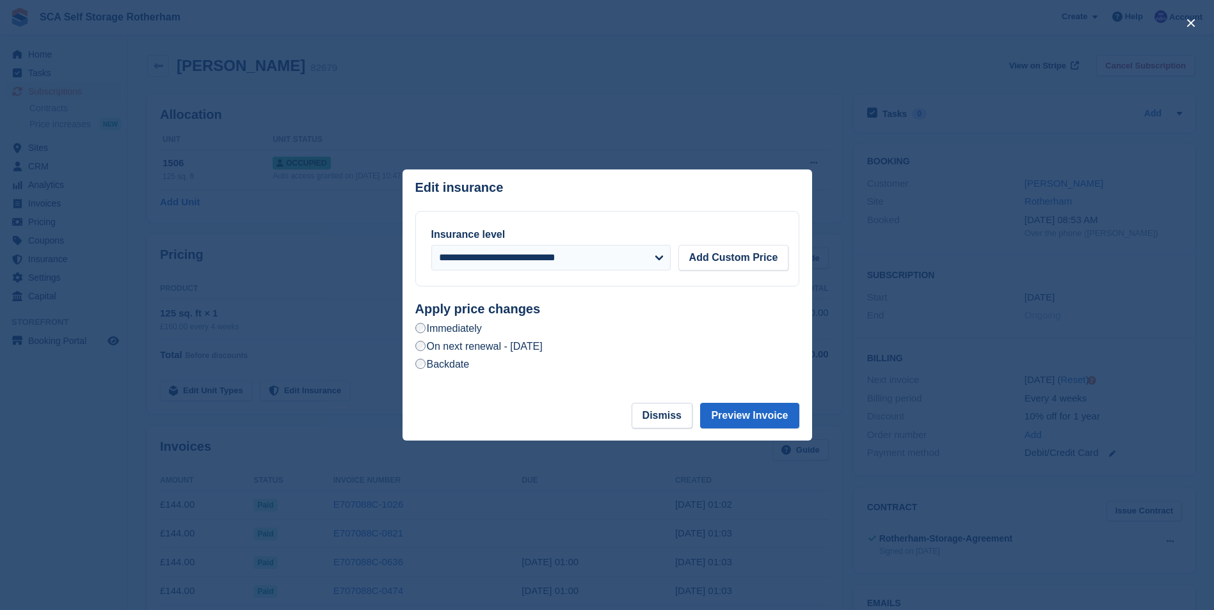
click at [543, 347] on label "On next renewal - Friday, 10th October, 2025" at bounding box center [478, 346] width 127 height 13
click at [765, 424] on button "Preview Invoice" at bounding box center [749, 416] width 99 height 26
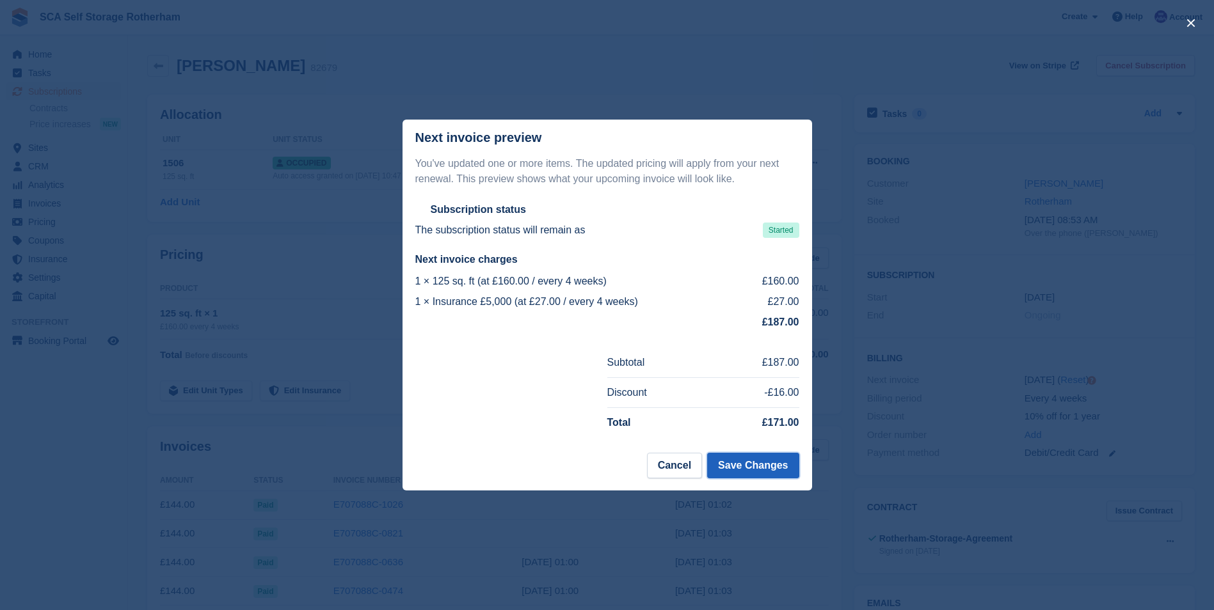
click at [733, 459] on button "Save Changes" at bounding box center [752, 466] width 91 height 26
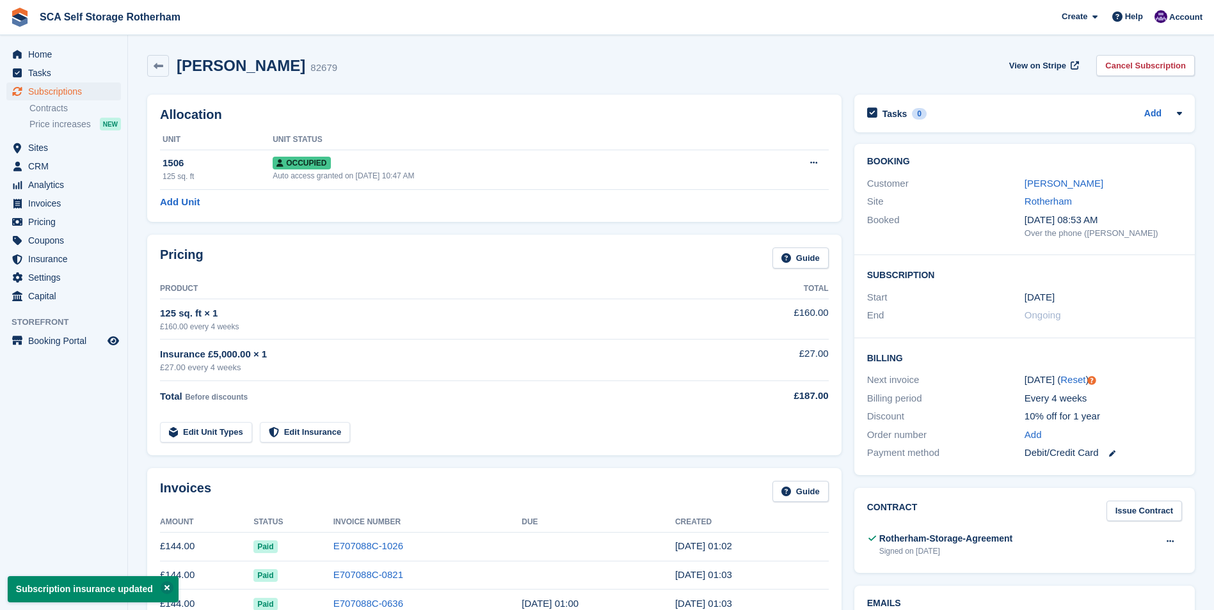
click at [481, 472] on div "Invoices Guide Amount Status Invoice Number Due Created £144.00 Paid E707088C-1…" at bounding box center [494, 599] width 694 height 262
click at [65, 93] on span "Subscriptions" at bounding box center [66, 92] width 77 height 18
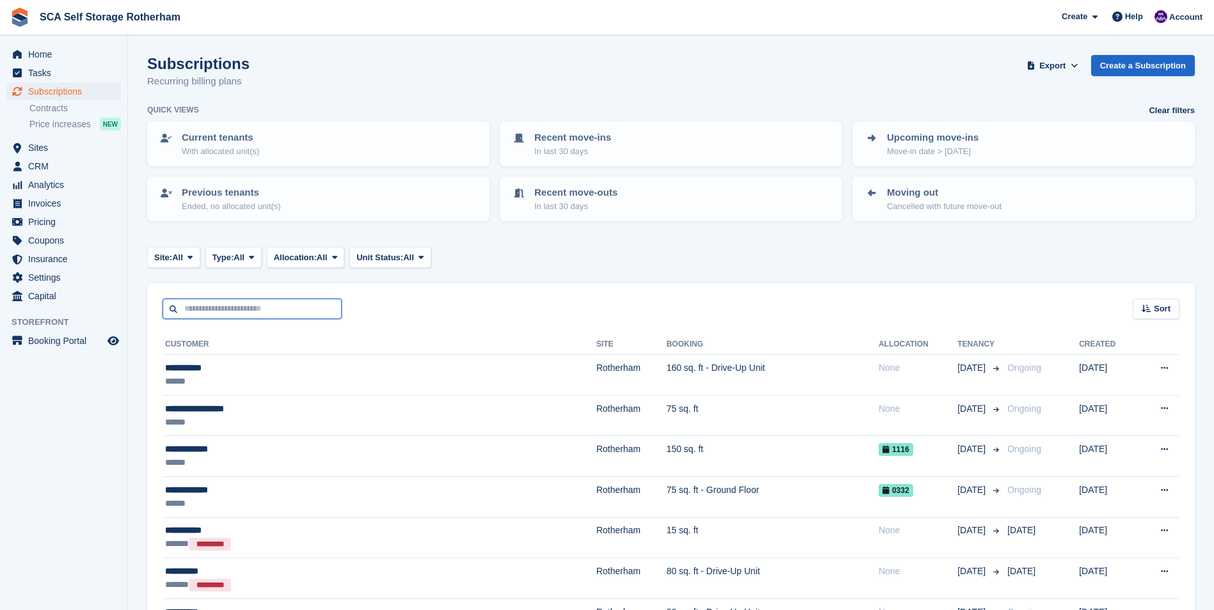
click at [207, 307] on input "text" at bounding box center [252, 309] width 179 height 21
type input "*****"
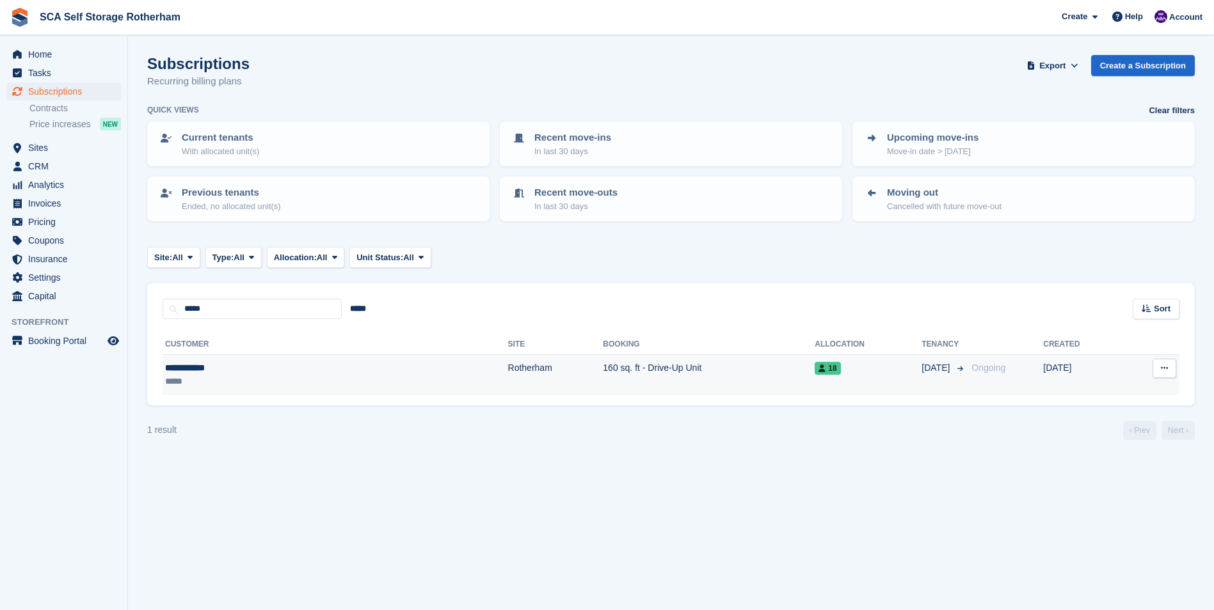
click at [300, 375] on div "*****" at bounding box center [244, 381] width 158 height 13
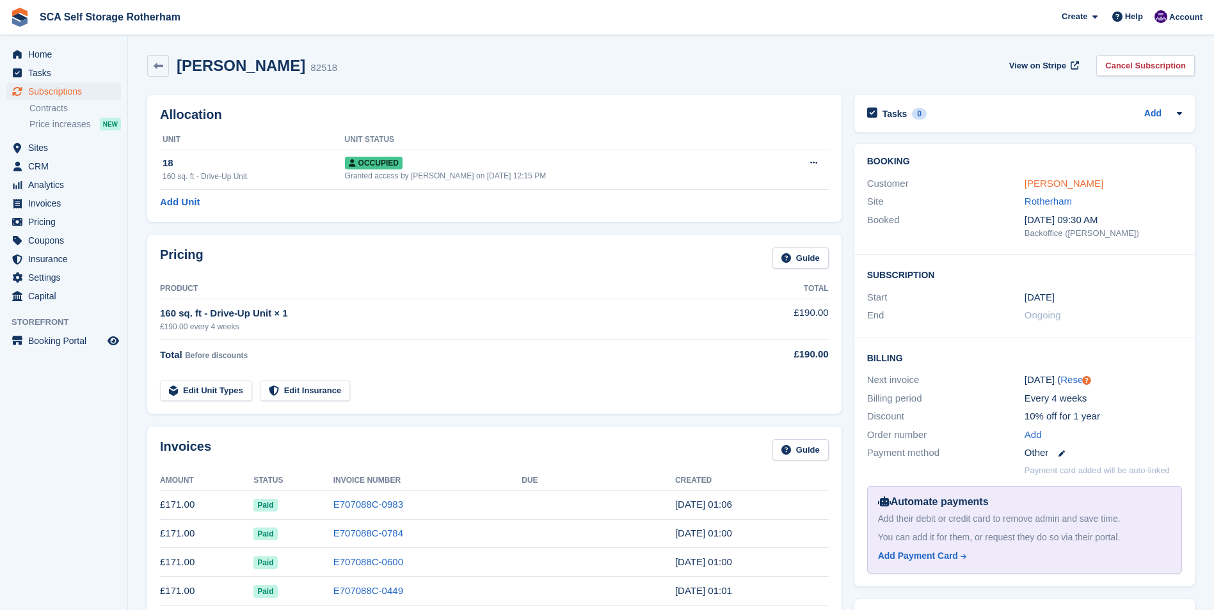
click at [1028, 185] on link "[PERSON_NAME]" at bounding box center [1063, 183] width 79 height 11
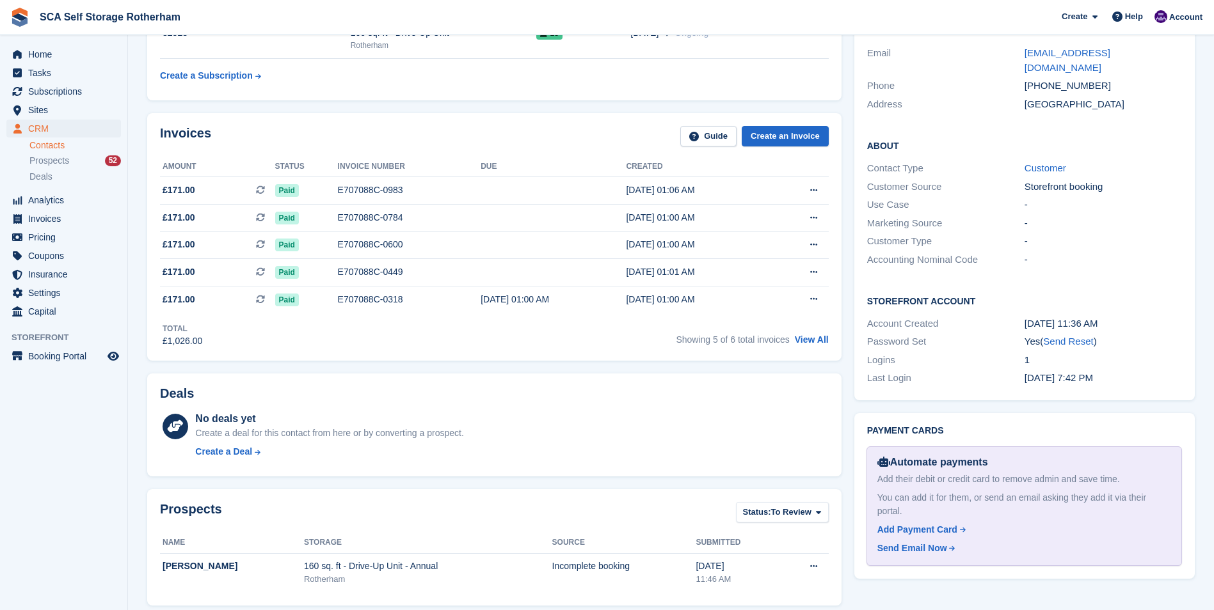
scroll to position [192, 0]
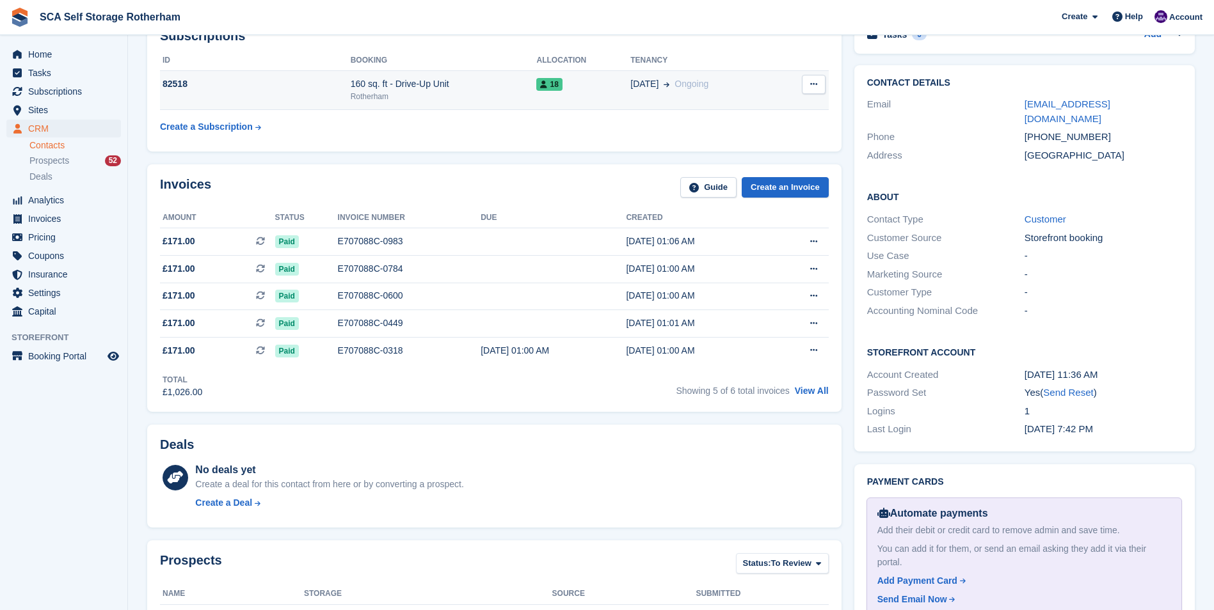
click at [453, 98] on div "Rotherham" at bounding box center [444, 97] width 186 height 12
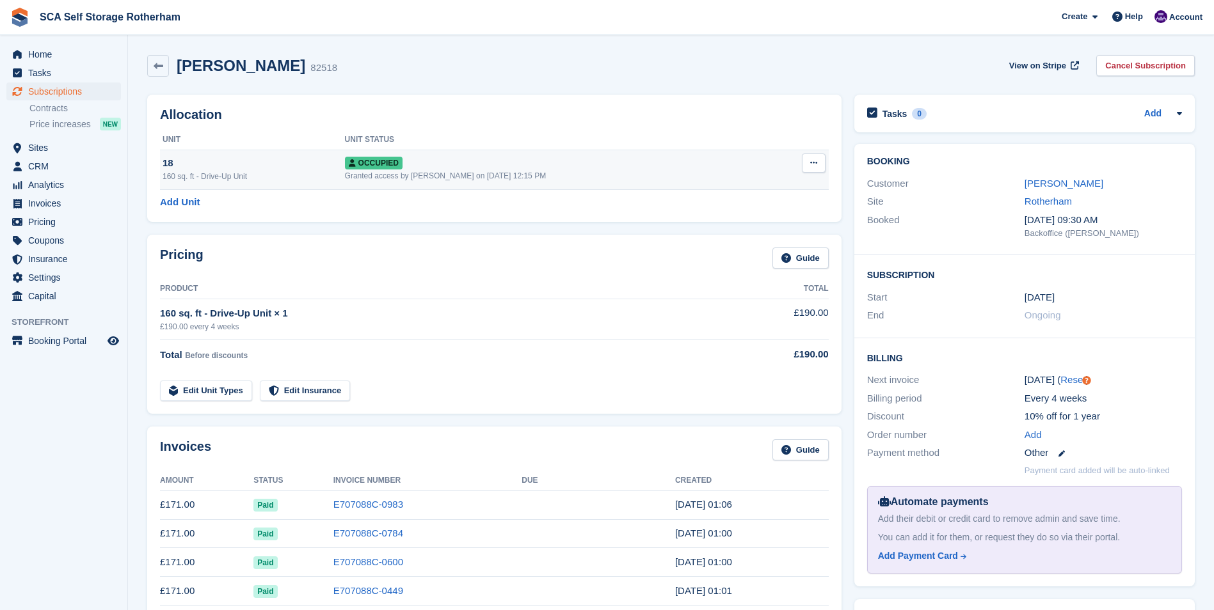
click at [441, 171] on div "Granted access by [PERSON_NAME] on [DATE] 12:15 PM" at bounding box center [558, 176] width 427 height 12
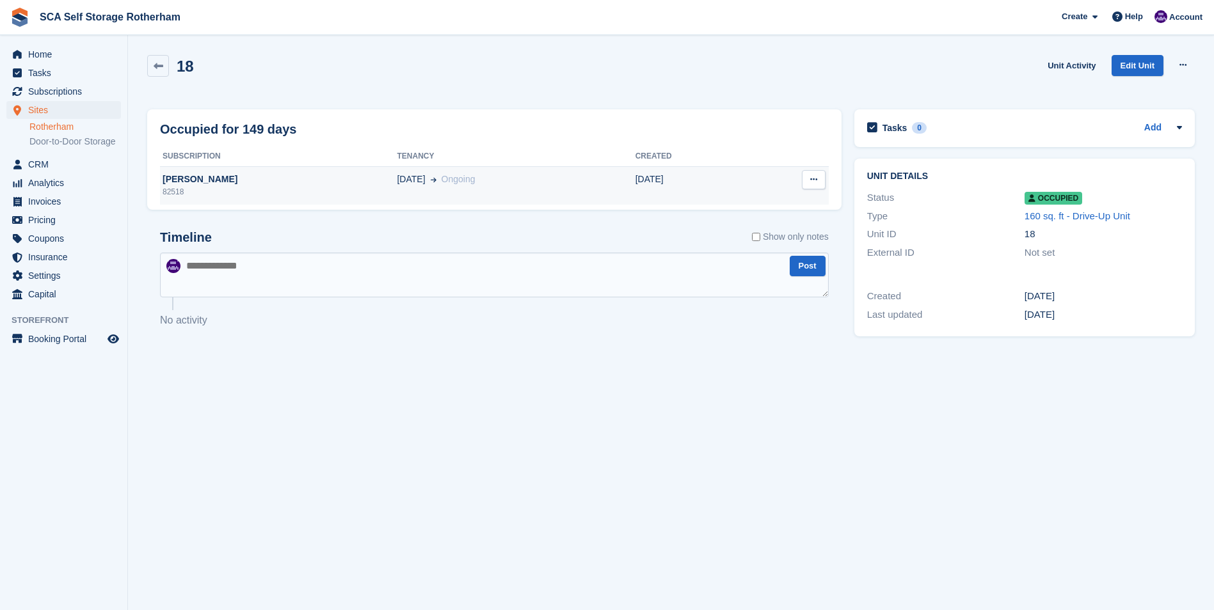
click at [332, 192] on div "82518" at bounding box center [278, 192] width 237 height 12
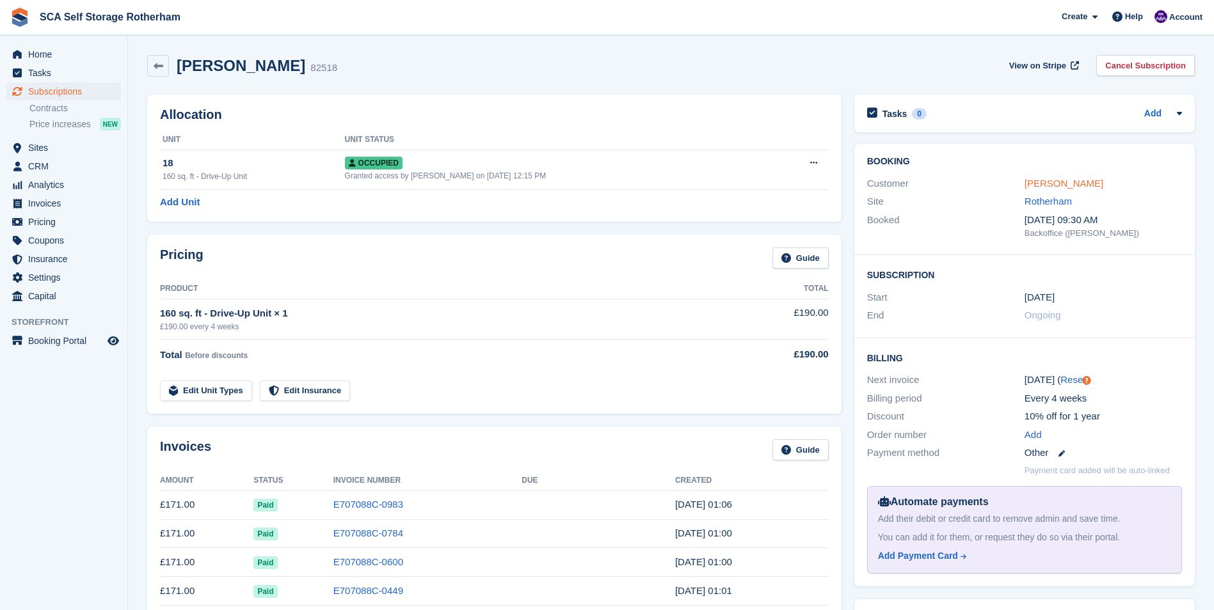
click at [1070, 179] on link "[PERSON_NAME]" at bounding box center [1063, 183] width 79 height 11
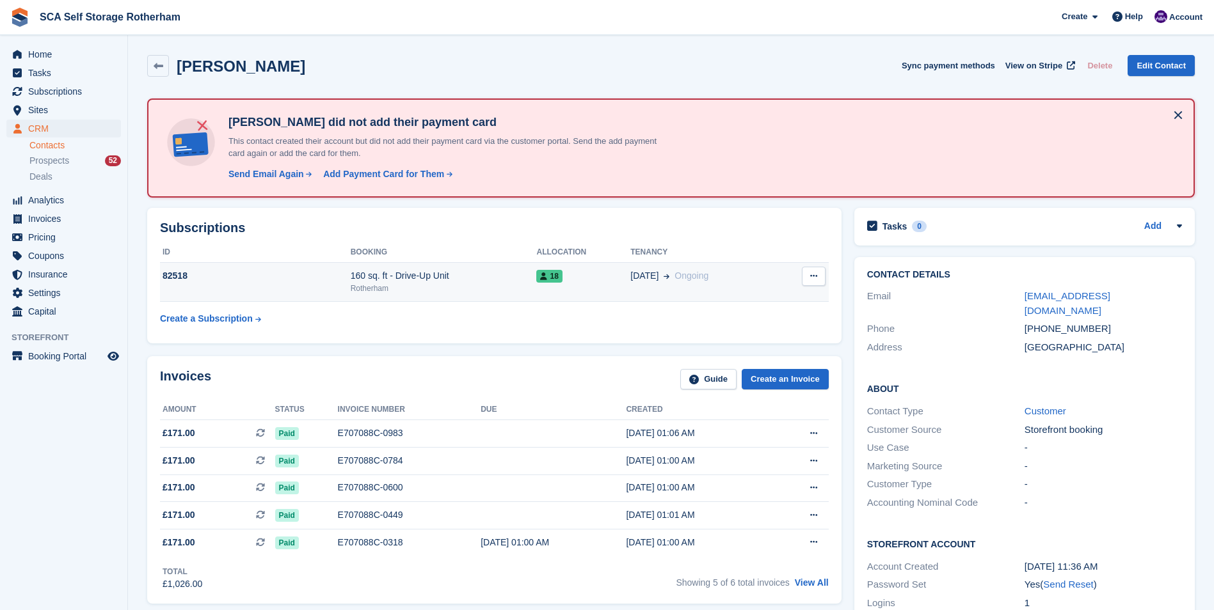
click at [580, 288] on td "18" at bounding box center [583, 282] width 94 height 39
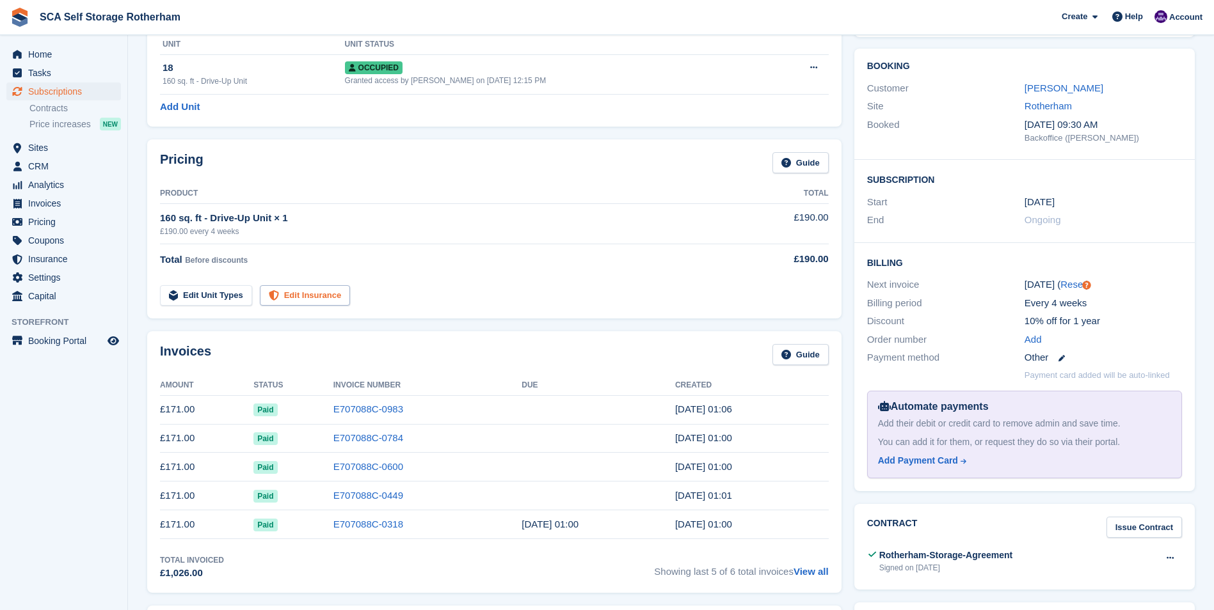
scroll to position [64, 0]
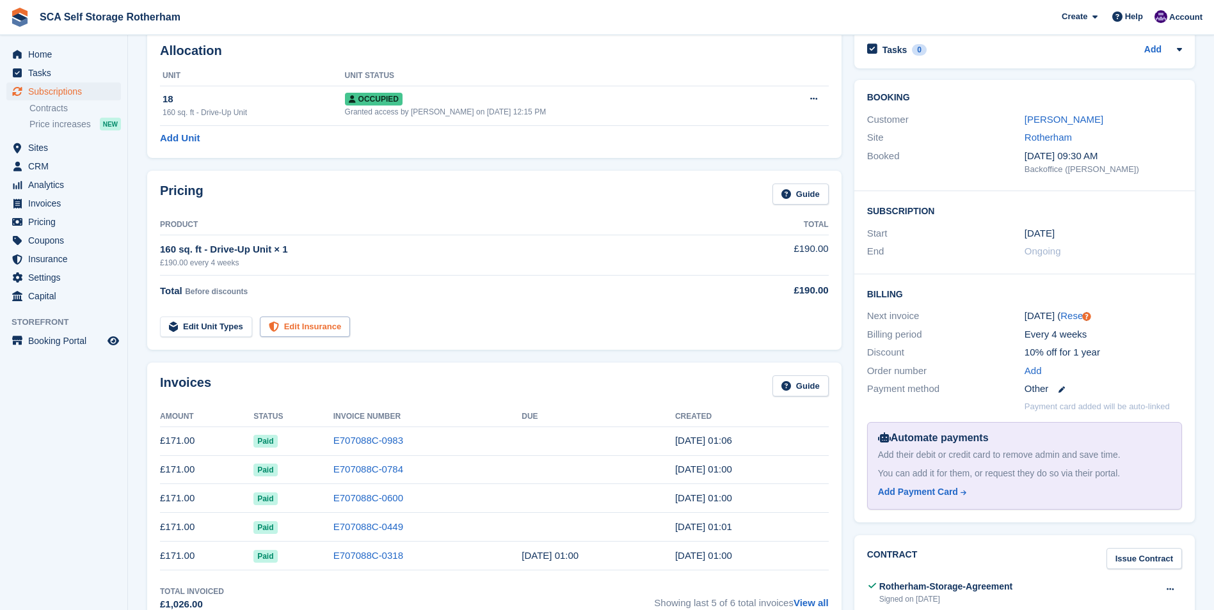
click at [307, 333] on link "Edit Insurance" at bounding box center [305, 327] width 91 height 21
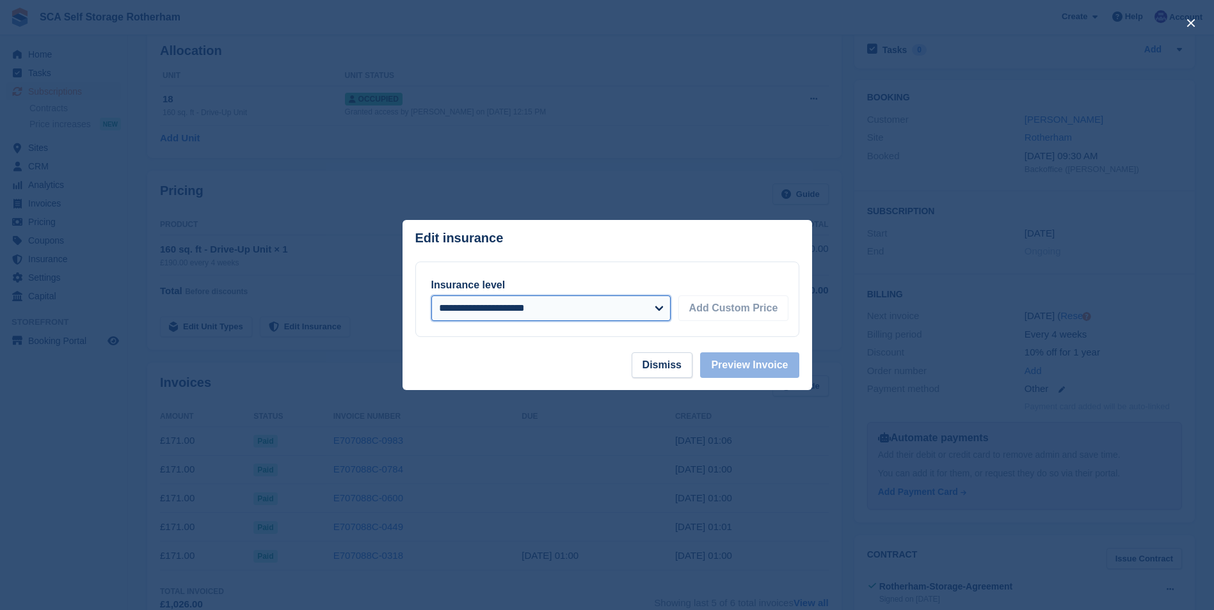
click at [574, 312] on select "**********" at bounding box center [550, 309] width 239 height 26
select select "*****"
click at [431, 296] on select "**********" at bounding box center [550, 309] width 239 height 26
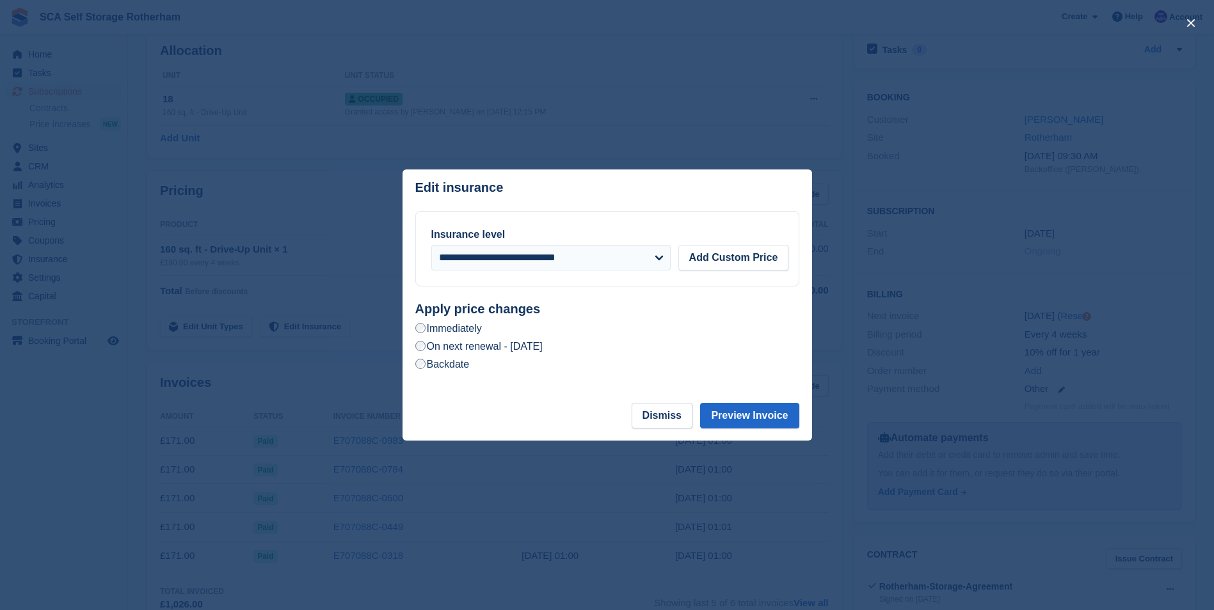
click at [525, 351] on label "On next renewal - Monday, 6th October, 2025" at bounding box center [478, 346] width 127 height 13
click at [743, 416] on button "Preview Invoice" at bounding box center [749, 416] width 99 height 26
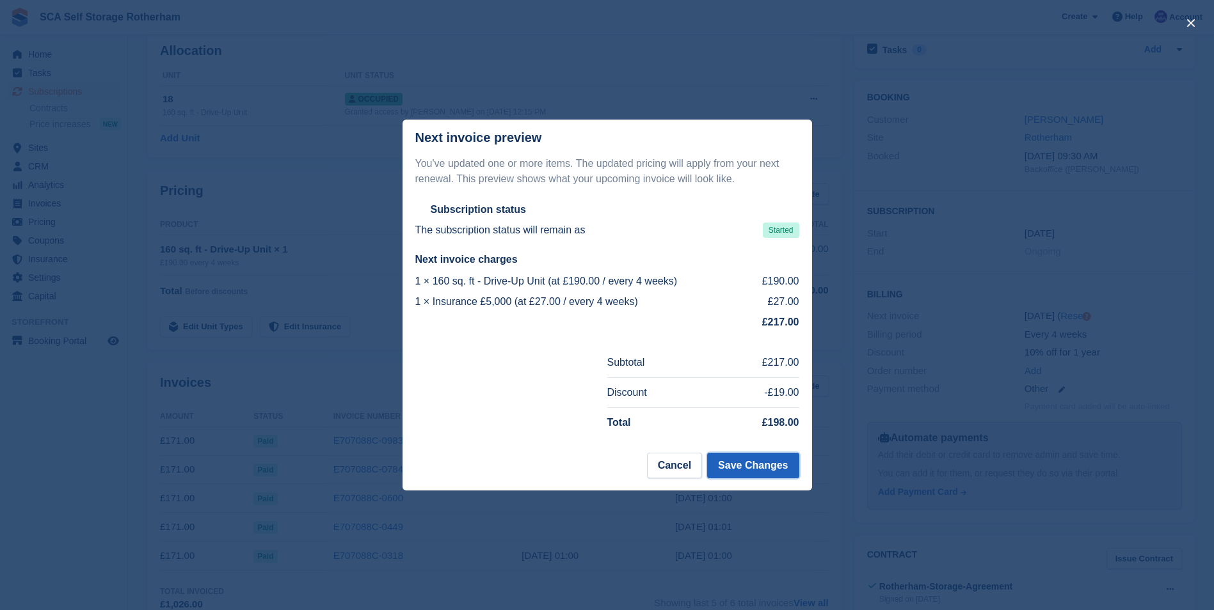
click at [758, 463] on button "Save Changes" at bounding box center [752, 466] width 91 height 26
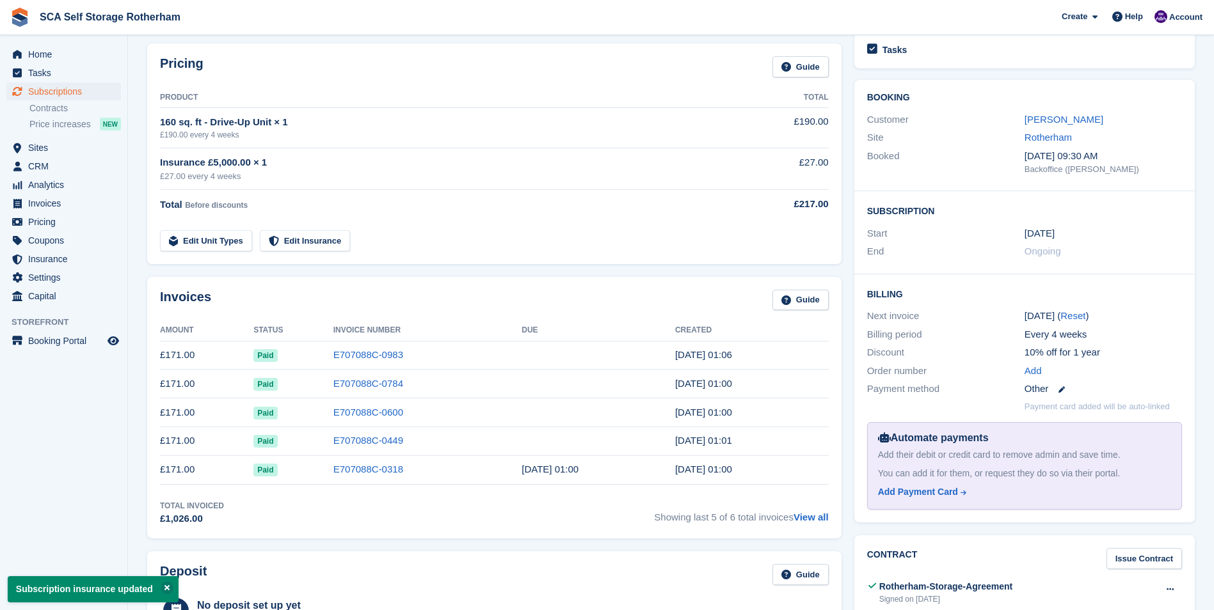
scroll to position [0, 0]
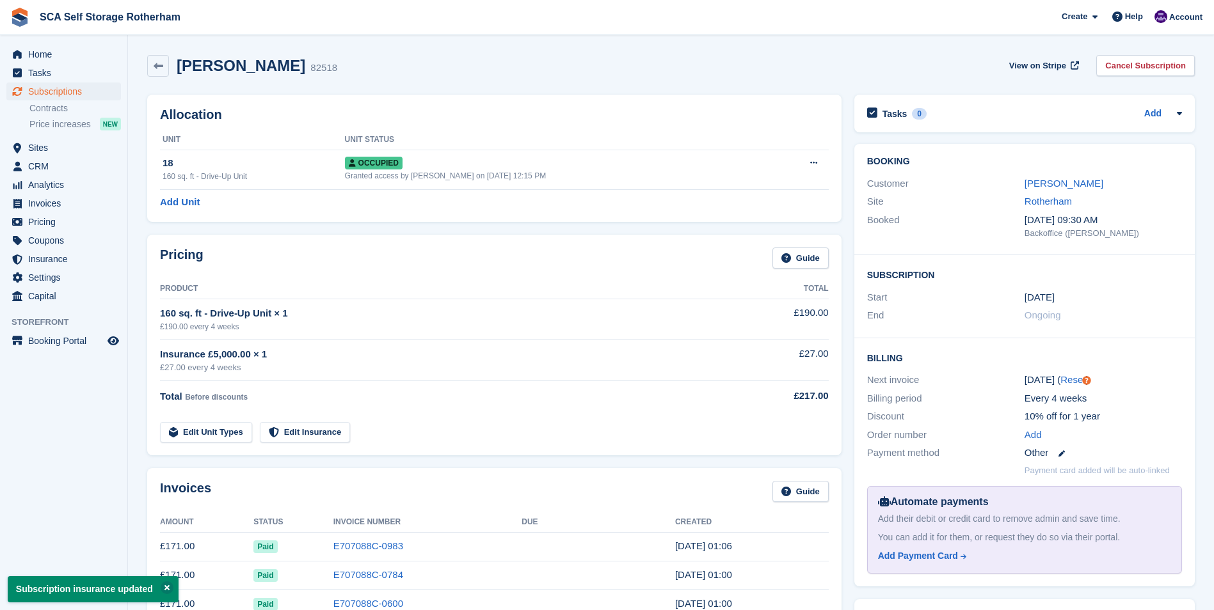
click at [656, 441] on td "Edit Unit Types Edit Insurance" at bounding box center [442, 430] width 565 height 26
click at [62, 91] on span "Subscriptions" at bounding box center [66, 92] width 77 height 18
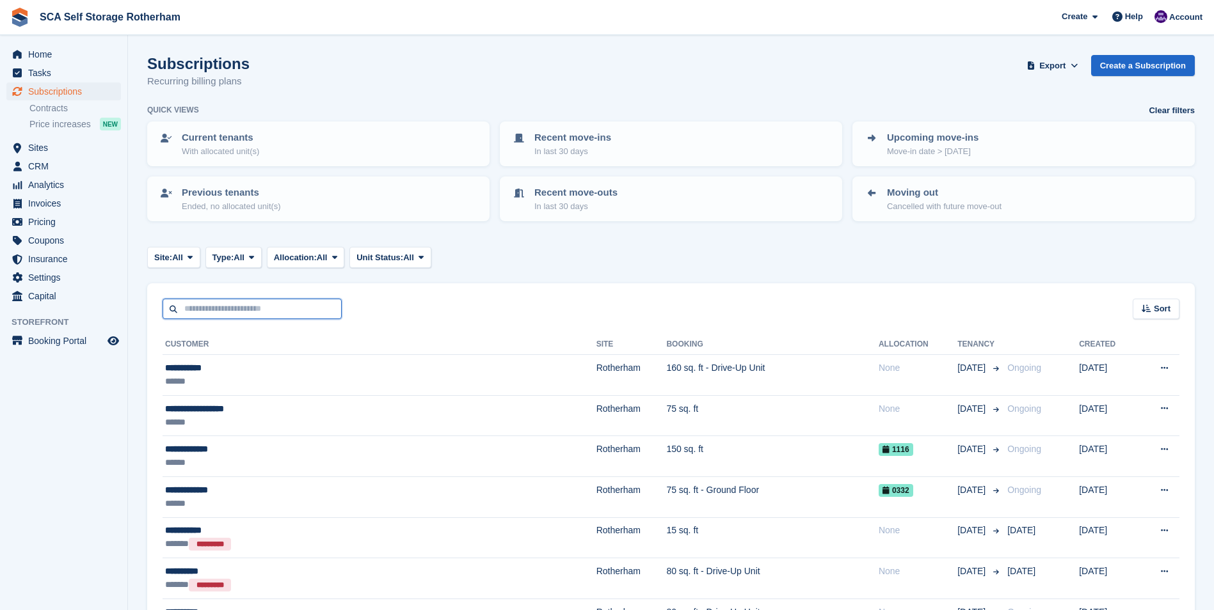
click at [223, 316] on input "text" at bounding box center [252, 309] width 179 height 21
type input "***"
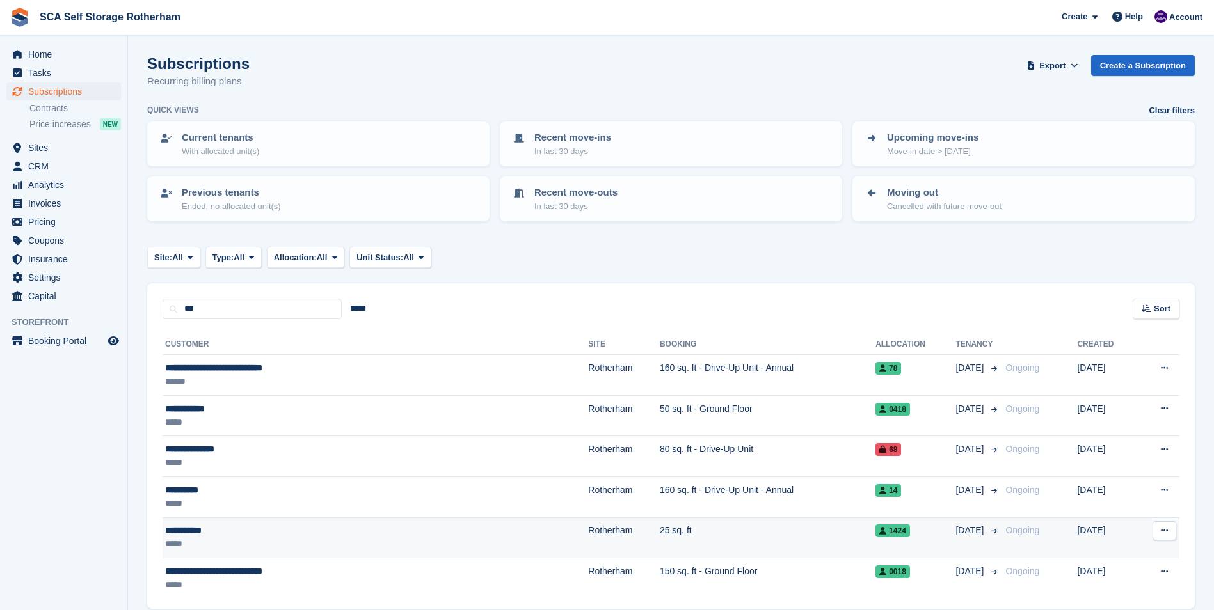
click at [309, 543] on div "*****" at bounding box center [296, 543] width 262 height 13
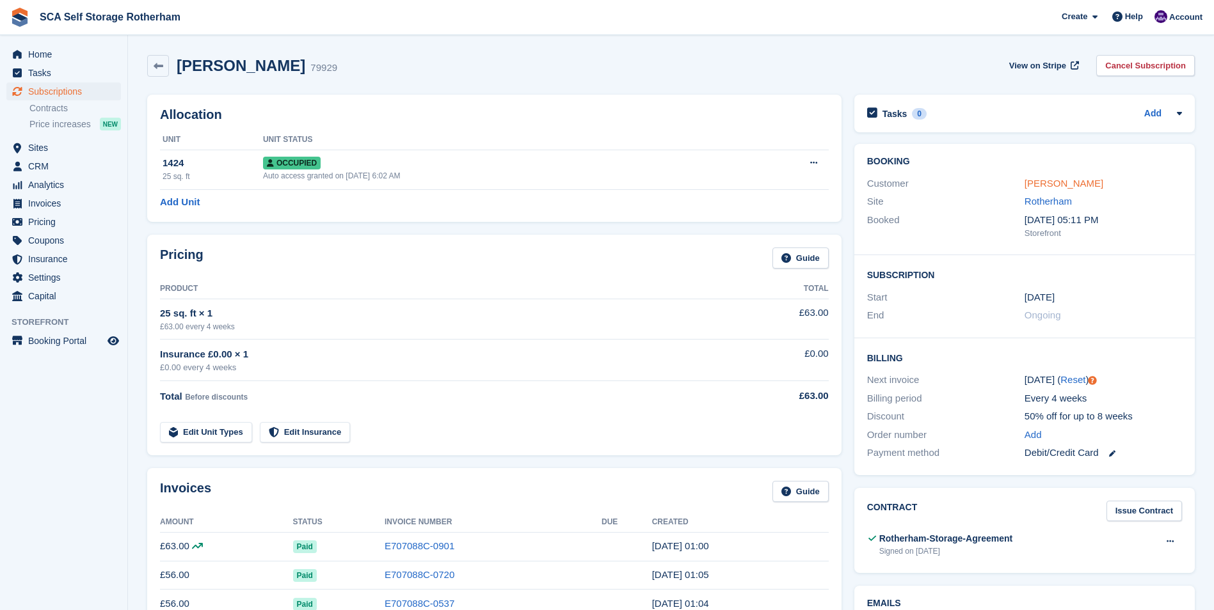
click at [1064, 184] on link "Elena Bloor" at bounding box center [1063, 183] width 79 height 11
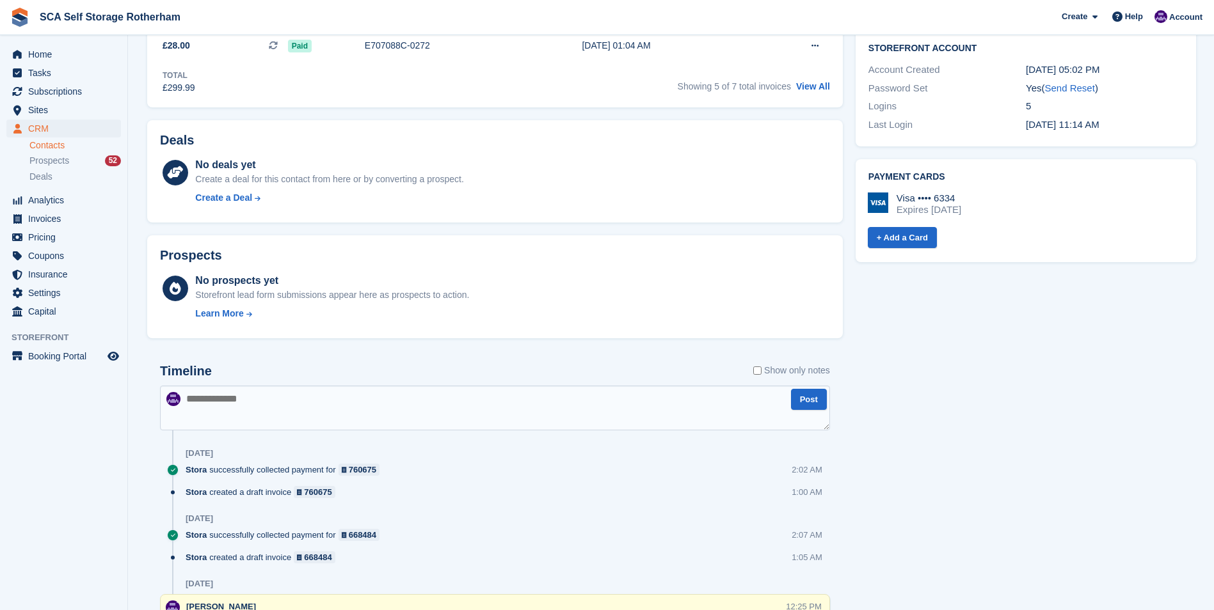
scroll to position [576, 0]
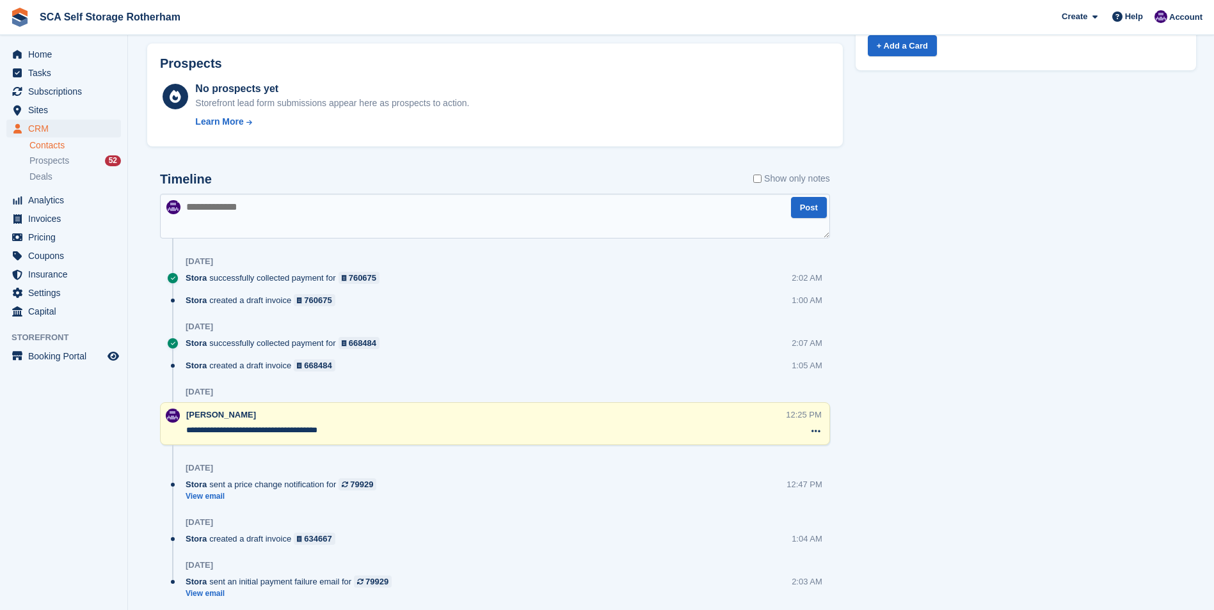
click at [452, 354] on div "Stora successfully collected payment for 668484 2:07 AM" at bounding box center [508, 348] width 644 height 22
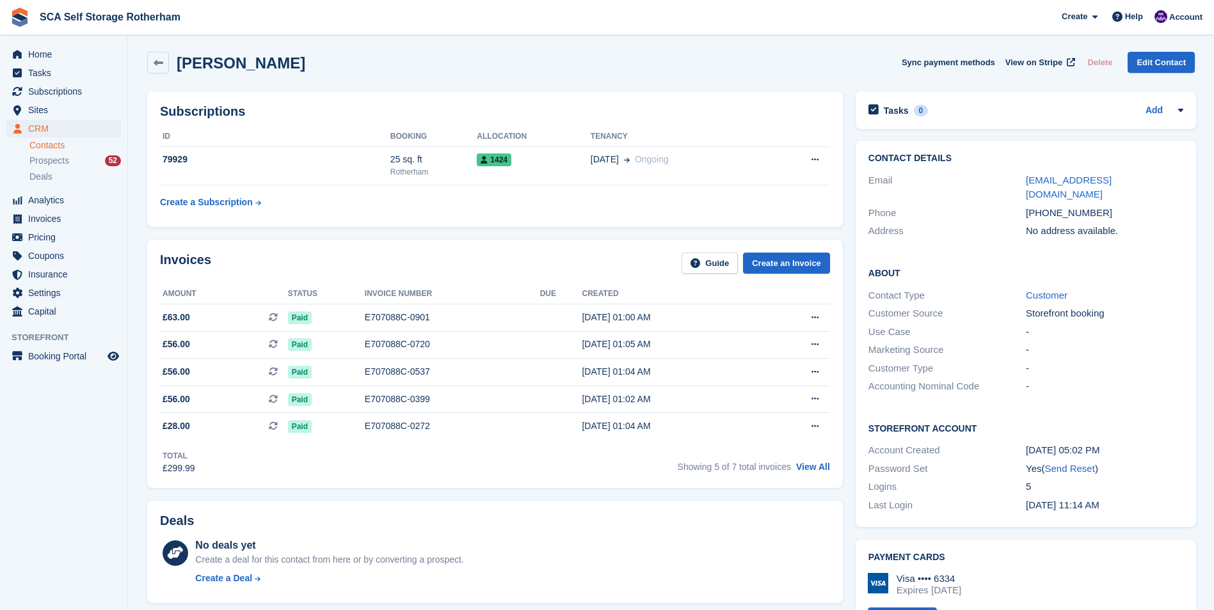
scroll to position [0, 0]
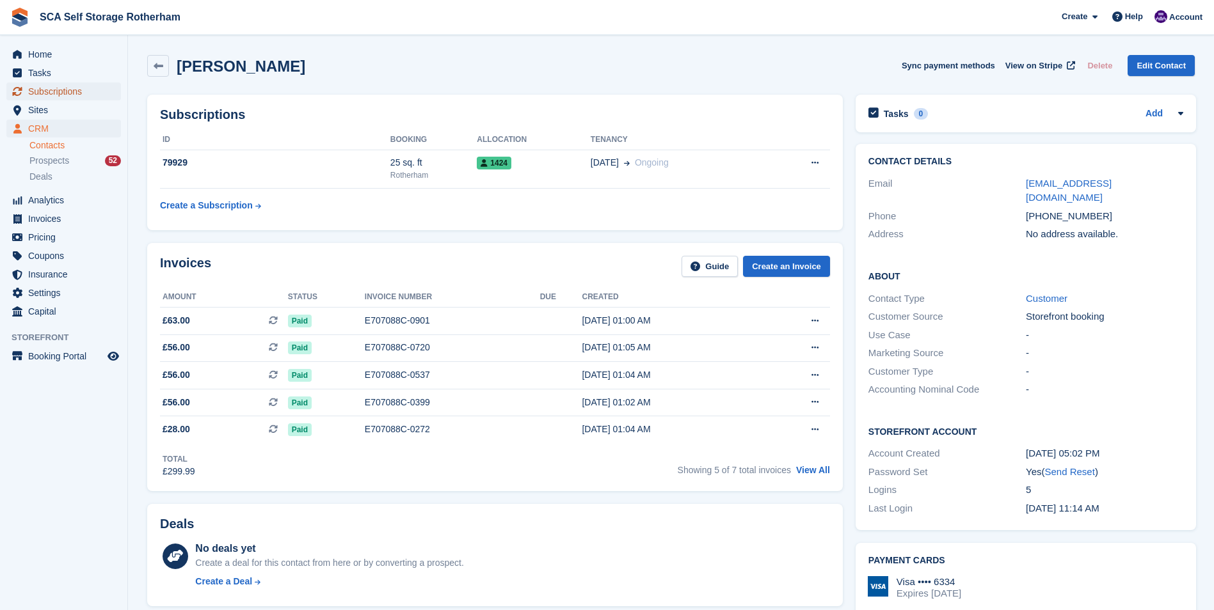
click at [70, 90] on span "Subscriptions" at bounding box center [66, 92] width 77 height 18
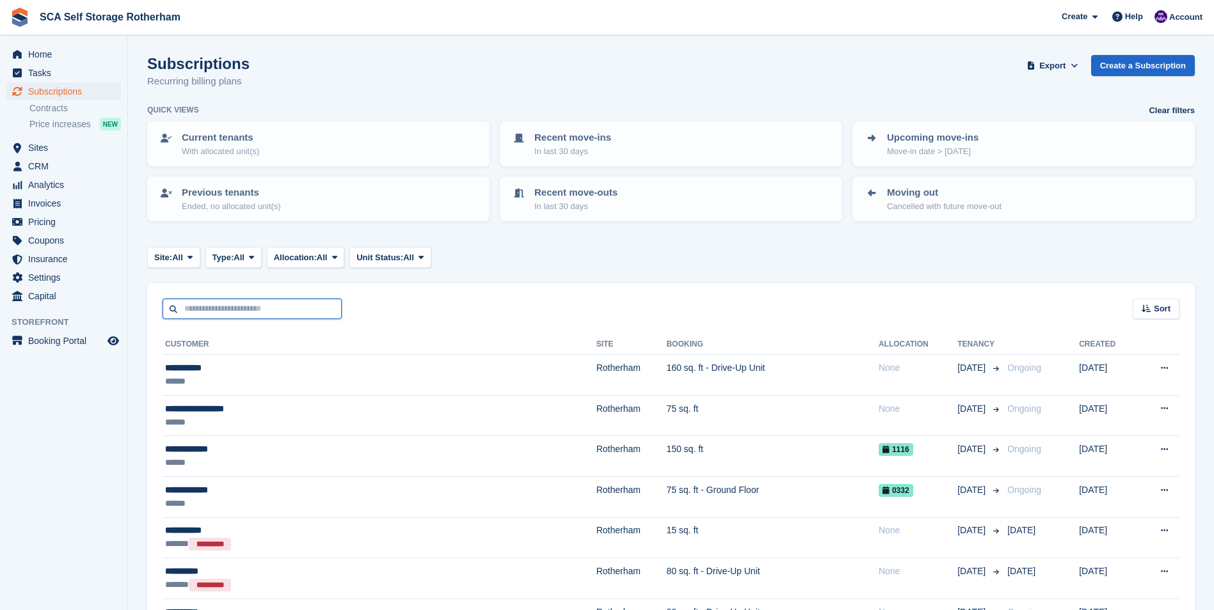
click at [212, 311] on input "text" at bounding box center [252, 309] width 179 height 21
type input "*****"
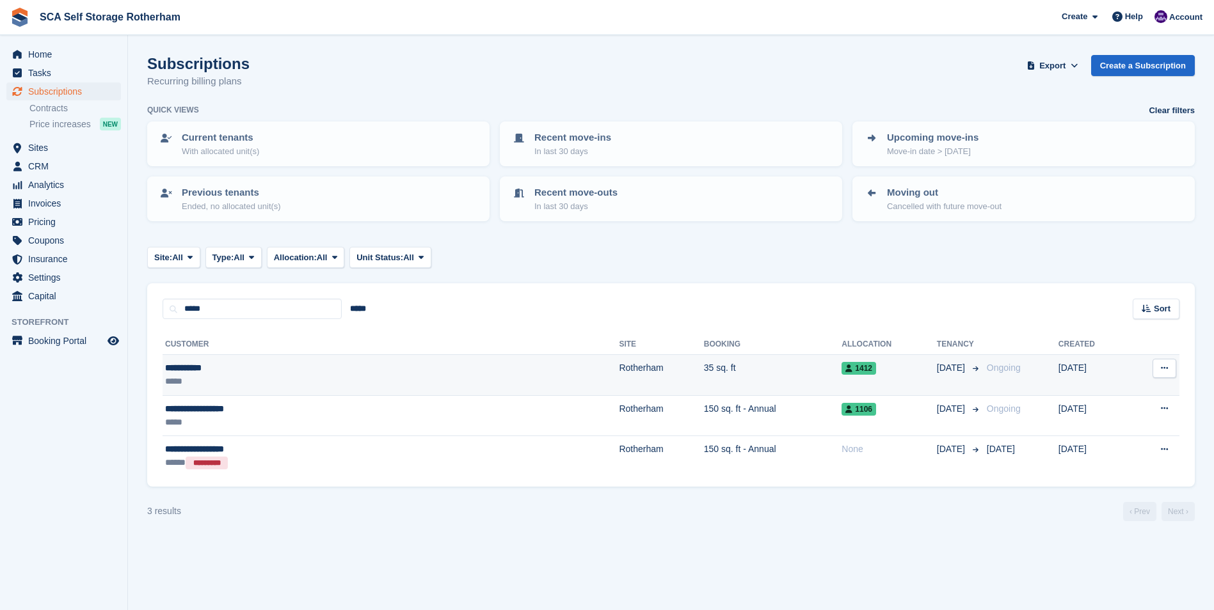
click at [257, 363] on div "**********" at bounding box center [283, 368] width 237 height 13
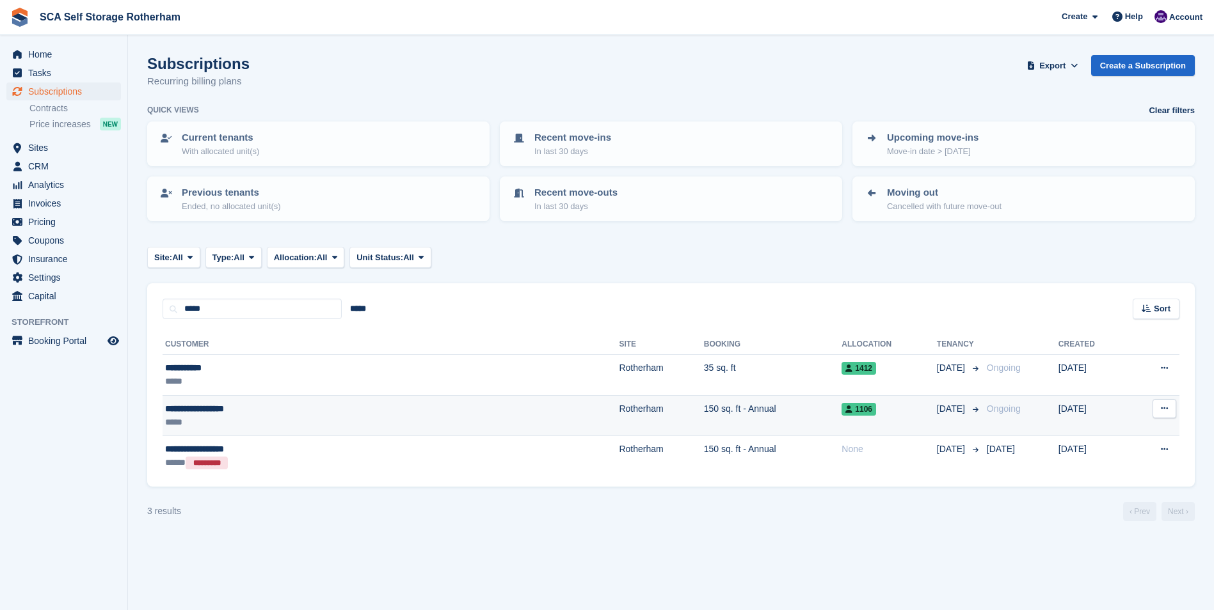
click at [258, 408] on div "**********" at bounding box center [283, 408] width 237 height 13
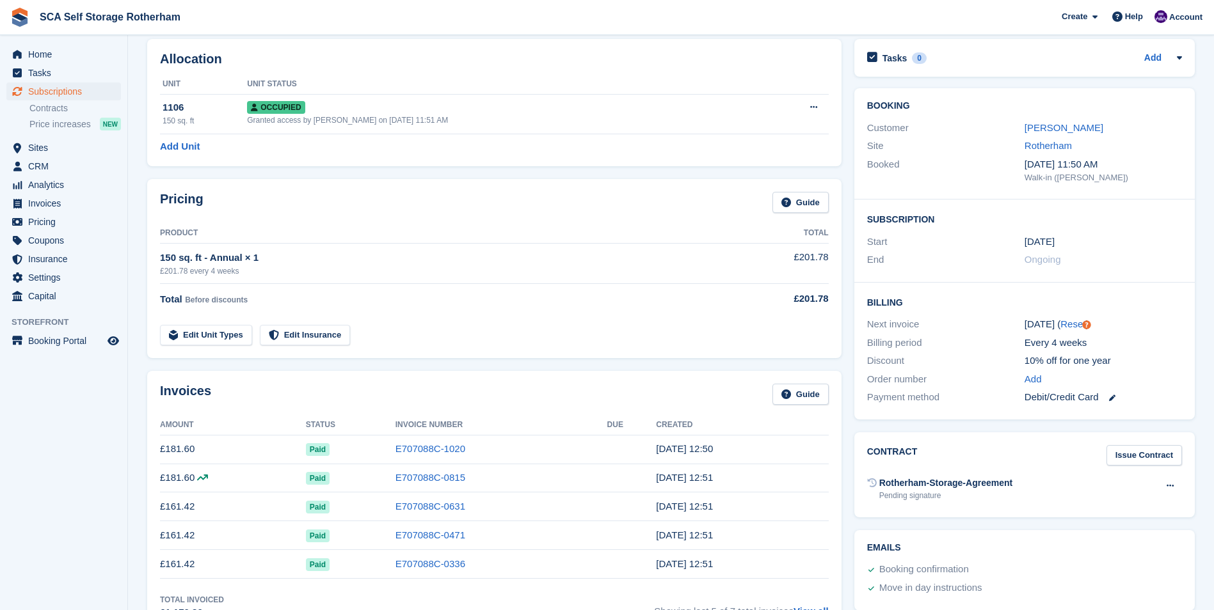
scroll to position [10, 0]
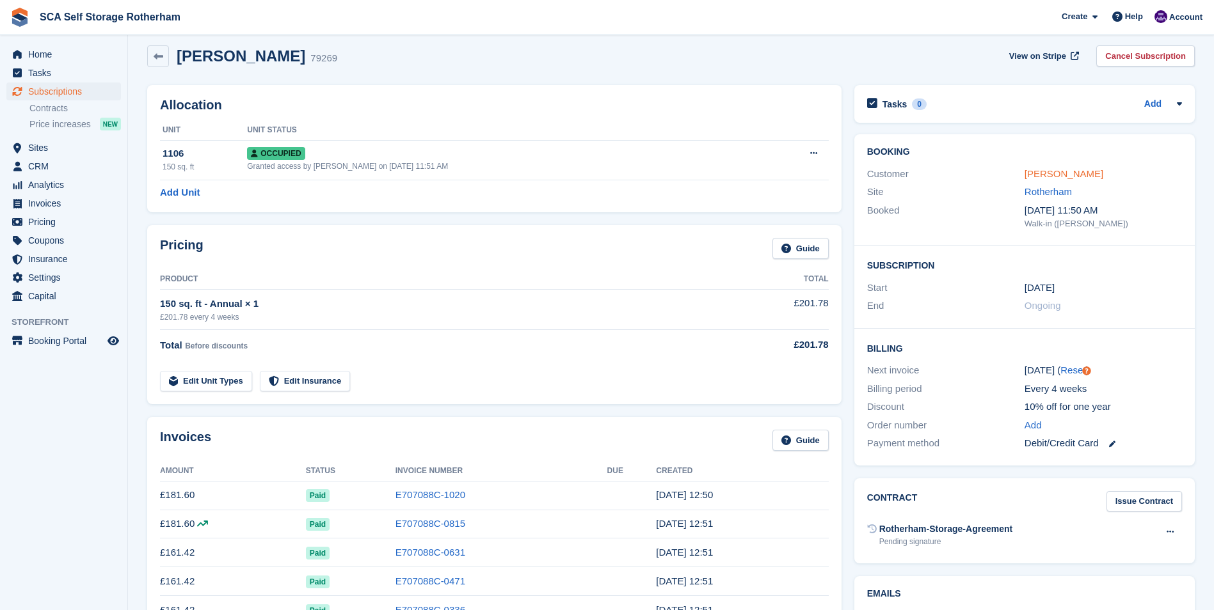
click at [1090, 179] on link "[PERSON_NAME]" at bounding box center [1063, 173] width 79 height 11
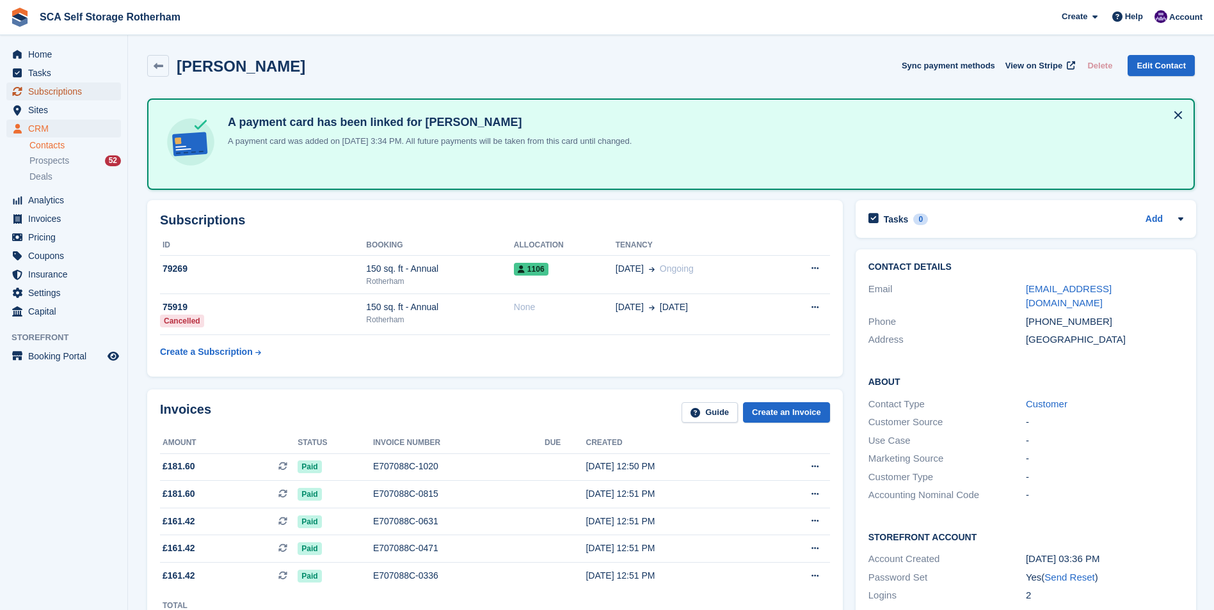
click at [58, 93] on span "Subscriptions" at bounding box center [66, 92] width 77 height 18
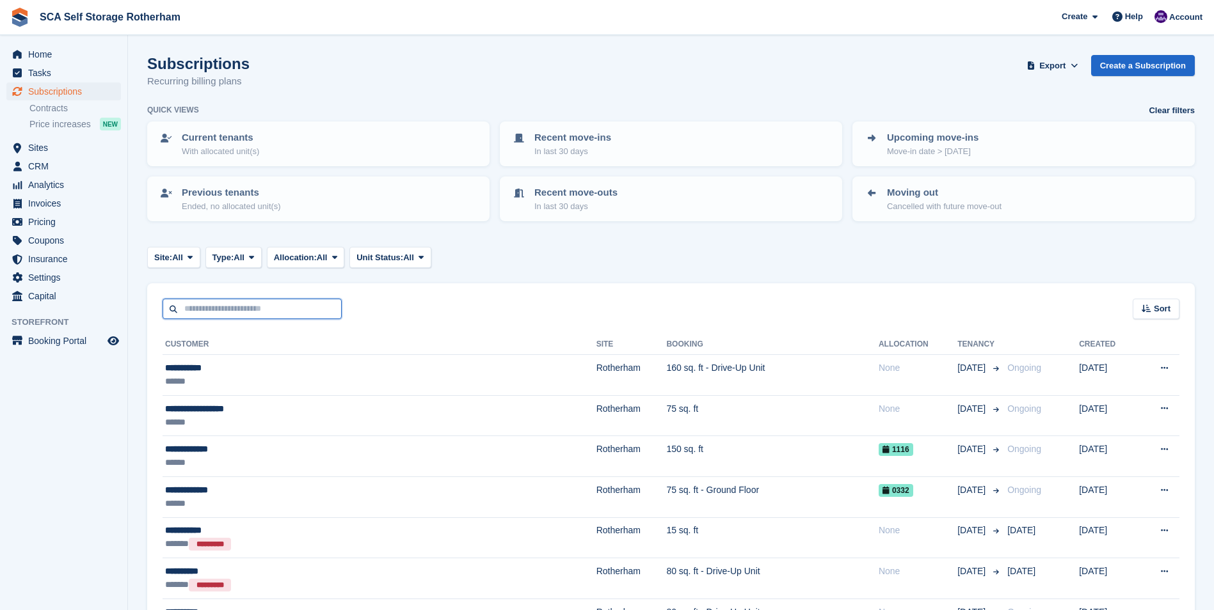
click at [264, 315] on input "text" at bounding box center [252, 309] width 179 height 21
type input "*****"
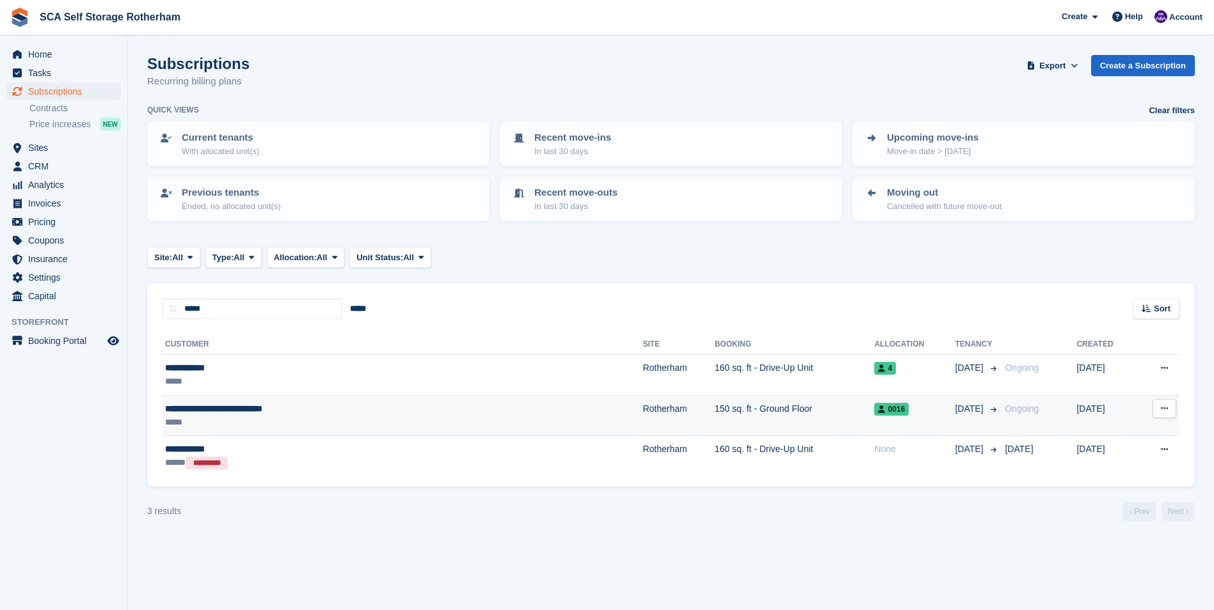
click at [247, 404] on span "**********" at bounding box center [213, 408] width 97 height 9
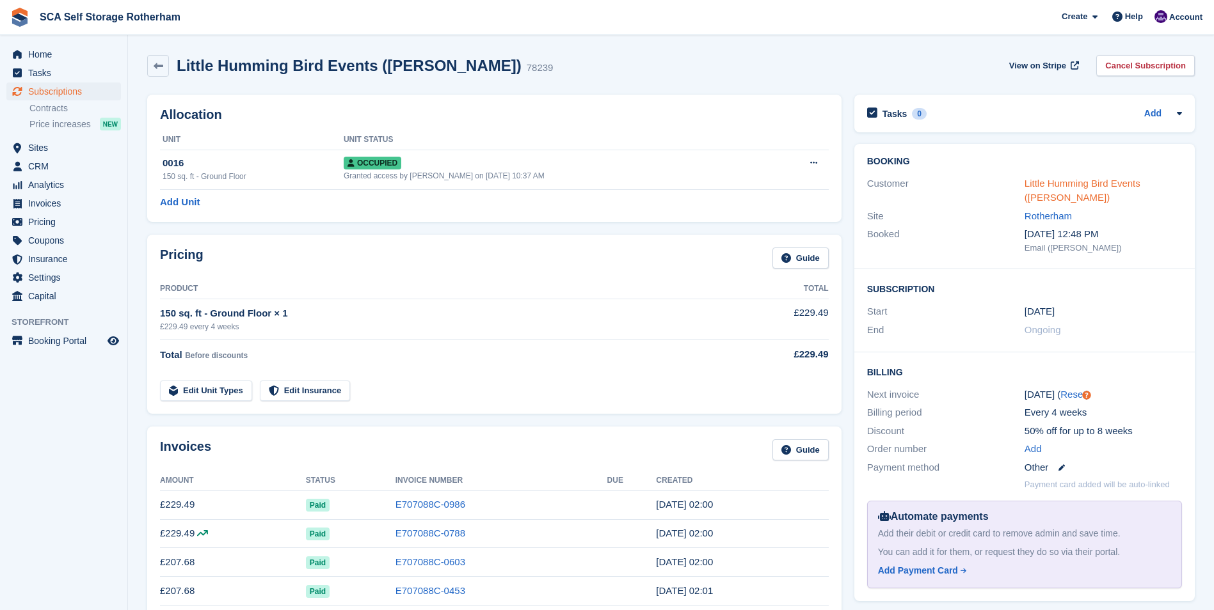
click at [1035, 186] on link "Little Humming Bird Events ([PERSON_NAME])" at bounding box center [1082, 191] width 116 height 26
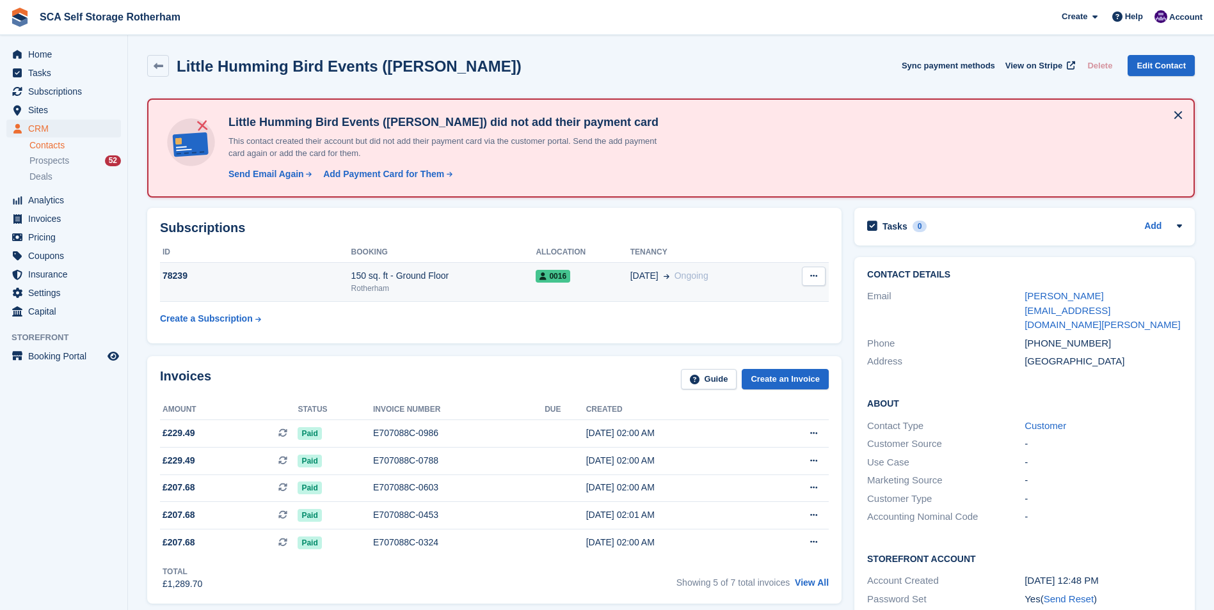
click at [356, 291] on div "Rotherham" at bounding box center [443, 289] width 185 height 12
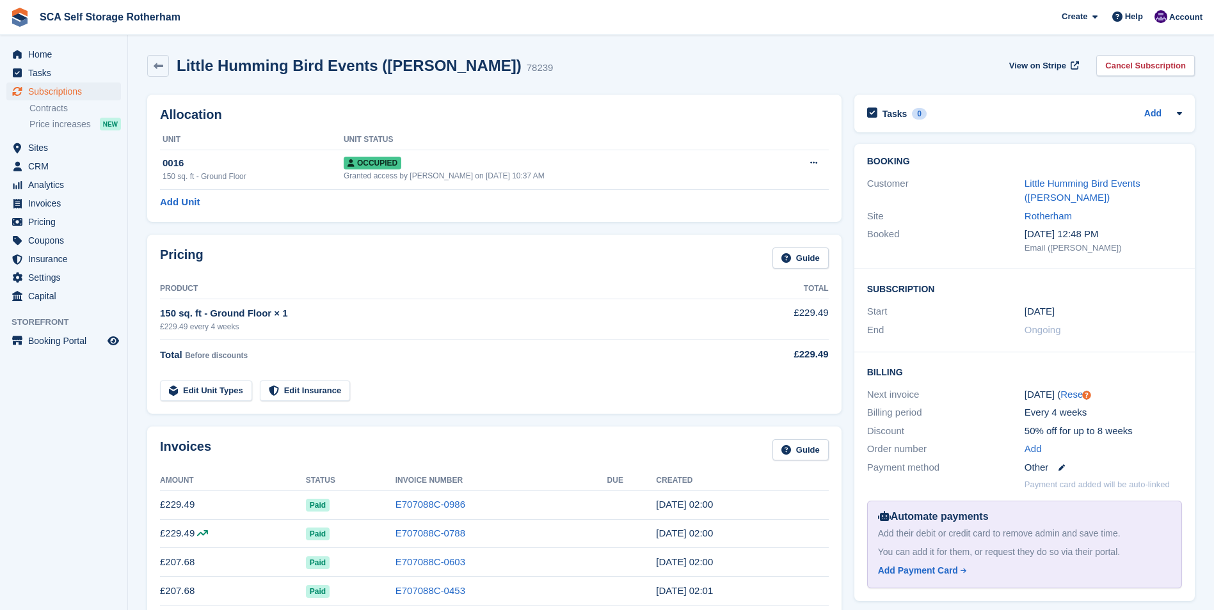
drag, startPoint x: 537, startPoint y: 466, endPoint x: 532, endPoint y: 460, distance: 8.6
click at [1125, 181] on link "Little Humming Bird Events (Nicola Hudson)" at bounding box center [1082, 191] width 116 height 26
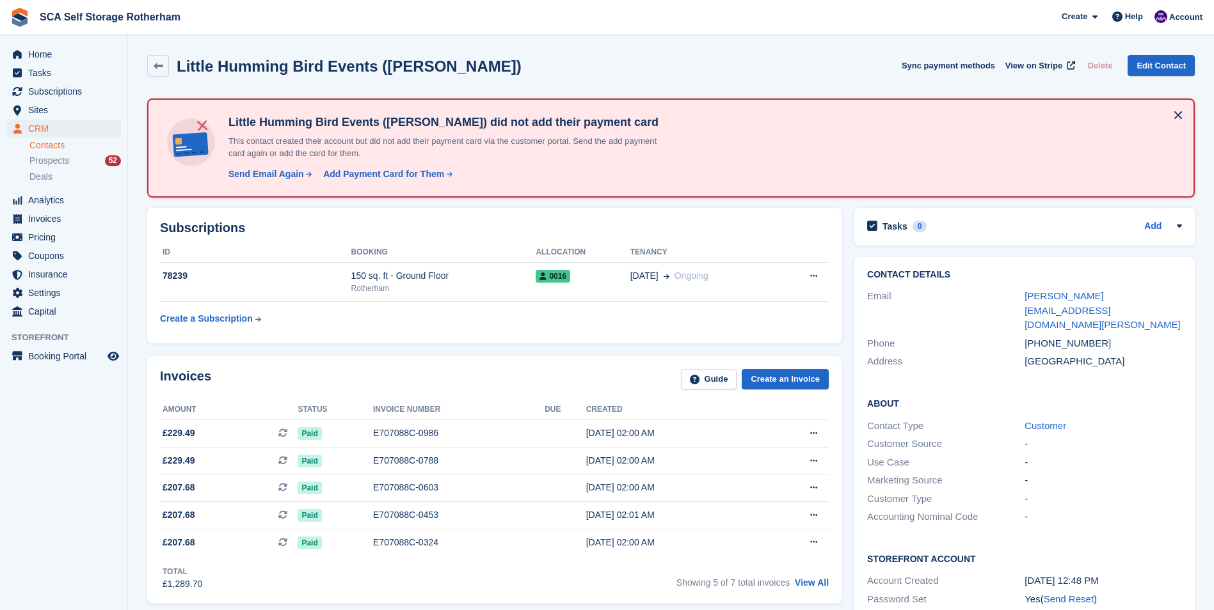
click at [265, 397] on div "Invoices Guide Create an Invoice" at bounding box center [494, 383] width 669 height 29
click at [264, 397] on div "Invoices Guide Create an Invoice" at bounding box center [494, 383] width 669 height 29
drag, startPoint x: 1102, startPoint y: 333, endPoint x: 1042, endPoint y: 332, distance: 59.5
click at [1042, 337] on div "+447955273923" at bounding box center [1102, 344] width 157 height 15
copy div "7955273923"
